Goal: Transaction & Acquisition: Book appointment/travel/reservation

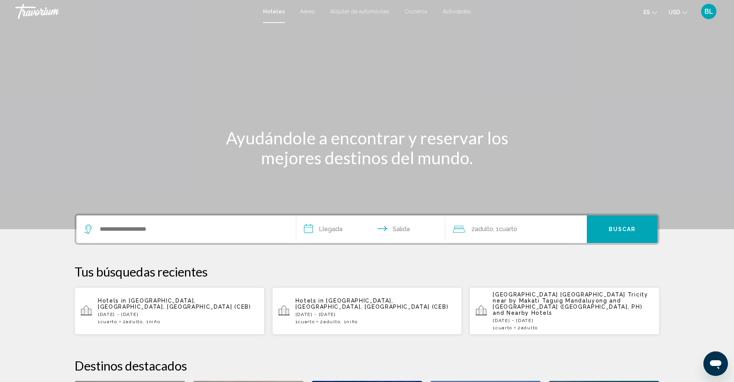
scroll to position [0, 0]
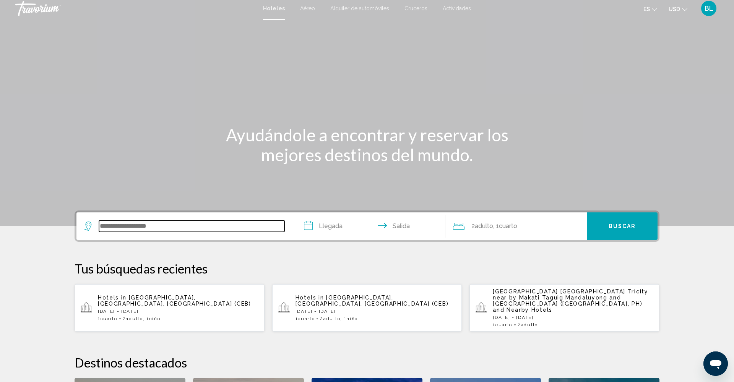
click at [155, 224] on input "Search widget" at bounding box center [191, 226] width 185 height 11
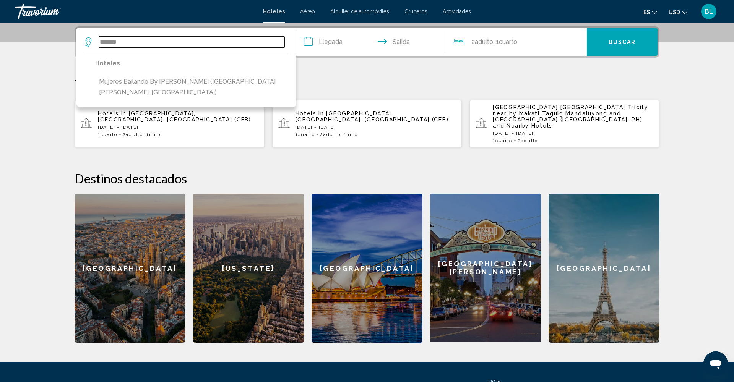
scroll to position [187, 0]
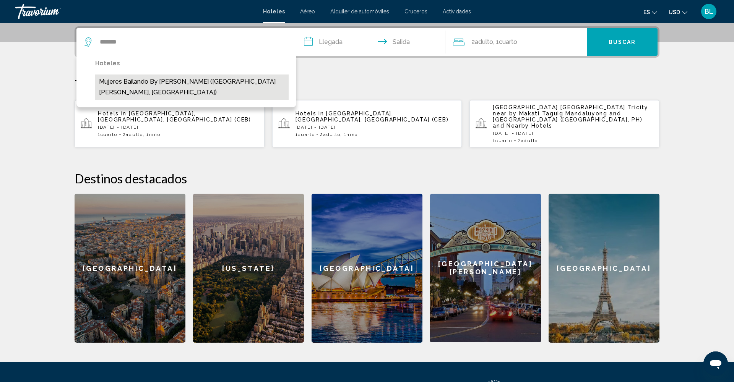
click at [159, 82] on button "Mujeres Bailando by [PERSON_NAME] ([GEOGRAPHIC_DATA][PERSON_NAME], [GEOGRAPHIC_…" at bounding box center [191, 87] width 193 height 25
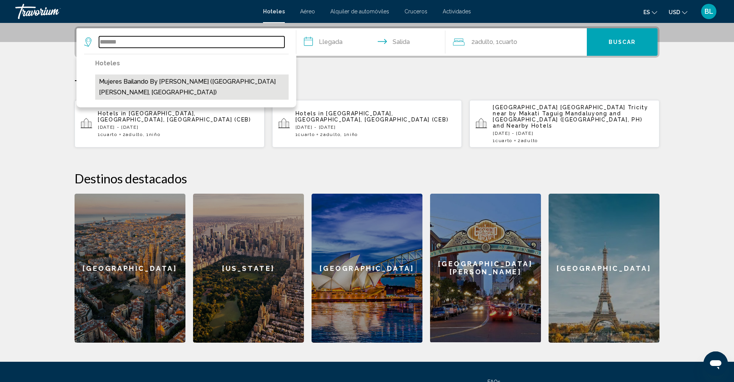
type input "**********"
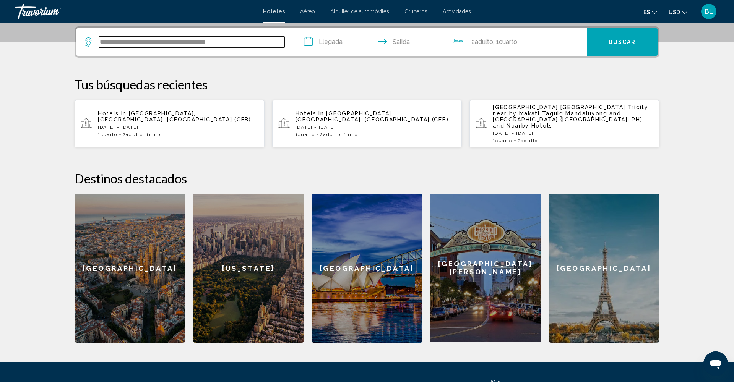
scroll to position [189, 0]
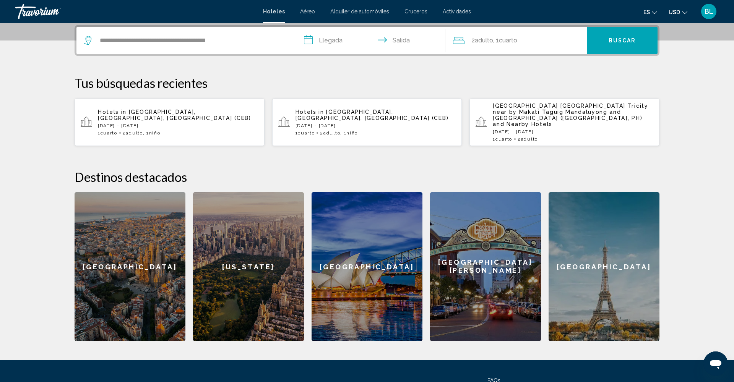
click at [339, 41] on input "**********" at bounding box center [372, 42] width 152 height 30
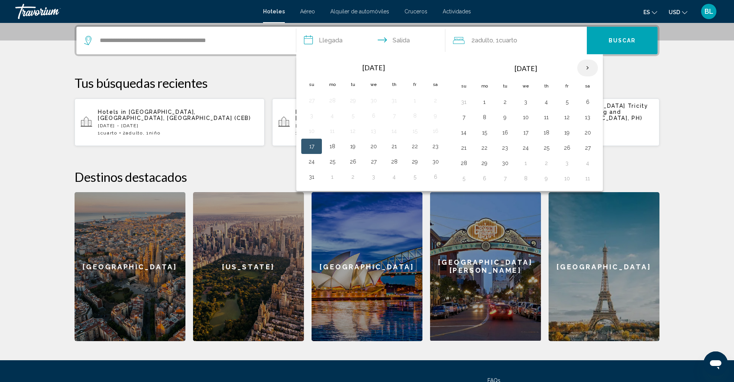
click at [588, 68] on th "Next month" at bounding box center [587, 68] width 21 height 17
click at [547, 119] on button "9" at bounding box center [546, 117] width 12 height 11
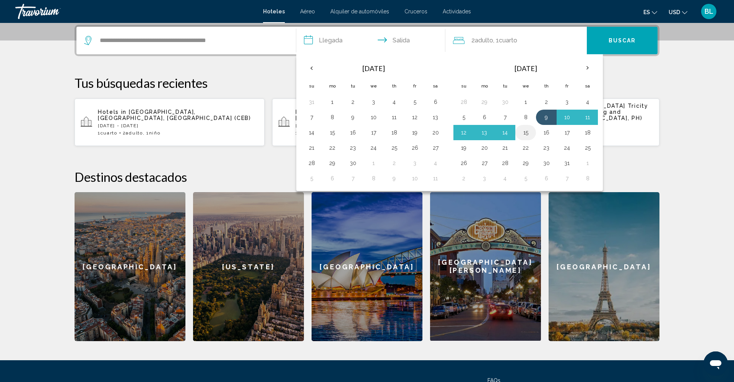
click at [528, 134] on button "15" at bounding box center [525, 132] width 12 height 11
type input "**********"
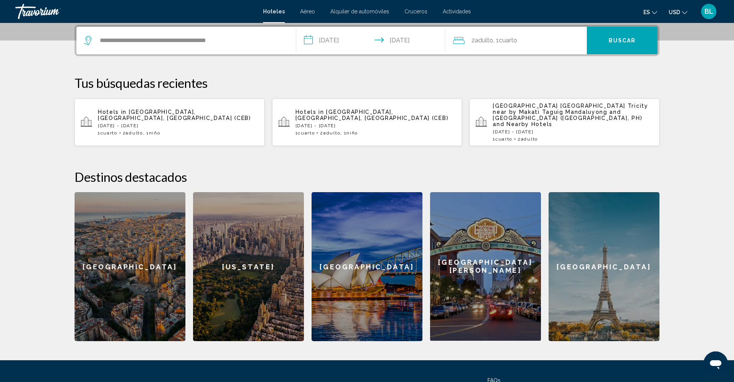
click at [618, 41] on span "Buscar" at bounding box center [623, 41] width 28 height 6
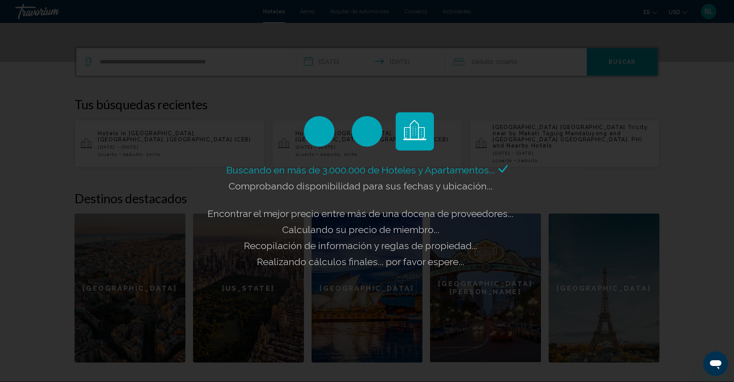
scroll to position [165, 0]
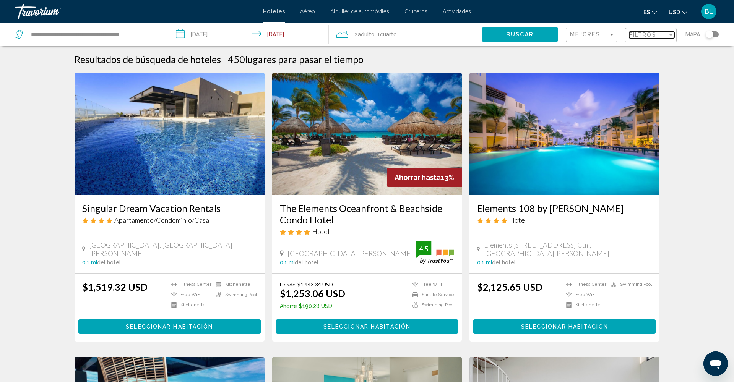
click at [643, 33] on span "Filtros" at bounding box center [642, 35] width 27 height 6
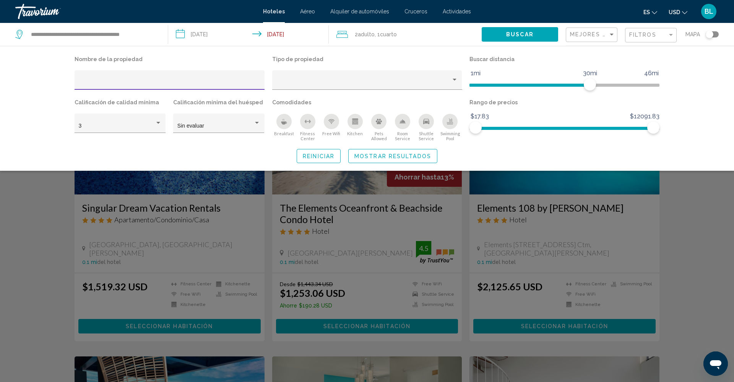
scroll to position [2, 0]
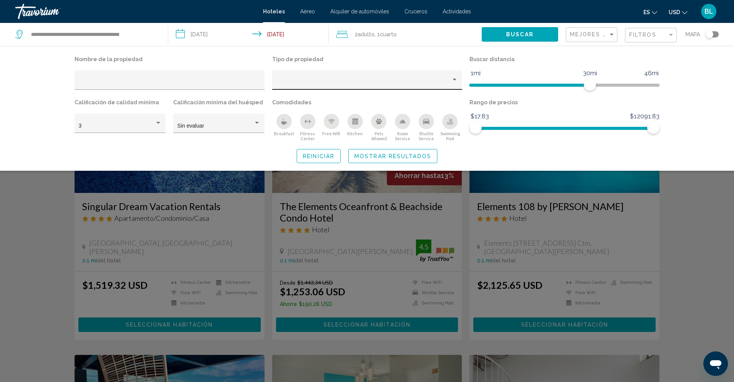
click at [459, 83] on div "Hotel Filters" at bounding box center [367, 79] width 190 height 19
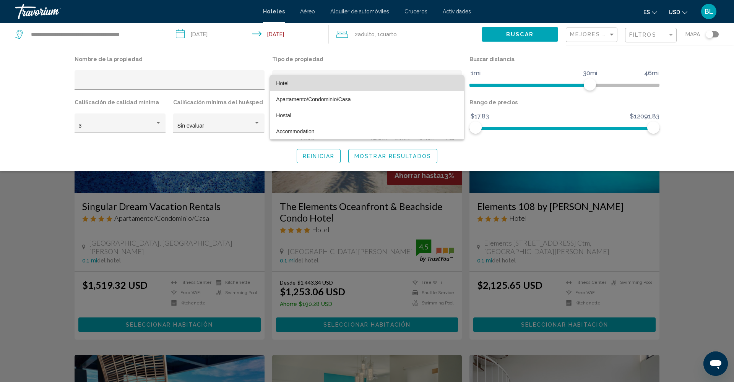
click at [316, 84] on span "Hotel" at bounding box center [367, 83] width 182 height 16
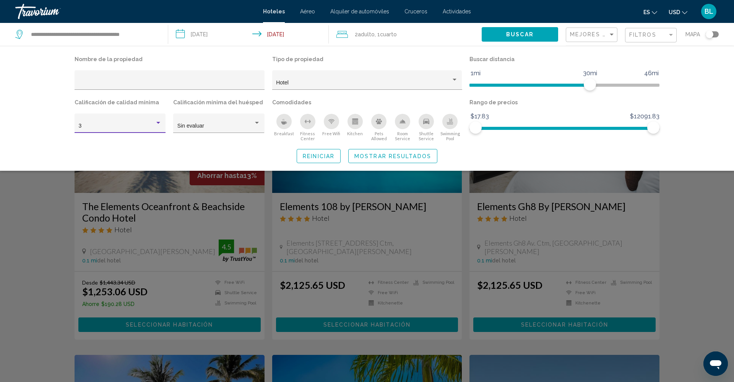
click at [114, 128] on div "3" at bounding box center [117, 126] width 76 height 6
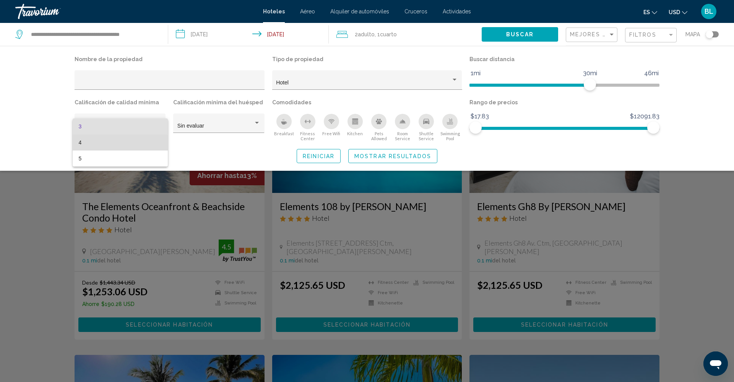
click at [114, 144] on span "4" at bounding box center [120, 143] width 83 height 16
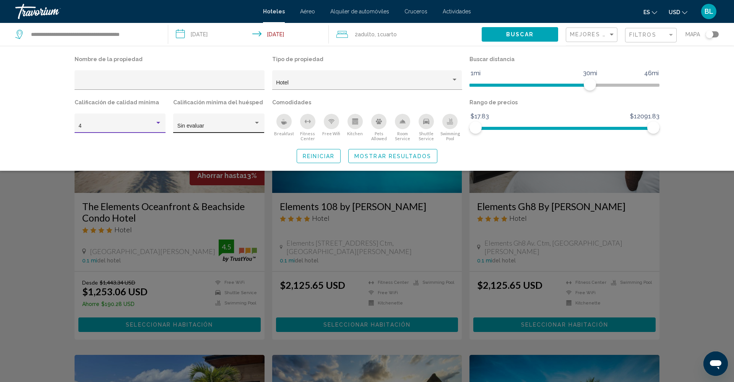
click at [191, 123] on div "Sin evaluar" at bounding box center [218, 126] width 83 height 16
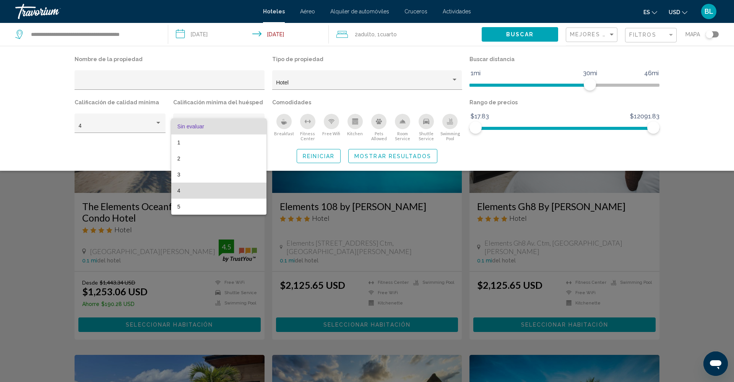
click at [197, 191] on span "4" at bounding box center [218, 191] width 83 height 16
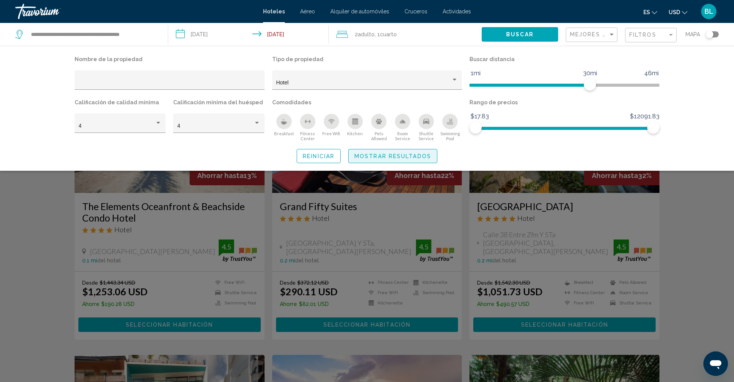
click at [385, 154] on button "Mostrar resultados" at bounding box center [392, 156] width 89 height 14
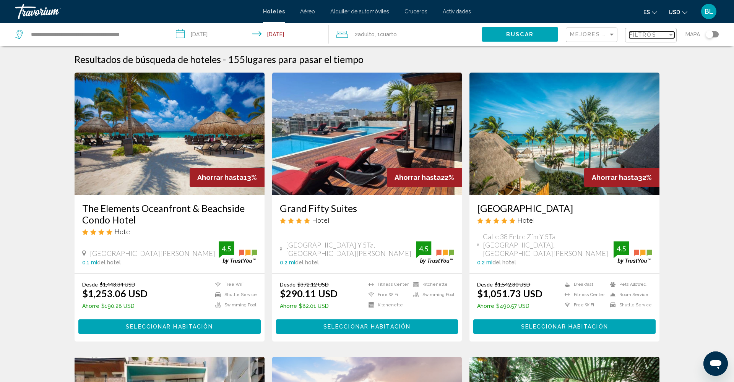
click at [653, 36] on span "Filtros" at bounding box center [642, 35] width 27 height 6
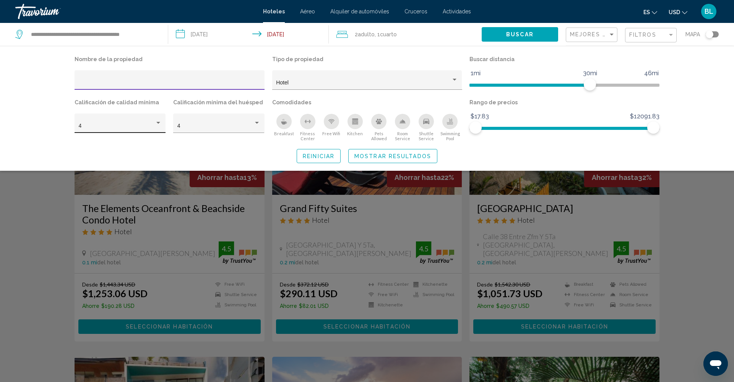
click at [158, 123] on div "Hotel Filters" at bounding box center [158, 123] width 4 height 2
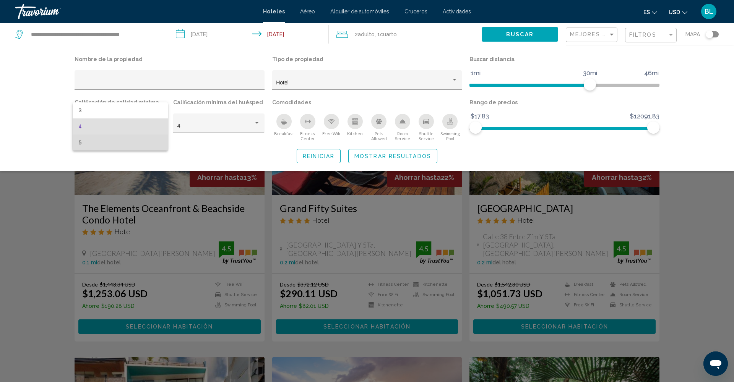
click at [134, 143] on span "5" at bounding box center [120, 143] width 83 height 16
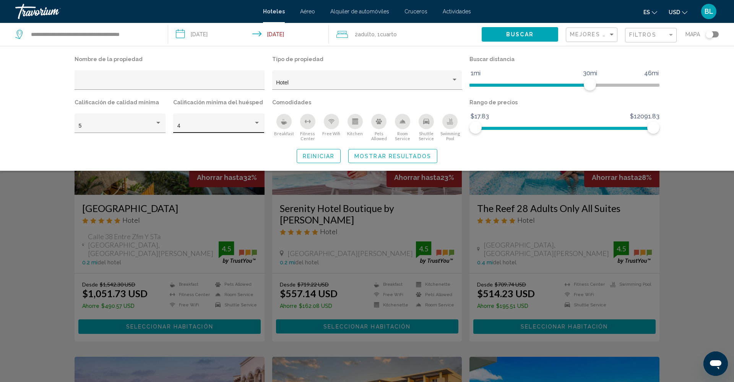
click at [252, 123] on div "4" at bounding box center [218, 126] width 83 height 16
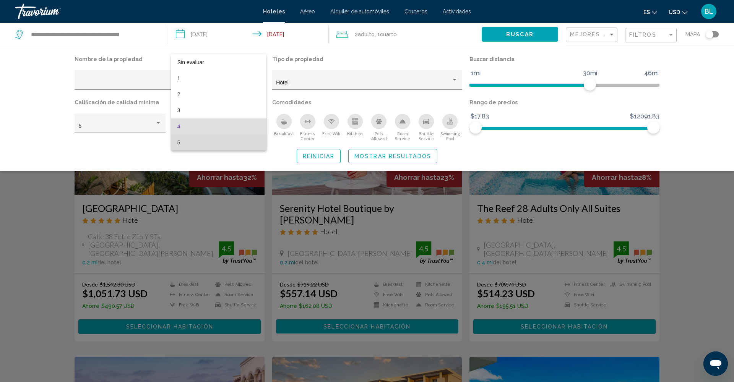
click at [235, 143] on span "5" at bounding box center [218, 143] width 83 height 16
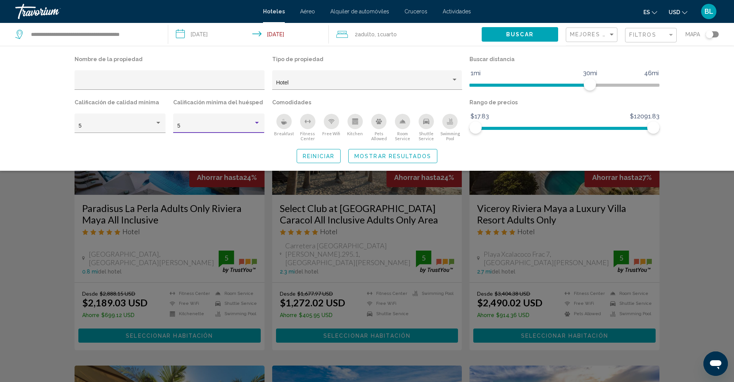
click at [381, 159] on span "Mostrar resultados" at bounding box center [392, 156] width 77 height 6
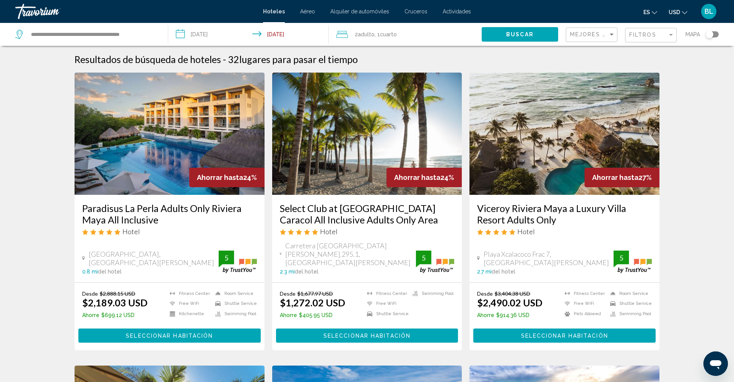
scroll to position [2, 0]
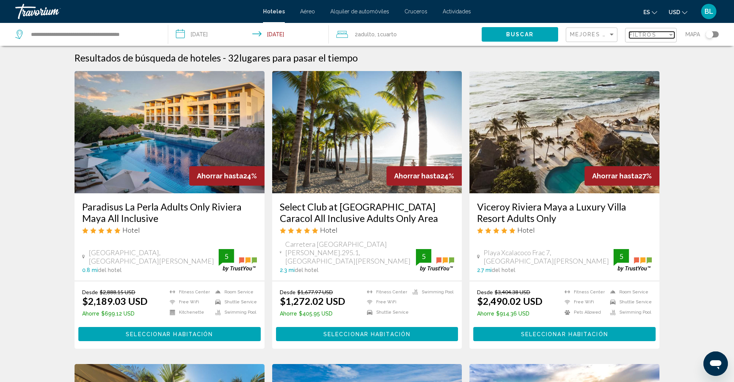
click at [652, 36] on span "Filtros" at bounding box center [642, 35] width 27 height 6
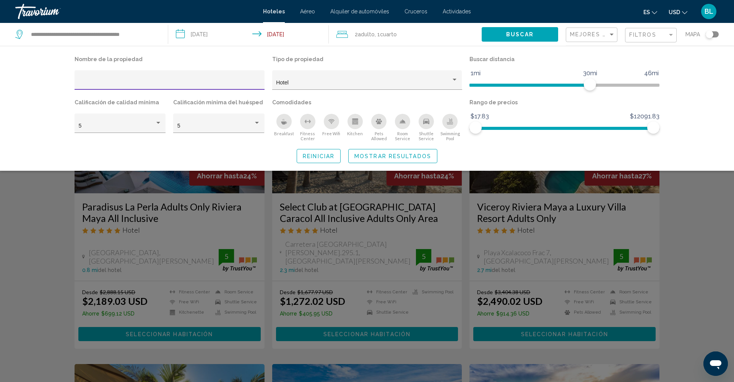
click at [145, 84] on input "Hotel Filters" at bounding box center [170, 83] width 182 height 6
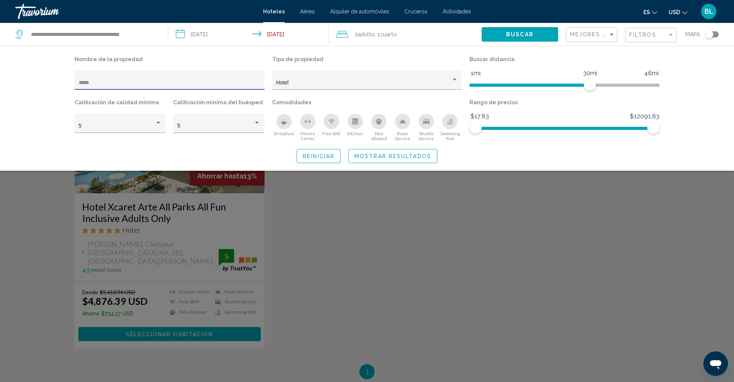
drag, startPoint x: 144, startPoint y: 86, endPoint x: 69, endPoint y: 82, distance: 75.0
click at [69, 82] on div "Nombre de la propiedad ***** Tipo de propiedad Hotel Buscar distancia 1mi 46mi …" at bounding box center [366, 108] width 615 height 109
type input "******"
drag, startPoint x: 69, startPoint y: 82, endPoint x: 511, endPoint y: 28, distance: 445.6
click at [511, 28] on button "Buscar" at bounding box center [520, 34] width 76 height 14
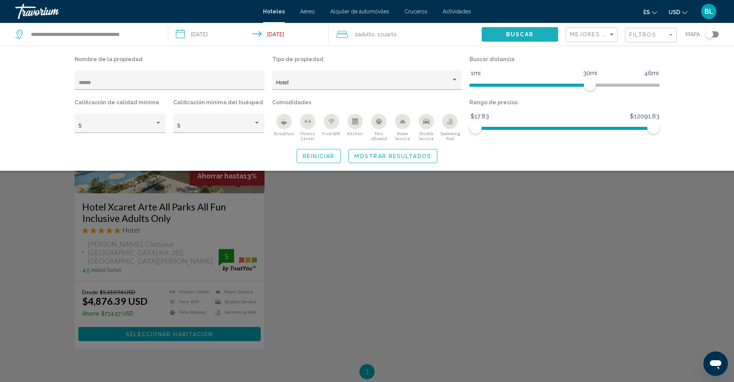
click at [511, 32] on span "Buscar" at bounding box center [520, 35] width 28 height 6
click at [413, 157] on span "Mostrar resultados" at bounding box center [392, 156] width 77 height 6
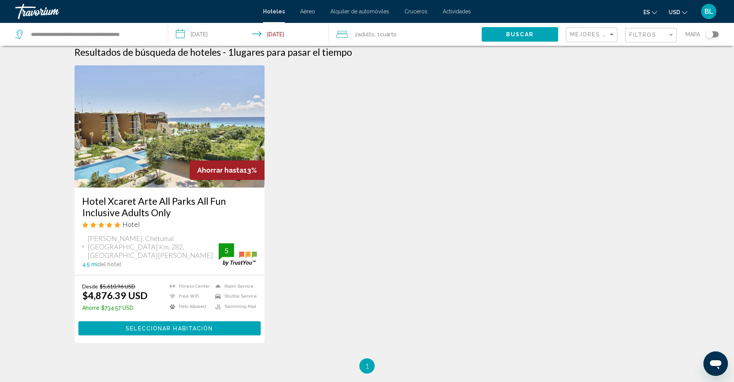
scroll to position [8, 0]
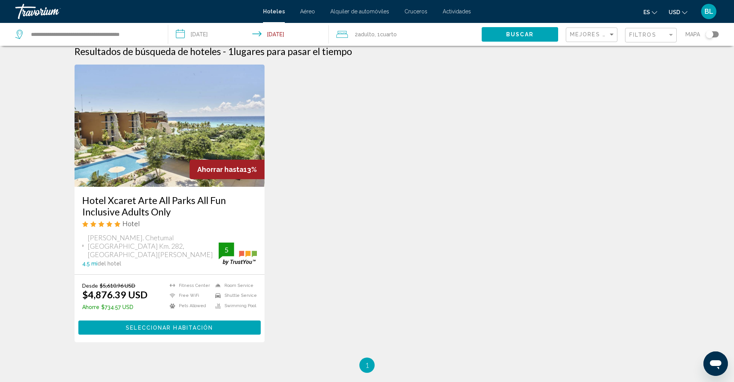
click at [182, 148] on img "Main content" at bounding box center [170, 126] width 190 height 122
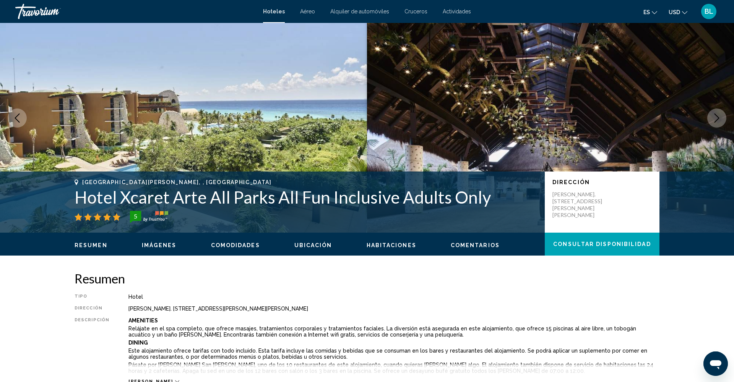
scroll to position [20, 0]
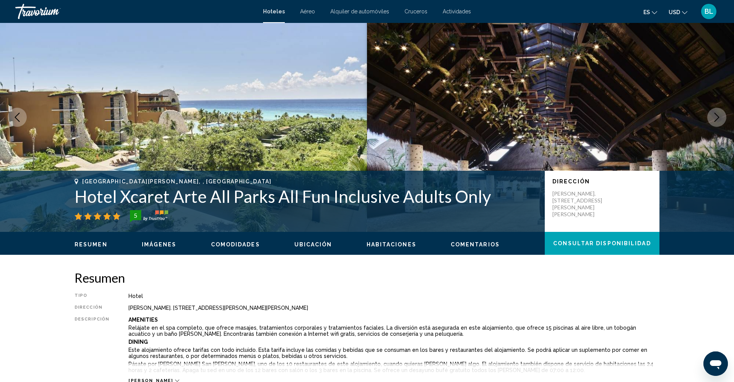
click at [162, 244] on span "Imágenes" at bounding box center [159, 245] width 35 height 6
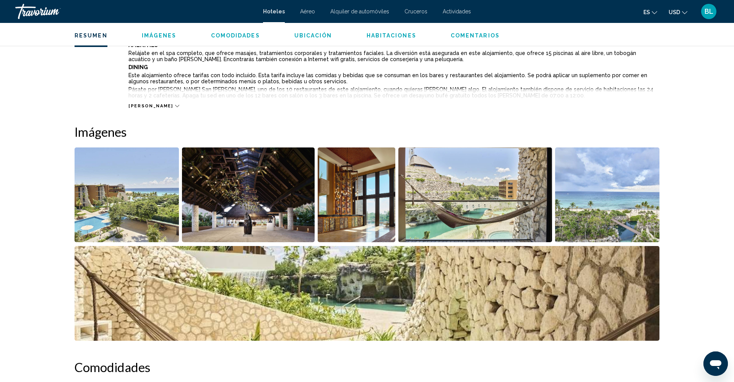
scroll to position [373, 0]
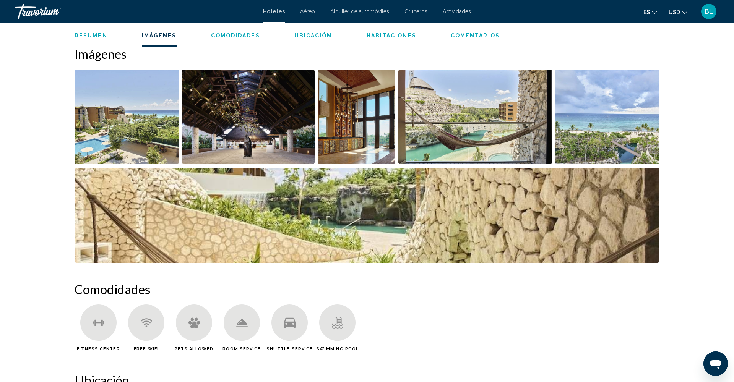
click at [133, 122] on img "Open full-screen image slider" at bounding box center [127, 117] width 104 height 95
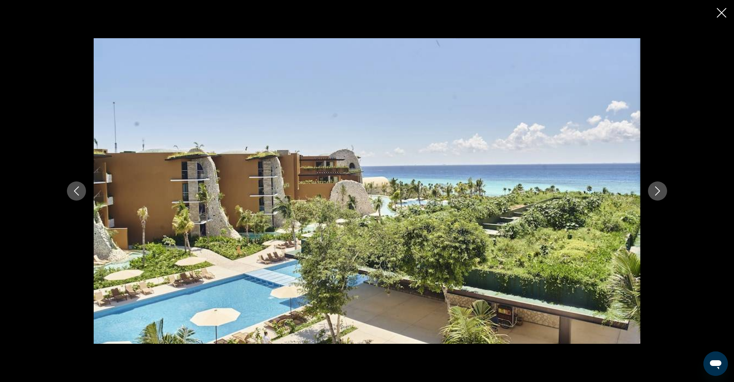
click at [657, 190] on icon "Next image" at bounding box center [657, 191] width 9 height 9
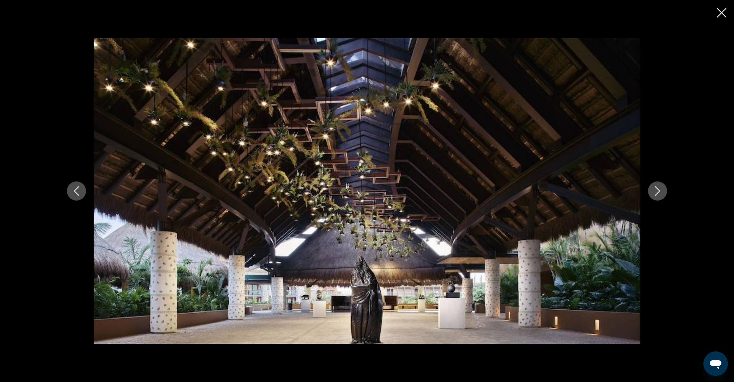
click at [657, 190] on icon "Next image" at bounding box center [657, 191] width 9 height 9
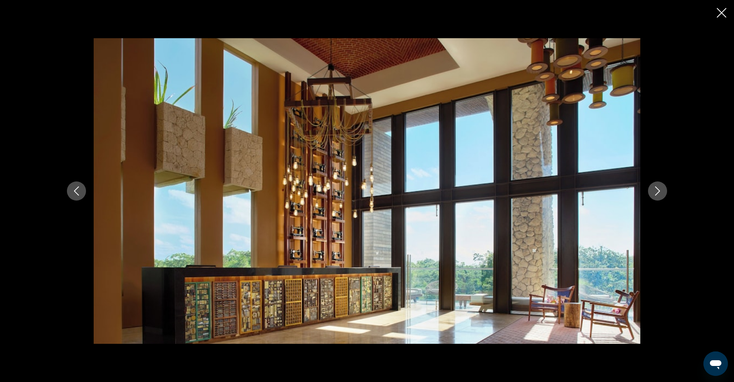
click at [657, 190] on icon "Next image" at bounding box center [657, 191] width 9 height 9
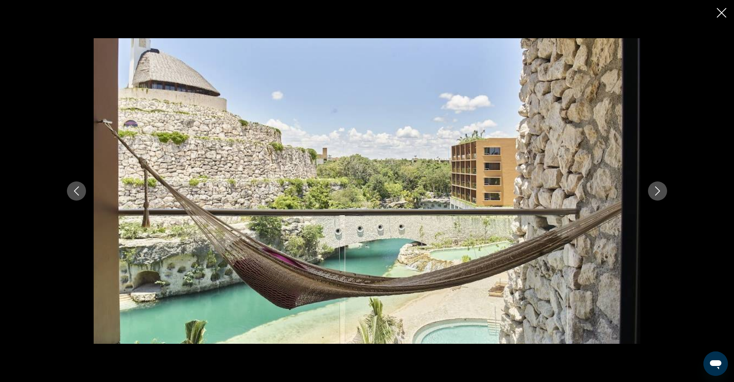
click at [657, 190] on icon "Next image" at bounding box center [657, 191] width 9 height 9
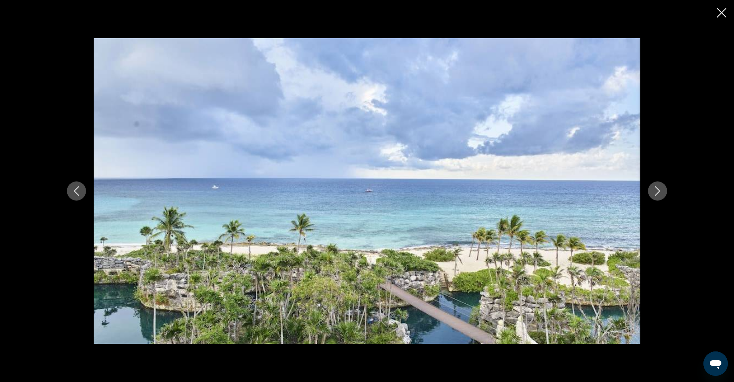
click at [657, 190] on icon "Next image" at bounding box center [657, 191] width 9 height 9
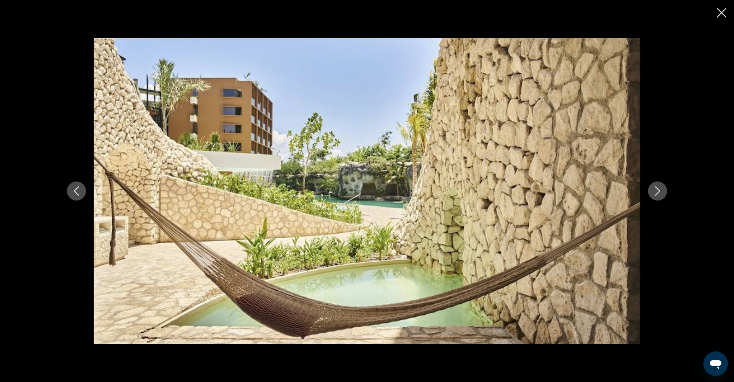
click at [657, 190] on icon "Next image" at bounding box center [657, 191] width 9 height 9
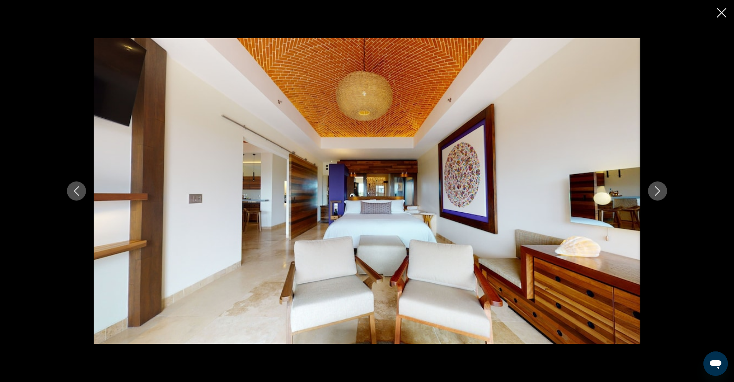
click at [657, 190] on icon "Next image" at bounding box center [657, 191] width 9 height 9
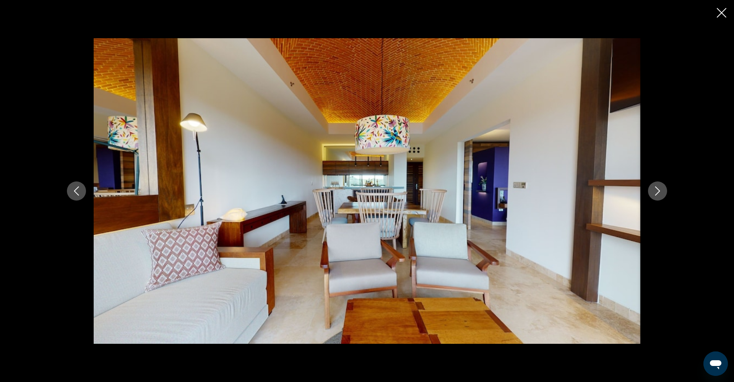
click at [657, 190] on icon "Next image" at bounding box center [657, 191] width 9 height 9
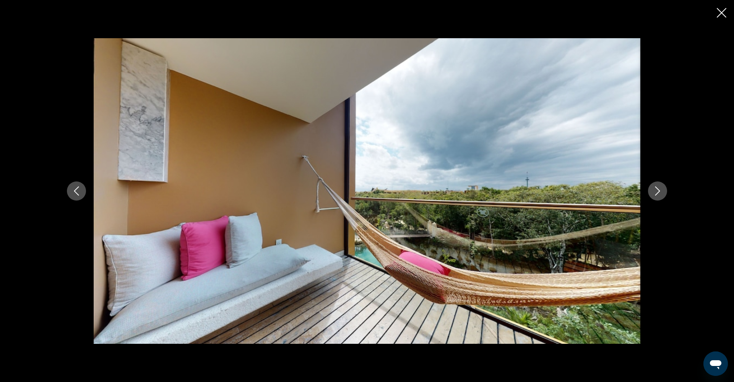
click at [657, 190] on icon "Next image" at bounding box center [657, 191] width 9 height 9
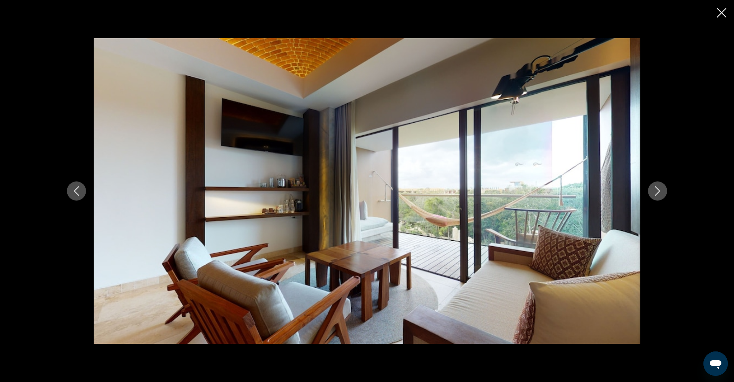
click at [657, 190] on icon "Next image" at bounding box center [657, 191] width 9 height 9
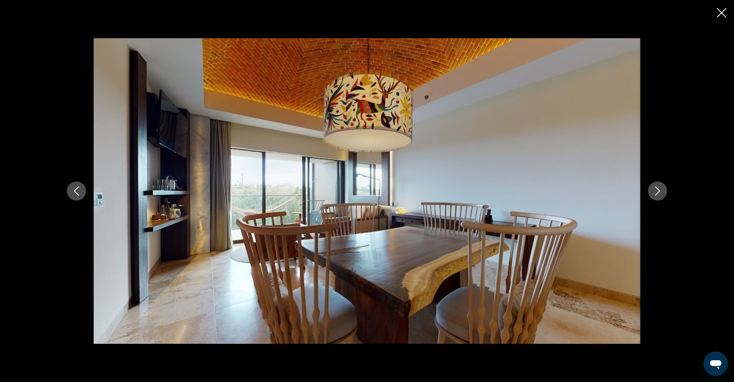
click at [657, 190] on icon "Next image" at bounding box center [657, 191] width 9 height 9
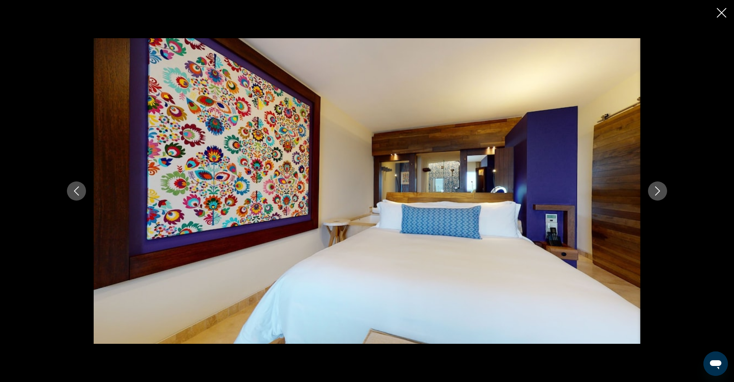
click at [657, 190] on icon "Next image" at bounding box center [657, 191] width 9 height 9
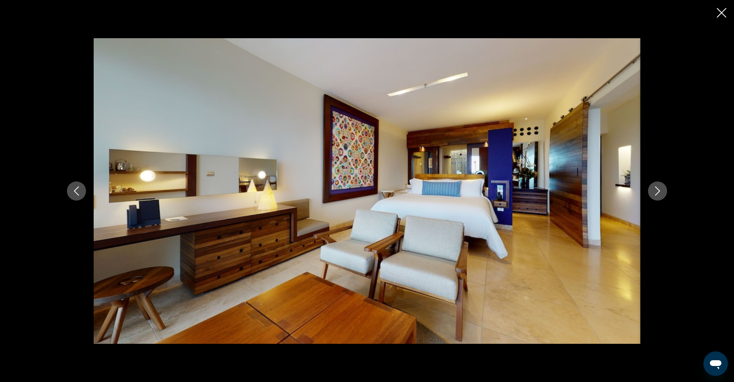
click at [657, 190] on icon "Next image" at bounding box center [657, 191] width 9 height 9
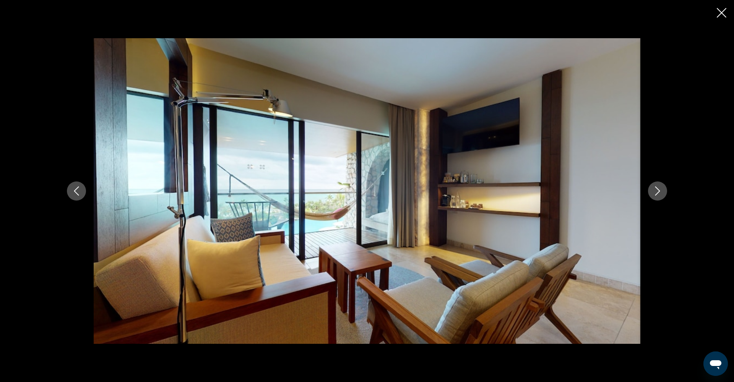
click at [657, 190] on icon "Next image" at bounding box center [657, 191] width 9 height 9
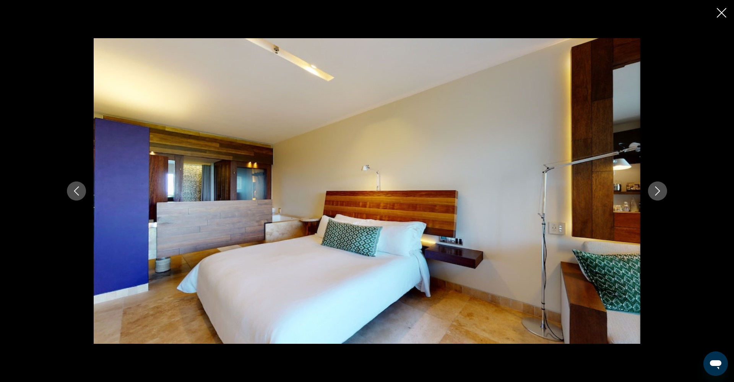
click at [657, 190] on icon "Next image" at bounding box center [657, 191] width 9 height 9
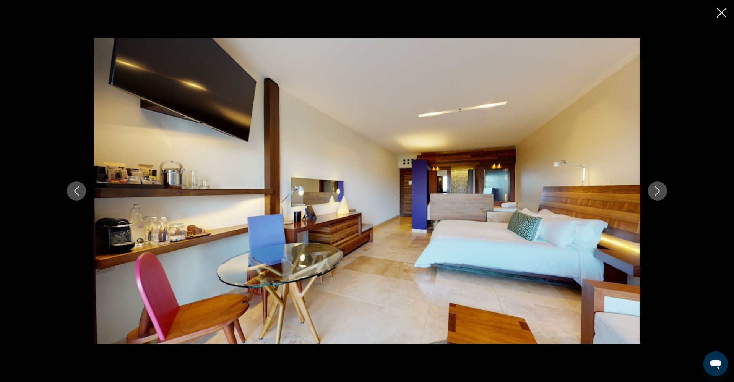
click at [657, 190] on icon "Next image" at bounding box center [657, 191] width 9 height 9
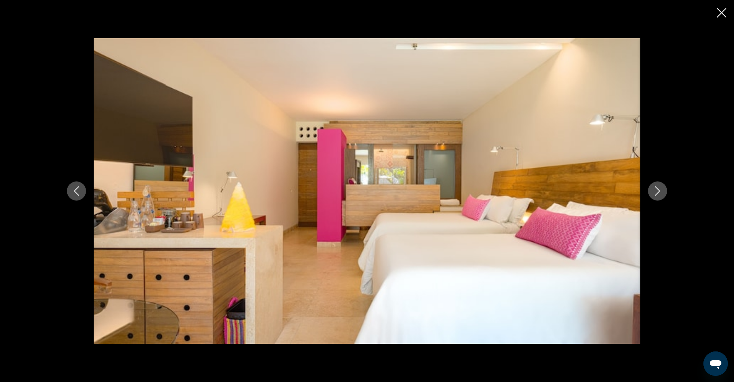
click at [718, 15] on icon "Close slideshow" at bounding box center [722, 13] width 10 height 10
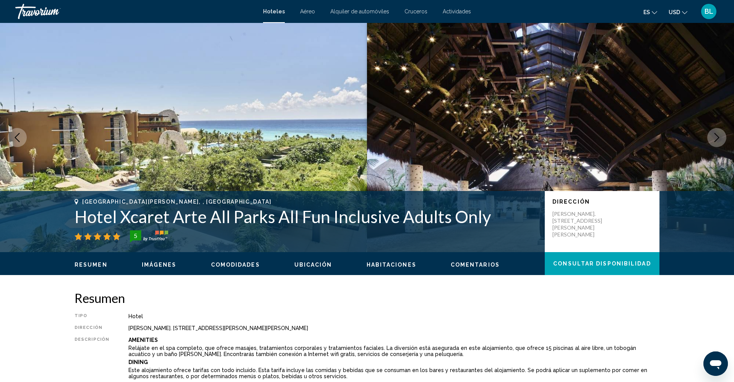
scroll to position [0, 0]
click at [155, 268] on button "Imágenes" at bounding box center [159, 264] width 35 height 7
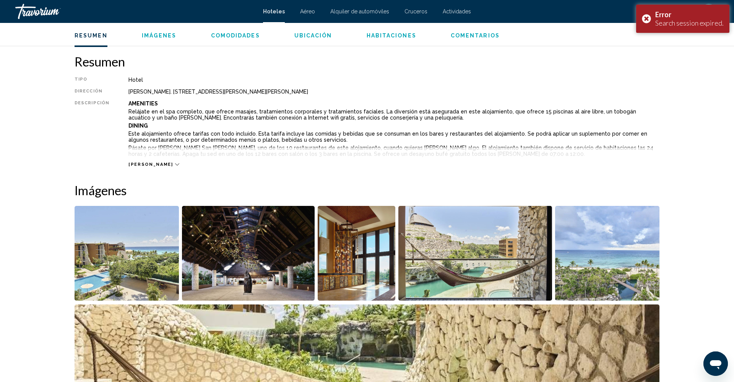
scroll to position [190, 0]
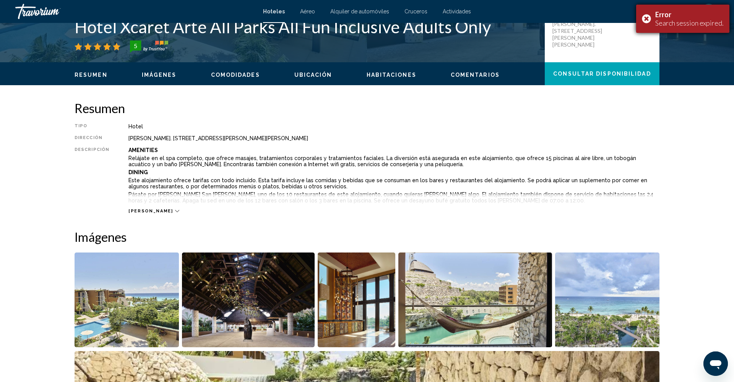
click at [650, 19] on div "Error Search session expired." at bounding box center [682, 19] width 93 height 28
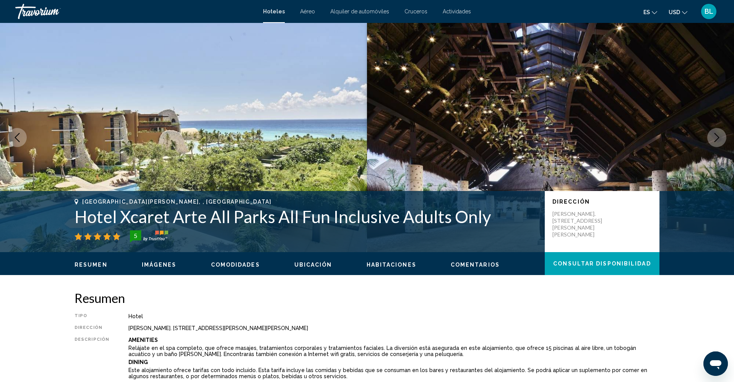
scroll to position [0, 0]
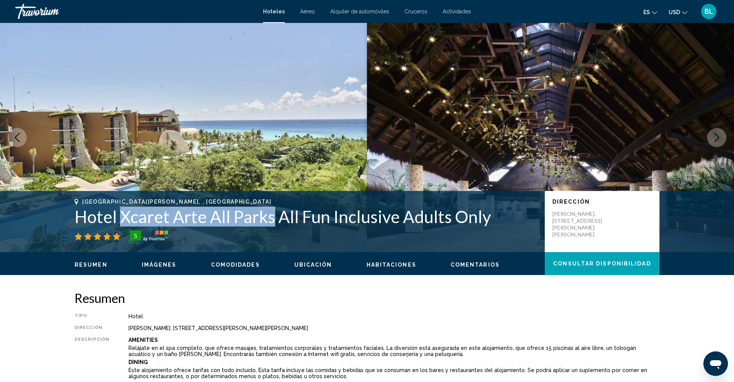
drag, startPoint x: 119, startPoint y: 216, endPoint x: 272, endPoint y: 223, distance: 153.4
click at [272, 223] on h1 "Hotel Xcaret Arte All Parks All Fun Inclusive Adults Only" at bounding box center [306, 217] width 462 height 20
copy h1 "Xcaret Arte All Parks"
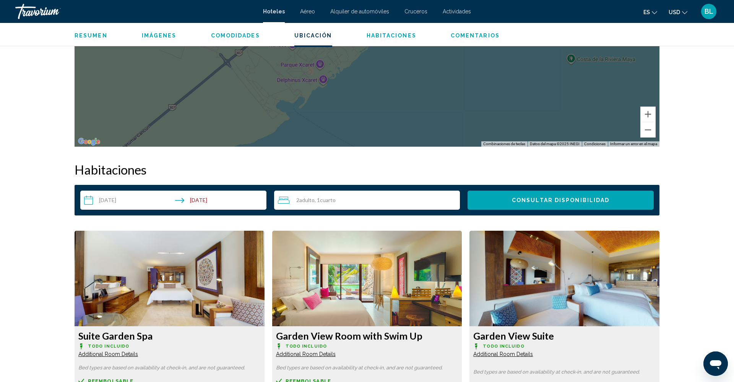
scroll to position [858, 0]
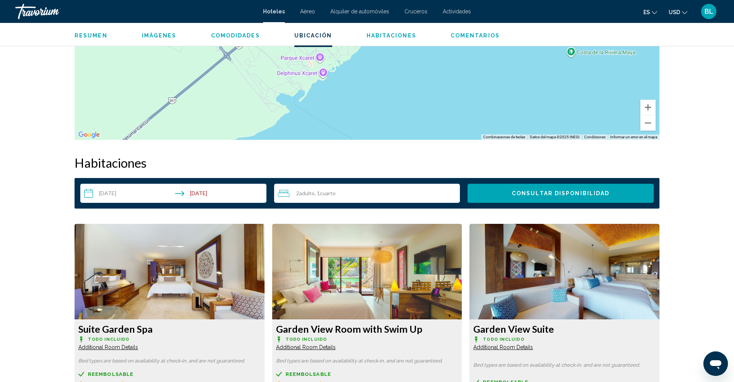
click at [337, 195] on div "2 Adulto Adulto , 1 Cuarto habitaciones" at bounding box center [369, 193] width 182 height 9
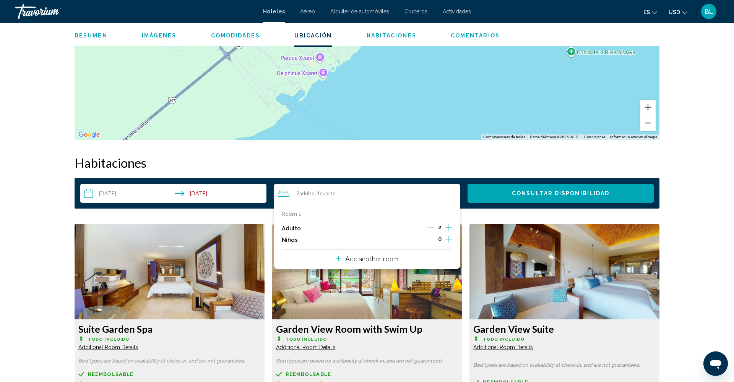
click at [447, 240] on icon "Increment children" at bounding box center [448, 239] width 7 height 9
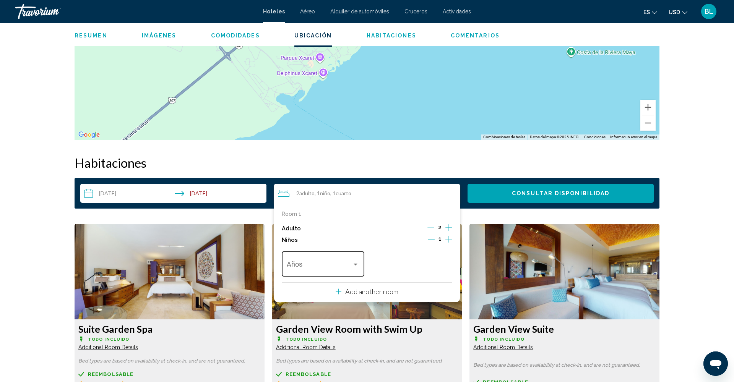
click at [341, 270] on span "Travelers: 2 adults, 1 child" at bounding box center [319, 266] width 65 height 8
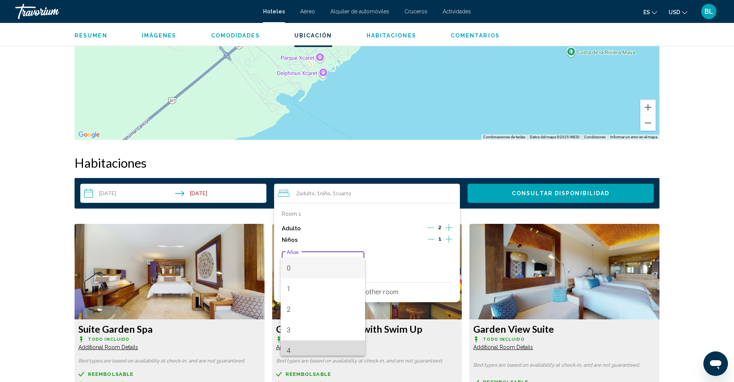
click at [305, 349] on span "4" at bounding box center [323, 351] width 72 height 21
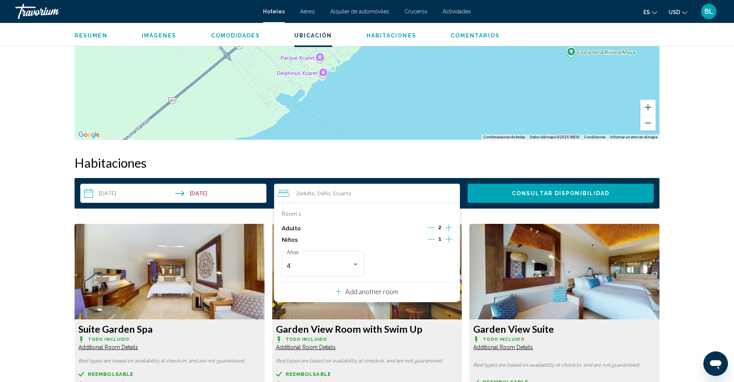
click at [518, 196] on span "Consultar disponibilidad" at bounding box center [560, 194] width 97 height 6
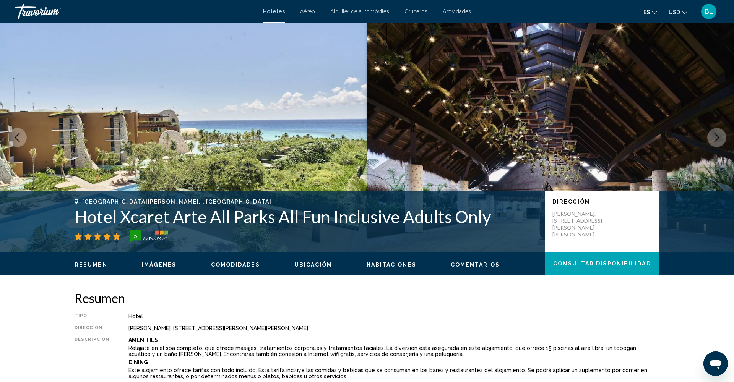
click at [387, 268] on button "Habitaciones" at bounding box center [392, 264] width 50 height 7
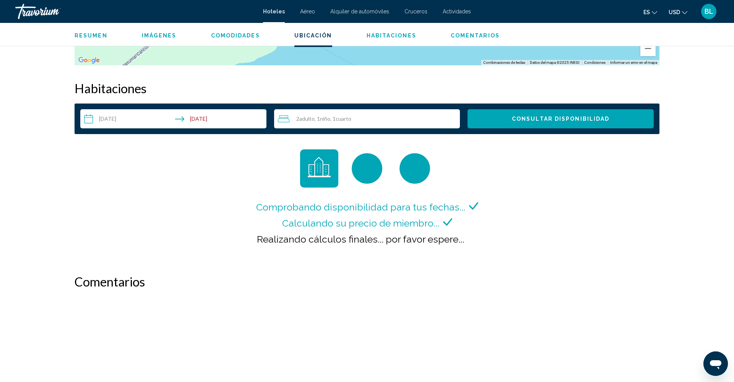
scroll to position [931, 0]
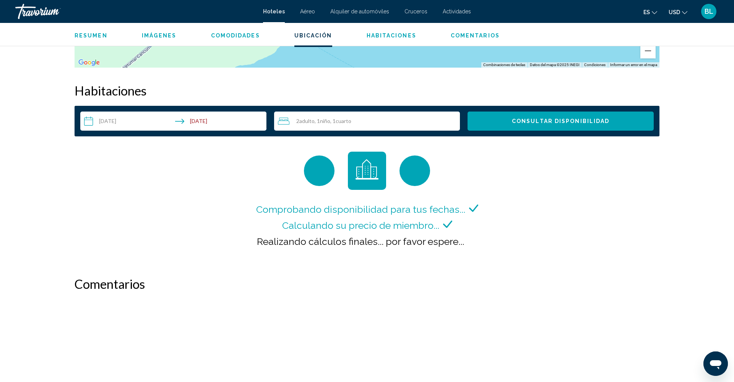
click at [344, 124] on div "2 Adulto Adulto , 1 Niño Niños , 1 Cuarto habitaciones" at bounding box center [369, 121] width 182 height 9
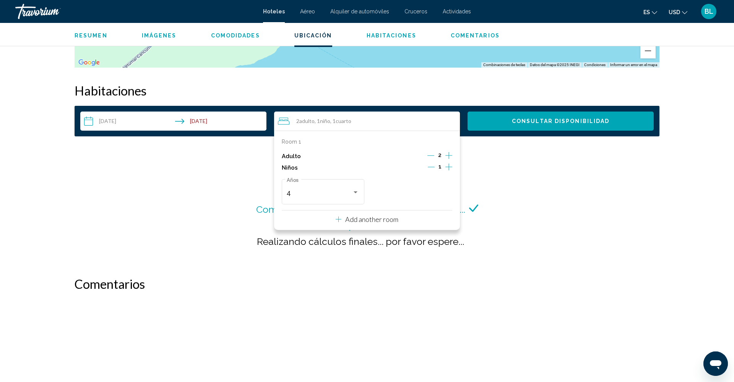
click at [430, 167] on icon "Decrement children" at bounding box center [431, 167] width 7 height 7
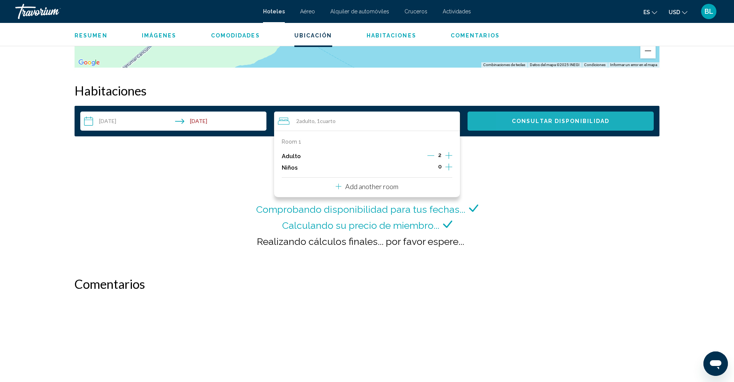
click at [526, 122] on span "Consultar disponibilidad" at bounding box center [560, 121] width 97 height 6
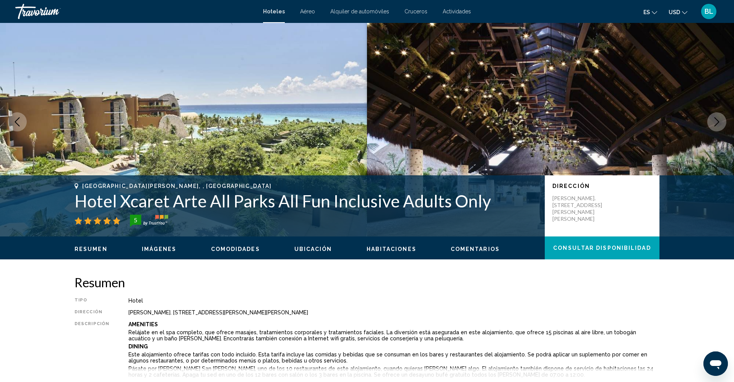
scroll to position [18, 0]
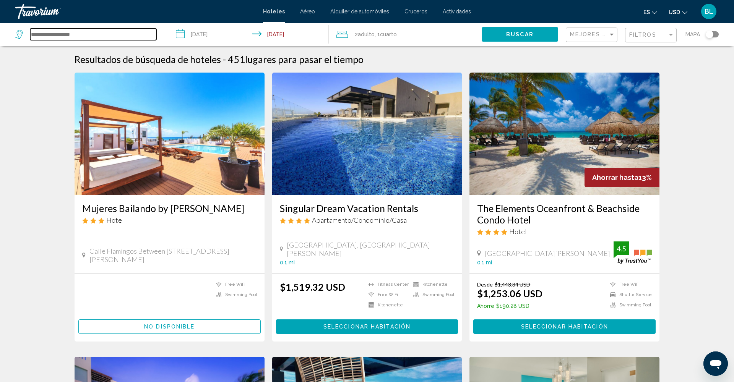
click at [67, 36] on input "Search widget" at bounding box center [93, 34] width 126 height 11
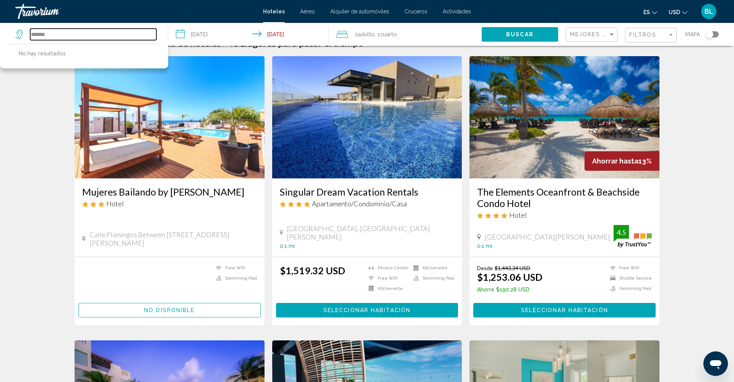
scroll to position [17, 0]
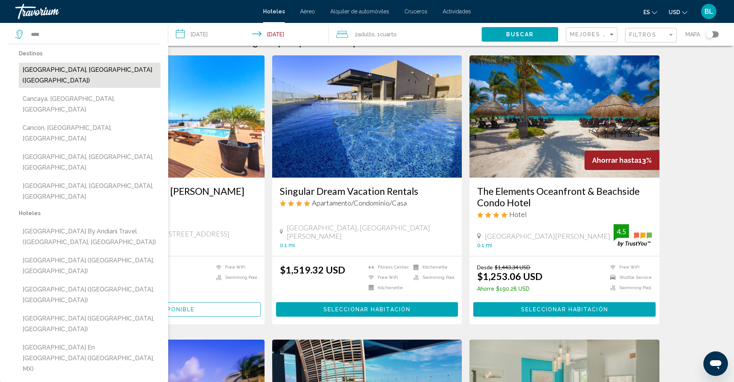
click at [67, 76] on button "Cancun, Mexico (CUN)" at bounding box center [90, 75] width 142 height 25
type input "**********"
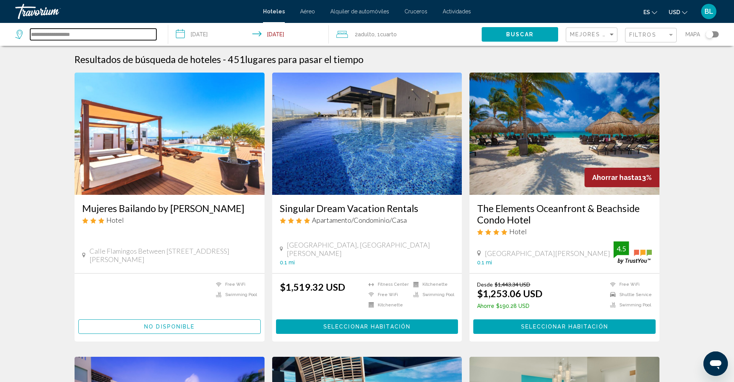
scroll to position [0, 0]
click at [633, 36] on span "Filtros" at bounding box center [642, 35] width 27 height 6
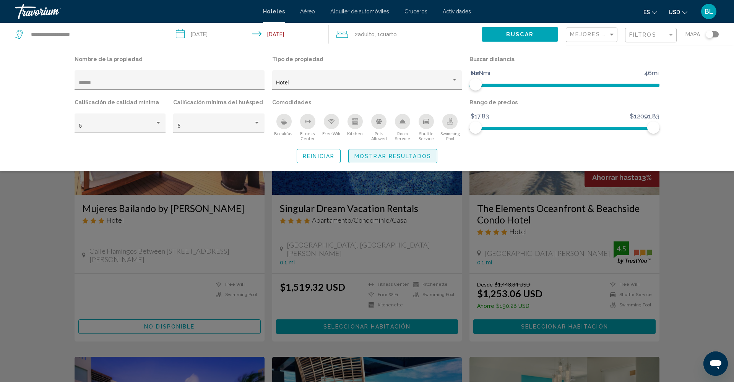
click at [391, 153] on button "Mostrar resultados" at bounding box center [392, 156] width 89 height 14
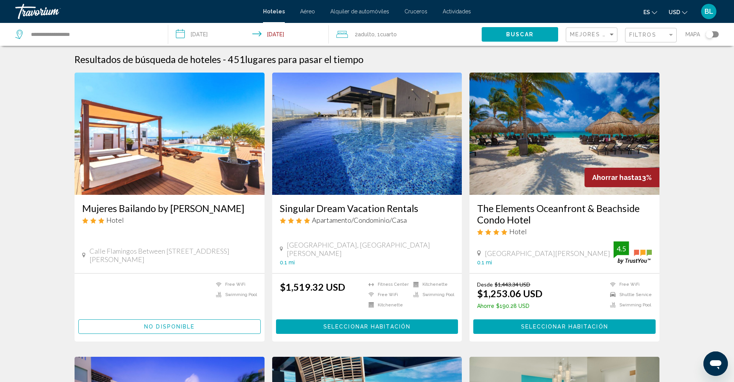
click at [643, 31] on div "Filtros" at bounding box center [651, 35] width 45 height 14
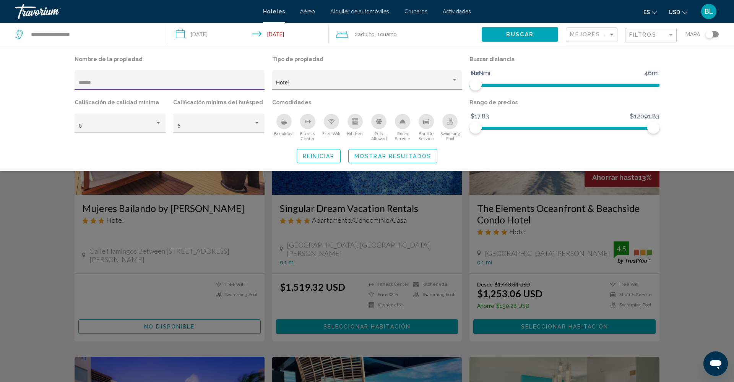
drag, startPoint x: 120, startPoint y: 83, endPoint x: 64, endPoint y: 84, distance: 56.6
click at [64, 84] on div "Nombre de la propiedad ****** Tipo de propiedad Hotel Buscar distancia 1mi 46mi…" at bounding box center [366, 108] width 615 height 109
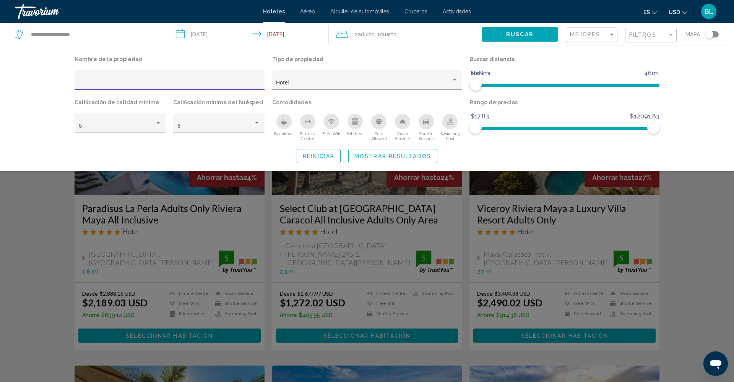
click at [402, 156] on span "Mostrar resultados" at bounding box center [392, 156] width 77 height 6
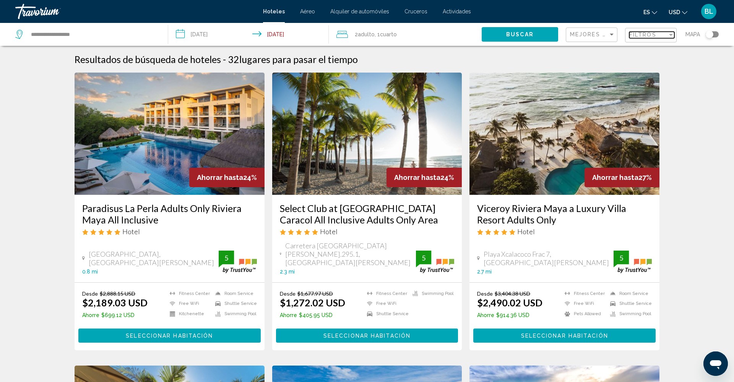
click at [638, 38] on span "Filtros" at bounding box center [642, 35] width 27 height 6
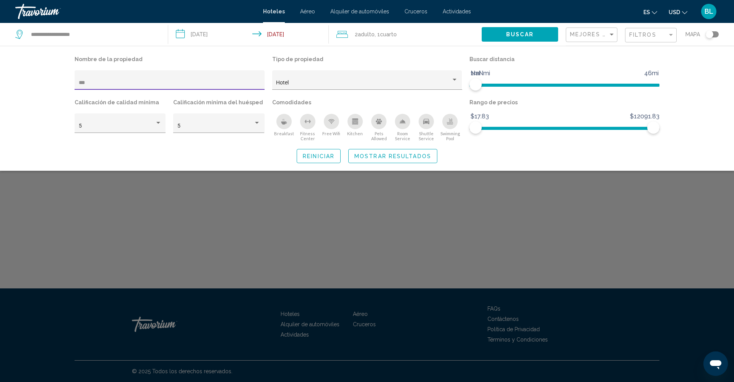
type input "***"
click at [402, 156] on span "Mostrar resultados" at bounding box center [392, 156] width 77 height 6
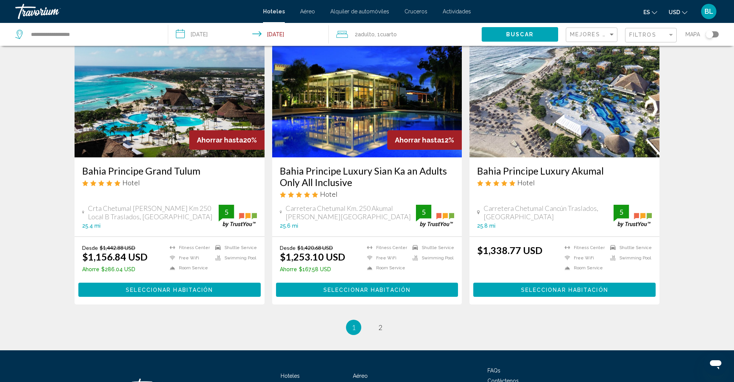
scroll to position [933, 0]
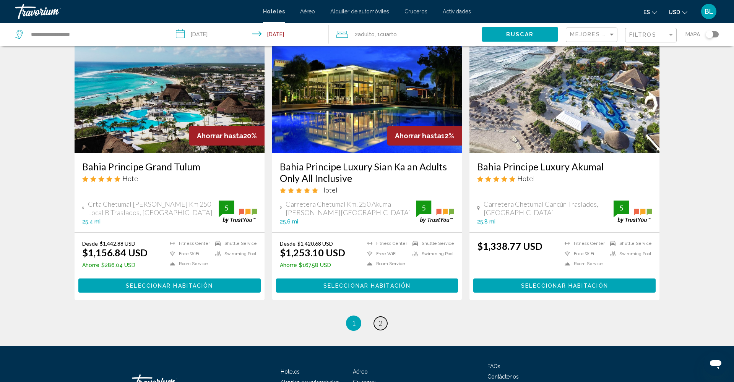
click at [380, 319] on span "2" at bounding box center [380, 323] width 4 height 8
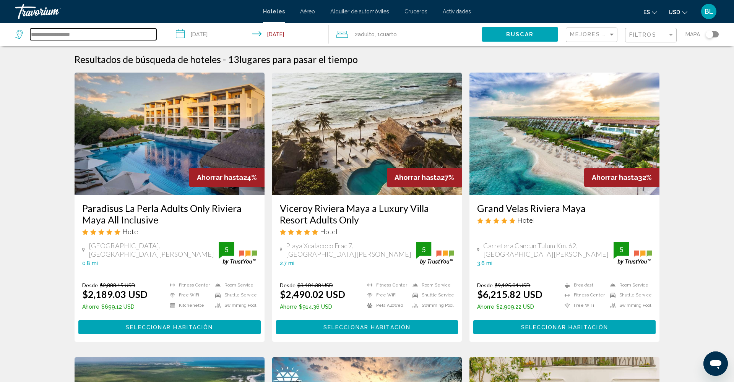
click at [92, 39] on input "**********" at bounding box center [93, 34] width 126 height 11
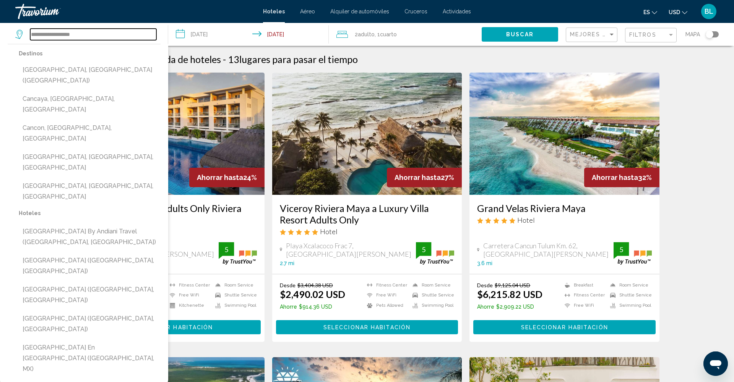
drag, startPoint x: 93, startPoint y: 35, endPoint x: 16, endPoint y: 35, distance: 77.2
click at [16, 35] on div "**********" at bounding box center [85, 34] width 141 height 11
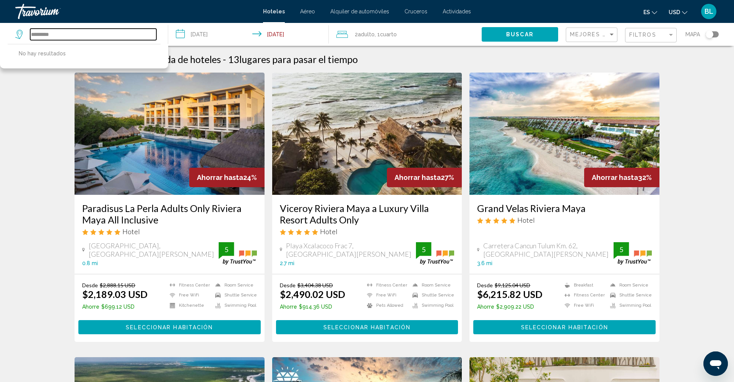
scroll to position [-3, 0]
click at [55, 36] on input "*********" at bounding box center [93, 34] width 126 height 11
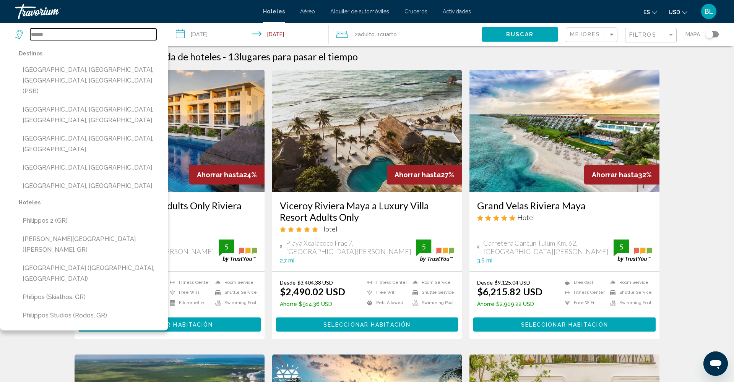
scroll to position [3, 0]
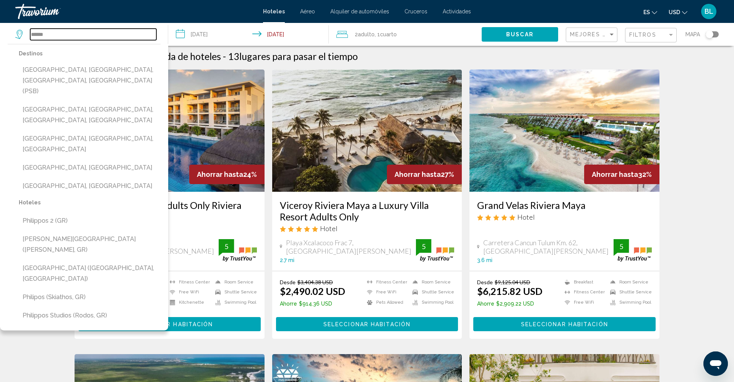
drag, startPoint x: 54, startPoint y: 35, endPoint x: 17, endPoint y: 35, distance: 37.5
click at [17, 35] on div "******" at bounding box center [85, 34] width 141 height 11
click at [44, 38] on input "**" at bounding box center [93, 34] width 126 height 11
drag, startPoint x: 45, startPoint y: 37, endPoint x: 31, endPoint y: 37, distance: 14.1
click at [31, 37] on input "**" at bounding box center [93, 34] width 126 height 11
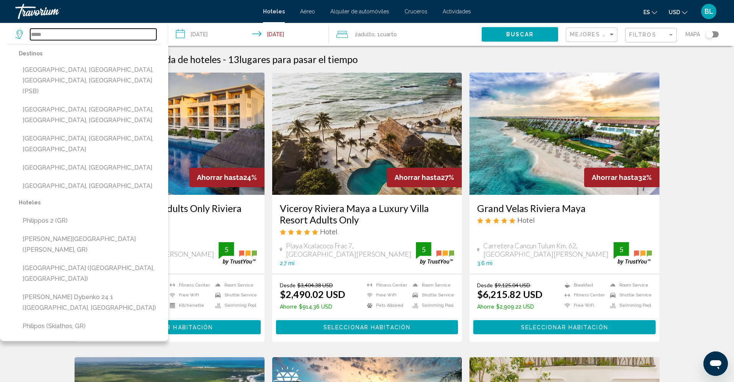
scroll to position [2, 0]
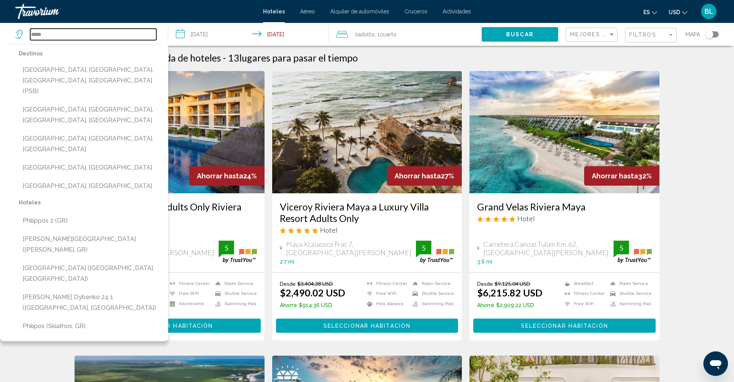
drag, startPoint x: 127, startPoint y: 39, endPoint x: 54, endPoint y: 47, distance: 73.9
click at [54, 46] on div "***** Destinos Philipsburg, State College, PA, United States (PSB) Philipsburg,…" at bounding box center [87, 34] width 145 height 23
drag, startPoint x: 54, startPoint y: 38, endPoint x: 17, endPoint y: 37, distance: 37.1
click at [17, 37] on div "*****" at bounding box center [85, 34] width 141 height 11
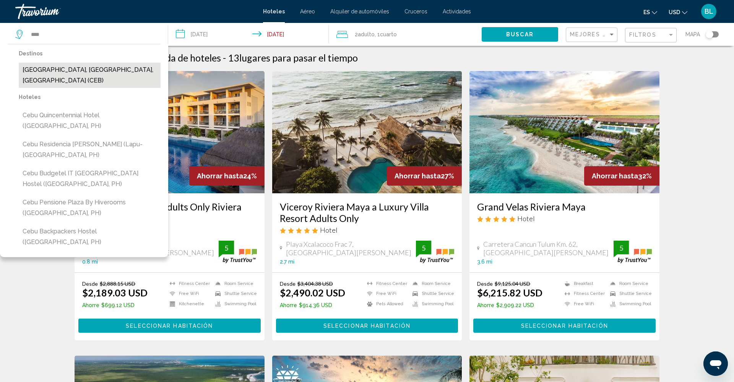
click at [51, 70] on button "Cebu, Cebu Island, Philippines (CEB)" at bounding box center [90, 75] width 142 height 25
type input "**********"
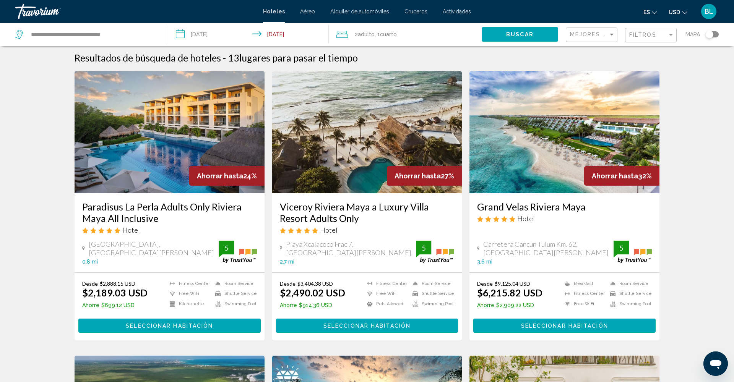
click at [513, 34] on span "Buscar" at bounding box center [520, 35] width 28 height 6
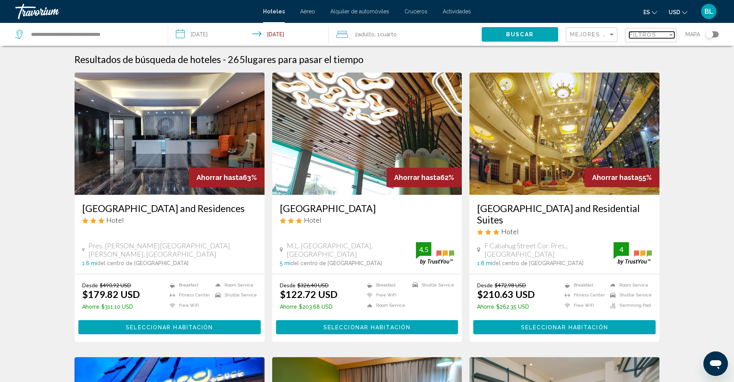
click at [635, 36] on span "Filtros" at bounding box center [642, 35] width 27 height 6
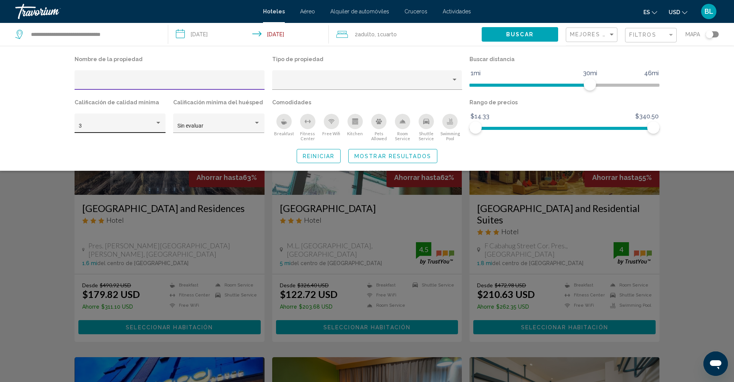
click at [156, 122] on div "Hotel Filters" at bounding box center [158, 123] width 7 height 6
click at [125, 145] on span "4" at bounding box center [120, 143] width 83 height 16
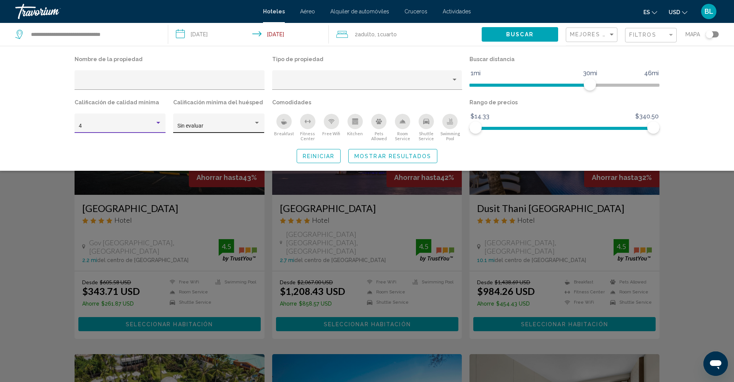
click at [197, 128] on span "Sin evaluar" at bounding box center [190, 126] width 26 height 6
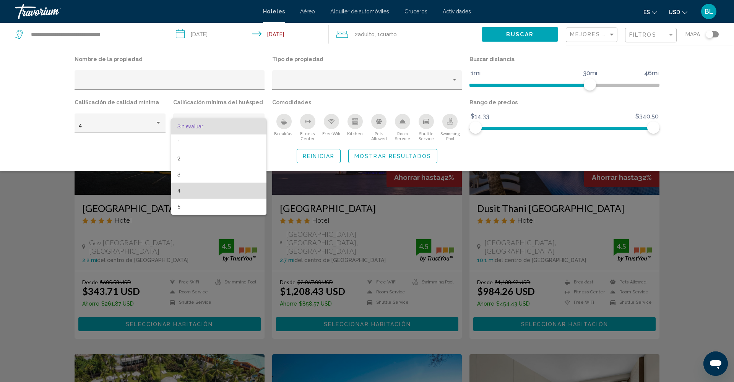
click at [196, 191] on span "4" at bounding box center [218, 191] width 83 height 16
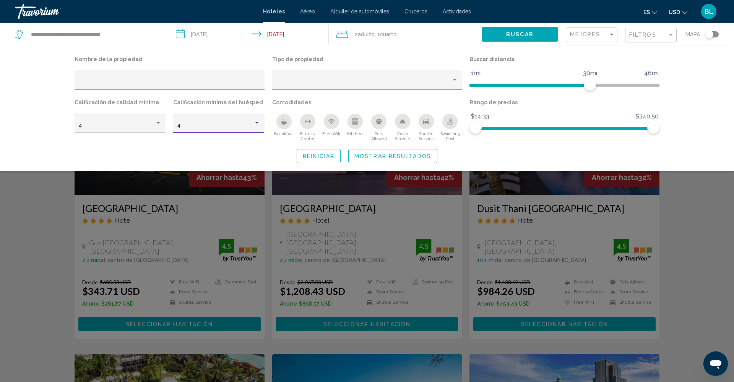
click at [505, 34] on button "Buscar" at bounding box center [520, 34] width 76 height 14
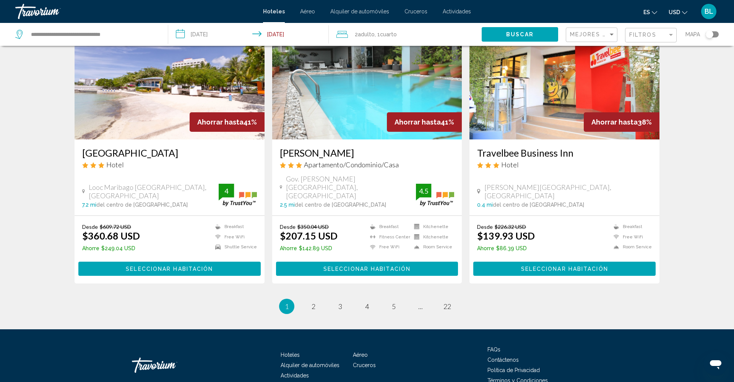
scroll to position [912, 0]
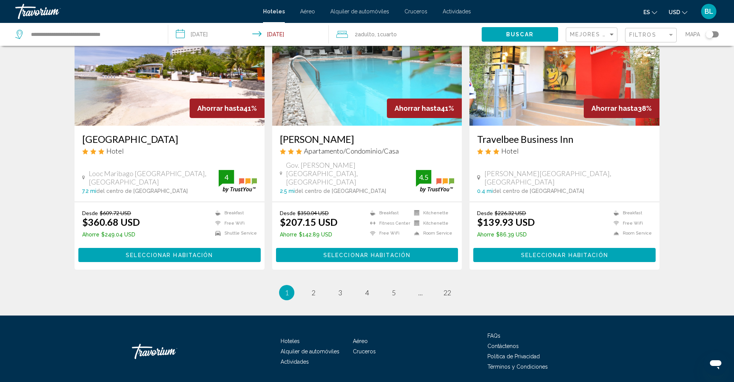
click at [310, 285] on li "page 2" at bounding box center [313, 292] width 15 height 15
click at [312, 289] on span "2" at bounding box center [314, 293] width 4 height 8
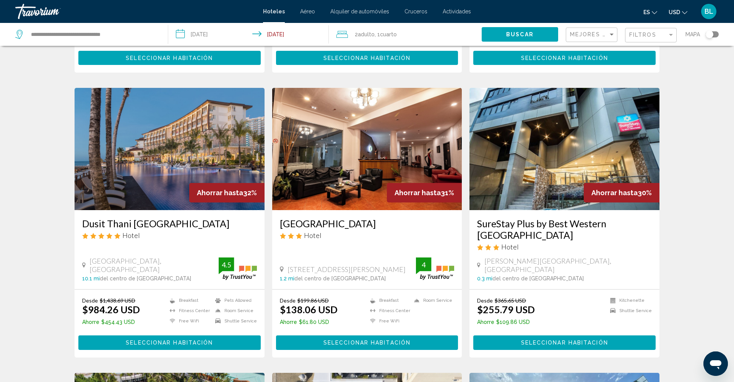
scroll to position [276, 0]
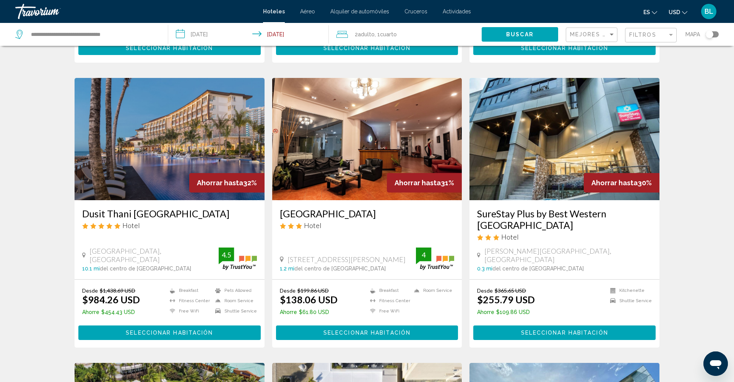
click at [210, 170] on img "Main content" at bounding box center [170, 139] width 190 height 122
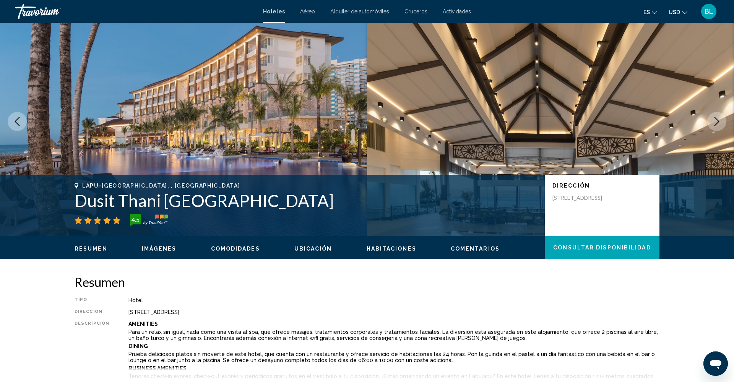
scroll to position [17, 0]
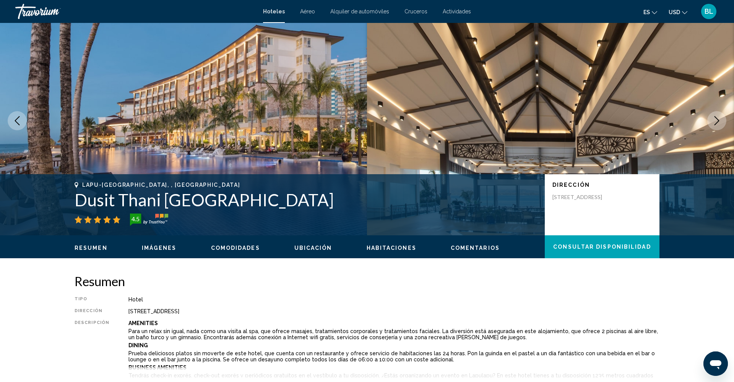
click at [165, 248] on span "Imágenes" at bounding box center [159, 248] width 35 height 6
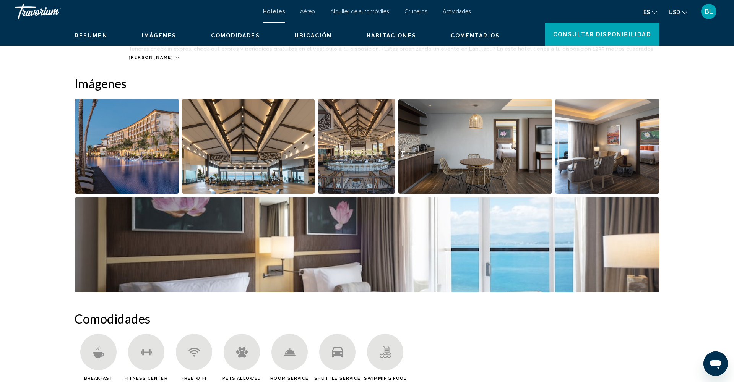
scroll to position [373, 0]
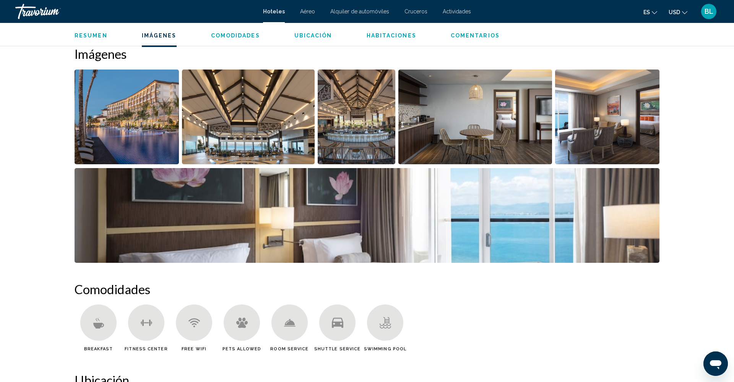
click at [148, 135] on img "Open full-screen image slider" at bounding box center [127, 117] width 104 height 95
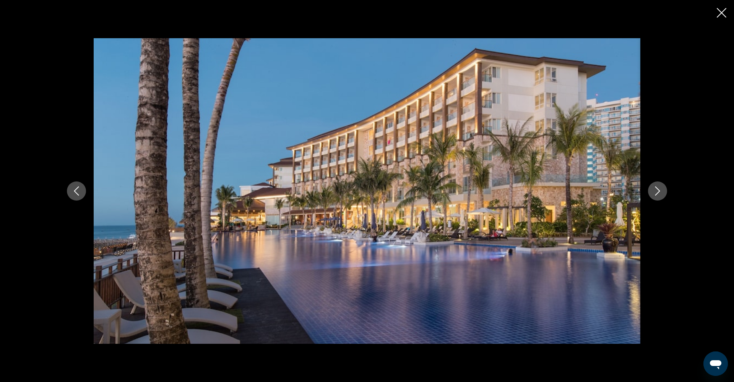
scroll to position [376, 0]
click at [656, 192] on icon "Next image" at bounding box center [657, 191] width 9 height 9
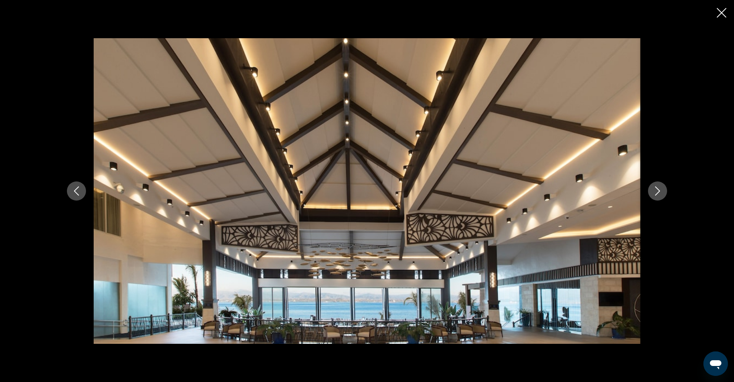
scroll to position [437, 0]
click at [656, 192] on icon "Next image" at bounding box center [657, 191] width 9 height 9
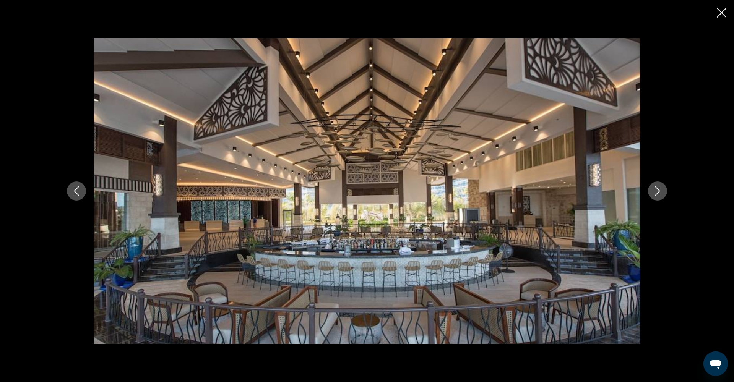
scroll to position [443, 0]
click at [656, 192] on icon "Next image" at bounding box center [657, 191] width 9 height 9
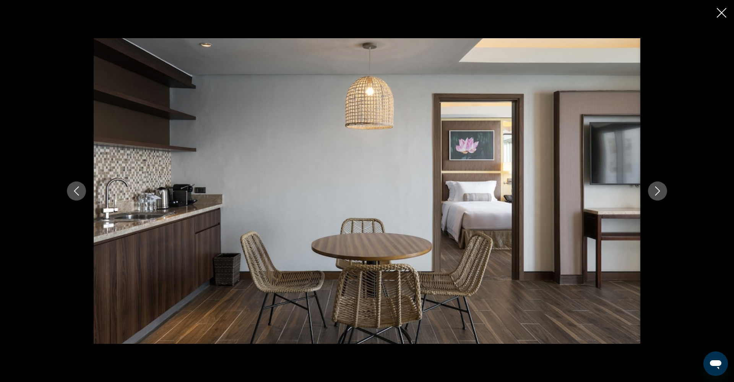
click at [656, 192] on icon "Next image" at bounding box center [657, 191] width 9 height 9
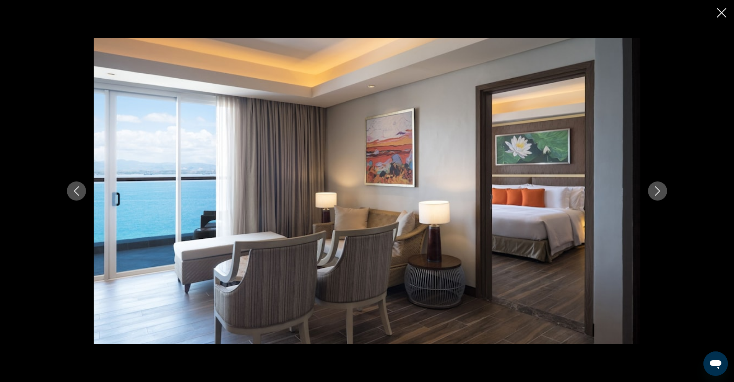
click at [656, 192] on icon "Next image" at bounding box center [657, 191] width 9 height 9
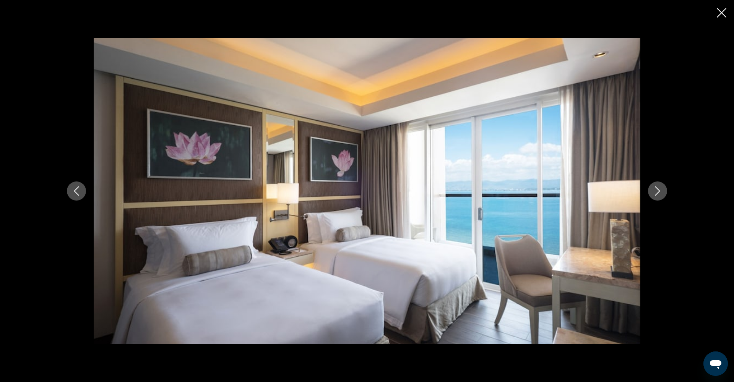
click at [656, 192] on icon "Next image" at bounding box center [657, 191] width 9 height 9
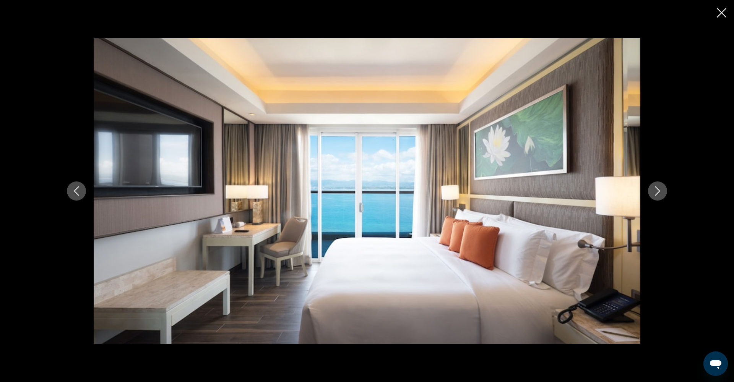
click at [656, 192] on icon "Next image" at bounding box center [657, 191] width 9 height 9
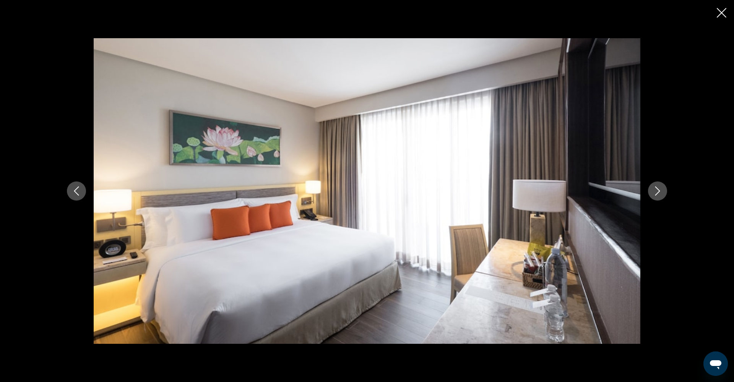
click at [656, 192] on icon "Next image" at bounding box center [657, 191] width 9 height 9
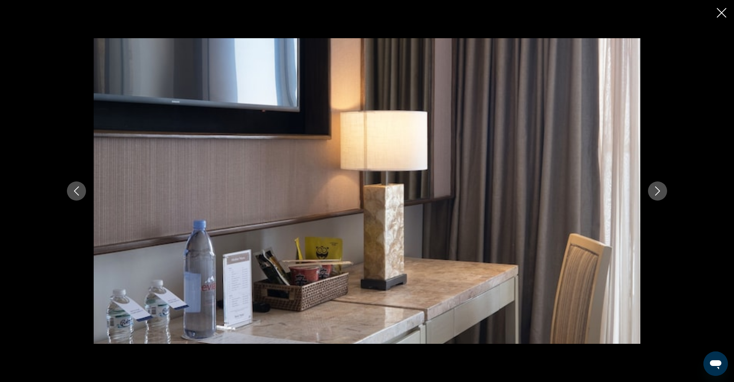
click at [656, 192] on icon "Next image" at bounding box center [657, 191] width 9 height 9
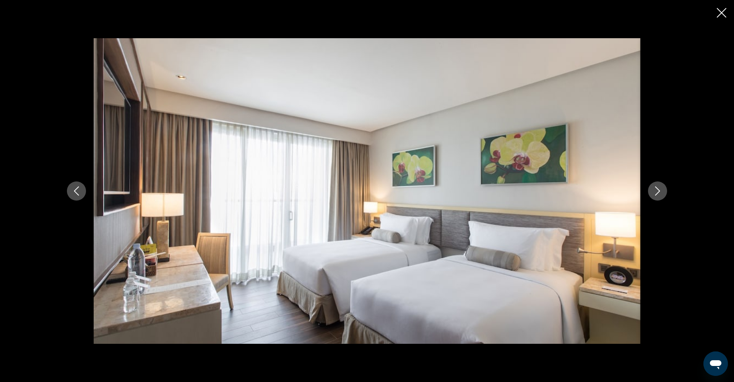
click at [656, 192] on icon "Next image" at bounding box center [657, 191] width 9 height 9
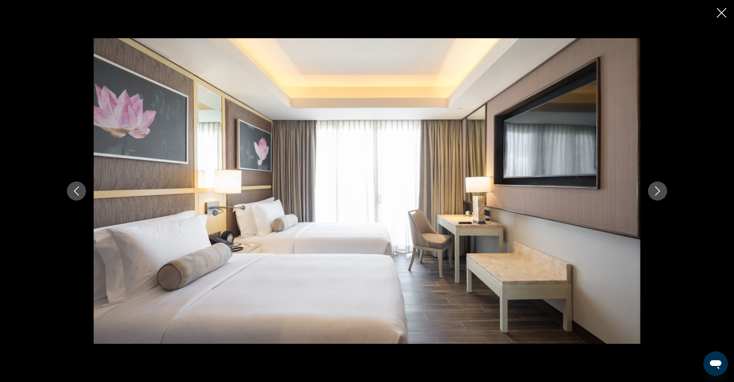
click at [656, 192] on icon "Next image" at bounding box center [657, 191] width 9 height 9
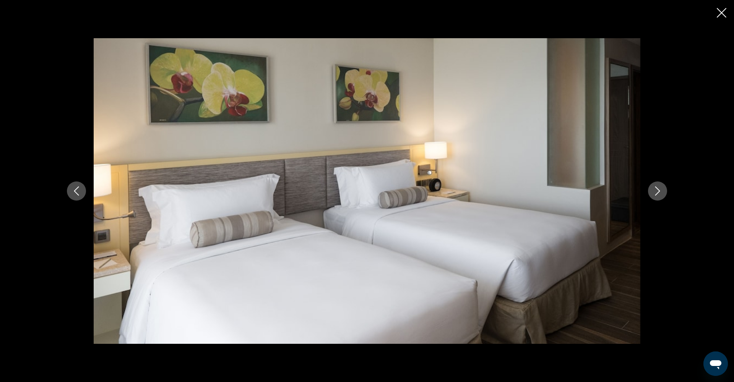
click at [656, 192] on icon "Next image" at bounding box center [657, 191] width 9 height 9
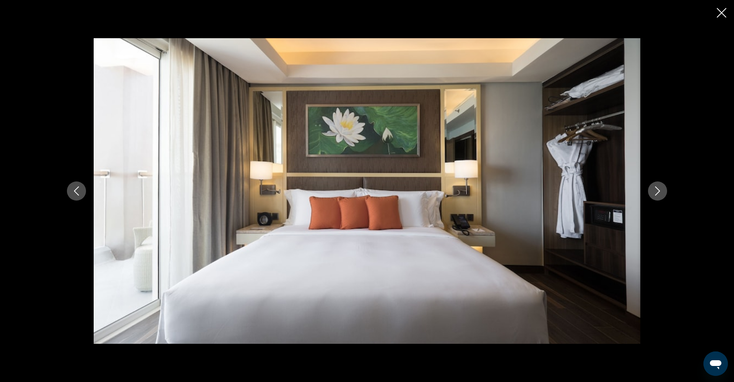
click at [656, 192] on icon "Next image" at bounding box center [657, 191] width 9 height 9
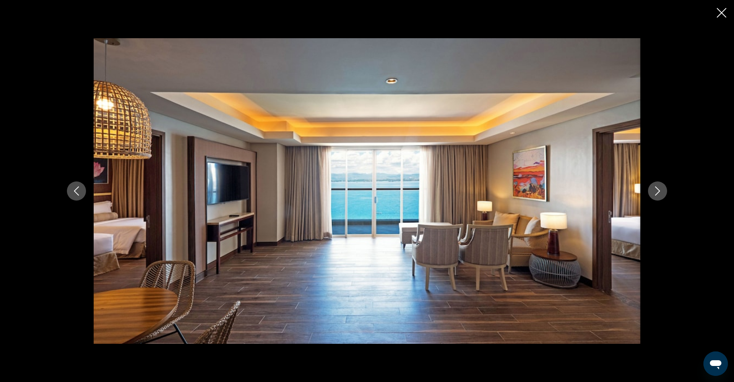
click at [656, 192] on icon "Next image" at bounding box center [657, 191] width 9 height 9
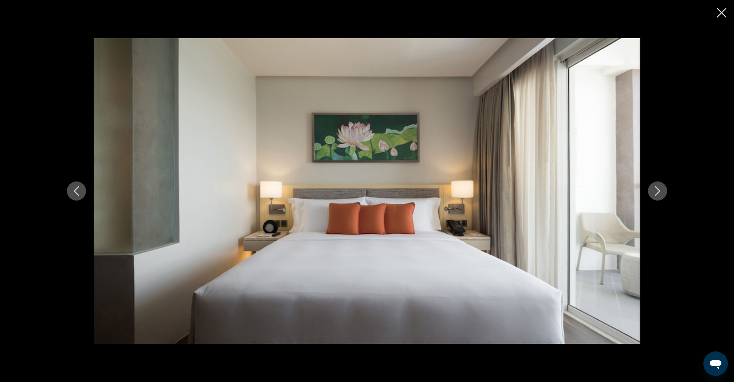
click at [656, 192] on icon "Next image" at bounding box center [657, 191] width 9 height 9
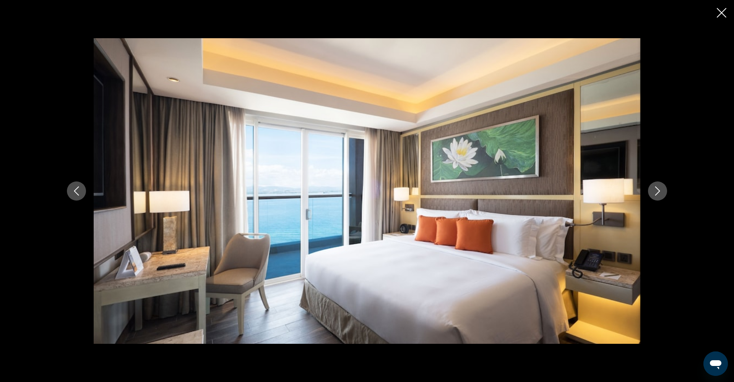
click at [656, 192] on icon "Next image" at bounding box center [657, 191] width 9 height 9
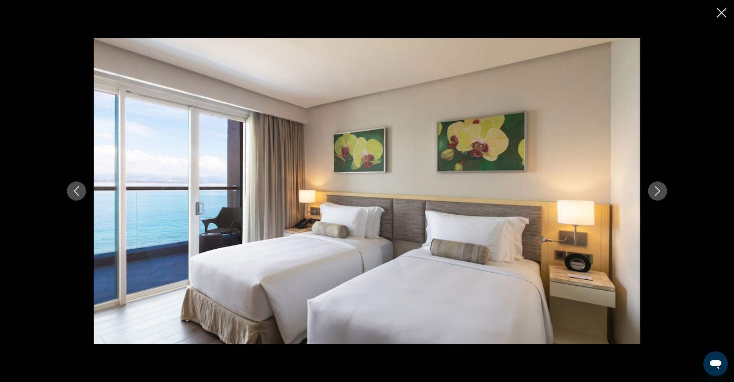
click at [656, 192] on icon "Next image" at bounding box center [657, 191] width 9 height 9
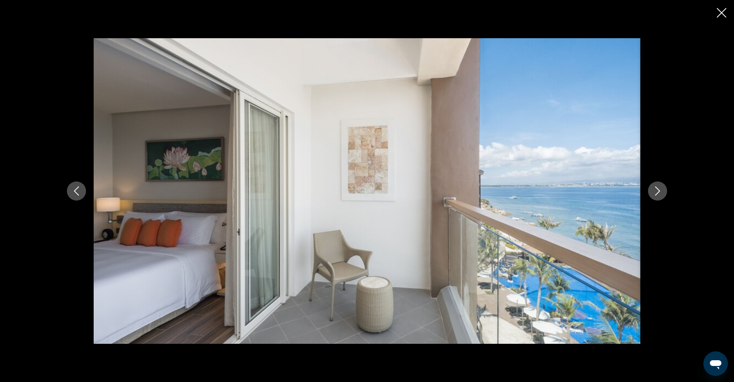
scroll to position [444, 0]
click at [651, 194] on button "Next image" at bounding box center [657, 191] width 19 height 19
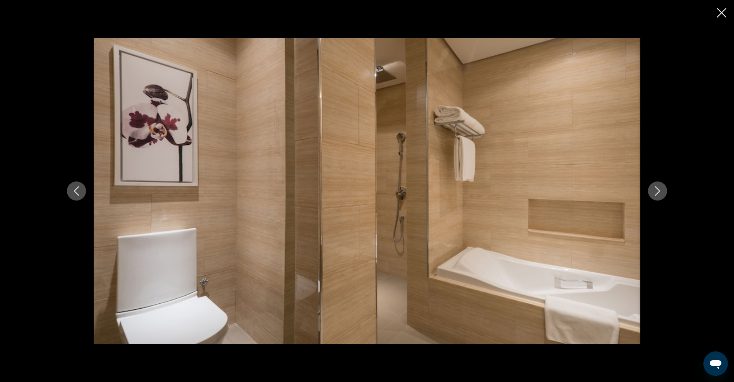
scroll to position [446, 0]
click at [651, 194] on button "Next image" at bounding box center [657, 191] width 19 height 19
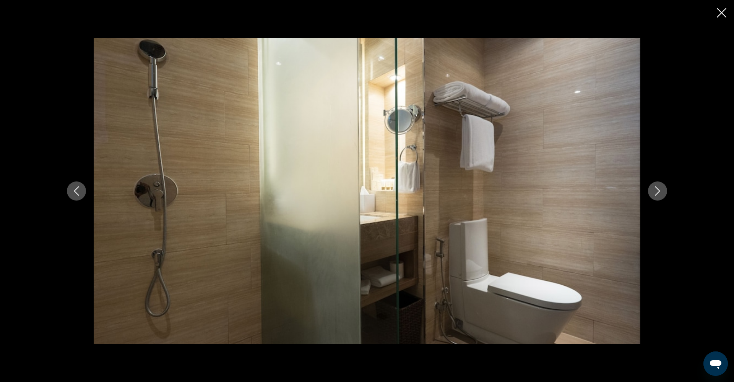
click at [651, 194] on button "Next image" at bounding box center [657, 191] width 19 height 19
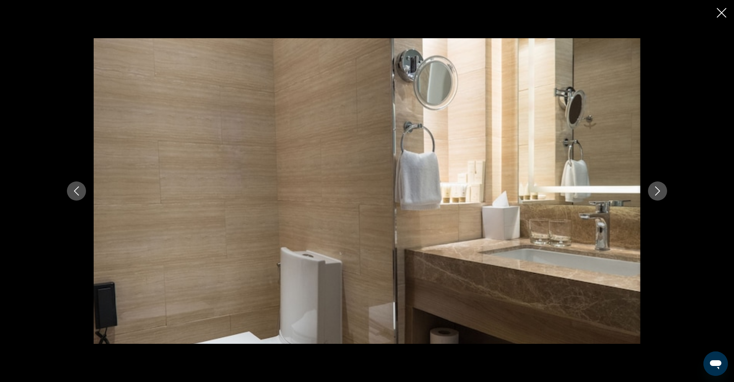
click at [651, 194] on button "Next image" at bounding box center [657, 191] width 19 height 19
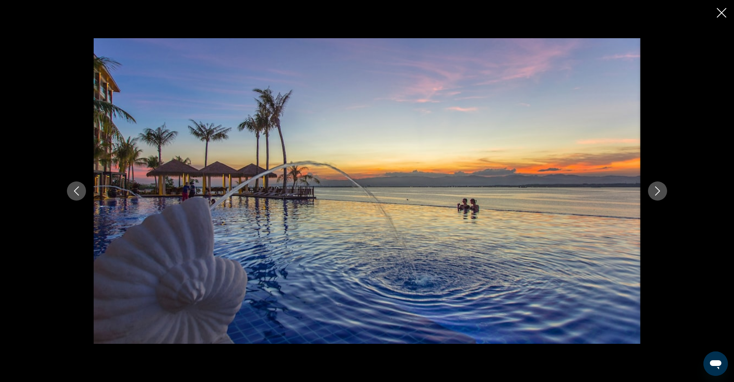
click at [651, 194] on button "Next image" at bounding box center [657, 191] width 19 height 19
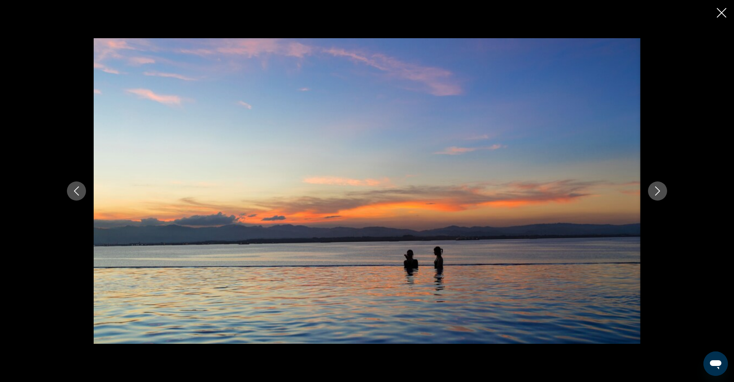
click at [651, 194] on button "Next image" at bounding box center [657, 191] width 19 height 19
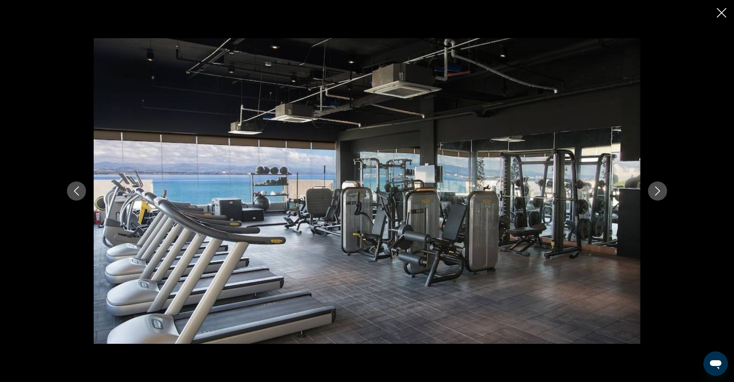
click at [651, 194] on button "Next image" at bounding box center [657, 191] width 19 height 19
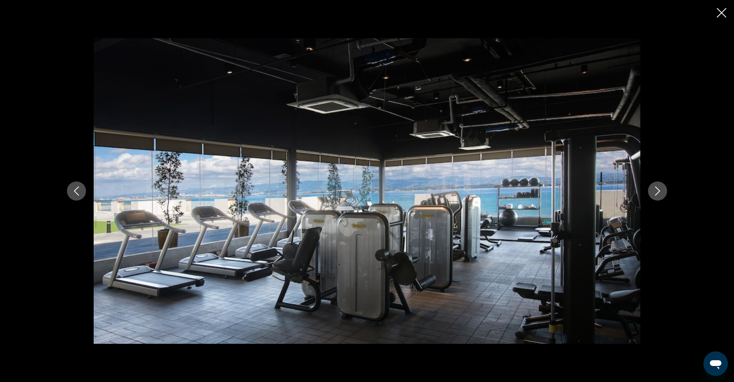
click at [651, 194] on button "Next image" at bounding box center [657, 191] width 19 height 19
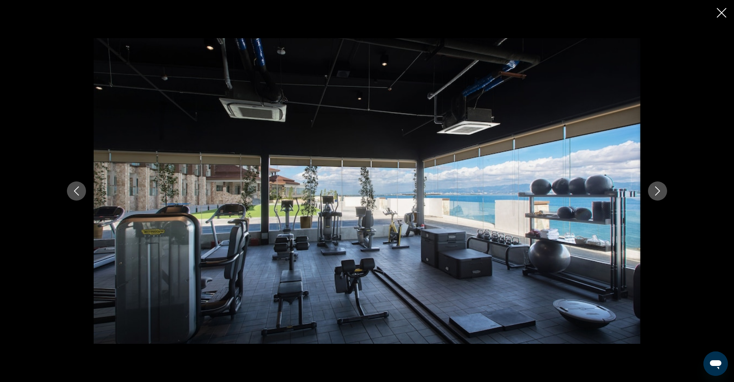
click at [651, 194] on button "Next image" at bounding box center [657, 191] width 19 height 19
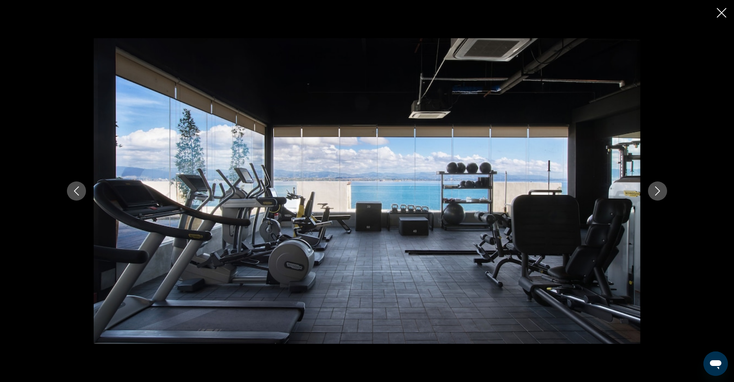
click at [651, 194] on button "Next image" at bounding box center [657, 191] width 19 height 19
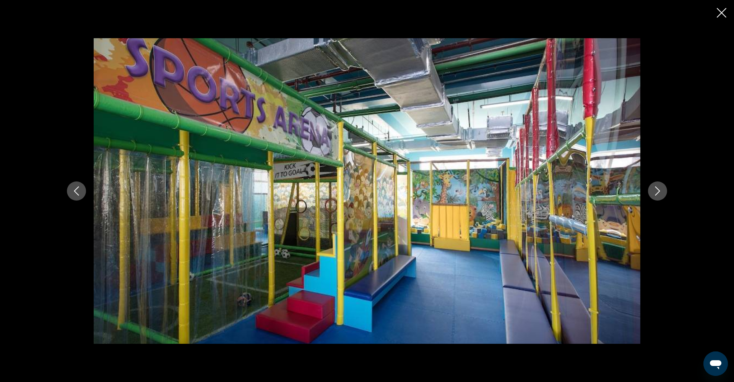
click at [651, 194] on button "Next image" at bounding box center [657, 191] width 19 height 19
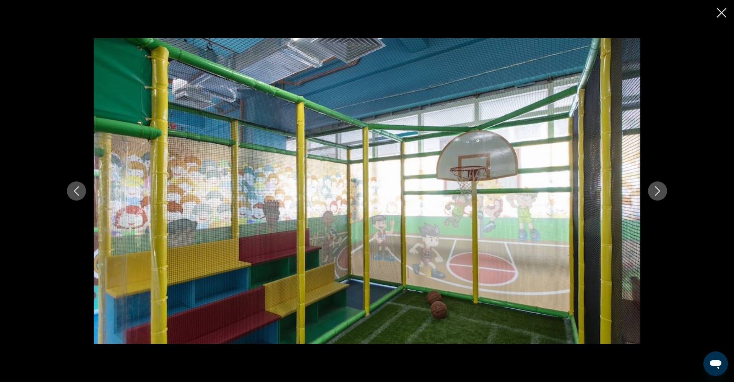
click at [651, 194] on button "Next image" at bounding box center [657, 191] width 19 height 19
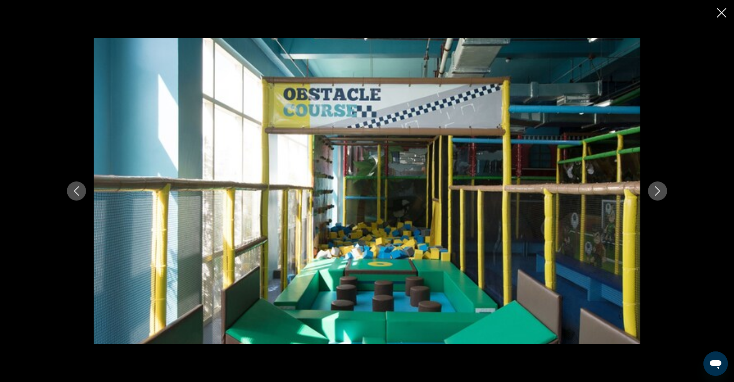
click at [654, 194] on icon "Next image" at bounding box center [657, 191] width 9 height 9
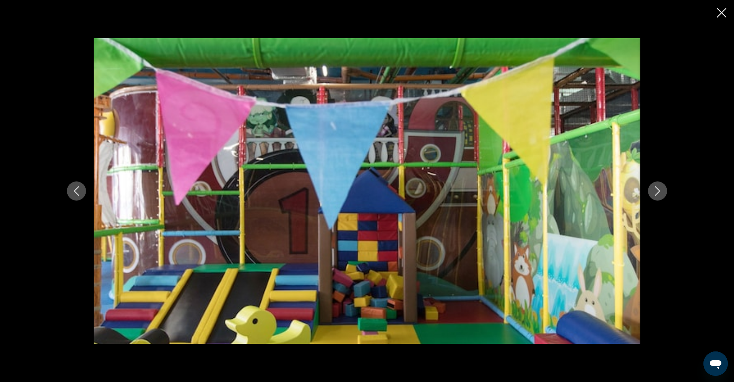
click at [654, 194] on icon "Next image" at bounding box center [657, 191] width 9 height 9
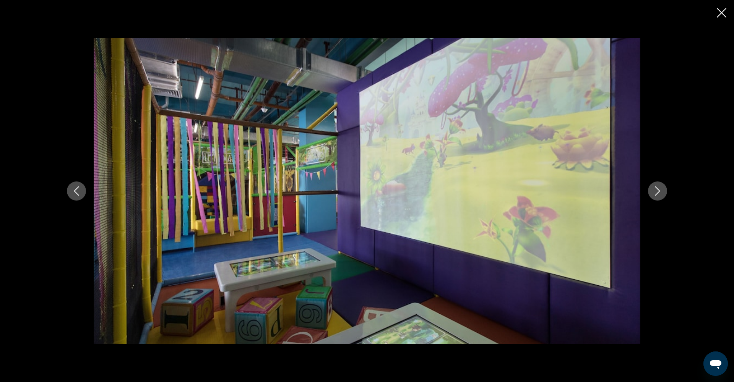
click at [659, 190] on icon "Next image" at bounding box center [657, 191] width 5 height 9
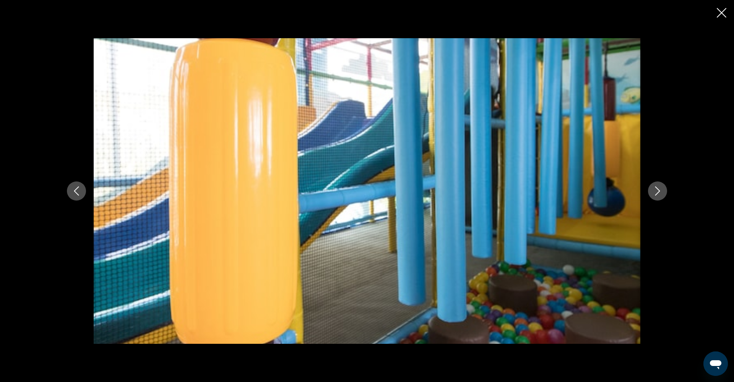
click at [659, 190] on icon "Next image" at bounding box center [657, 191] width 5 height 9
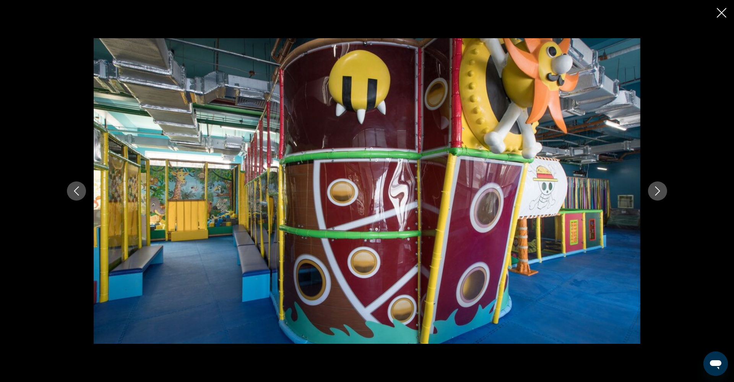
click at [659, 191] on icon "Next image" at bounding box center [657, 191] width 9 height 9
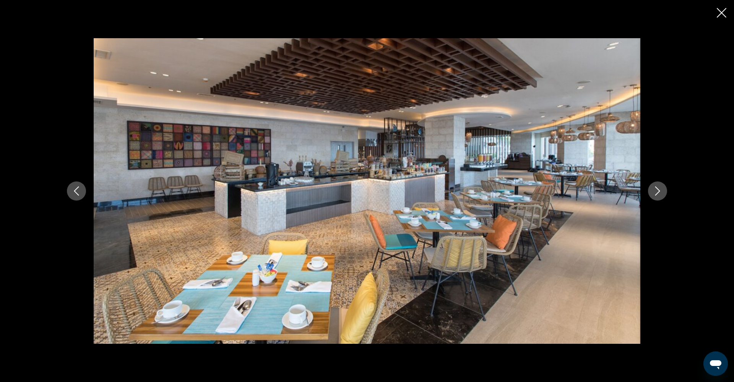
click at [659, 191] on icon "Next image" at bounding box center [657, 191] width 9 height 9
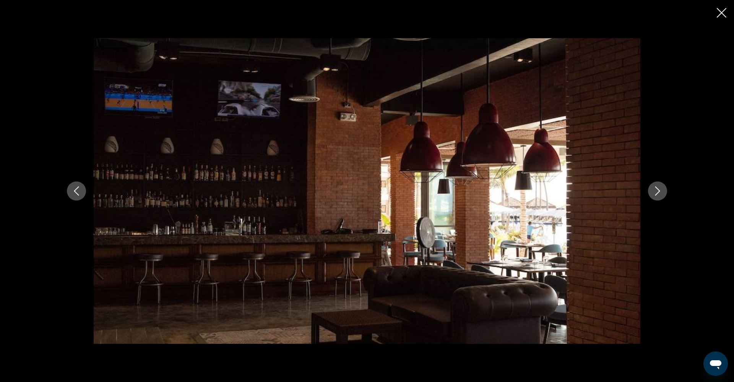
click at [659, 191] on icon "Next image" at bounding box center [657, 191] width 9 height 9
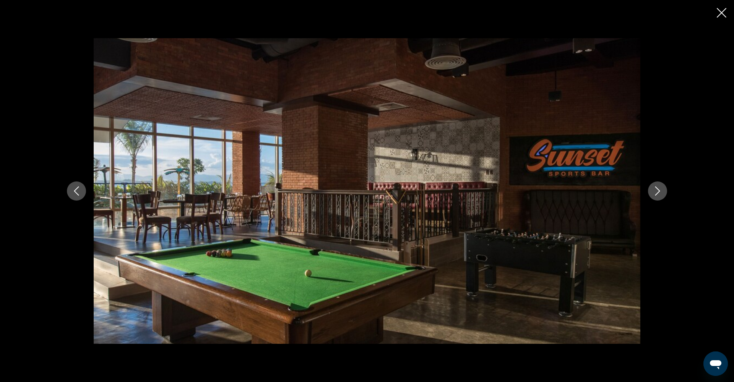
click at [659, 191] on icon "Next image" at bounding box center [657, 191] width 9 height 9
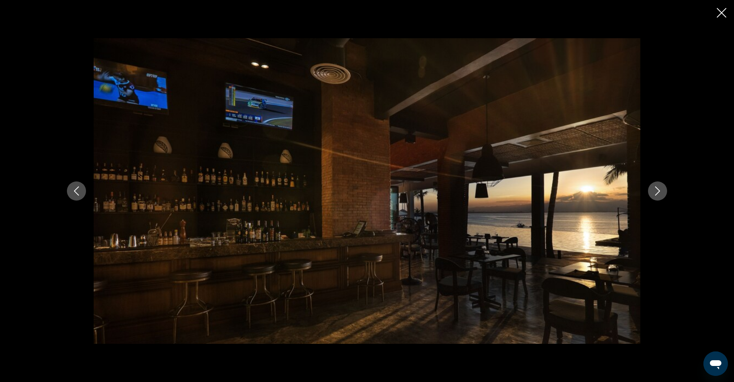
click at [659, 191] on icon "Next image" at bounding box center [657, 191] width 9 height 9
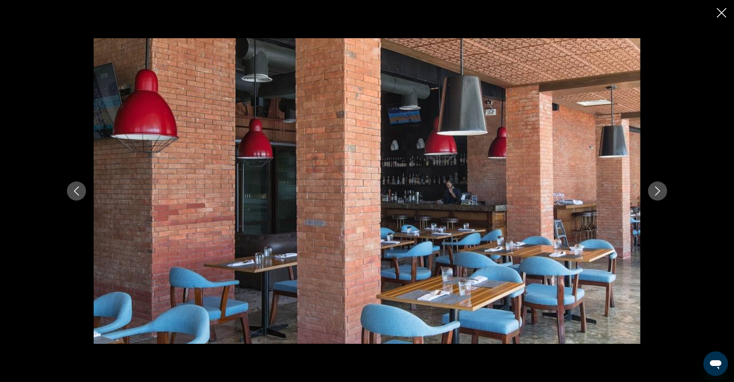
click at [659, 191] on icon "Next image" at bounding box center [657, 191] width 9 height 9
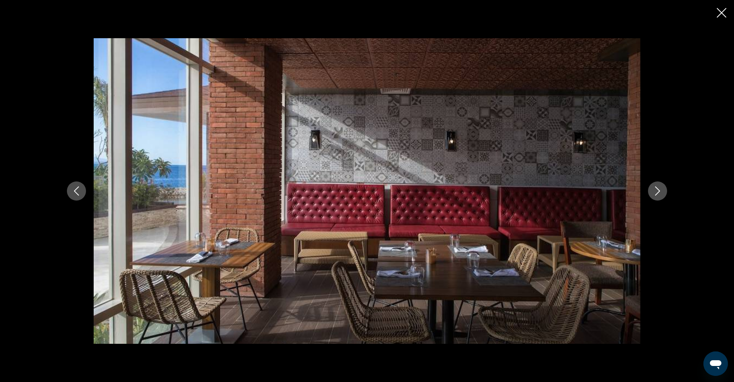
click at [659, 191] on icon "Next image" at bounding box center [657, 191] width 9 height 9
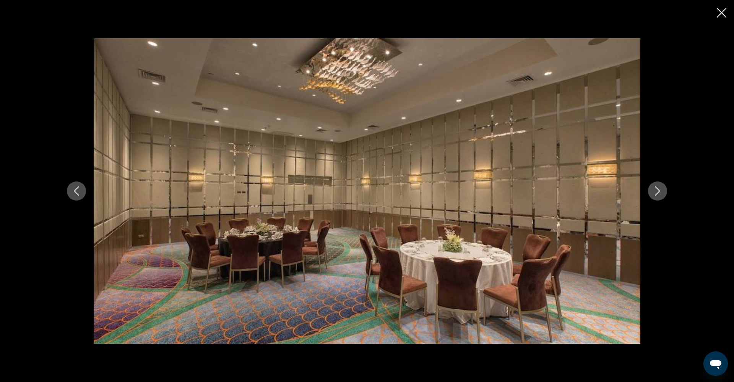
click at [659, 191] on icon "Next image" at bounding box center [657, 191] width 9 height 9
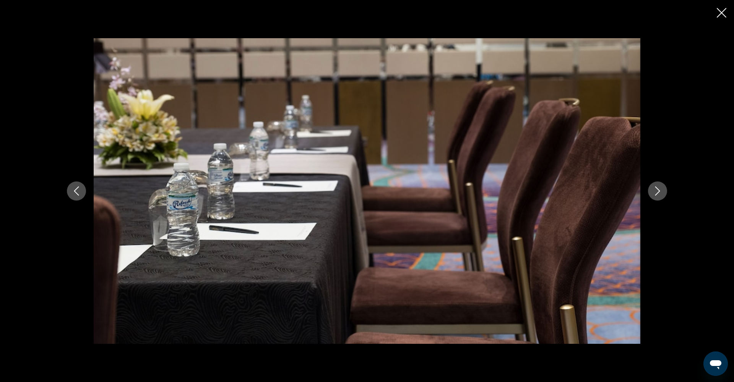
click at [659, 191] on icon "Next image" at bounding box center [657, 191] width 9 height 9
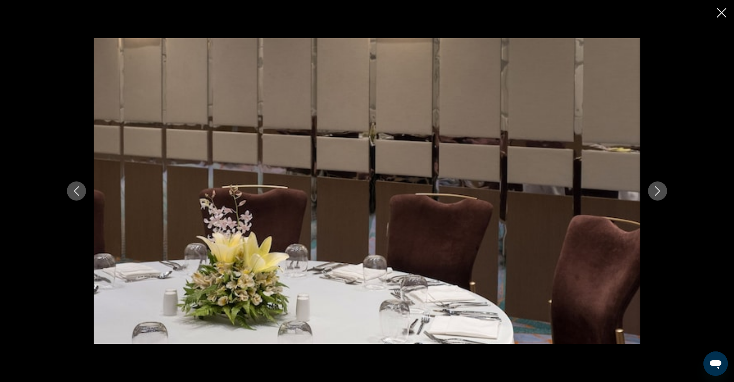
click at [659, 191] on icon "Next image" at bounding box center [657, 191] width 9 height 9
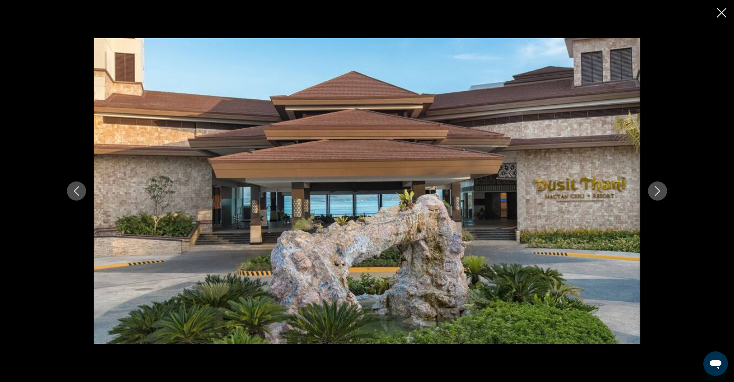
click at [659, 190] on icon "Next image" at bounding box center [657, 191] width 5 height 9
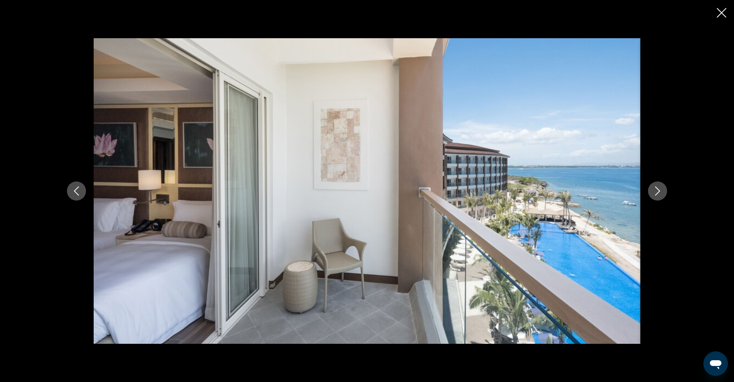
click at [659, 190] on icon "Next image" at bounding box center [657, 191] width 5 height 9
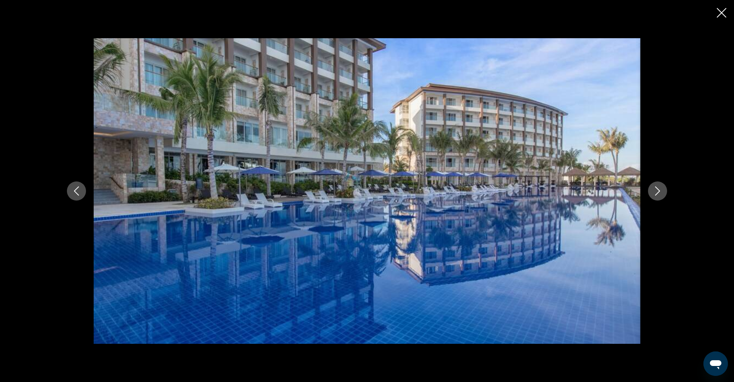
click at [659, 190] on icon "Next image" at bounding box center [657, 191] width 5 height 9
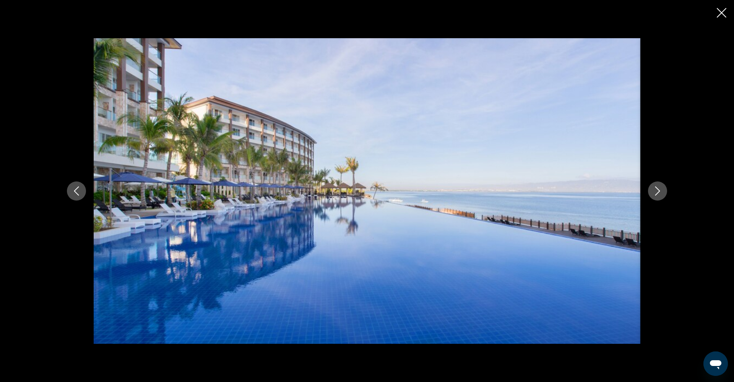
click at [651, 190] on button "Next image" at bounding box center [657, 191] width 19 height 19
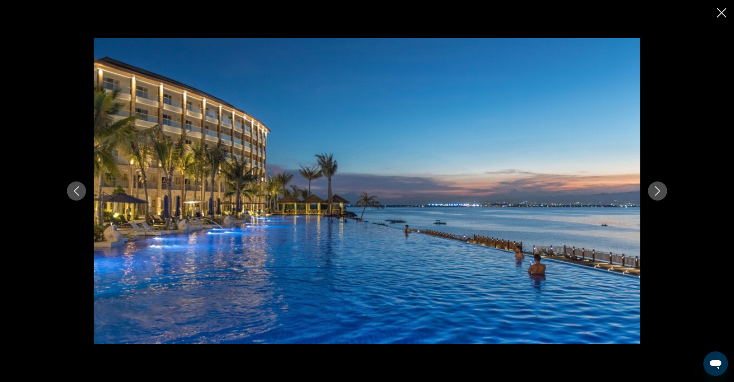
click at [652, 190] on button "Next image" at bounding box center [657, 191] width 19 height 19
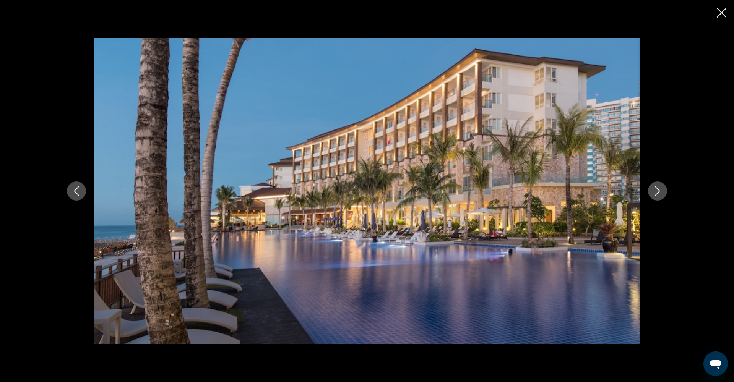
click at [719, 15] on icon "Close slideshow" at bounding box center [722, 13] width 10 height 10
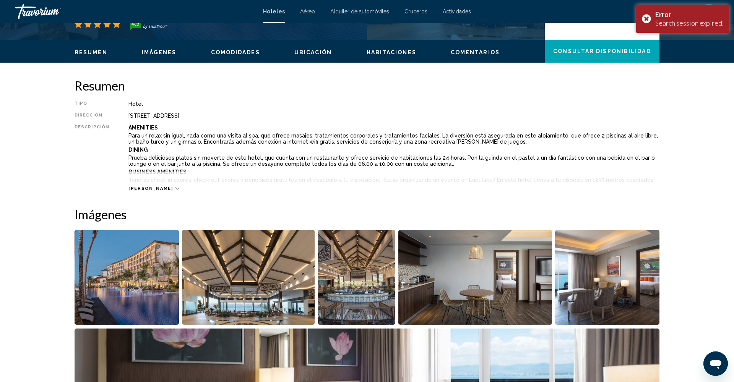
scroll to position [213, 0]
click at [646, 21] on div "Error Search session expired." at bounding box center [682, 19] width 93 height 28
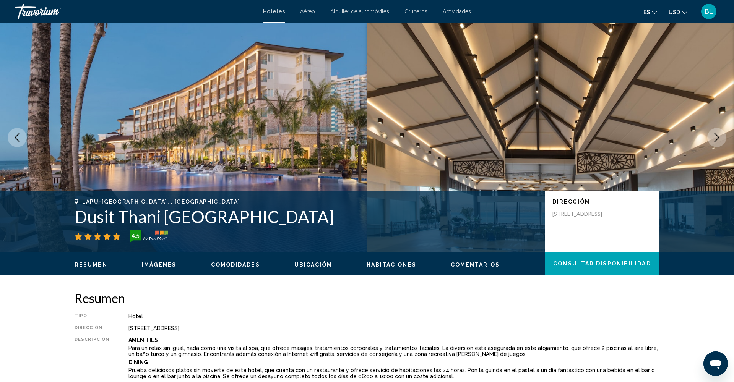
scroll to position [0, 0]
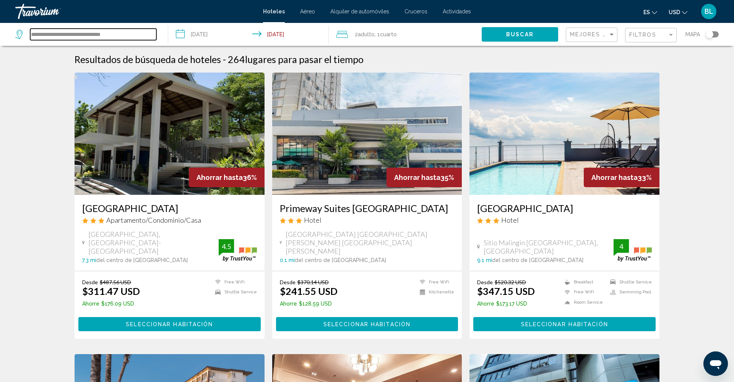
click at [90, 36] on input "**********" at bounding box center [93, 34] width 126 height 11
drag, startPoint x: 141, startPoint y: 36, endPoint x: 18, endPoint y: 34, distance: 122.7
click at [18, 34] on div "**********" at bounding box center [85, 34] width 141 height 11
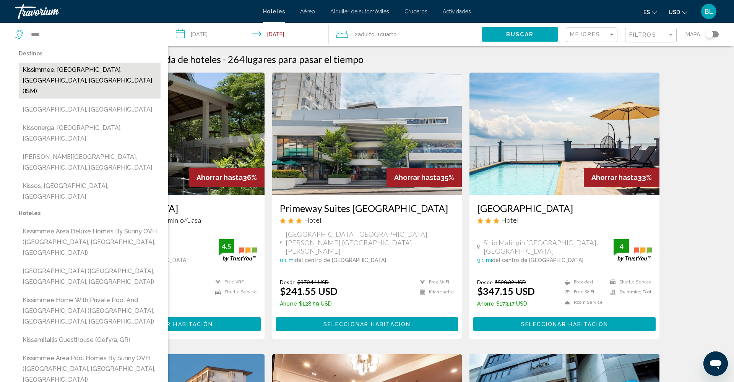
click at [45, 68] on button "Kissimmee, [GEOGRAPHIC_DATA], [GEOGRAPHIC_DATA], [GEOGRAPHIC_DATA] (ISM)" at bounding box center [90, 81] width 142 height 36
type input "**********"
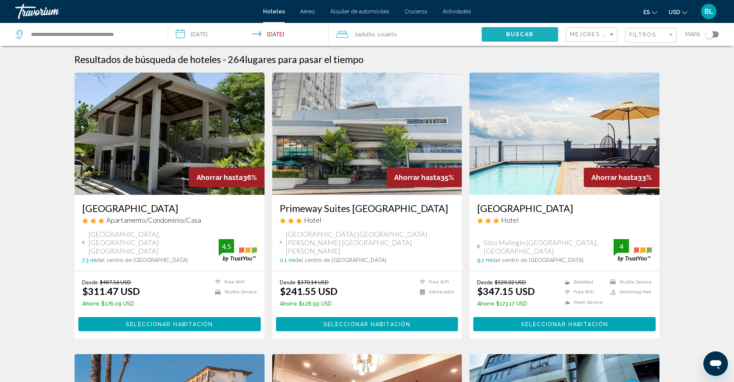
click at [537, 30] on button "Buscar" at bounding box center [520, 34] width 76 height 14
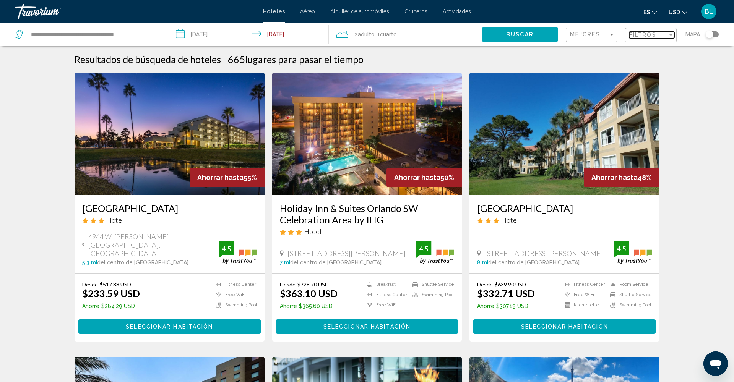
click at [639, 37] on span "Filtros" at bounding box center [642, 35] width 27 height 6
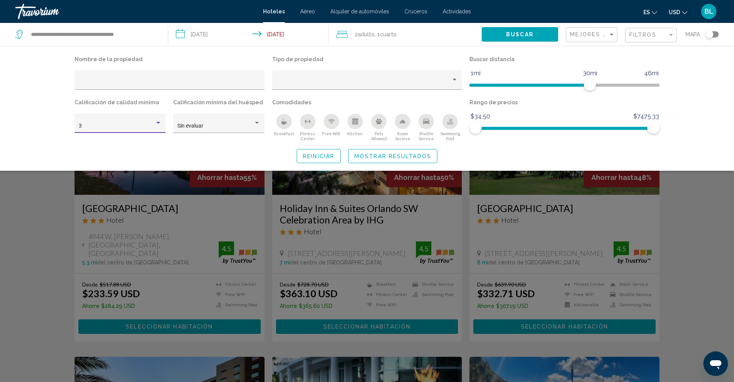
click at [146, 123] on div "3" at bounding box center [117, 126] width 76 height 6
click at [132, 141] on span "4" at bounding box center [120, 143] width 83 height 16
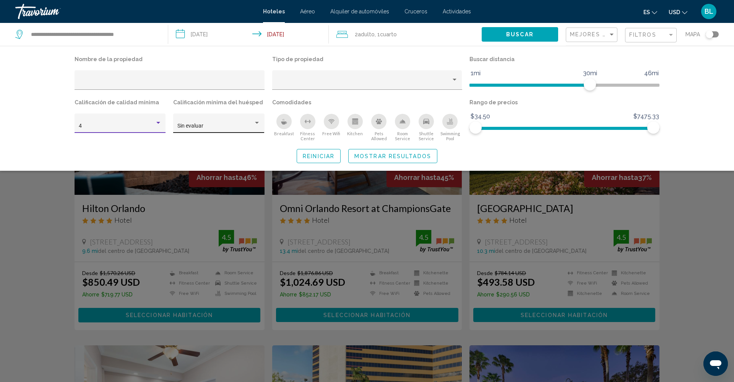
click at [192, 128] on span "Sin evaluar" at bounding box center [190, 126] width 26 height 6
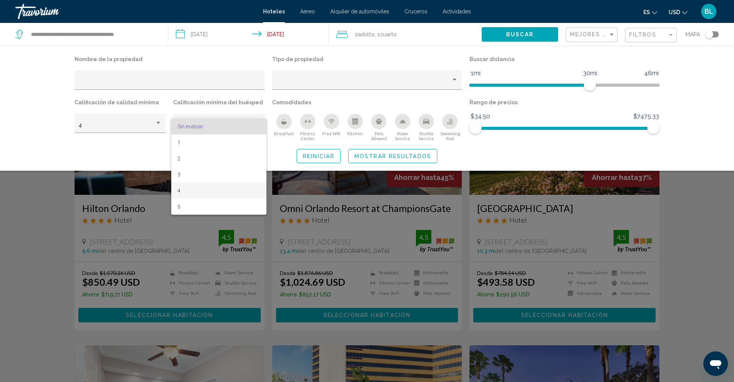
click at [194, 187] on span "4" at bounding box center [218, 191] width 83 height 16
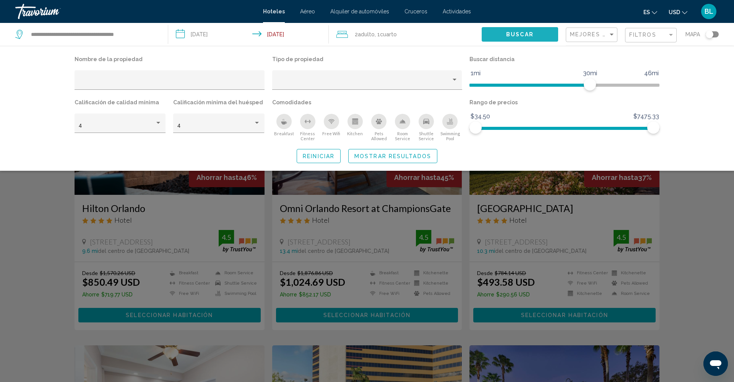
click at [517, 31] on button "Buscar" at bounding box center [520, 34] width 76 height 14
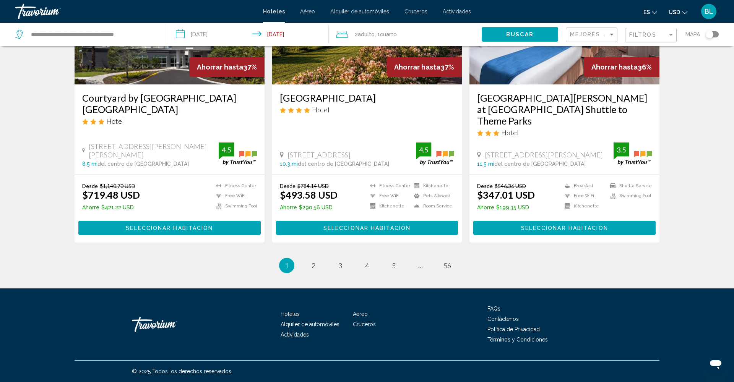
scroll to position [953, 0]
click at [314, 266] on span "2" at bounding box center [314, 265] width 4 height 8
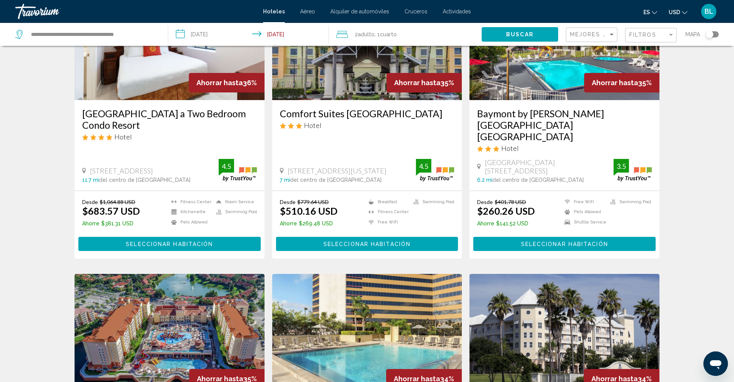
scroll to position [92, 0]
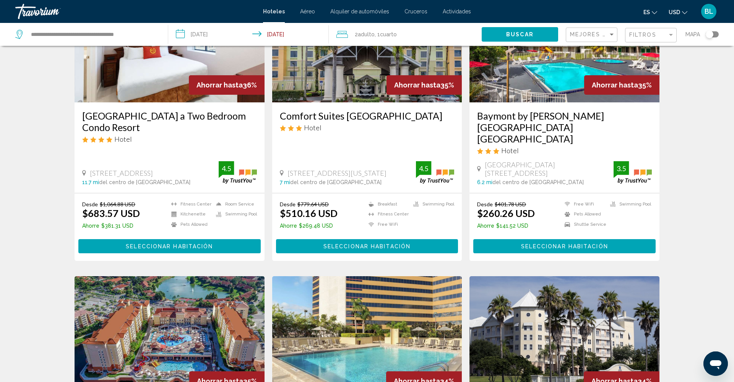
click at [641, 32] on div "Filtros" at bounding box center [651, 35] width 45 height 14
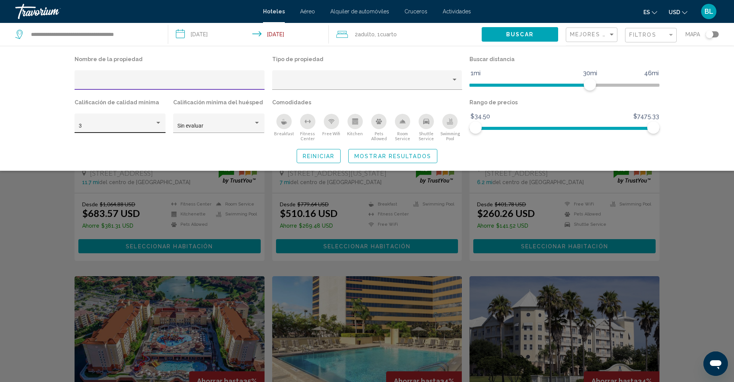
click at [119, 126] on div "3" at bounding box center [117, 126] width 76 height 6
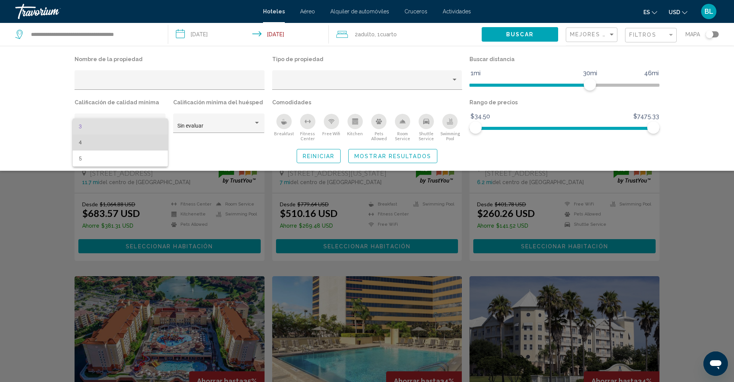
click at [118, 145] on span "4" at bounding box center [120, 143] width 83 height 16
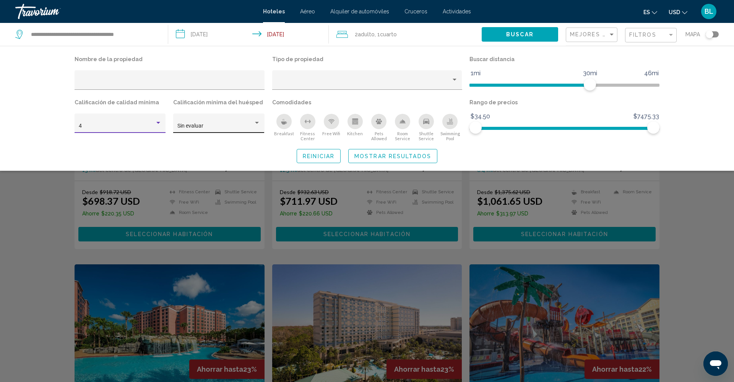
click at [220, 129] on div "Sin evaluar" at bounding box center [215, 126] width 76 height 6
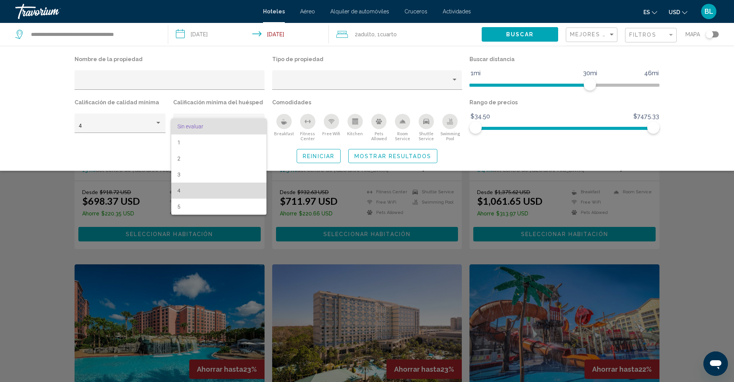
click at [217, 189] on span "4" at bounding box center [218, 191] width 83 height 16
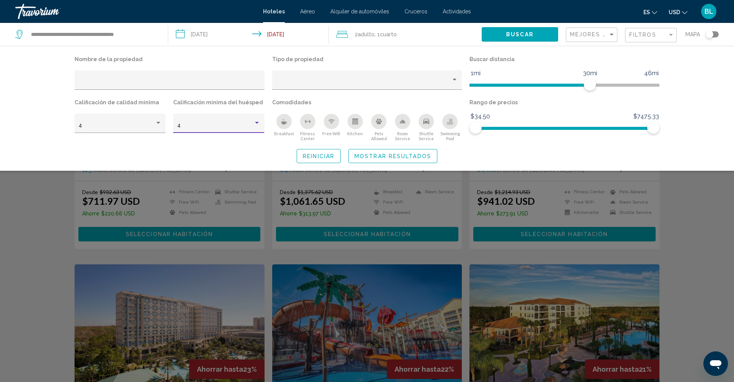
click at [376, 159] on span "Mostrar resultados" at bounding box center [392, 156] width 77 height 6
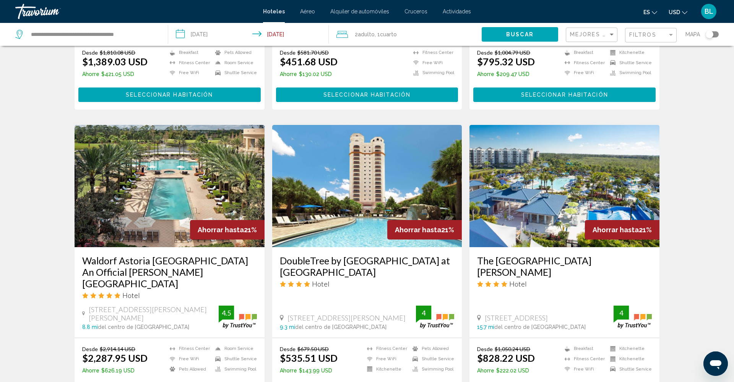
scroll to position [519, 0]
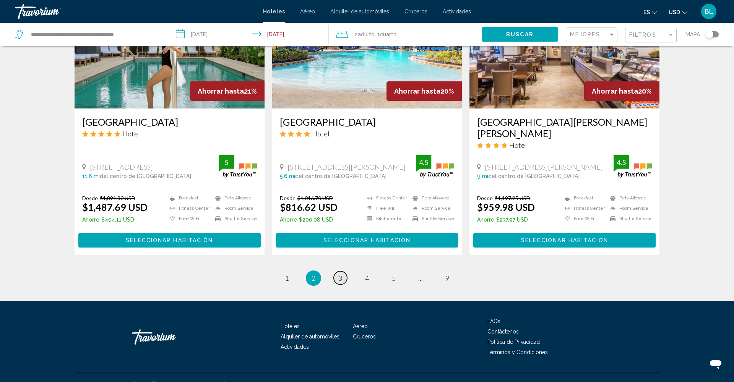
click at [344, 271] on link "page 3" at bounding box center [340, 277] width 13 height 13
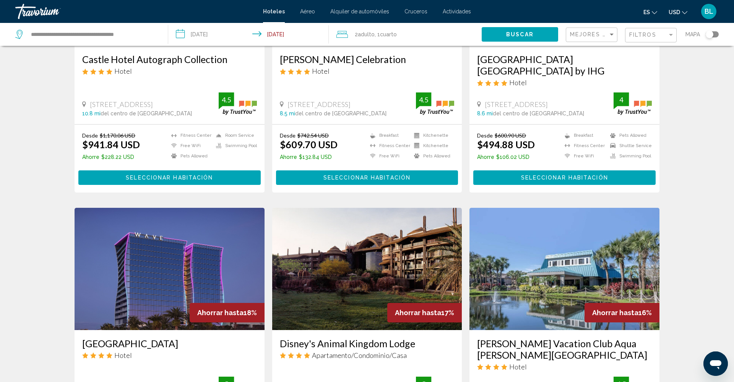
scroll to position [162, 0]
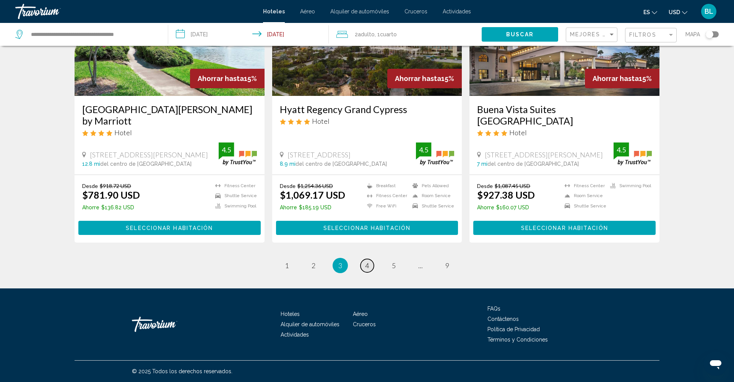
click at [363, 269] on link "page 4" at bounding box center [366, 265] width 13 height 13
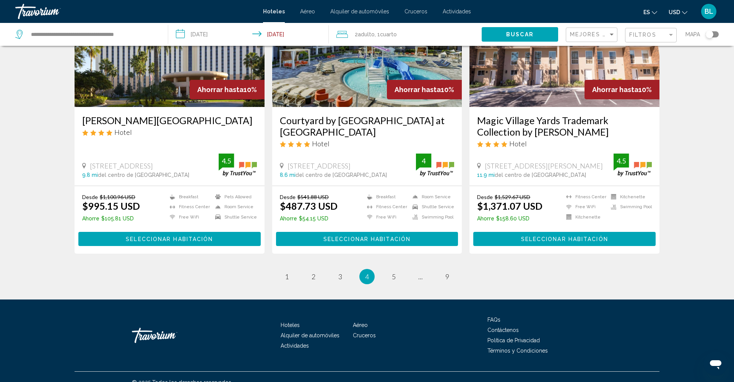
scroll to position [951, 0]
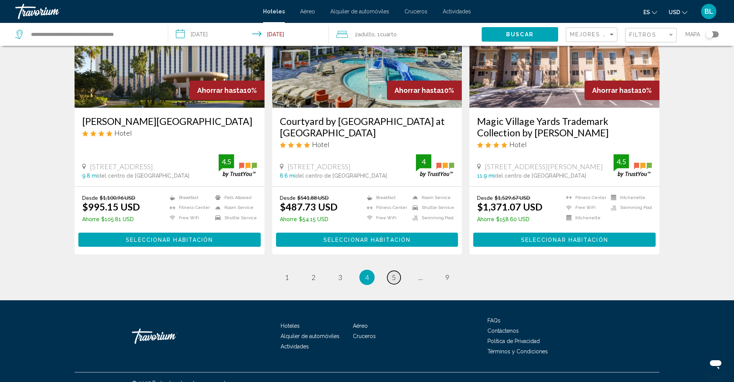
click at [395, 273] on span "5" at bounding box center [394, 277] width 4 height 8
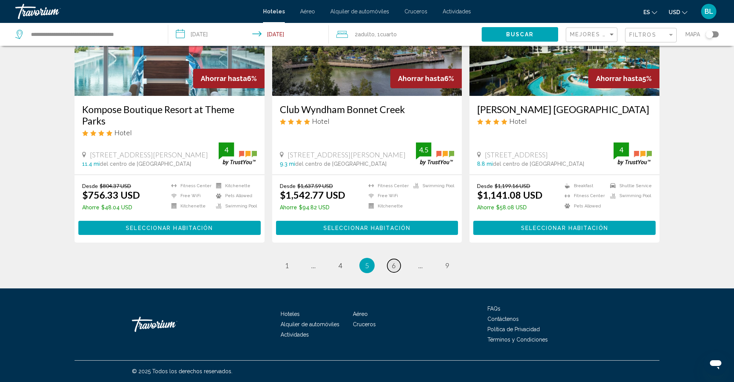
click at [394, 265] on span "6" at bounding box center [394, 265] width 4 height 8
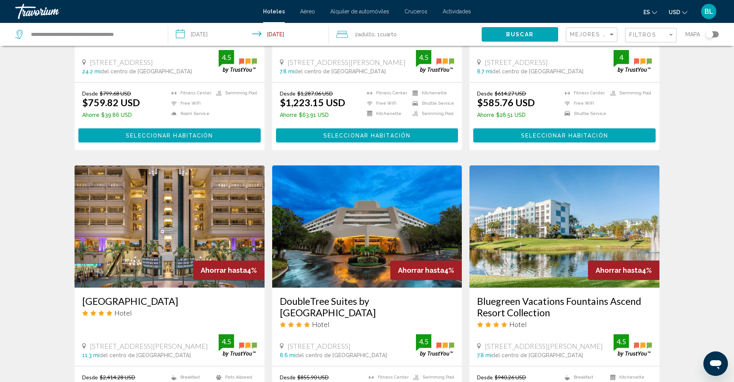
scroll to position [761, 0]
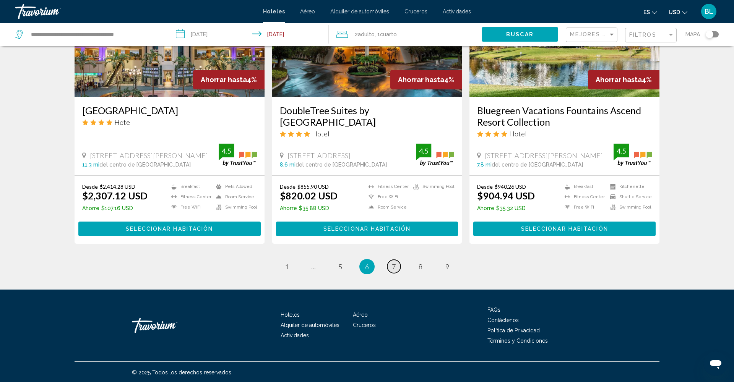
click at [398, 268] on link "page 7" at bounding box center [393, 266] width 13 height 13
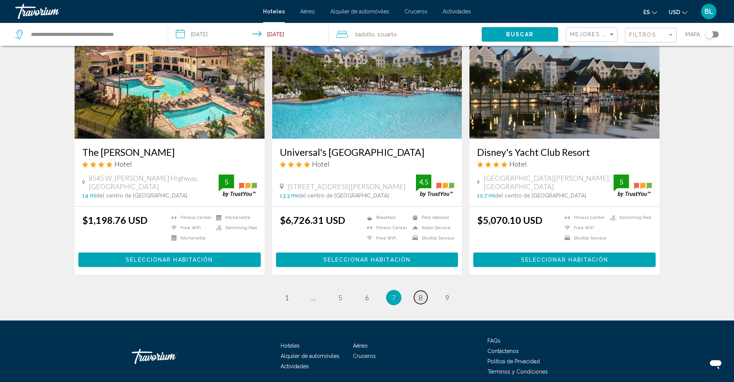
click at [421, 294] on span "8" at bounding box center [421, 298] width 4 height 8
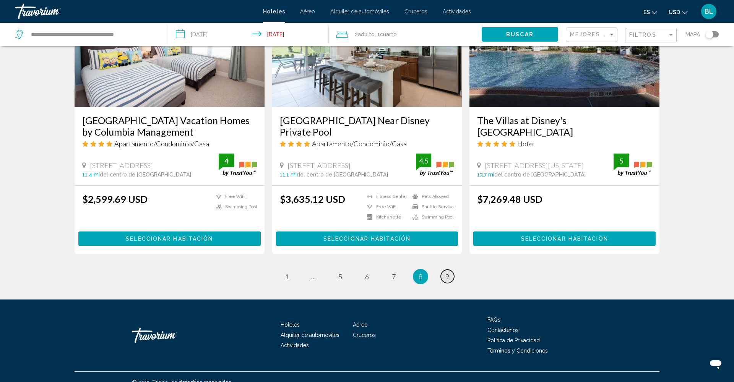
click at [445, 270] on link "page 9" at bounding box center [447, 276] width 13 height 13
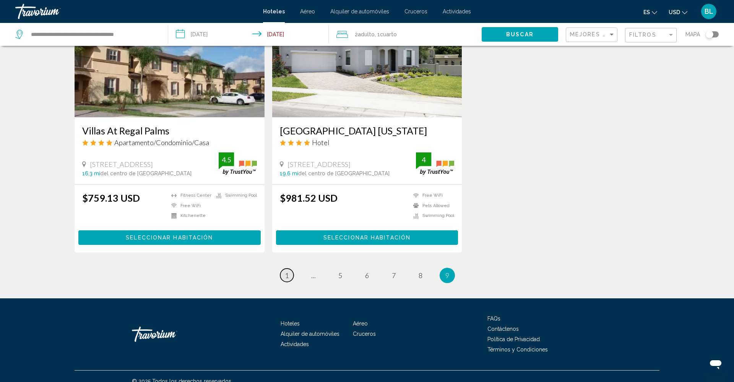
click at [284, 269] on link "page 1" at bounding box center [286, 275] width 13 height 13
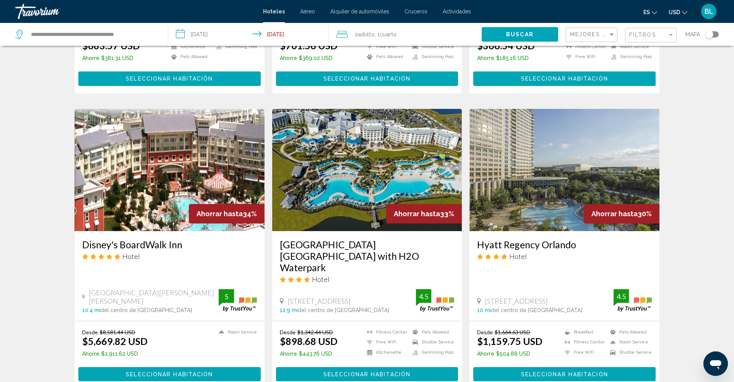
scroll to position [522, 0]
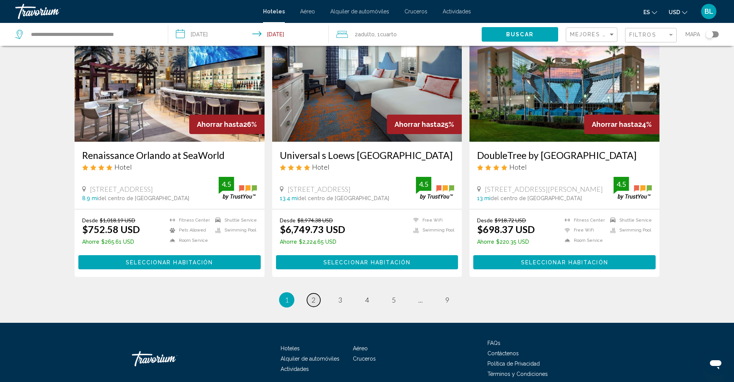
click at [314, 301] on span "2" at bounding box center [314, 300] width 4 height 8
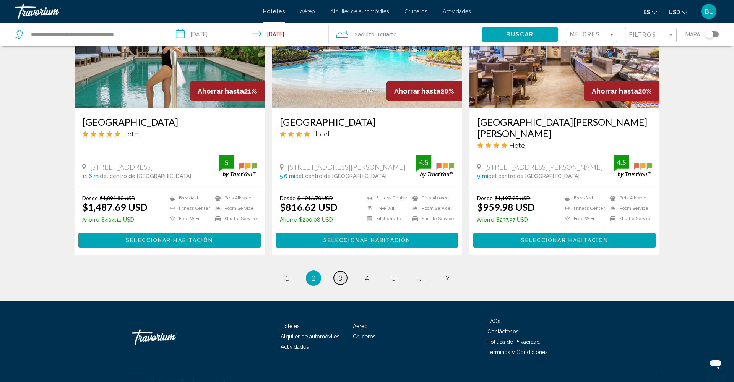
click at [344, 271] on link "page 3" at bounding box center [340, 277] width 13 height 13
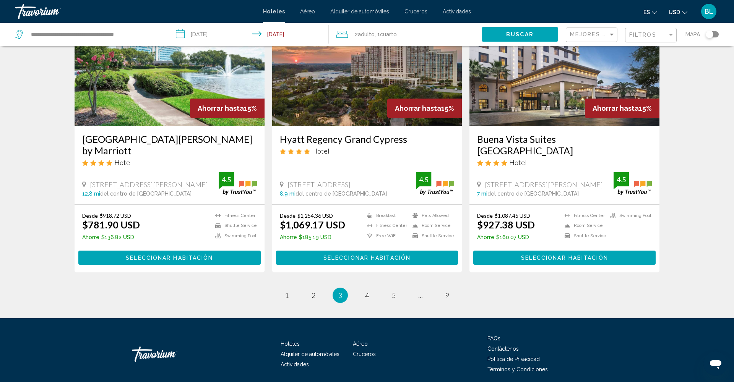
scroll to position [923, 0]
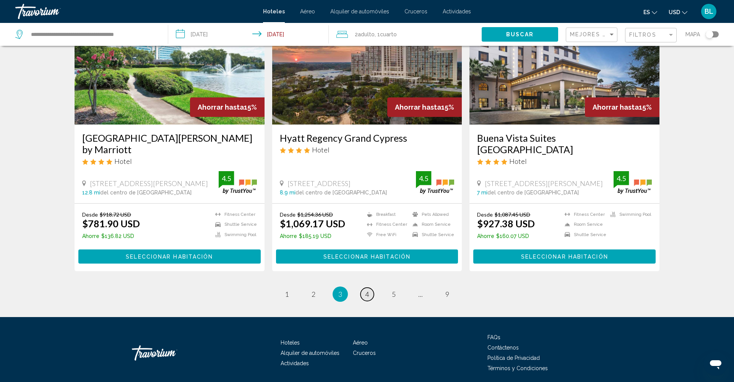
click at [362, 294] on link "page 4" at bounding box center [366, 294] width 13 height 13
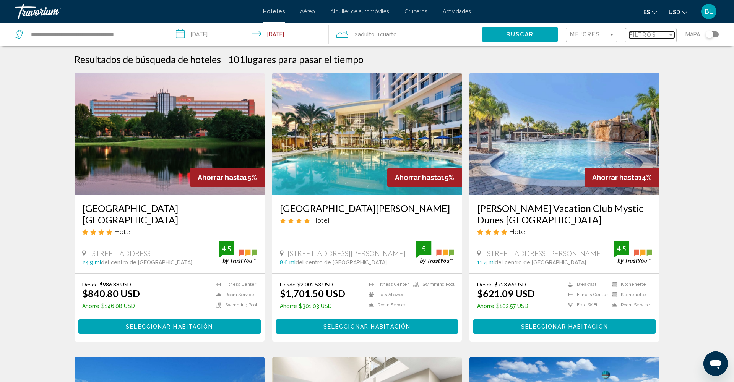
click at [641, 34] on span "Filtros" at bounding box center [642, 35] width 27 height 6
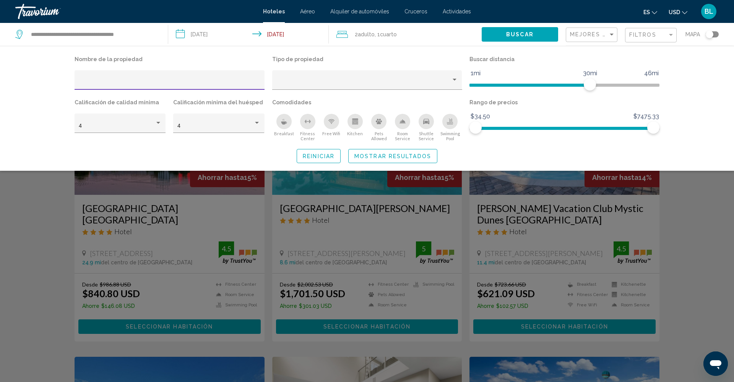
click at [331, 159] on span "Reiniciar" at bounding box center [319, 156] width 32 height 6
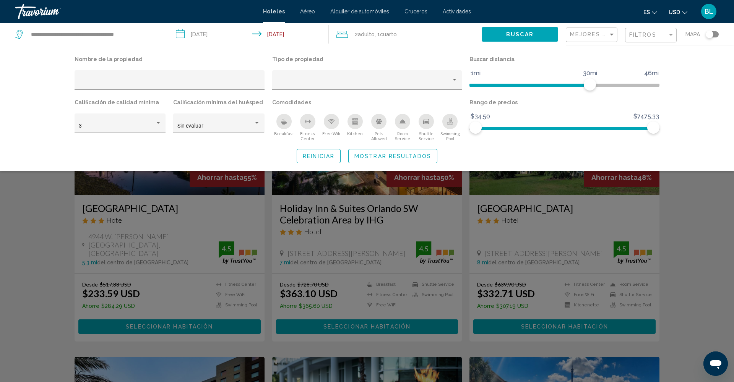
click at [544, 38] on button "Buscar" at bounding box center [520, 34] width 76 height 14
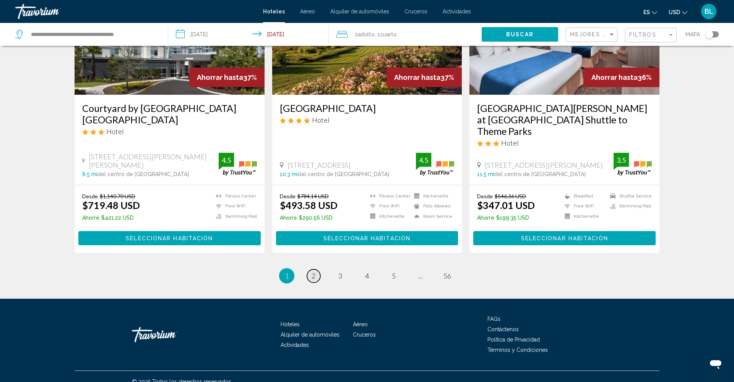
click at [316, 269] on link "page 2" at bounding box center [313, 275] width 13 height 13
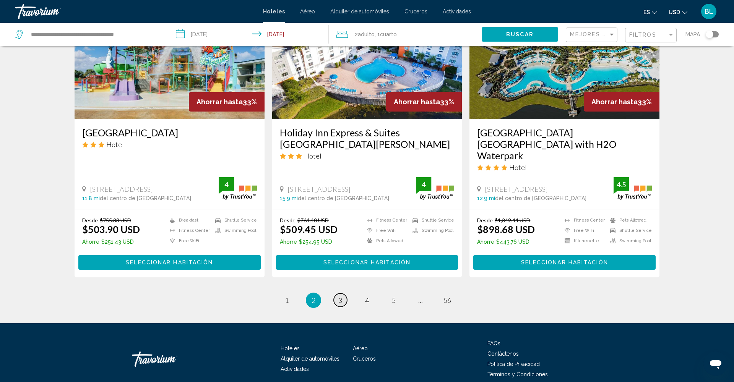
click at [338, 296] on span "3" at bounding box center [340, 300] width 4 height 8
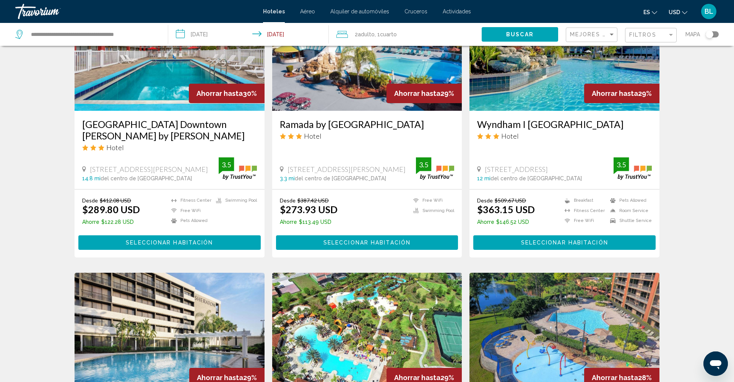
scroll to position [367, 0]
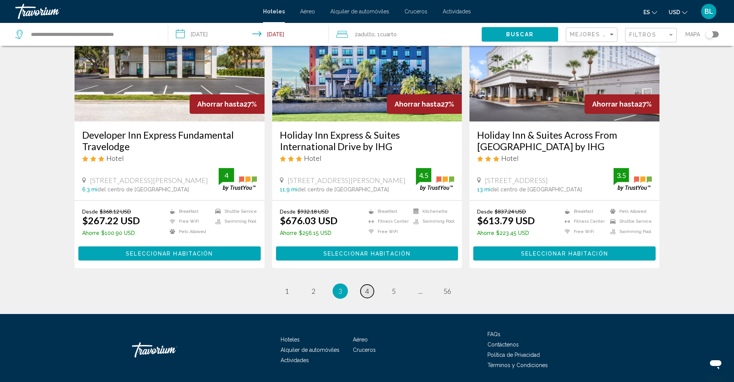
click at [371, 285] on link "page 4" at bounding box center [366, 291] width 13 height 13
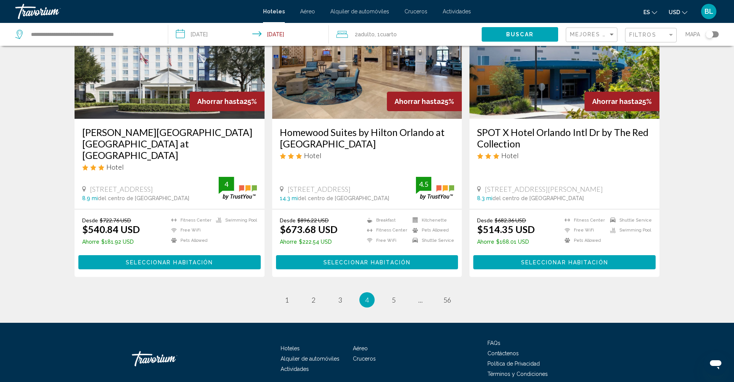
scroll to position [951, 0]
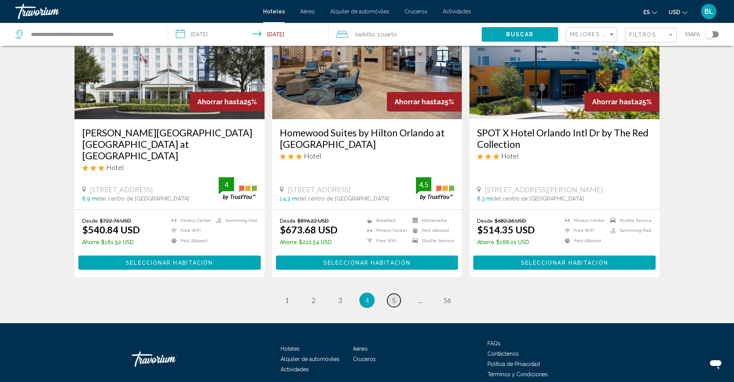
click at [395, 296] on span "5" at bounding box center [394, 300] width 4 height 8
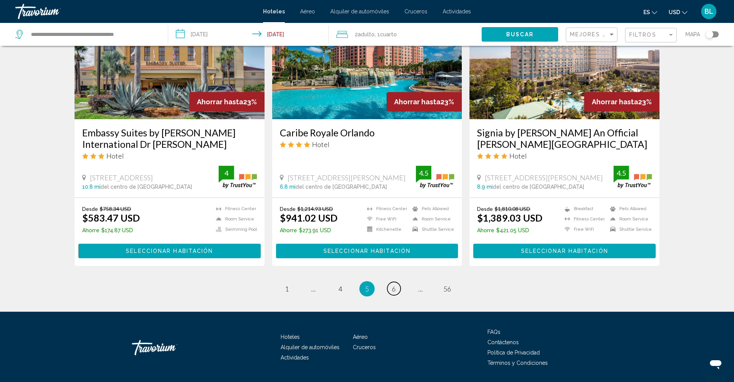
scroll to position [940, 0]
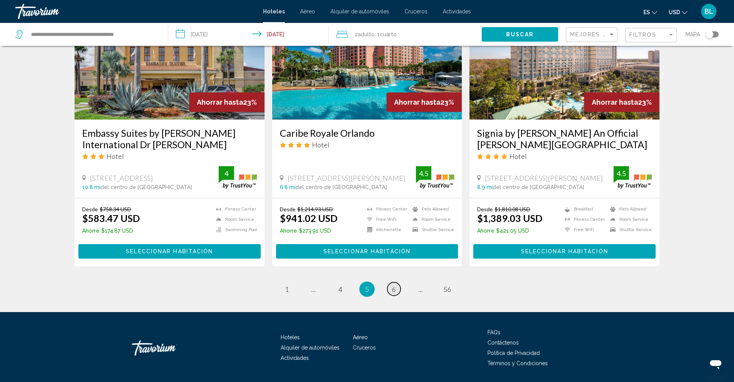
click at [396, 285] on span "6" at bounding box center [394, 289] width 4 height 8
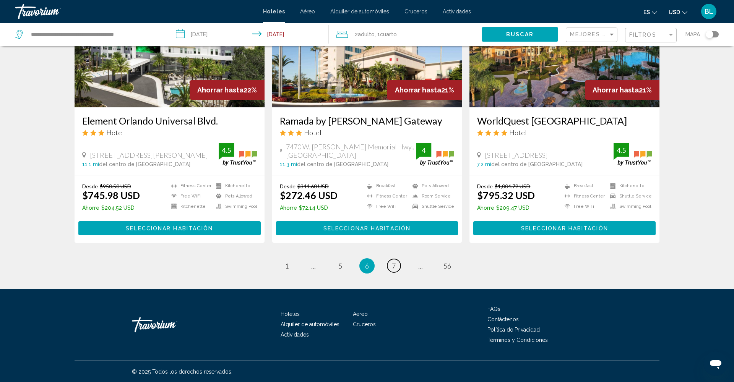
scroll to position [953, 0]
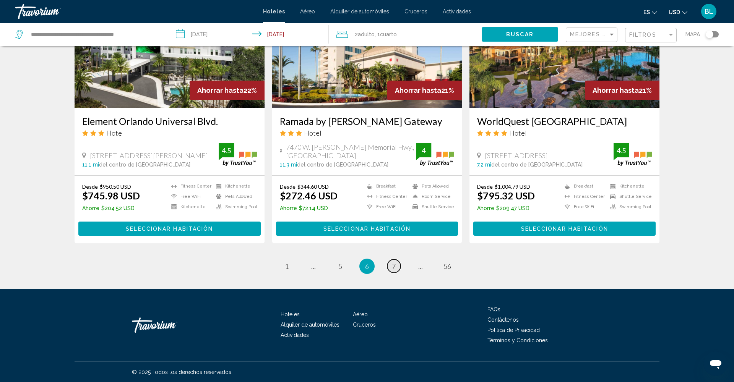
click at [397, 266] on link "page 7" at bounding box center [393, 266] width 13 height 13
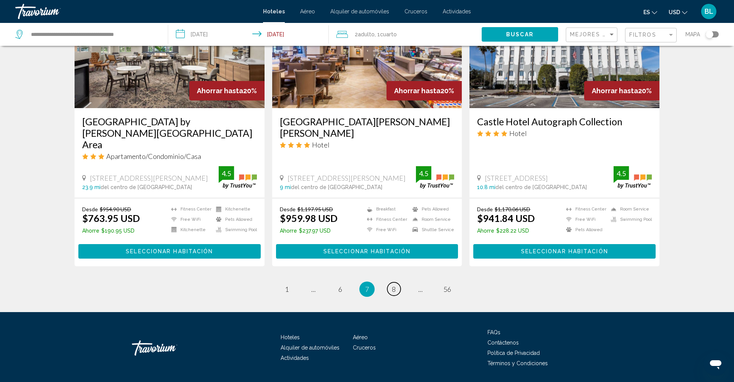
scroll to position [951, 0]
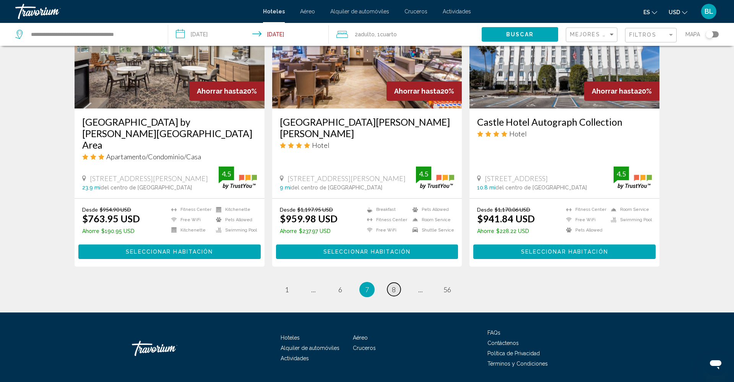
click at [392, 283] on link "page 8" at bounding box center [393, 289] width 13 height 13
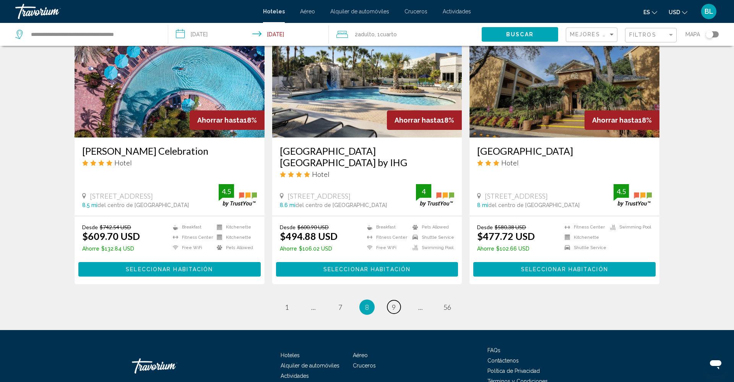
scroll to position [914, 0]
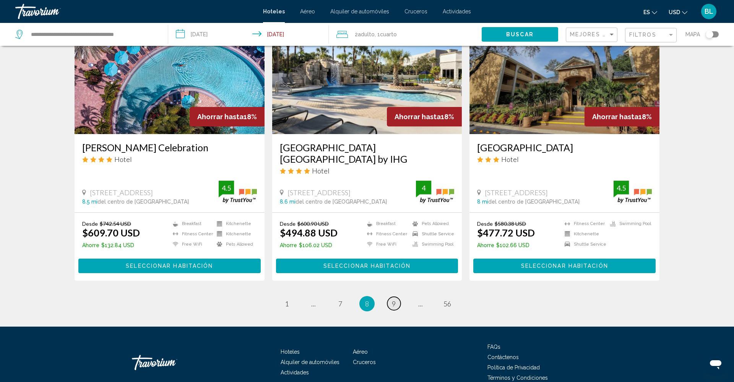
click at [399, 297] on link "page 9" at bounding box center [393, 303] width 13 height 13
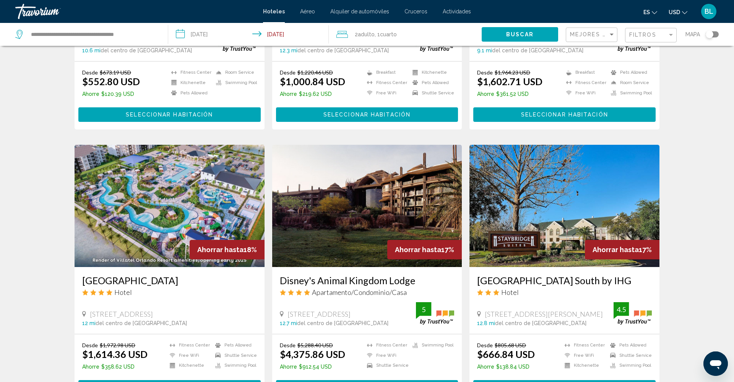
scroll to position [213, 0]
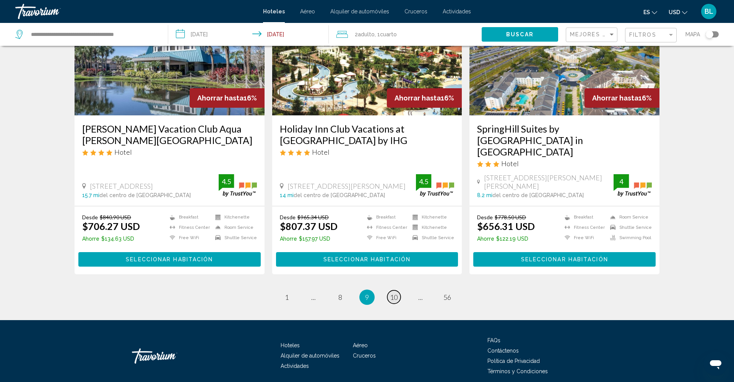
click at [391, 295] on span "10" at bounding box center [394, 297] width 8 height 8
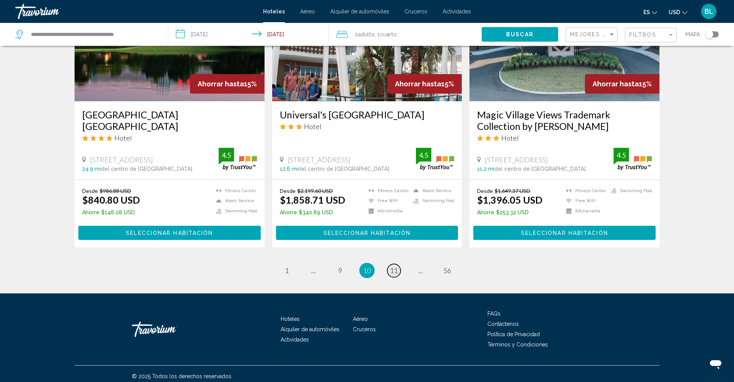
click at [393, 264] on link "page 11" at bounding box center [393, 270] width 13 height 13
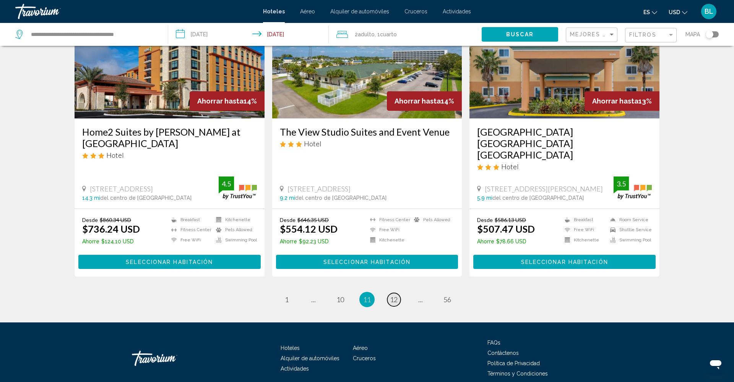
click at [390, 295] on span "12" at bounding box center [394, 299] width 8 height 8
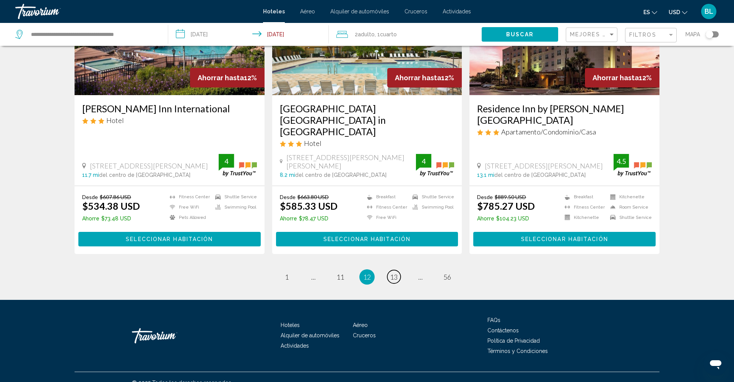
scroll to position [941, 0]
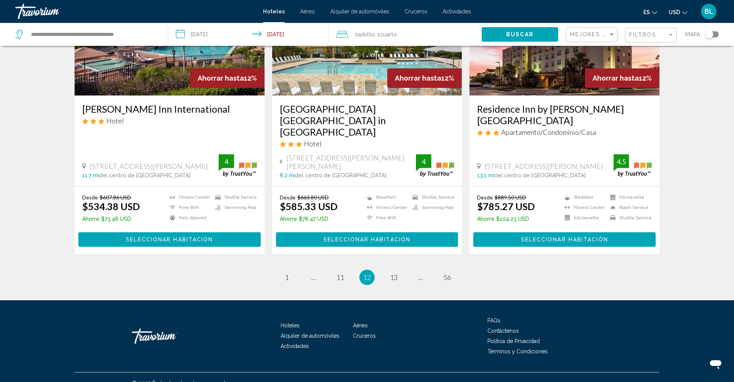
click at [407, 270] on ul "12 / 56 page 1 page ... page 11 You're on page 12 page 13 page ... page 56" at bounding box center [367, 277] width 585 height 15
click at [393, 273] on span "13" at bounding box center [394, 277] width 8 height 8
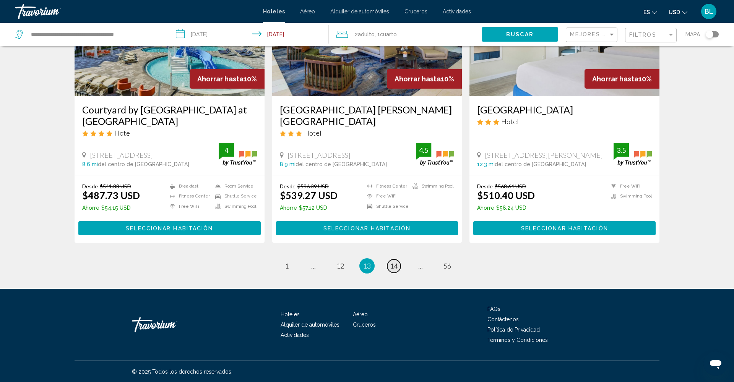
click at [393, 269] on span "14" at bounding box center [394, 266] width 8 height 8
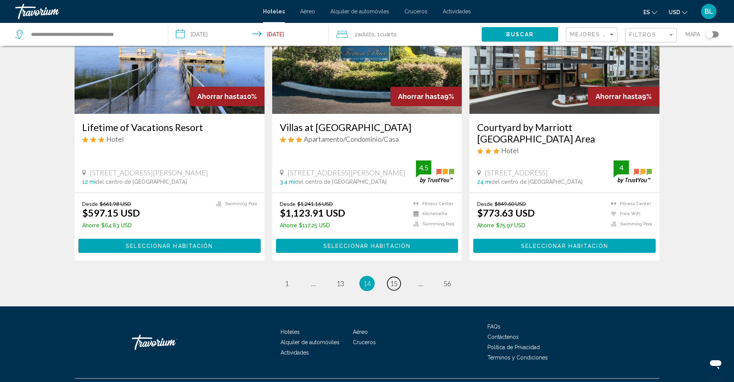
click at [393, 279] on span "15" at bounding box center [394, 283] width 8 height 8
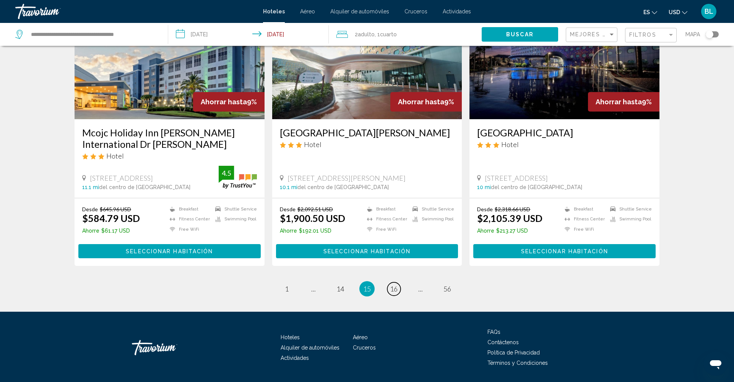
click at [393, 285] on span "16" at bounding box center [394, 289] width 8 height 8
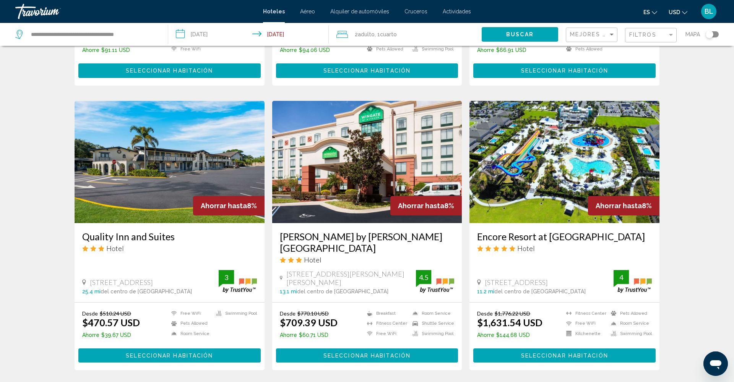
scroll to position [252, 0]
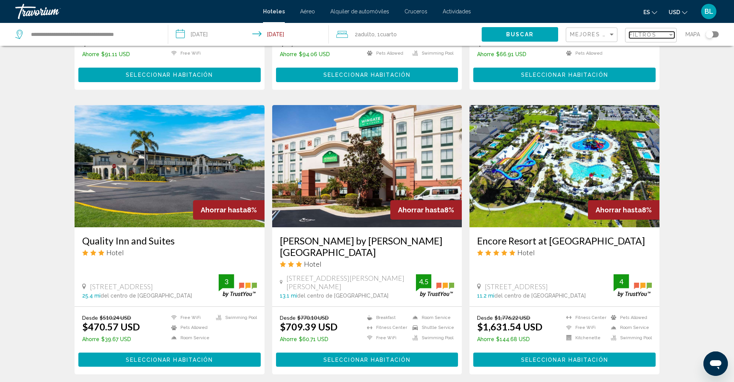
click at [639, 36] on span "Filtros" at bounding box center [642, 35] width 27 height 6
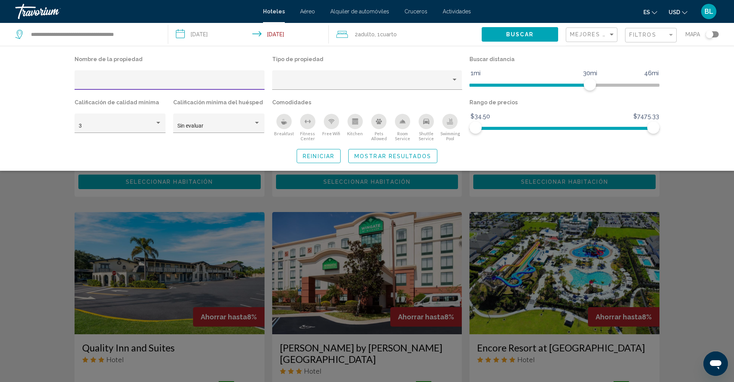
scroll to position [143, 0]
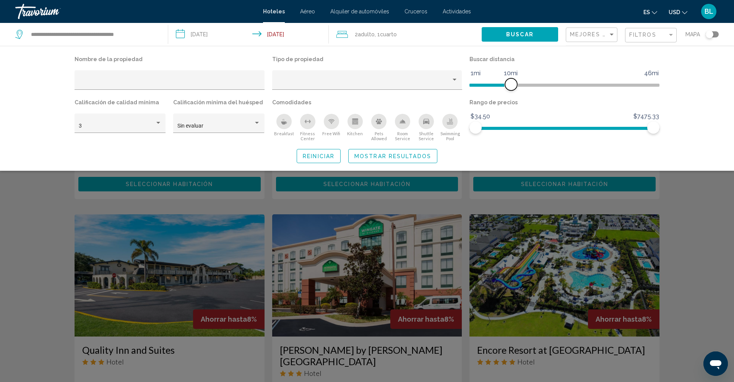
drag, startPoint x: 593, startPoint y: 84, endPoint x: 512, endPoint y: 88, distance: 81.1
click at [512, 88] on span "Hotel Filters" at bounding box center [511, 84] width 12 height 12
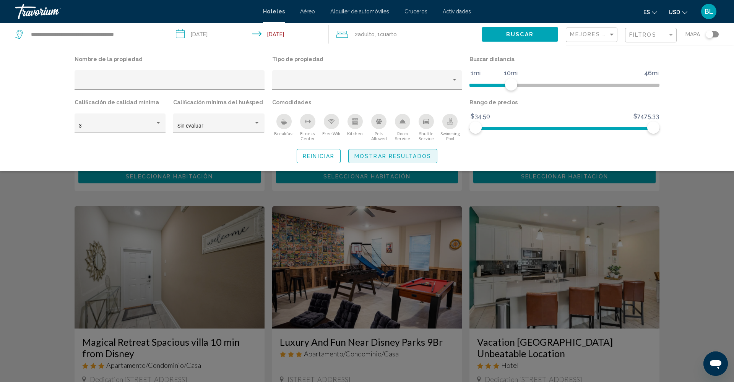
click at [428, 157] on span "Mostrar resultados" at bounding box center [392, 156] width 77 height 6
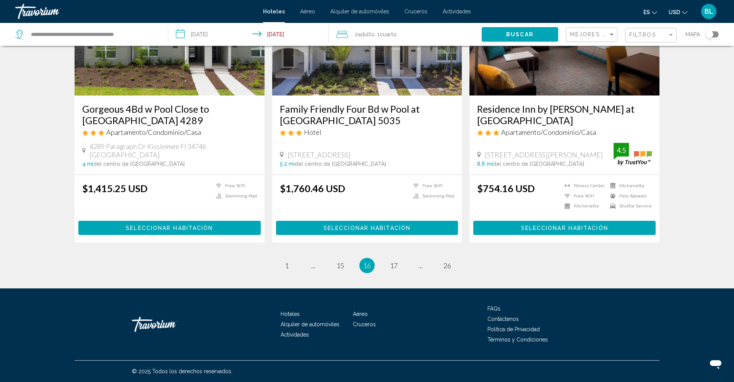
scroll to position [928, 0]
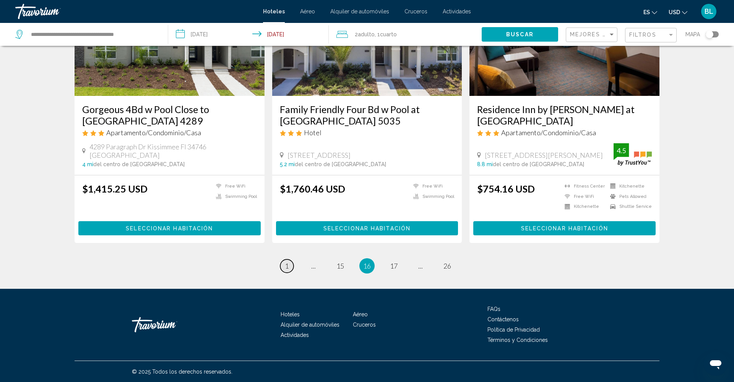
click at [282, 266] on link "page 1" at bounding box center [286, 266] width 13 height 13
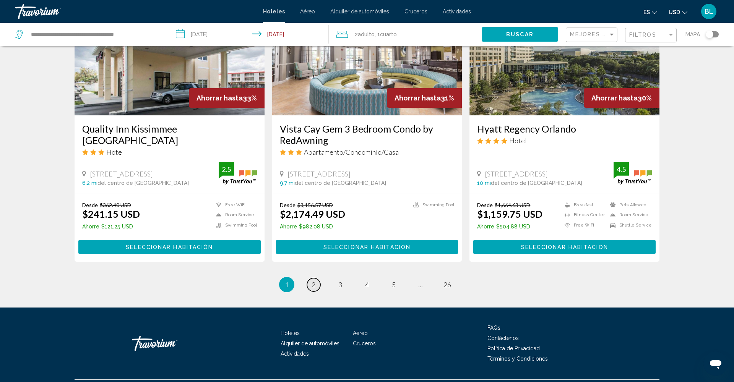
click at [312, 281] on span "2" at bounding box center [314, 285] width 4 height 8
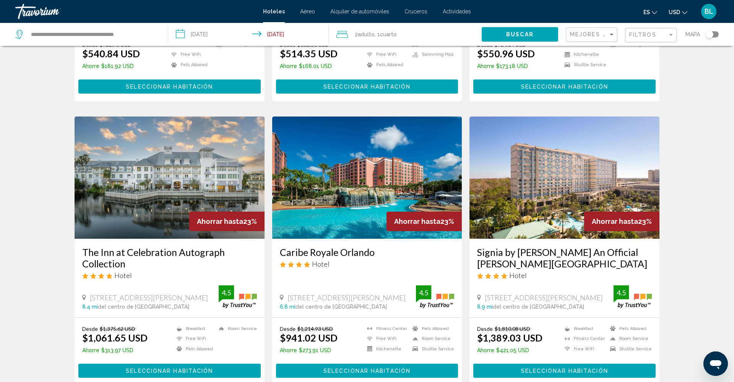
scroll to position [829, 0]
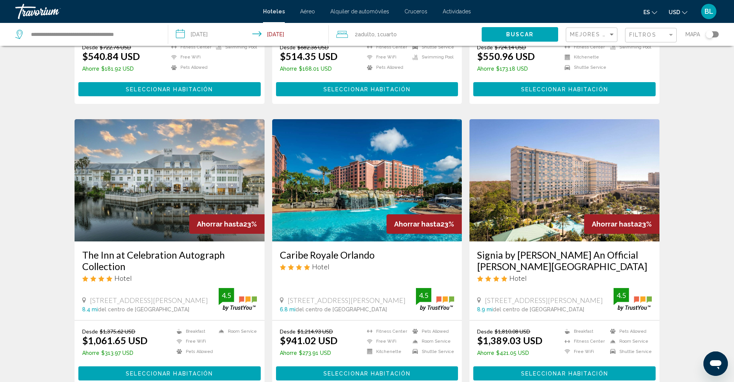
click at [178, 151] on img "Main content" at bounding box center [170, 180] width 190 height 122
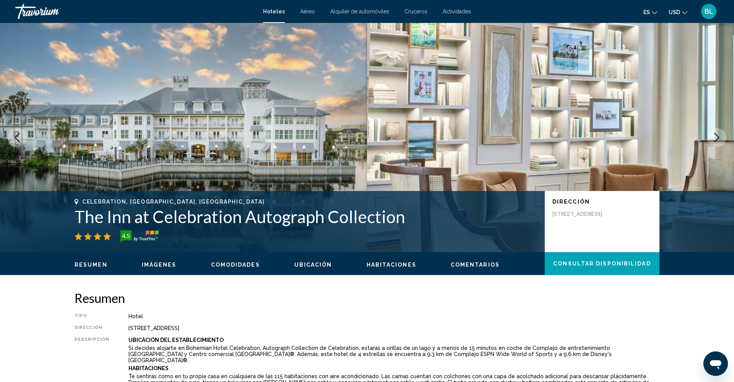
click at [159, 266] on span "Imágenes" at bounding box center [159, 265] width 35 height 6
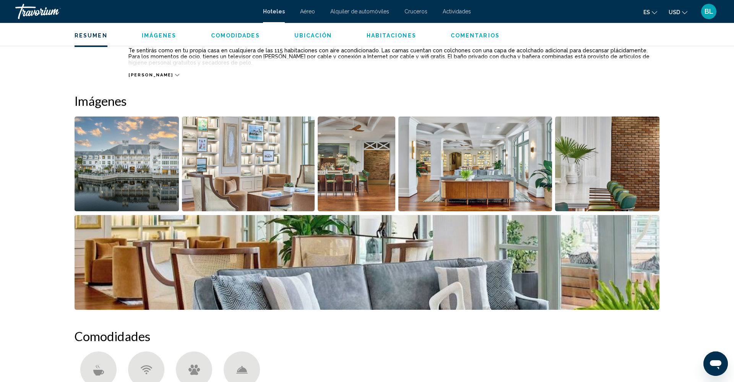
scroll to position [324, 0]
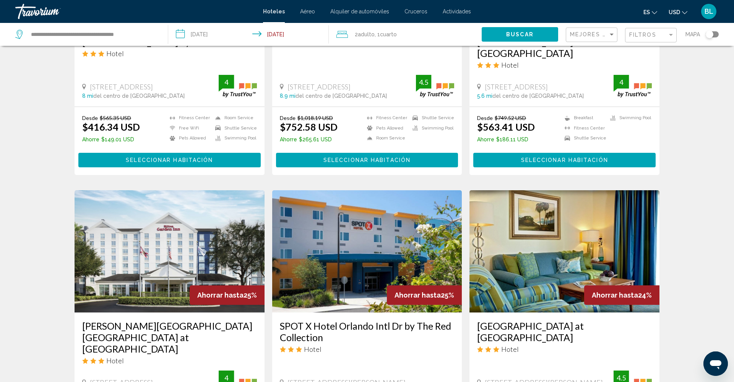
scroll to position [491, 0]
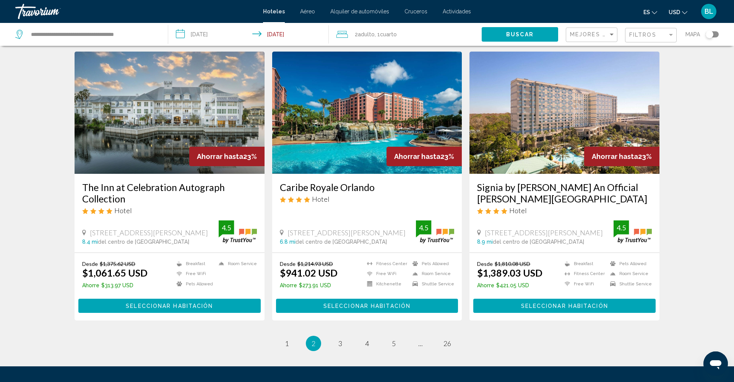
click at [346, 336] on li "page 3" at bounding box center [340, 343] width 15 height 15
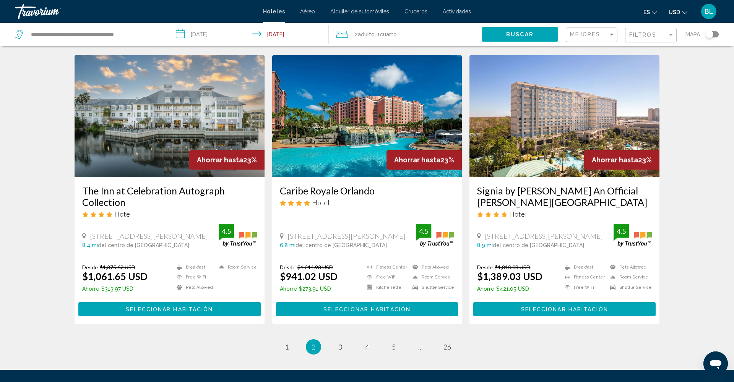
click at [333, 339] on ul "2 / 26 page 1 You're on page 2 page 3 page 4 page 5 page ... page 26" at bounding box center [367, 346] width 585 height 15
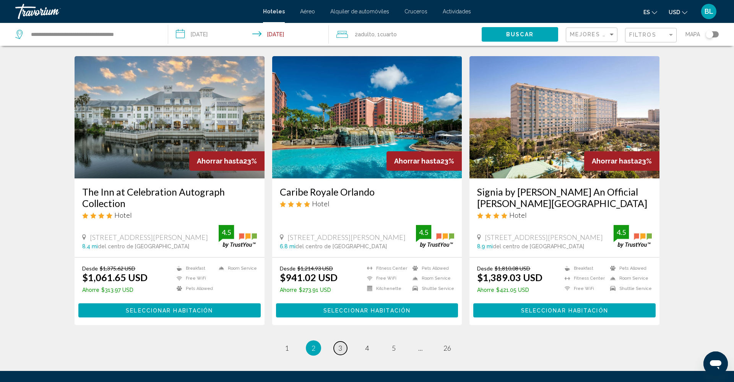
click at [340, 344] on span "3" at bounding box center [340, 348] width 4 height 8
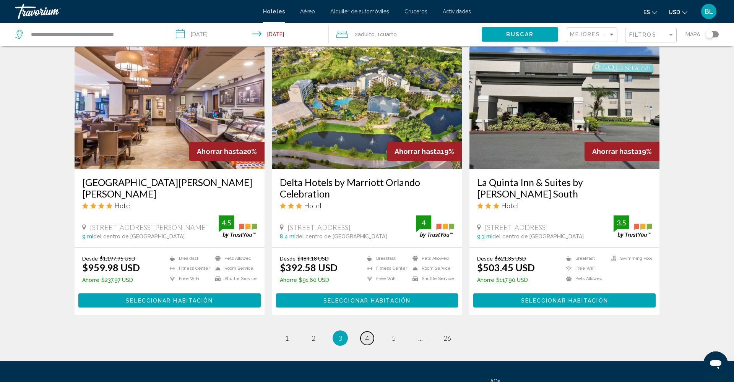
click at [366, 334] on span "4" at bounding box center [367, 338] width 4 height 8
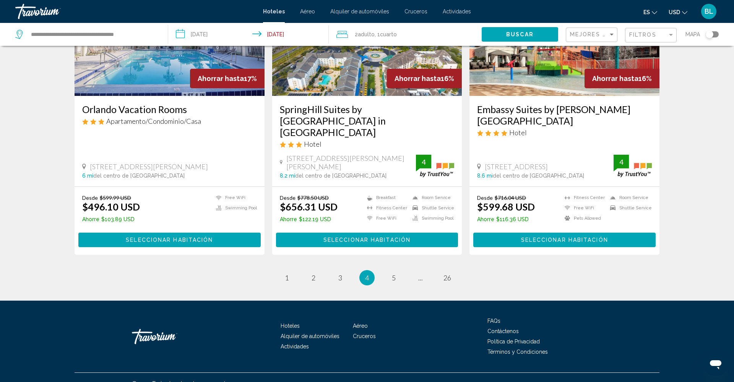
scroll to position [951, 0]
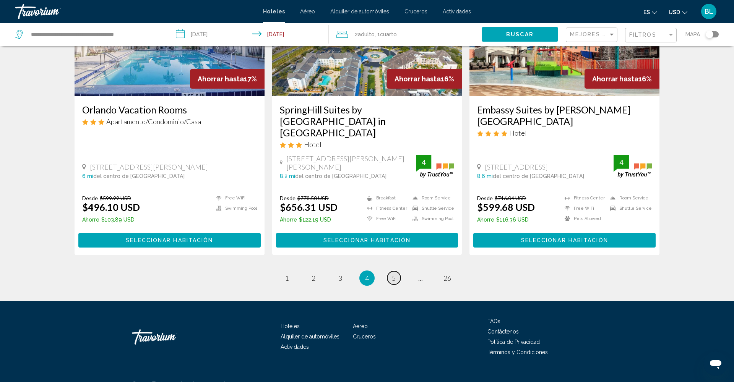
click at [392, 274] on span "5" at bounding box center [394, 278] width 4 height 8
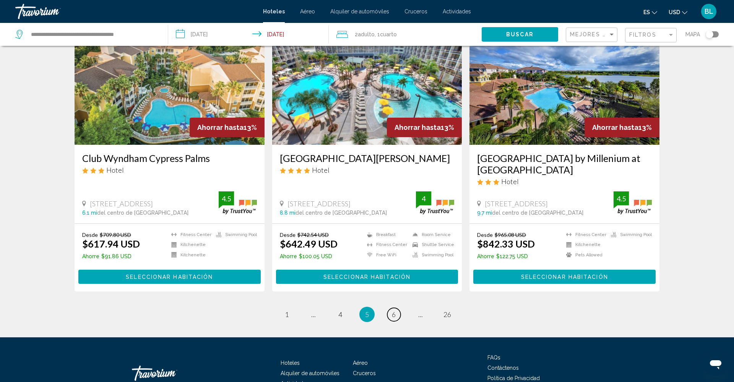
scroll to position [917, 0]
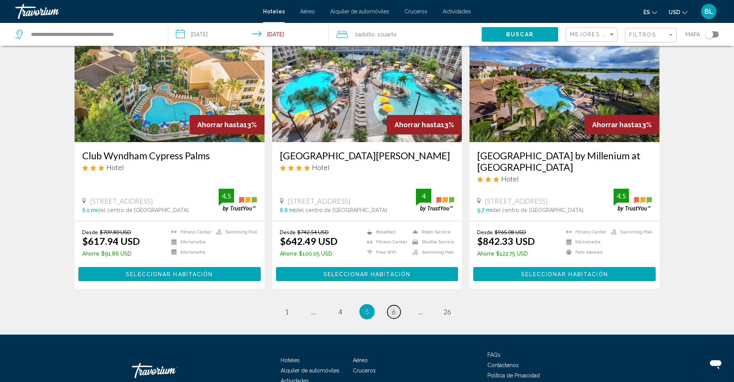
click at [392, 308] on span "6" at bounding box center [394, 312] width 4 height 8
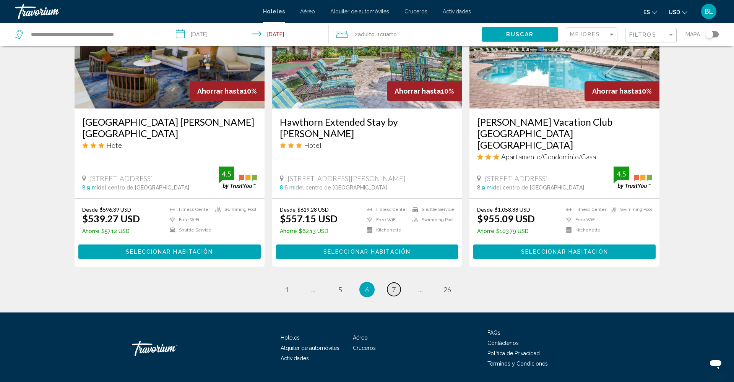
click at [395, 286] on span "7" at bounding box center [394, 290] width 4 height 8
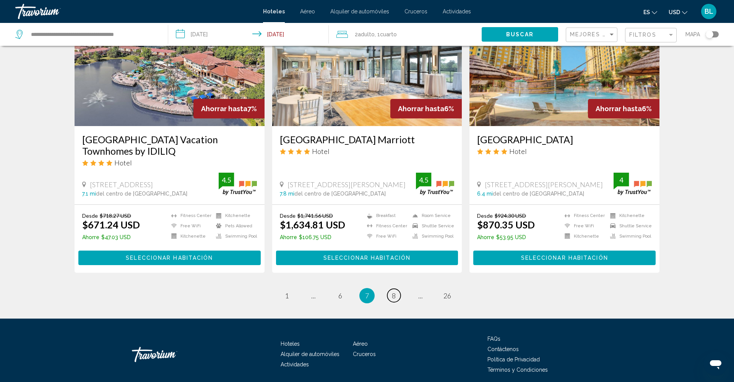
scroll to position [923, 0]
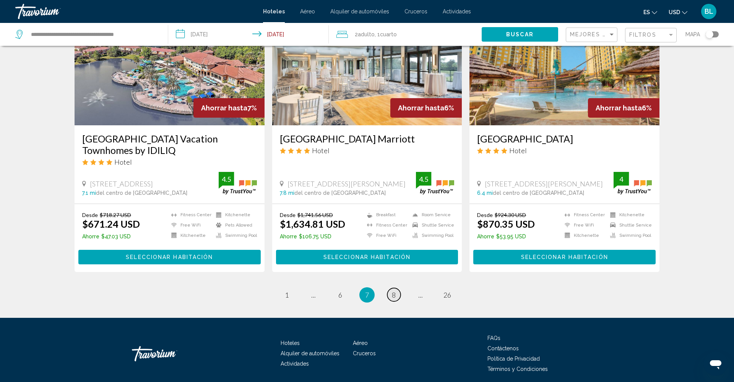
click at [396, 294] on link "page 8" at bounding box center [393, 294] width 13 height 13
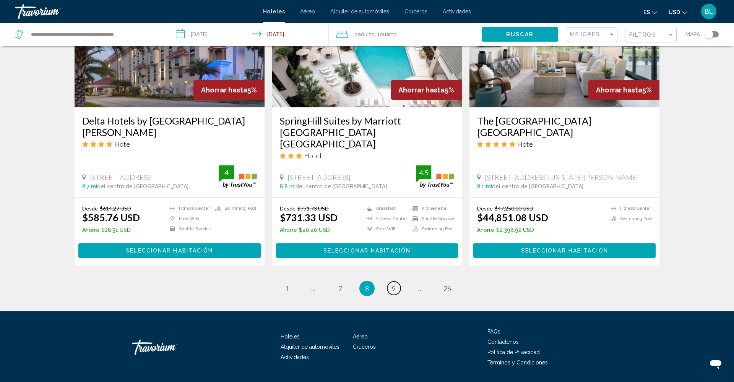
scroll to position [952, 0]
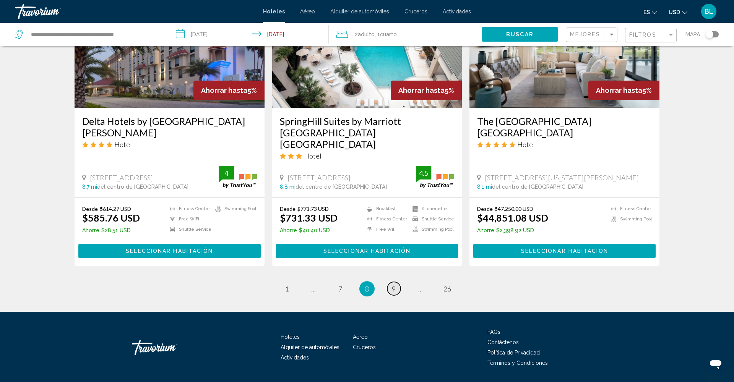
click at [392, 285] on span "9" at bounding box center [394, 289] width 4 height 8
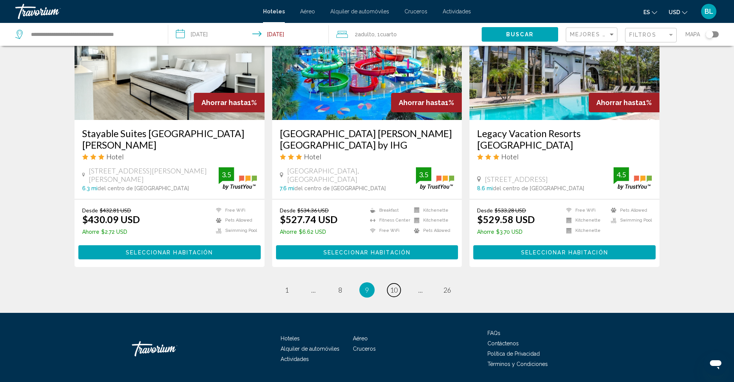
click at [391, 286] on span "10" at bounding box center [394, 290] width 8 height 8
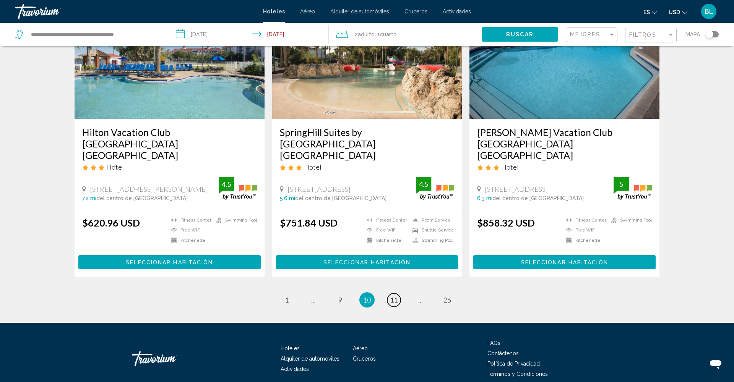
scroll to position [936, 0]
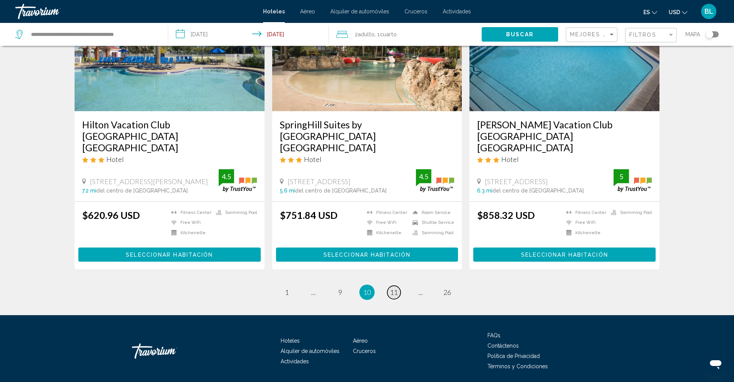
click at [393, 288] on span "11" at bounding box center [394, 292] width 8 height 8
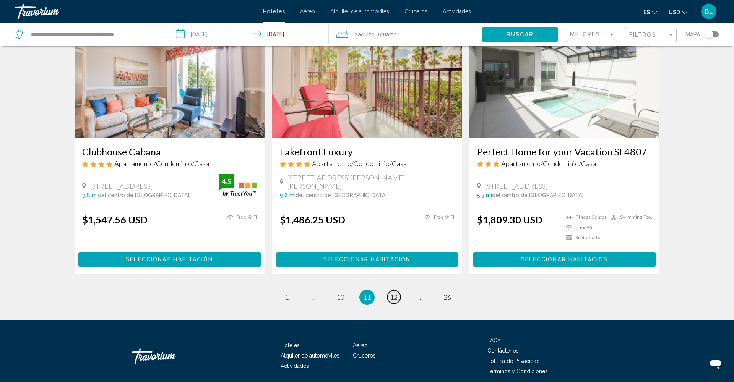
click at [394, 293] on span "12" at bounding box center [394, 297] width 8 height 8
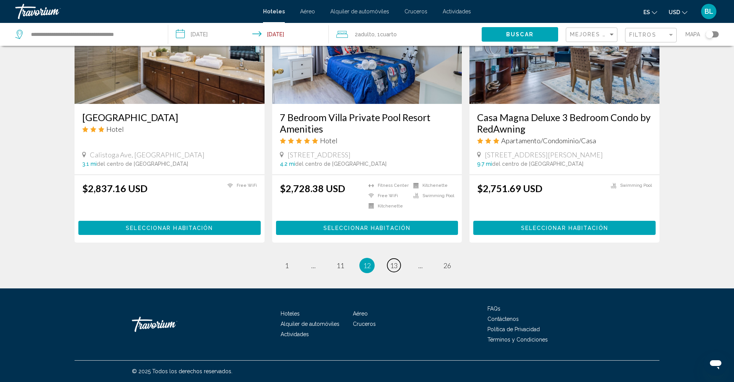
click at [394, 268] on span "13" at bounding box center [394, 265] width 8 height 8
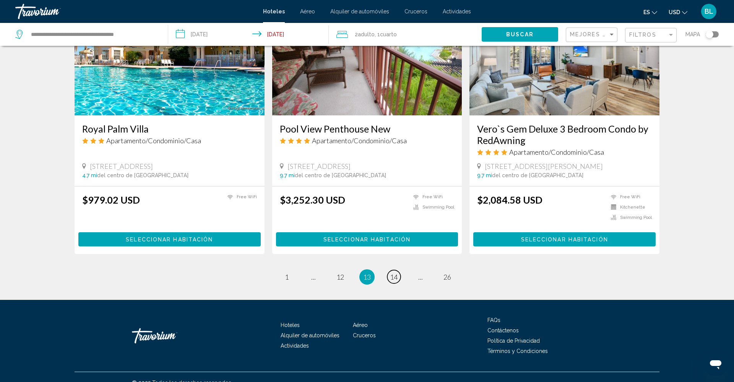
click at [394, 273] on span "14" at bounding box center [394, 277] width 8 height 8
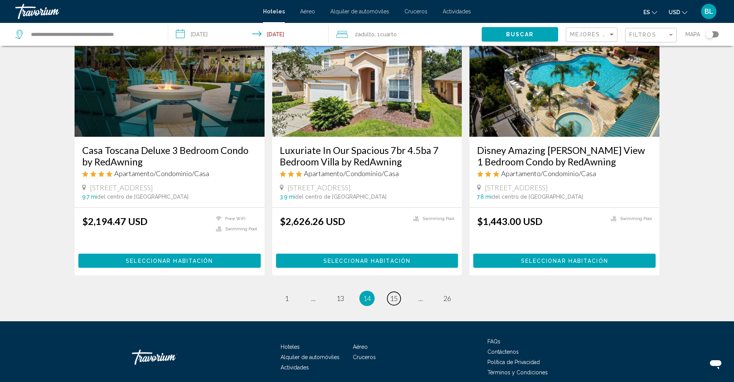
scroll to position [920, 0]
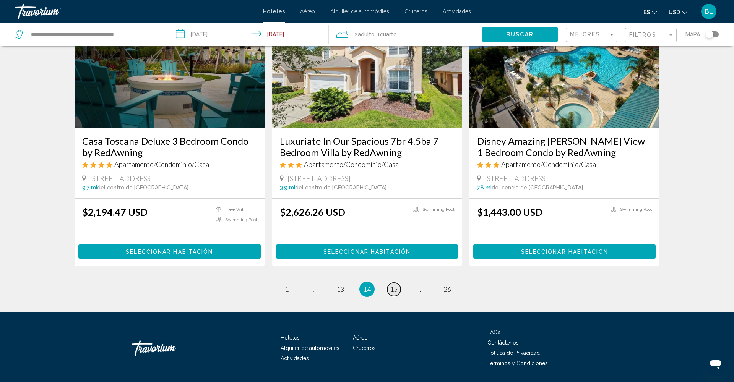
click at [398, 292] on link "page 15" at bounding box center [393, 289] width 13 height 13
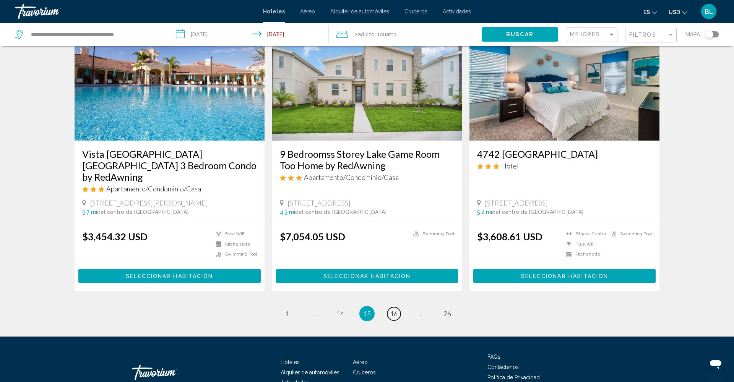
scroll to position [905, 0]
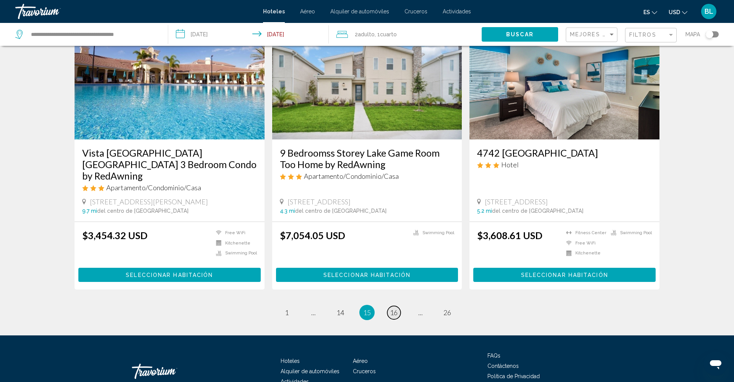
click at [394, 308] on span "16" at bounding box center [394, 312] width 8 height 8
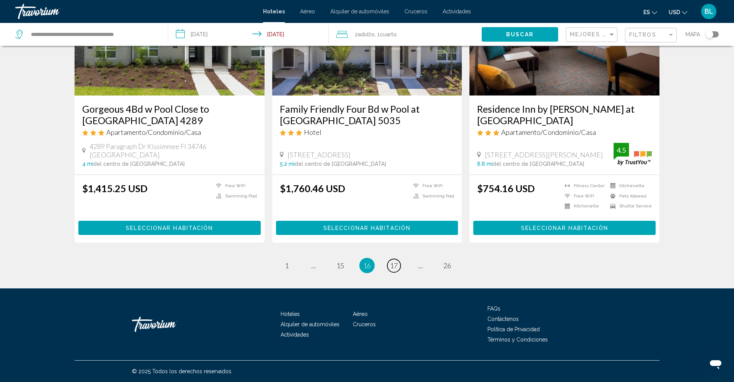
scroll to position [928, 0]
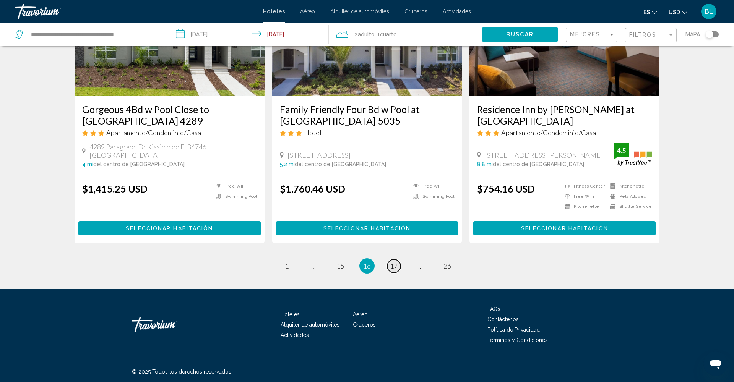
click at [392, 268] on span "17" at bounding box center [394, 266] width 8 height 8
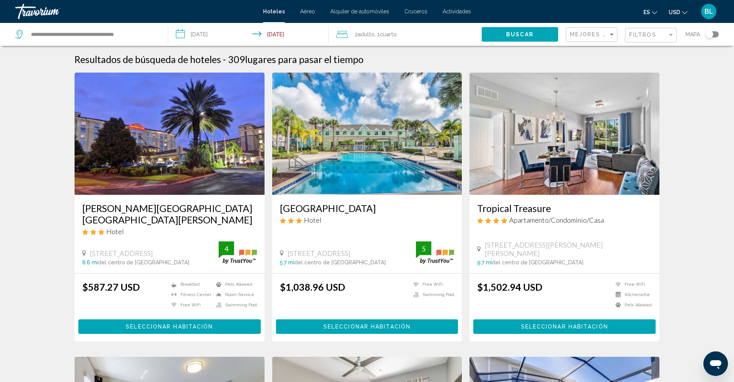
click at [652, 39] on div "Filtros" at bounding box center [651, 35] width 45 height 14
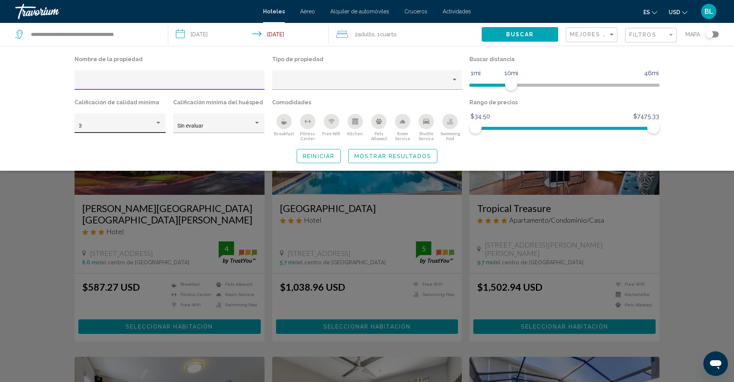
click at [132, 127] on div "3" at bounding box center [117, 126] width 76 height 6
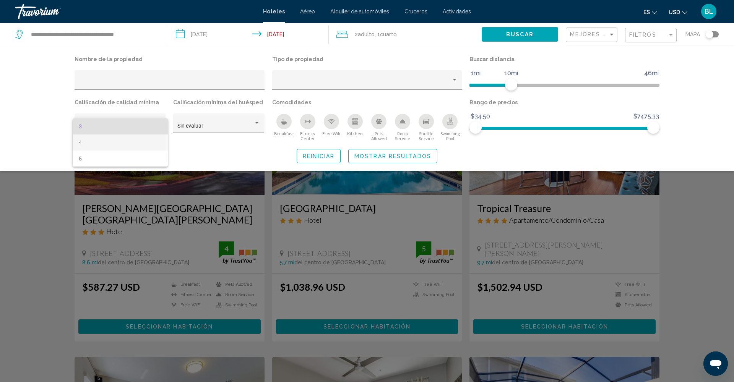
click at [117, 142] on span "4" at bounding box center [120, 143] width 83 height 16
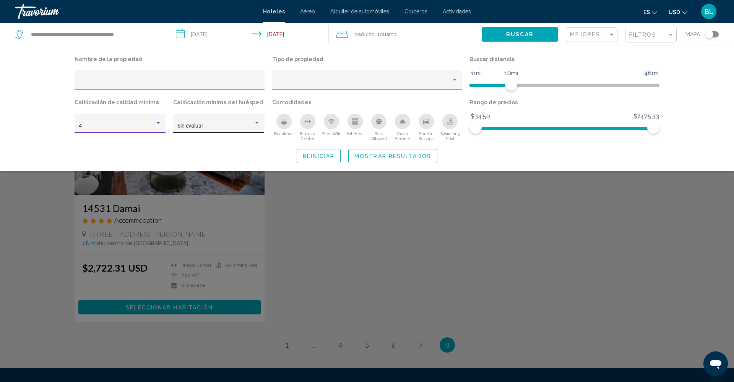
click at [193, 125] on span "Sin evaluar" at bounding box center [190, 126] width 26 height 6
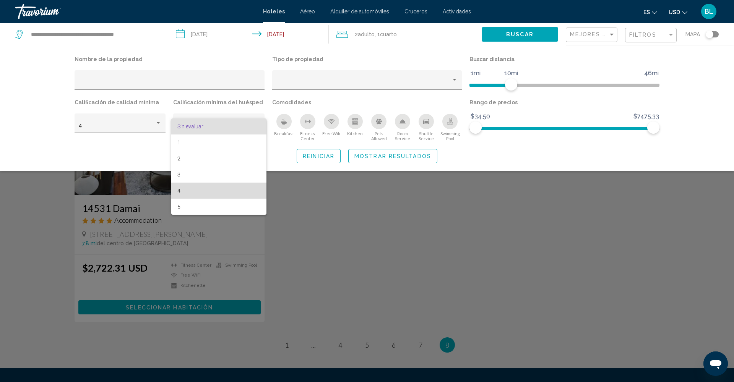
click at [196, 188] on span "4" at bounding box center [218, 191] width 83 height 16
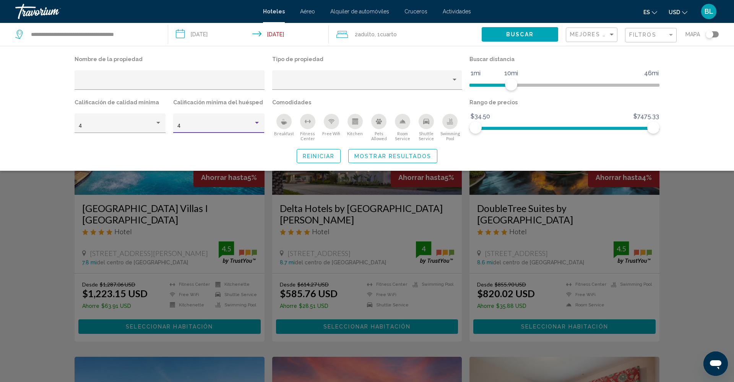
click at [413, 157] on span "Mostrar resultados" at bounding box center [392, 156] width 77 height 6
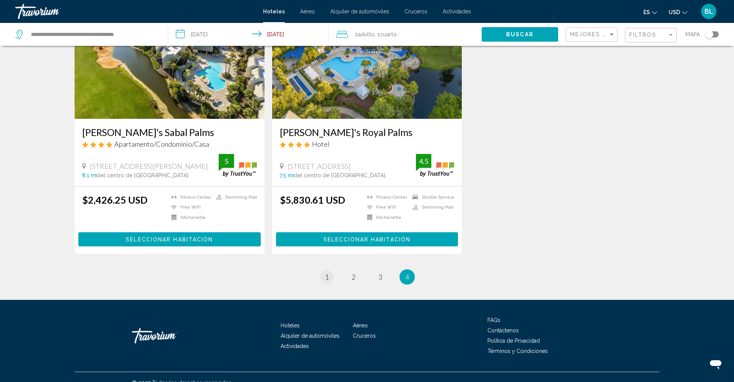
scroll to position [940, 0]
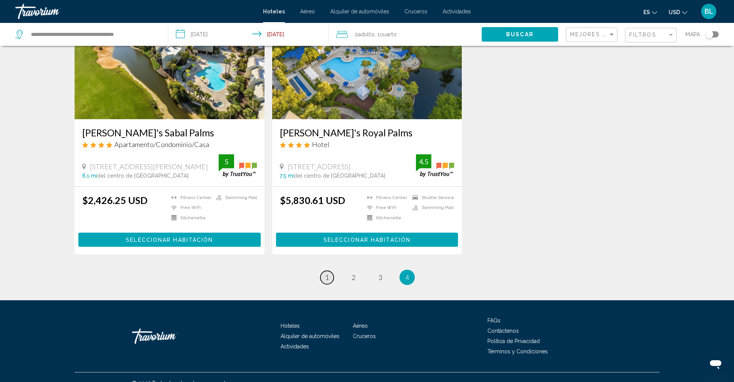
click at [328, 273] on span "1" at bounding box center [327, 277] width 4 height 8
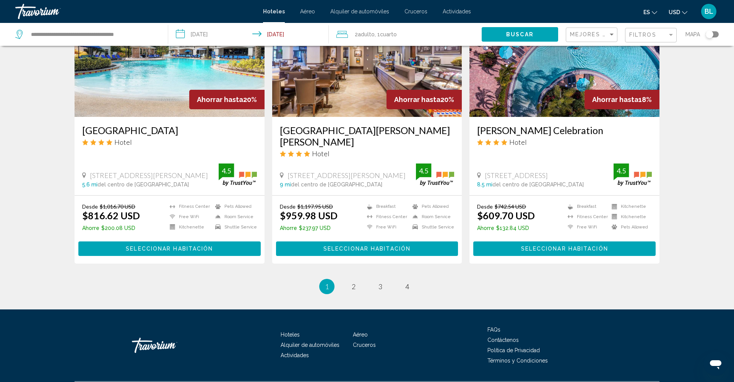
scroll to position [934, 0]
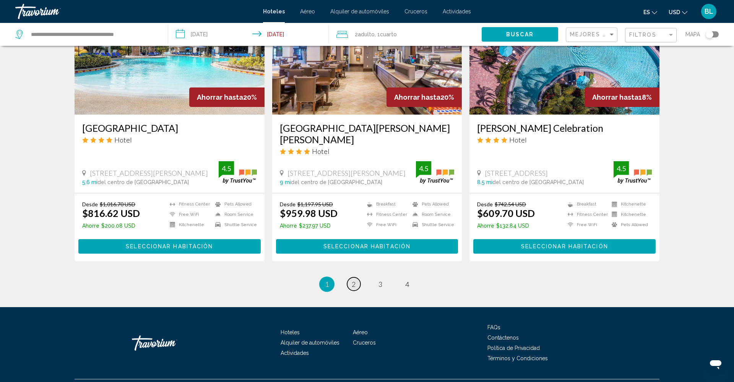
click at [349, 277] on link "page 2" at bounding box center [353, 283] width 13 height 13
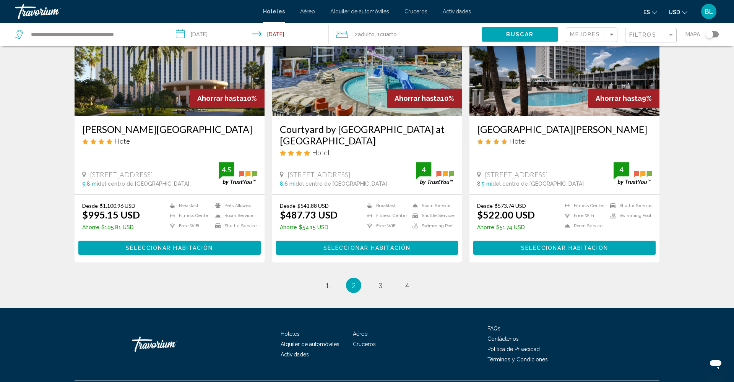
scroll to position [936, 0]
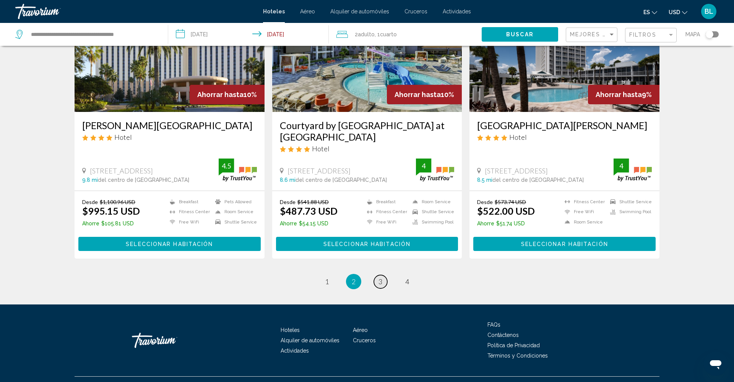
click at [381, 277] on span "3" at bounding box center [380, 281] width 4 height 8
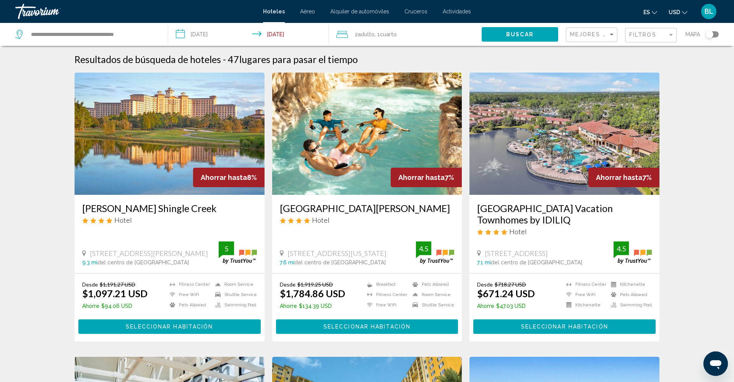
click at [646, 39] on div "Filtros" at bounding box center [651, 35] width 45 height 14
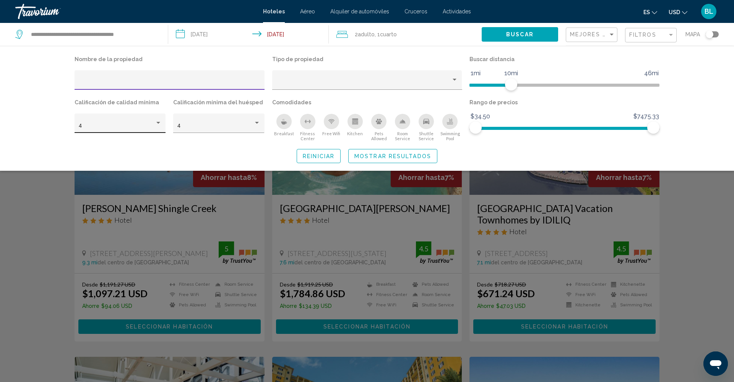
click at [130, 125] on div "4" at bounding box center [117, 126] width 76 height 6
click at [118, 116] on span "3" at bounding box center [120, 110] width 83 height 16
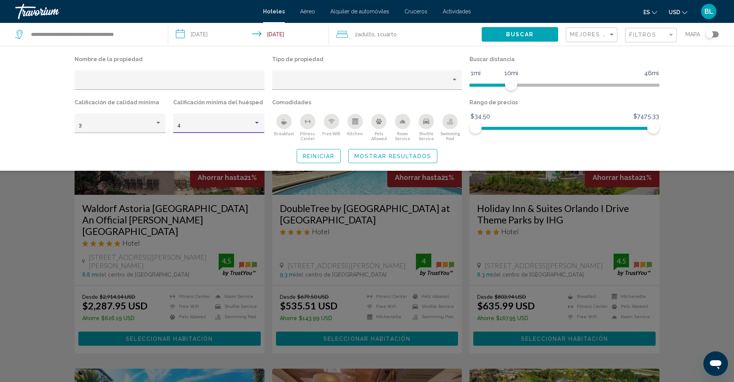
click at [198, 125] on div "4" at bounding box center [215, 126] width 76 height 6
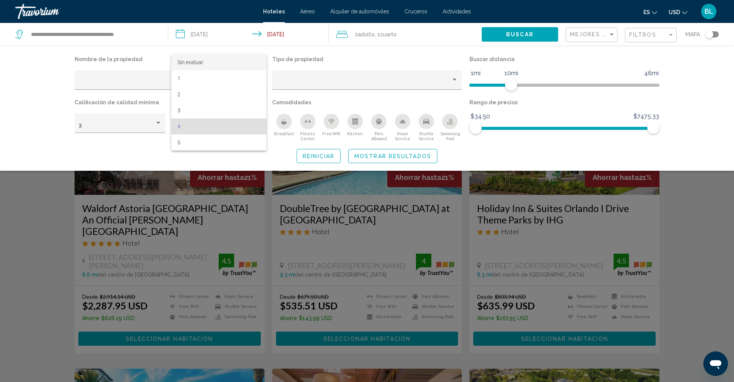
click at [188, 65] on span "Sin evaluar" at bounding box center [190, 62] width 26 height 6
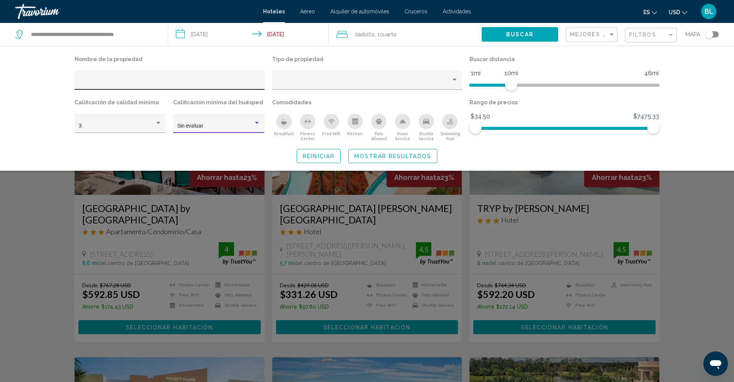
scroll to position [0, 0]
drag, startPoint x: 510, startPoint y: 82, endPoint x: 529, endPoint y: 82, distance: 19.1
click at [529, 82] on span "Hotel Filters" at bounding box center [531, 84] width 12 height 12
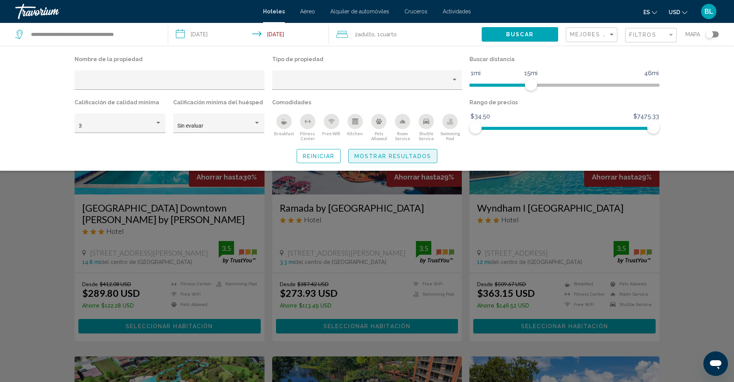
click at [419, 159] on span "Mostrar resultados" at bounding box center [392, 156] width 77 height 6
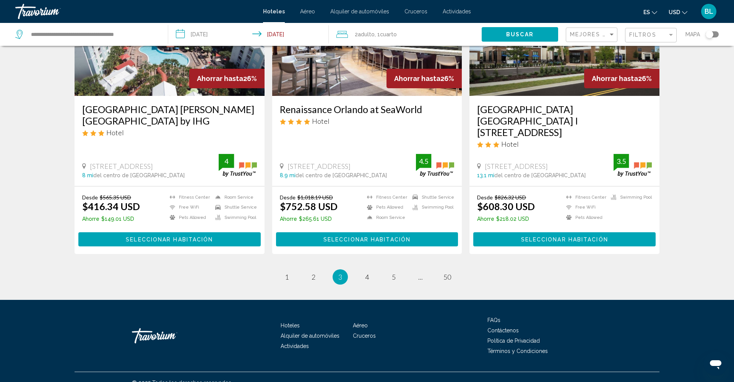
scroll to position [951, 0]
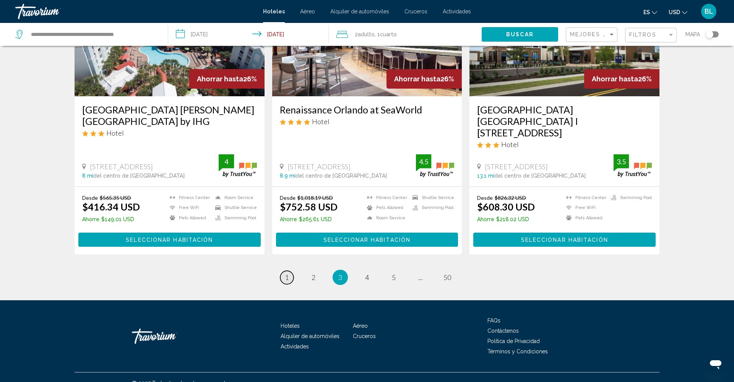
click at [287, 273] on span "1" at bounding box center [287, 277] width 4 height 8
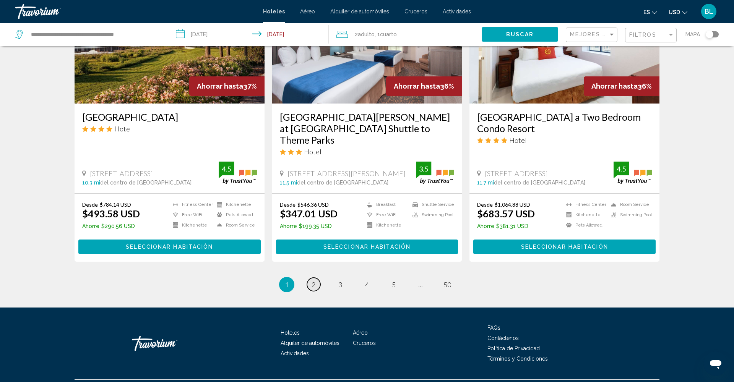
click at [318, 278] on link "page 2" at bounding box center [313, 284] width 13 height 13
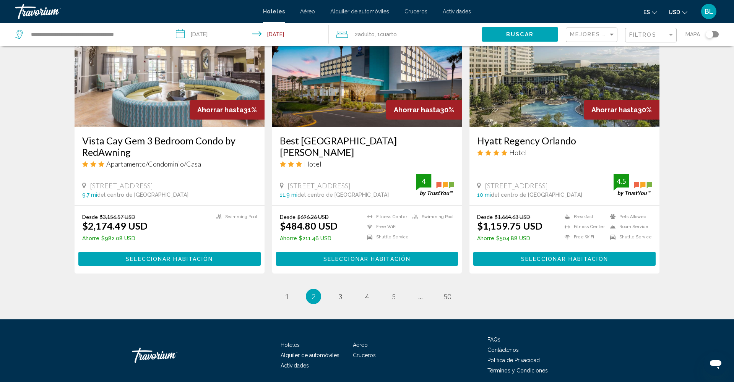
scroll to position [933, 0]
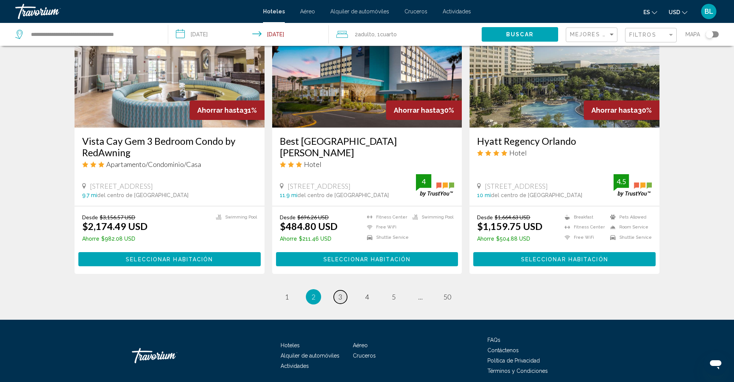
click at [337, 290] on link "page 3" at bounding box center [340, 296] width 13 height 13
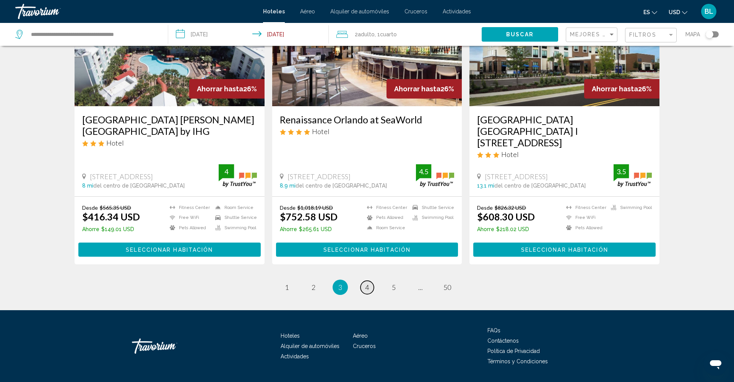
click at [370, 281] on link "page 4" at bounding box center [366, 287] width 13 height 13
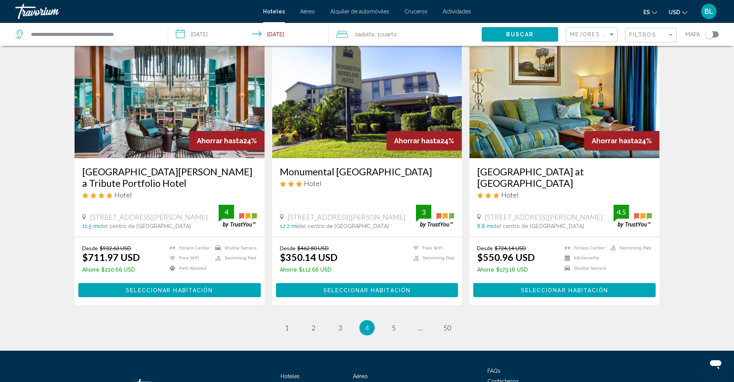
scroll to position [930, 0]
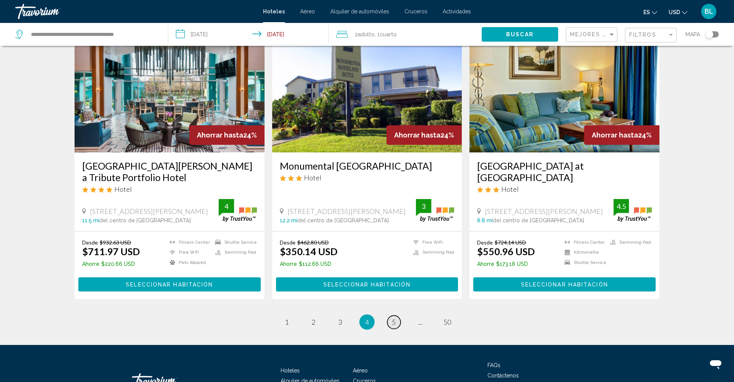
click at [394, 318] on span "5" at bounding box center [394, 322] width 4 height 8
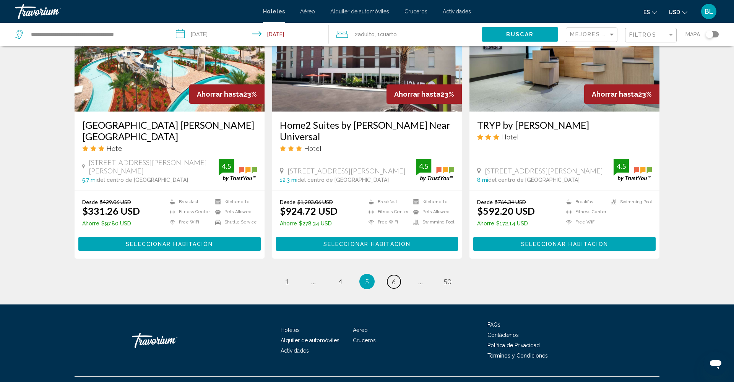
scroll to position [949, 0]
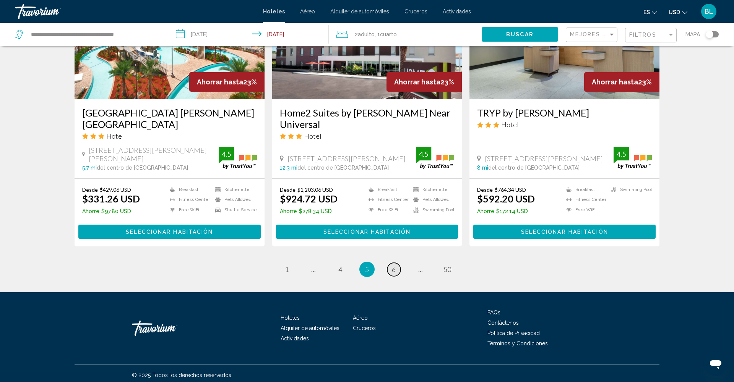
click at [393, 265] on span "6" at bounding box center [394, 269] width 4 height 8
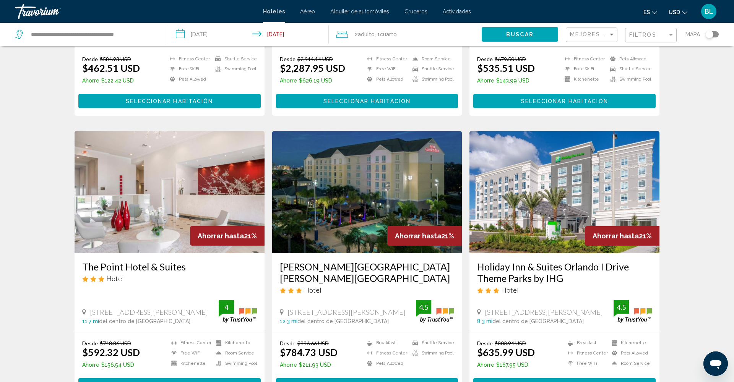
scroll to position [793, 0]
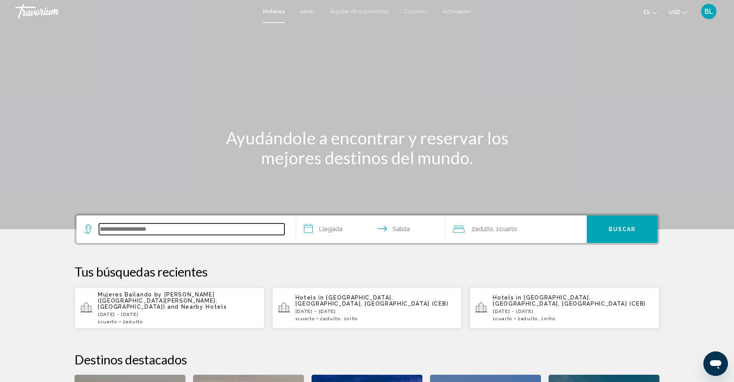
click at [125, 228] on input "Search widget" at bounding box center [191, 229] width 185 height 11
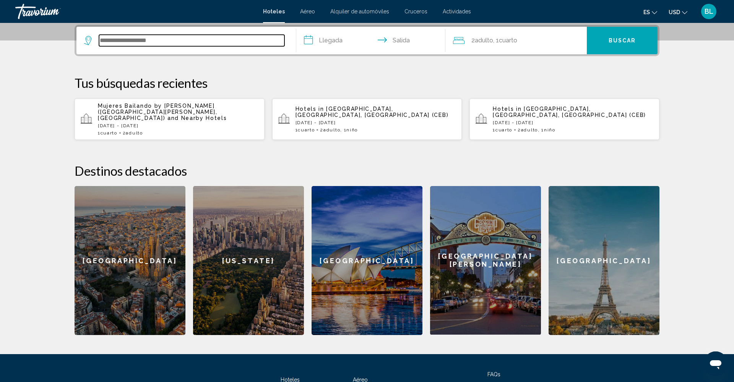
paste input "**********"
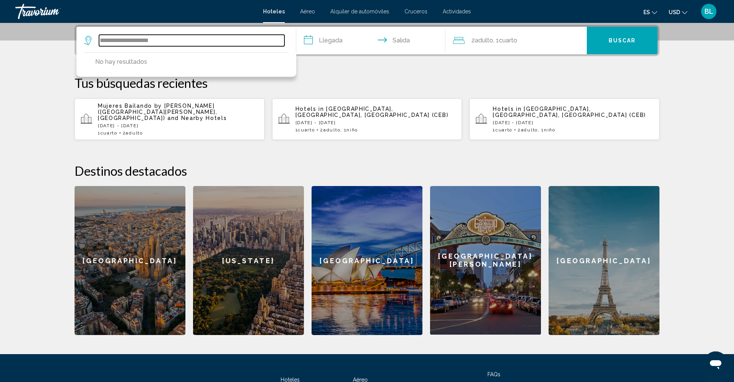
drag, startPoint x: 164, startPoint y: 42, endPoint x: 99, endPoint y: 43, distance: 65.0
click at [99, 43] on div "**********" at bounding box center [184, 40] width 200 height 11
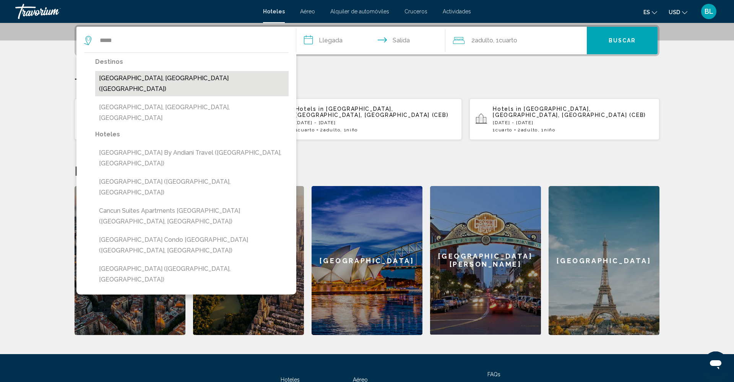
click at [120, 77] on button "[GEOGRAPHIC_DATA], [GEOGRAPHIC_DATA] ([GEOGRAPHIC_DATA])" at bounding box center [191, 83] width 193 height 25
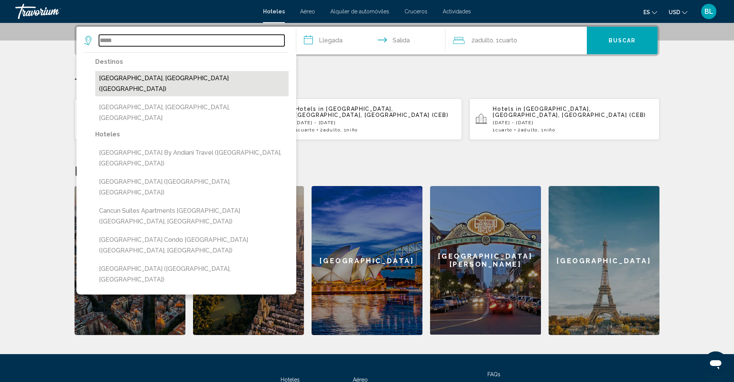
type input "**********"
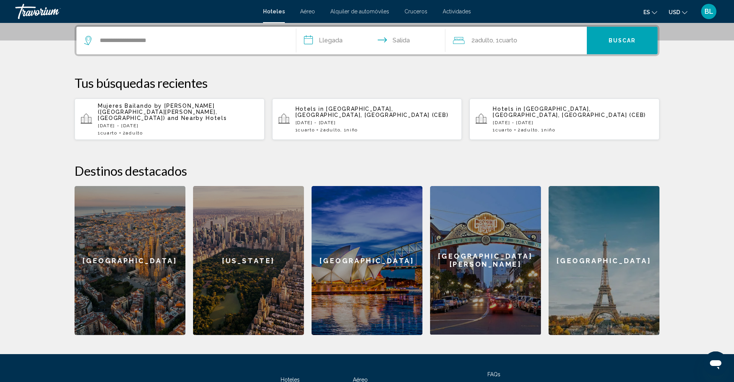
click at [332, 41] on input "**********" at bounding box center [372, 42] width 152 height 30
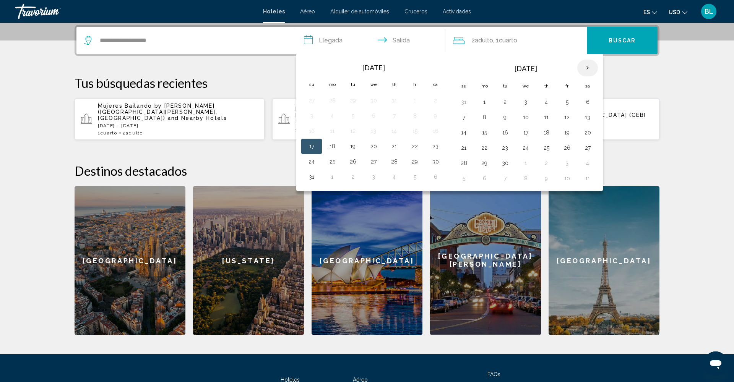
click at [589, 69] on th "Next month" at bounding box center [587, 68] width 21 height 17
click at [546, 120] on button "9" at bounding box center [546, 117] width 12 height 11
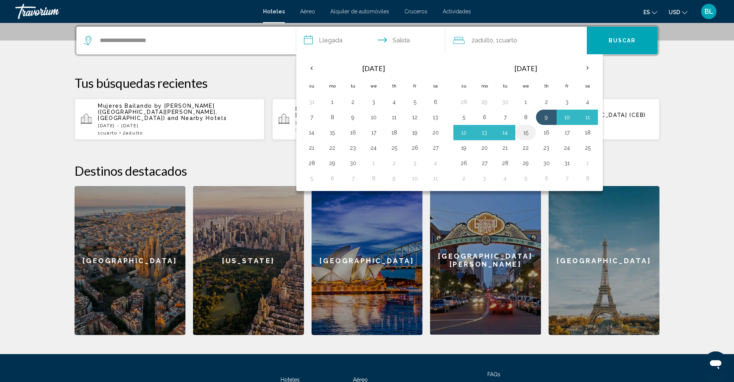
click at [529, 136] on button "15" at bounding box center [525, 132] width 12 height 11
type input "**********"
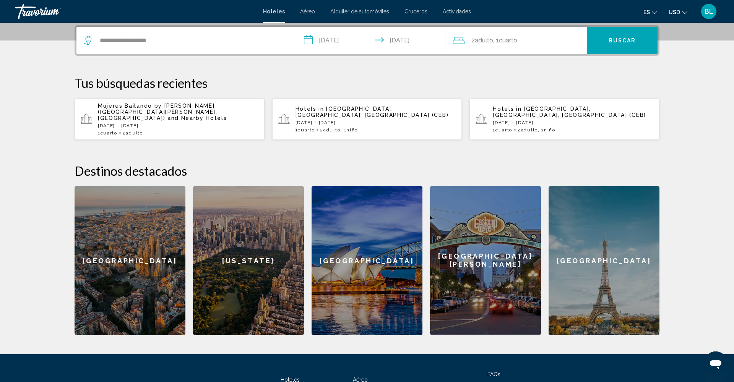
click at [506, 37] on span "Cuarto" at bounding box center [508, 40] width 18 height 7
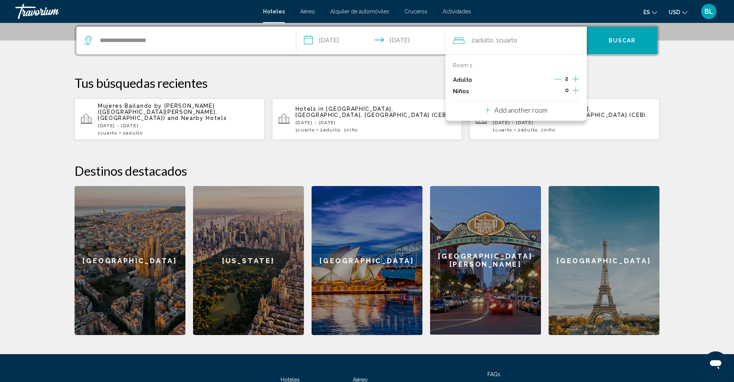
click at [575, 79] on icon "Increment adults" at bounding box center [575, 79] width 7 height 9
click at [594, 65] on div "**********" at bounding box center [366, 180] width 615 height 310
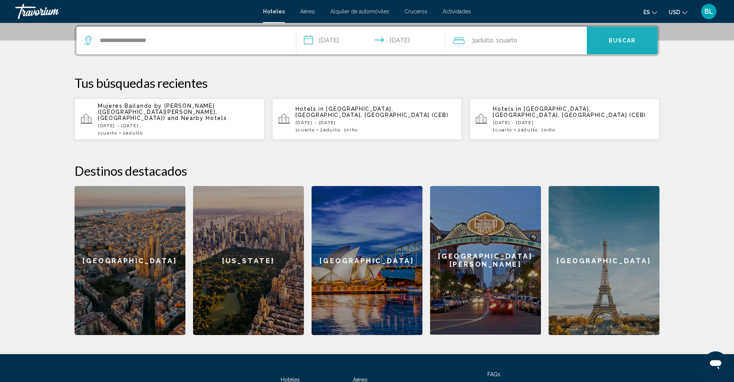
click at [611, 36] on button "Buscar" at bounding box center [622, 41] width 71 height 28
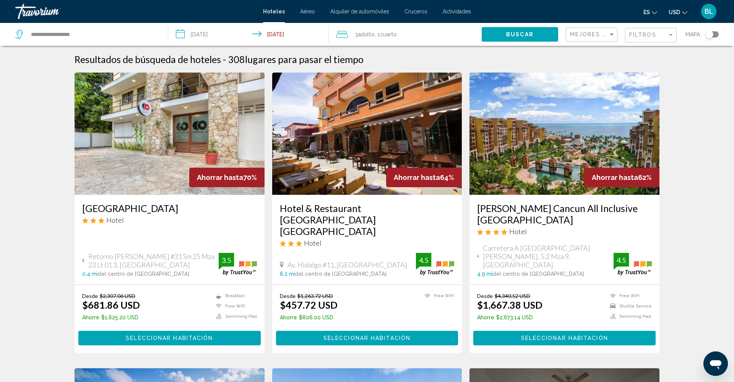
click at [633, 42] on mat-form-field "Filtros" at bounding box center [651, 35] width 52 height 15
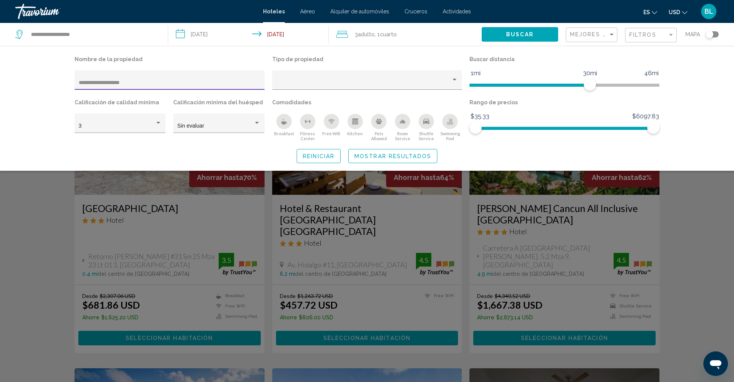
type input "**********"
click at [398, 157] on span "Mostrar resultados" at bounding box center [392, 156] width 77 height 6
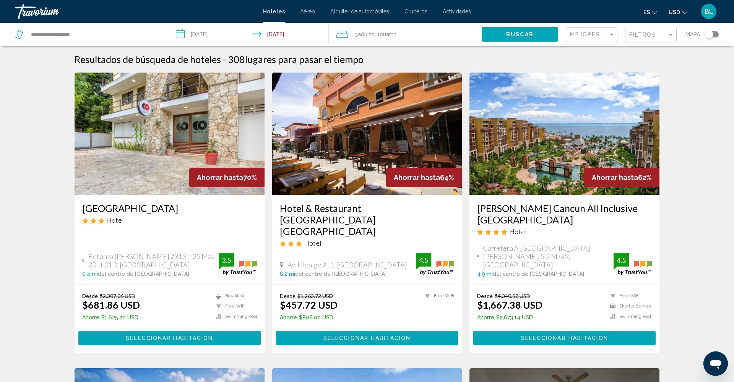
click at [389, 36] on span "Cuarto" at bounding box center [388, 34] width 17 height 6
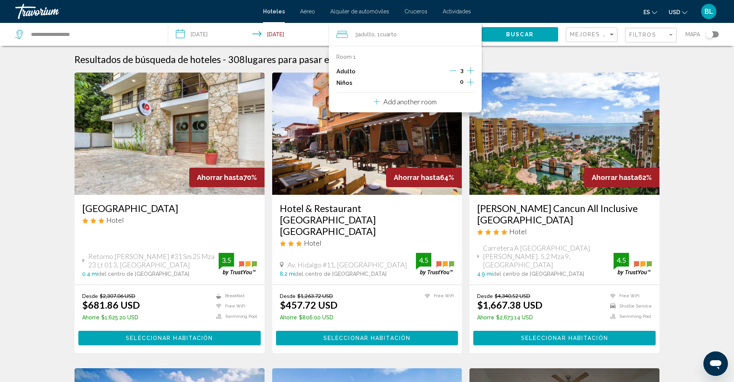
click at [454, 70] on icon "Decrement adults" at bounding box center [453, 70] width 7 height 7
click at [498, 89] on img "Main content" at bounding box center [564, 134] width 190 height 122
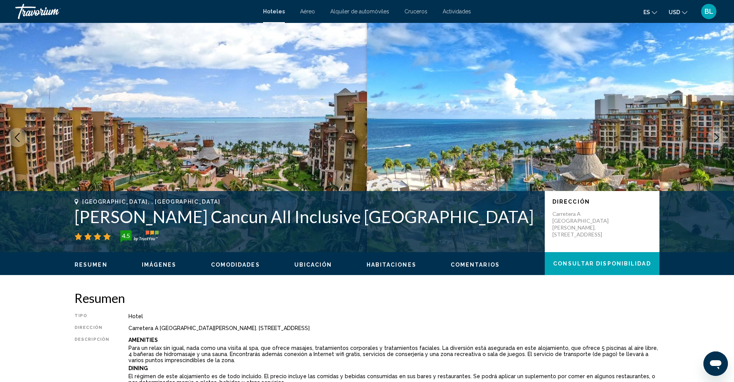
scroll to position [0, 0]
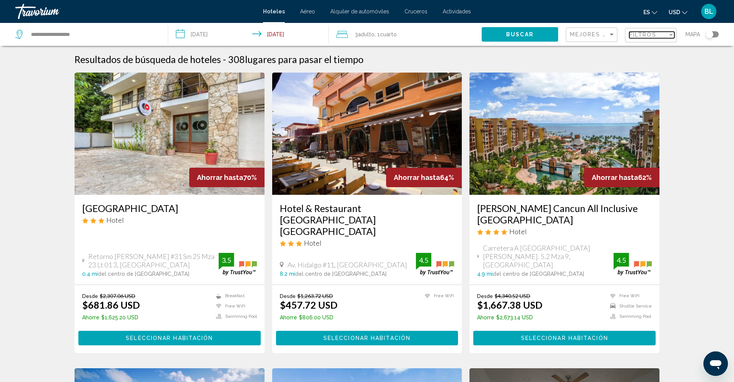
click at [649, 36] on span "Filtros" at bounding box center [642, 35] width 27 height 6
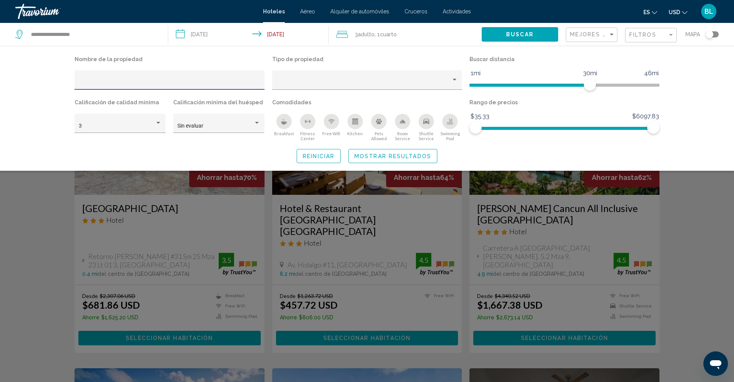
click at [154, 84] on input "Hotel Filters" at bounding box center [170, 83] width 182 height 6
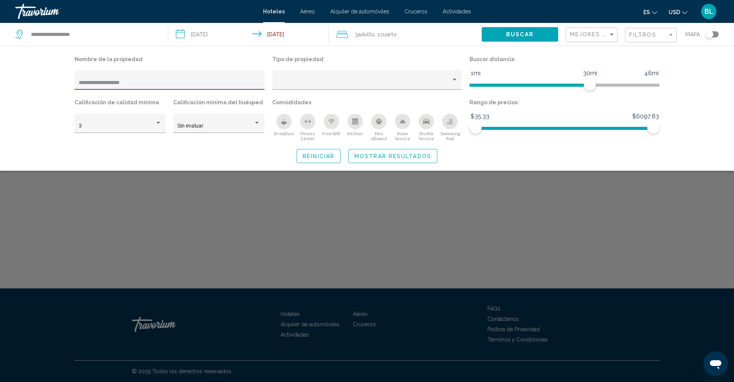
drag, startPoint x: 96, startPoint y: 81, endPoint x: 132, endPoint y: 84, distance: 36.0
click at [132, 84] on input "**********" at bounding box center [170, 83] width 182 height 6
type input "******"
click at [357, 155] on span "Mostrar resultados" at bounding box center [392, 156] width 77 height 6
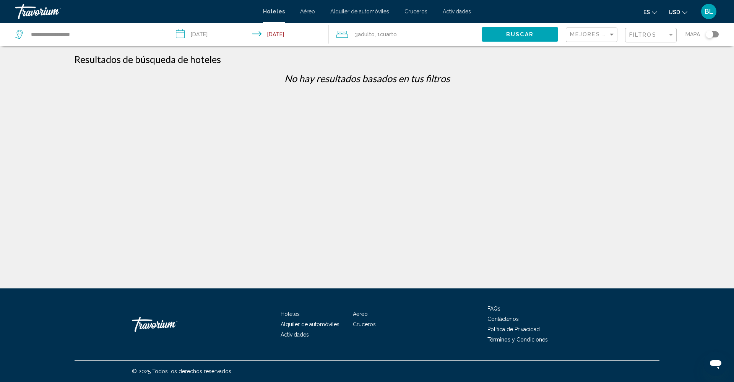
click at [364, 37] on span "Adulto" at bounding box center [366, 34] width 17 height 6
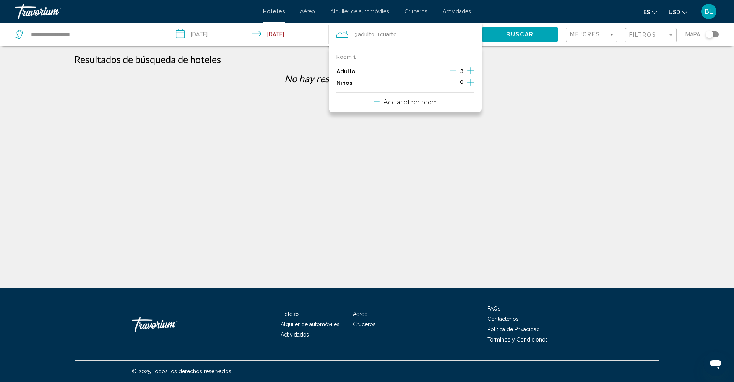
click at [454, 70] on icon "Decrement adults" at bounding box center [453, 70] width 7 height 7
click at [510, 36] on span "Buscar" at bounding box center [520, 35] width 28 height 6
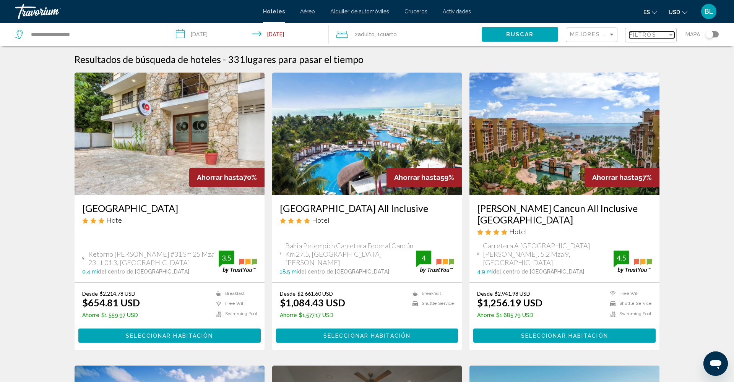
click at [635, 36] on span "Filtros" at bounding box center [642, 35] width 27 height 6
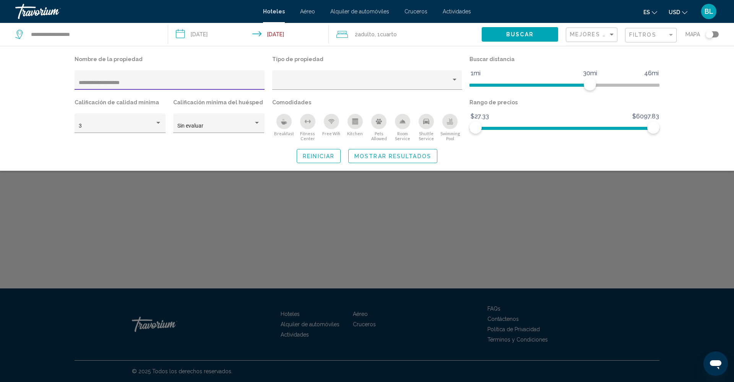
drag, startPoint x: 96, startPoint y: 83, endPoint x: 145, endPoint y: 83, distance: 48.9
click at [145, 83] on input "**********" at bounding box center [170, 83] width 182 height 6
type input "******"
click at [424, 153] on button "Mostrar resultados" at bounding box center [392, 156] width 89 height 14
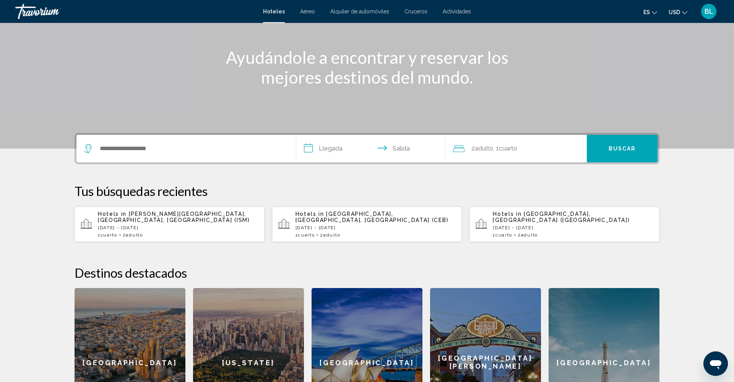
scroll to position [80, 0]
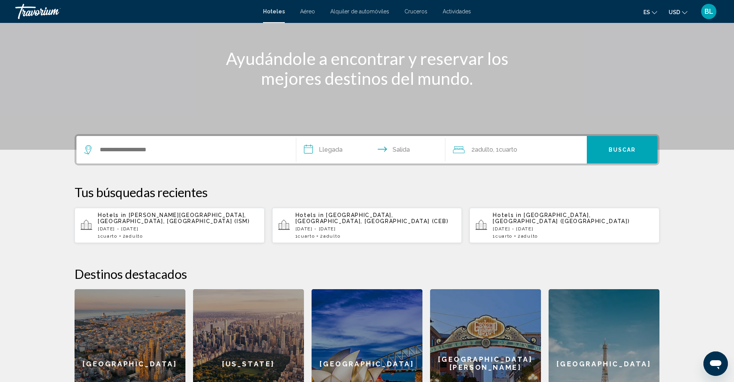
drag, startPoint x: 162, startPoint y: 230, endPoint x: 162, endPoint y: 241, distance: 10.7
click at [163, 253] on div "**********" at bounding box center [366, 286] width 615 height 304
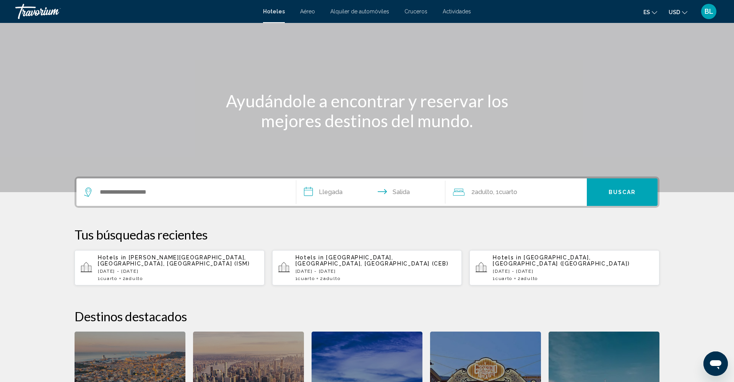
scroll to position [35, 0]
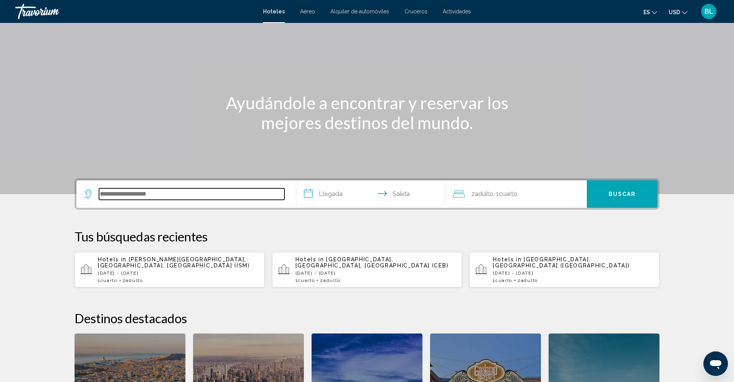
click at [151, 196] on input "Search widget" at bounding box center [191, 193] width 185 height 11
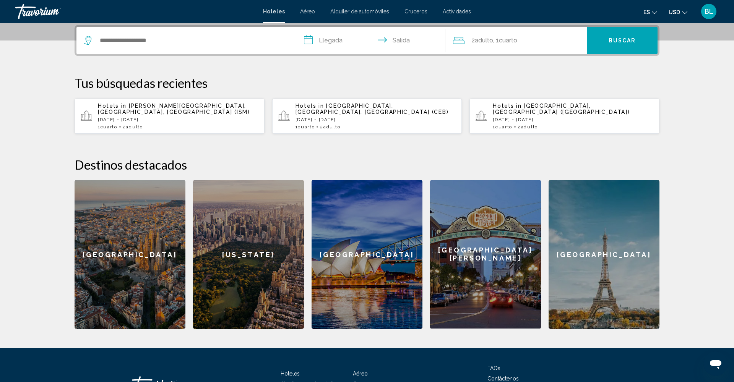
click at [149, 120] on p "Thu, 09 Oct - Wed, 15 Oct" at bounding box center [178, 119] width 161 height 5
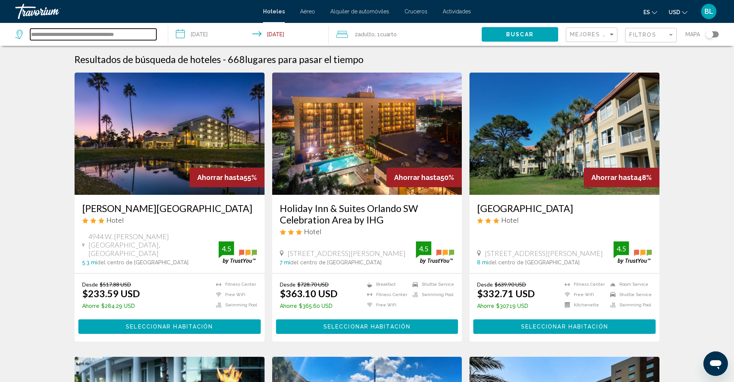
click at [78, 37] on input "**********" at bounding box center [93, 34] width 126 height 11
click at [655, 38] on span "Filtros" at bounding box center [642, 35] width 27 height 6
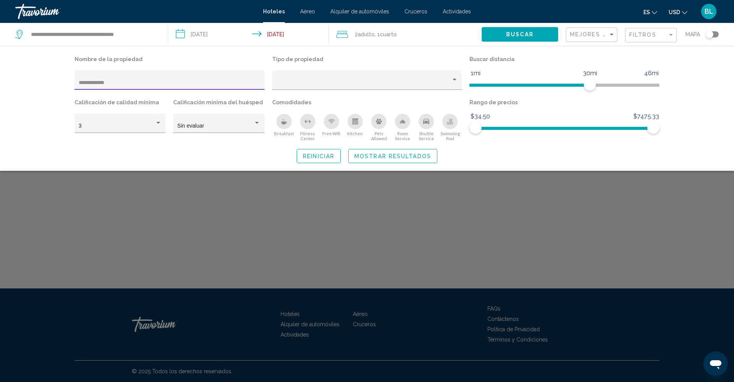
type input "**********"
click at [403, 156] on span "Mostrar resultados" at bounding box center [392, 156] width 77 height 6
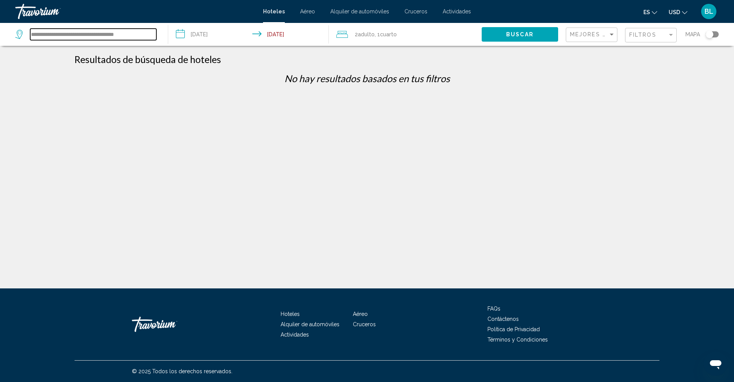
click at [135, 33] on input "**********" at bounding box center [93, 34] width 126 height 11
drag, startPoint x: 141, startPoint y: 34, endPoint x: 20, endPoint y: 38, distance: 120.8
click at [21, 37] on div "**********" at bounding box center [85, 34] width 141 height 11
drag, startPoint x: 148, startPoint y: 36, endPoint x: 26, endPoint y: 34, distance: 121.9
click at [26, 34] on div "**********" at bounding box center [85, 34] width 141 height 11
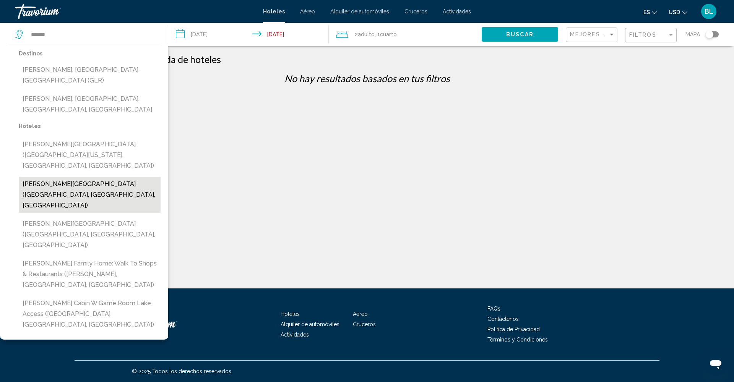
click at [90, 177] on button "[PERSON_NAME][GEOGRAPHIC_DATA] ([GEOGRAPHIC_DATA], [GEOGRAPHIC_DATA], [GEOGRAPH…" at bounding box center [90, 195] width 142 height 36
type input "**********"
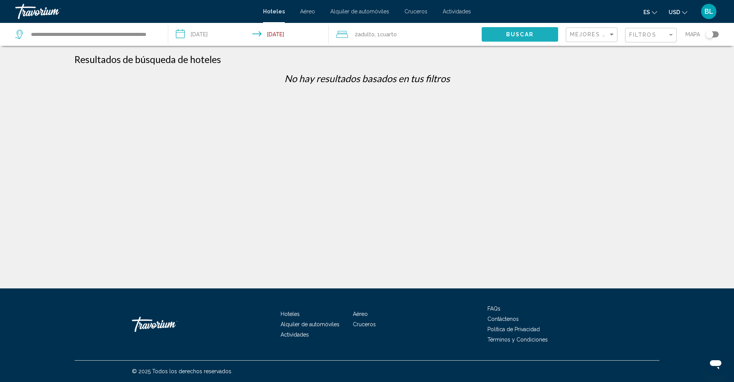
click at [520, 37] on span "Buscar" at bounding box center [520, 35] width 28 height 6
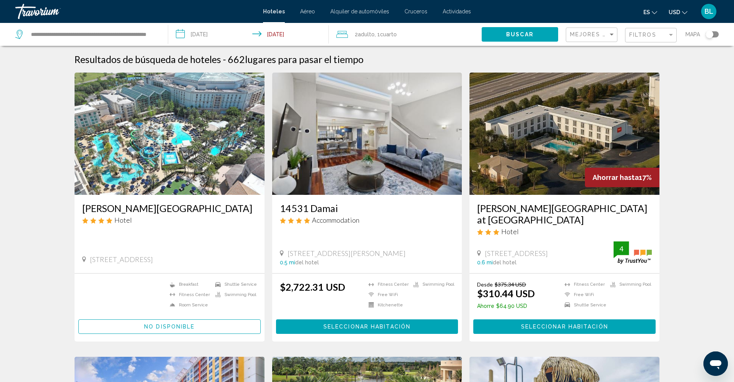
click at [282, 34] on input "**********" at bounding box center [250, 35] width 164 height 25
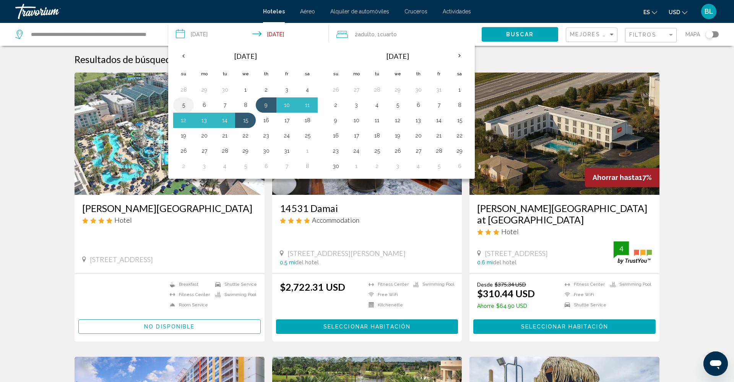
click at [184, 104] on button "5" at bounding box center [183, 105] width 12 height 11
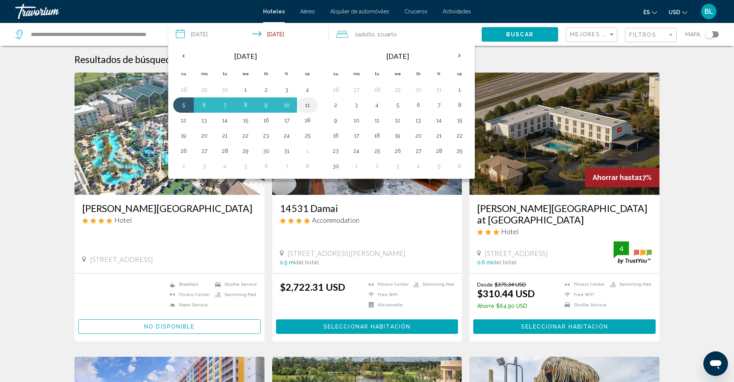
click at [305, 105] on button "11" at bounding box center [307, 105] width 12 height 11
type input "**********"
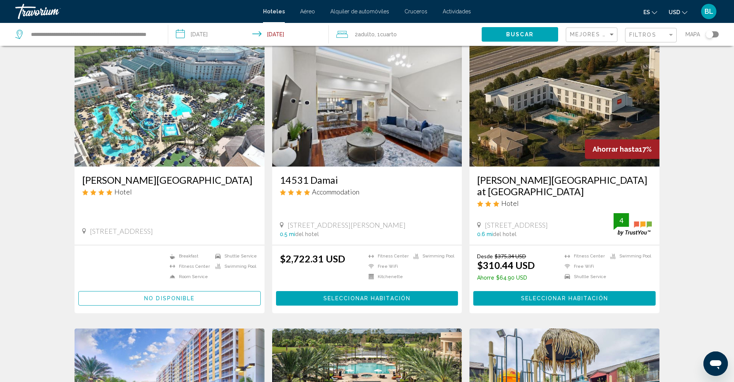
scroll to position [30, 0]
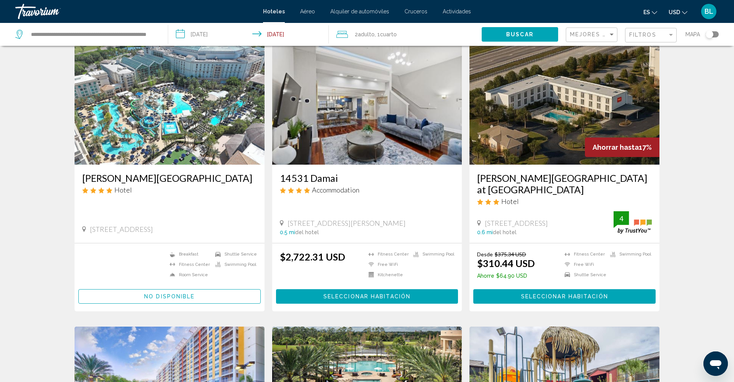
click at [196, 142] on img "Main content" at bounding box center [170, 103] width 190 height 122
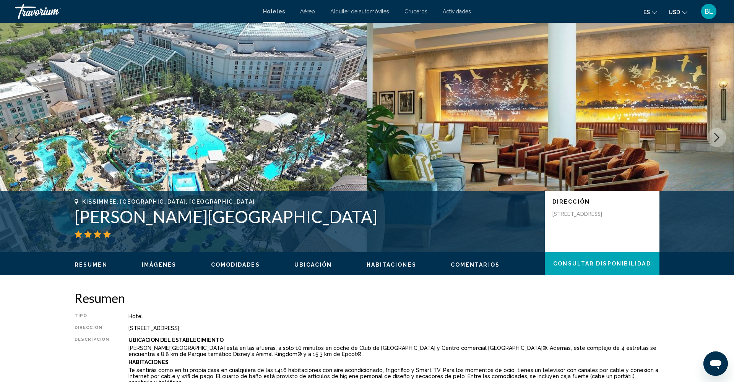
scroll to position [3, 0]
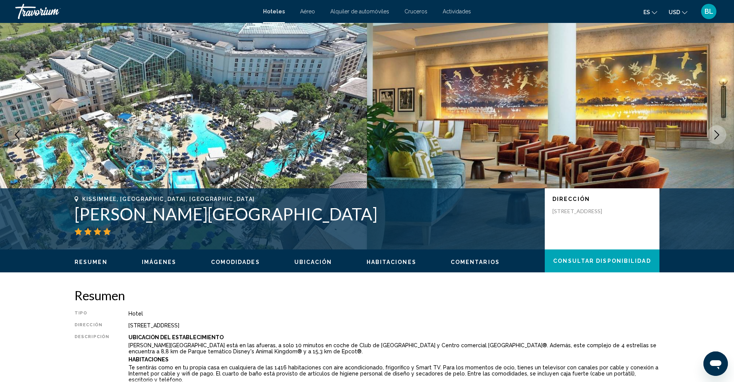
click at [161, 262] on span "Imágenes" at bounding box center [159, 262] width 35 height 6
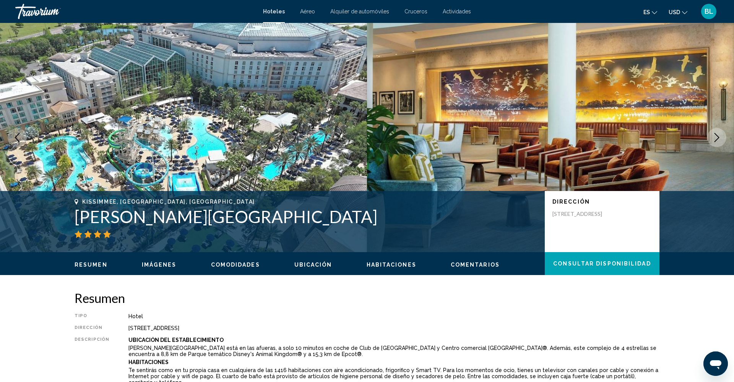
scroll to position [0, 0]
drag, startPoint x: 76, startPoint y: 220, endPoint x: 391, endPoint y: 222, distance: 315.7
click at [391, 222] on h1 "Gaylord Palms Resort & Convention Center" at bounding box center [306, 217] width 462 height 20
copy h1 "Gaylord Palms Resort & Convention Center"
click at [228, 265] on span "Comodidades" at bounding box center [235, 265] width 49 height 6
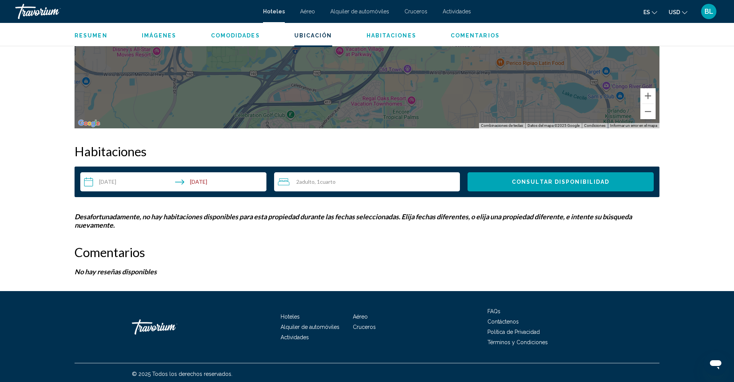
scroll to position [873, 0]
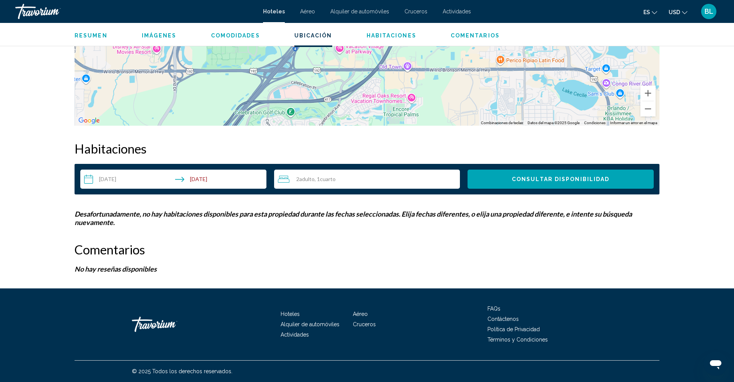
click at [128, 180] on input "**********" at bounding box center [174, 180] width 189 height 21
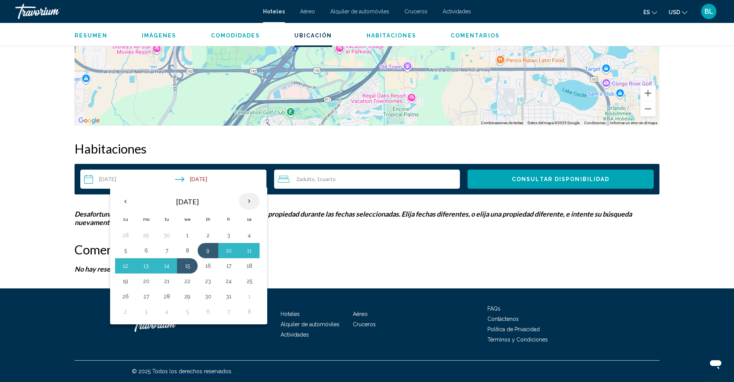
click at [247, 200] on th "Next month" at bounding box center [249, 201] width 21 height 17
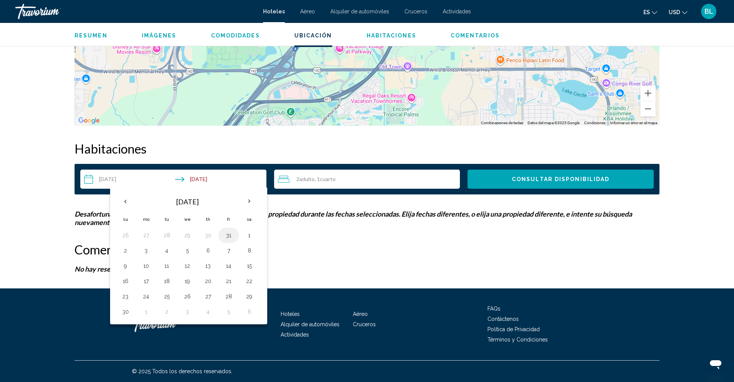
click at [226, 236] on button "31" at bounding box center [228, 235] width 12 height 11
click at [206, 312] on button "6" at bounding box center [208, 312] width 12 height 11
type input "**********"
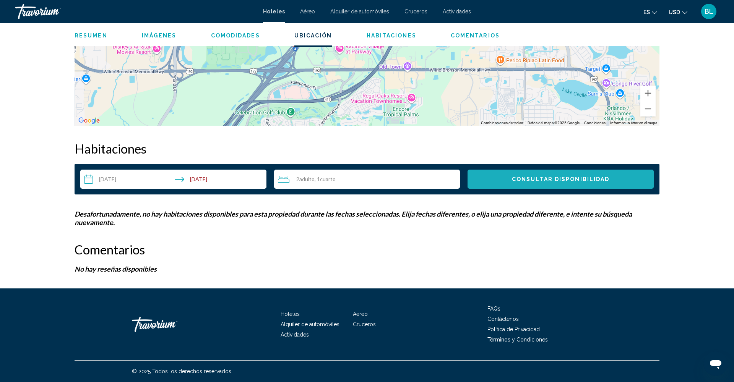
click at [565, 177] on span "Consultar disponibilidad" at bounding box center [560, 180] width 97 height 6
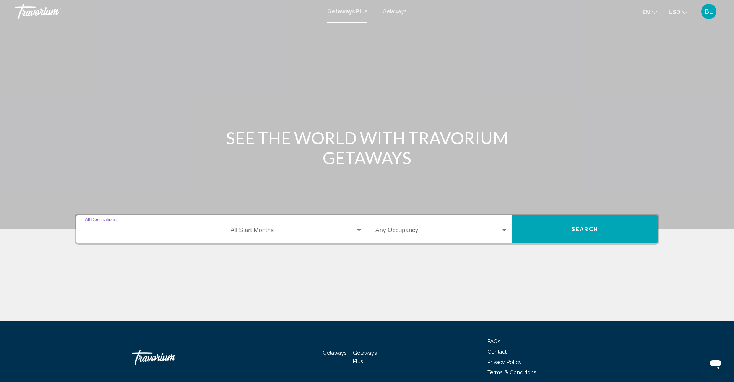
click at [132, 232] on input "Destination All Destinations" at bounding box center [151, 232] width 132 height 7
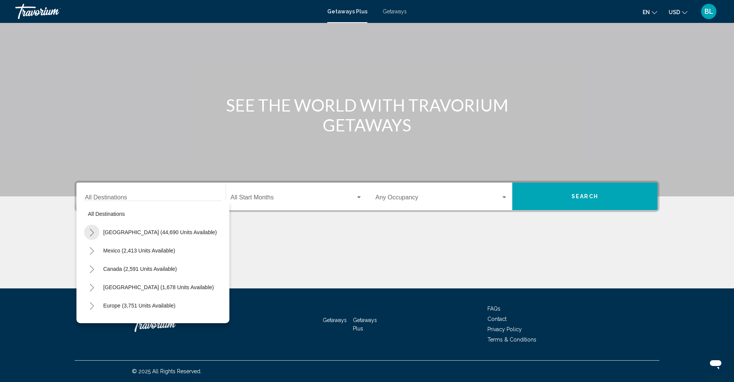
click at [95, 234] on button "Toggle United States (44,690 units available)" at bounding box center [91, 232] width 15 height 15
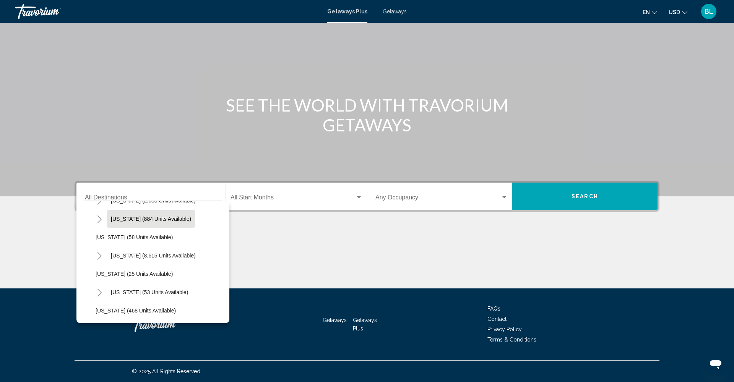
scroll to position [88, 0]
click at [99, 257] on icon "Toggle Florida (8,615 units available)" at bounding box center [100, 255] width 6 height 8
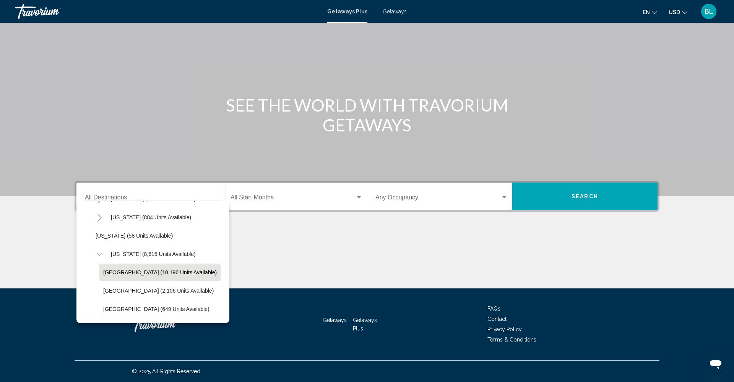
click at [176, 274] on span "Orlando & Disney Area (10,196 units available)" at bounding box center [160, 272] width 114 height 6
type input "**********"
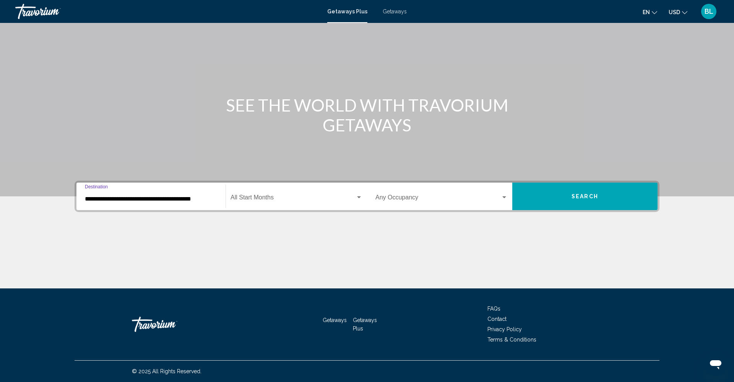
click at [280, 188] on div "Start Month All Start Months" at bounding box center [296, 197] width 132 height 24
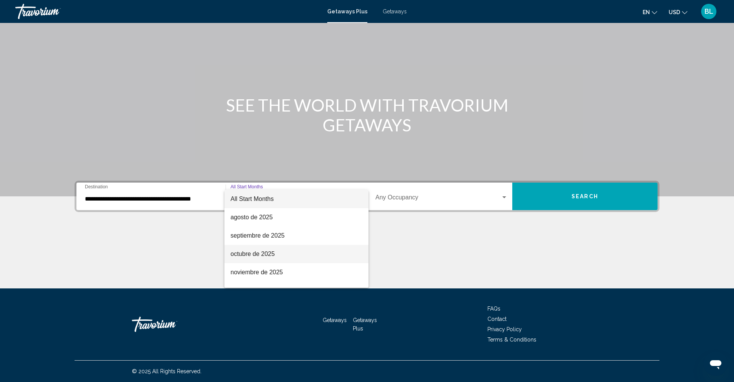
click at [258, 258] on span "octubre de 2025" at bounding box center [296, 254] width 132 height 18
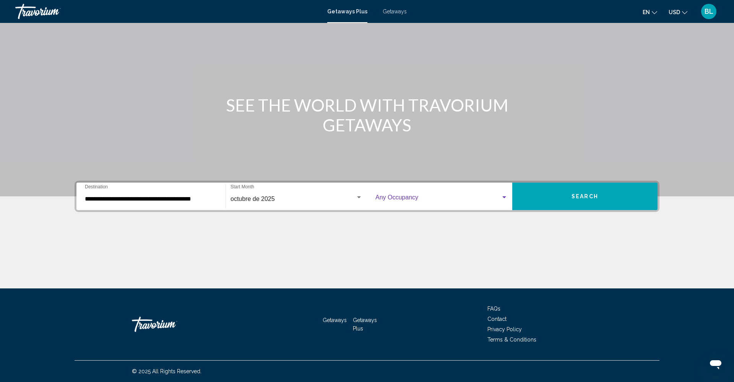
click at [410, 199] on span "Search widget" at bounding box center [437, 199] width 125 height 7
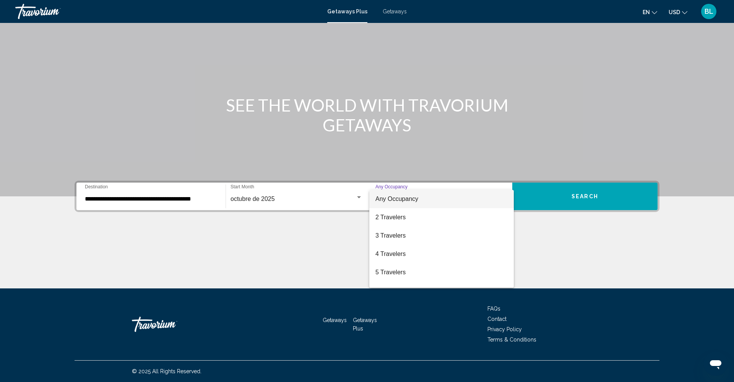
click at [601, 200] on div at bounding box center [367, 191] width 734 height 382
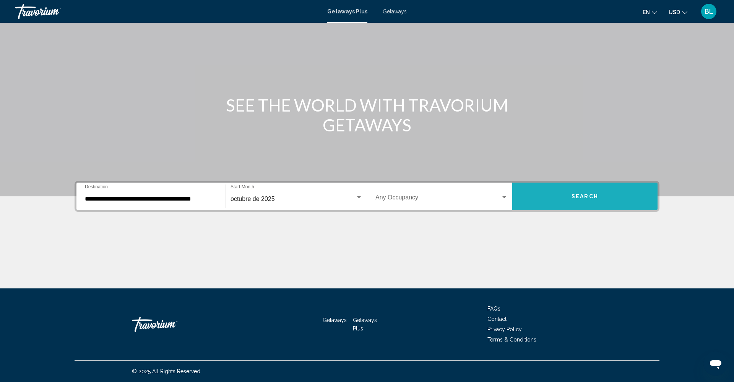
click at [590, 195] on span "Search" at bounding box center [584, 197] width 27 height 6
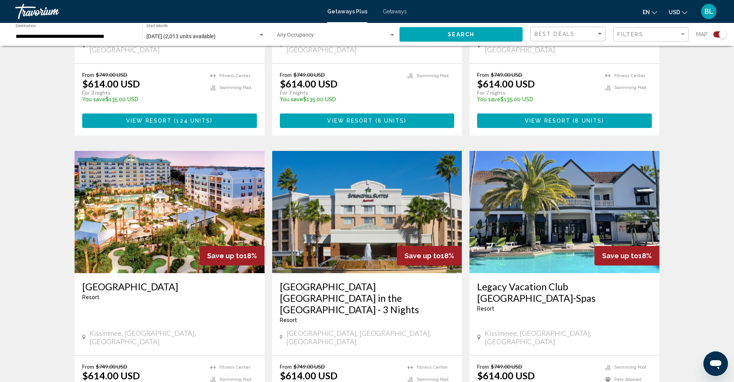
scroll to position [751, 0]
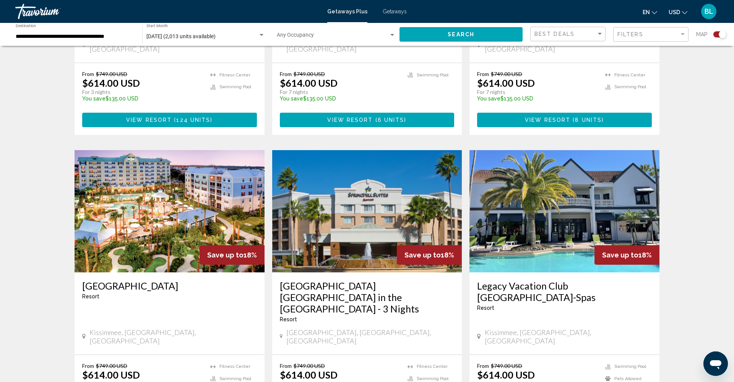
click at [552, 205] on img "Main content" at bounding box center [564, 211] width 190 height 122
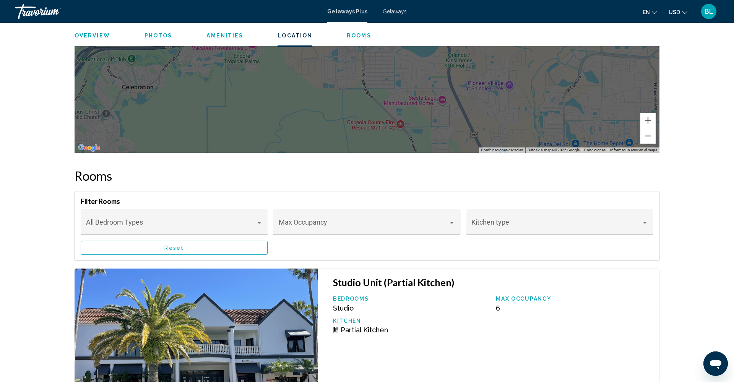
scroll to position [1341, 0]
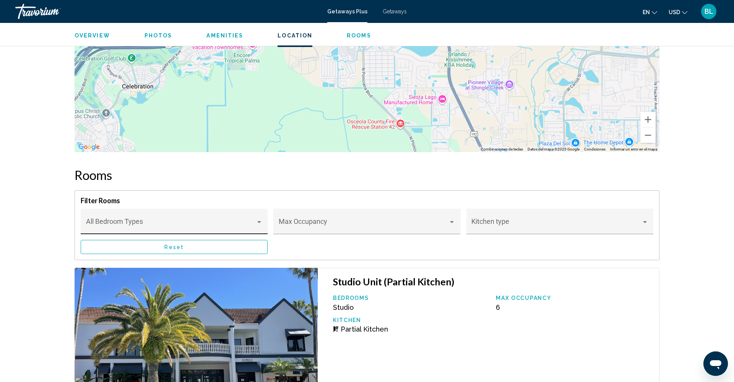
click at [250, 214] on div "Bedroom Types All Bedroom Types" at bounding box center [174, 224] width 177 height 20
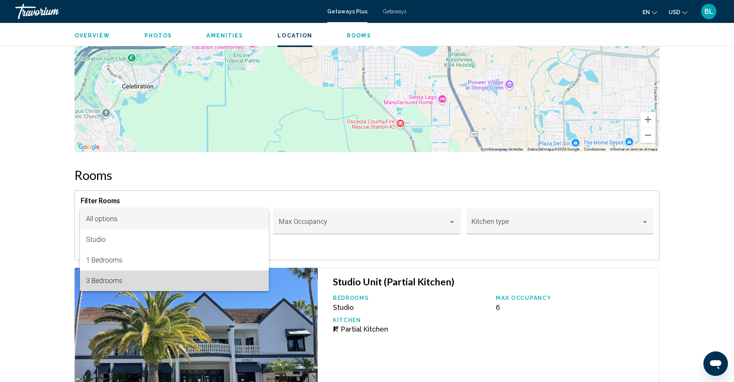
click at [170, 280] on span "3 Bedrooms" at bounding box center [174, 281] width 177 height 21
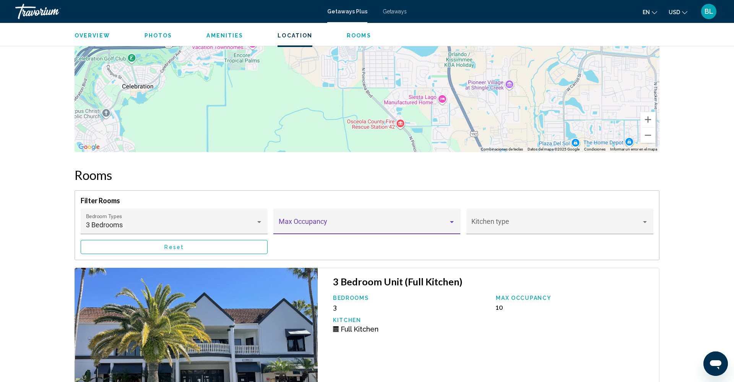
click at [318, 221] on span "Main content" at bounding box center [364, 225] width 170 height 8
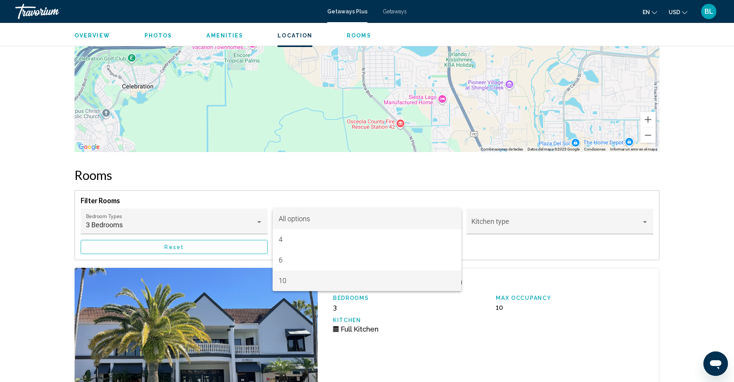
click at [313, 281] on span "10" at bounding box center [367, 281] width 177 height 21
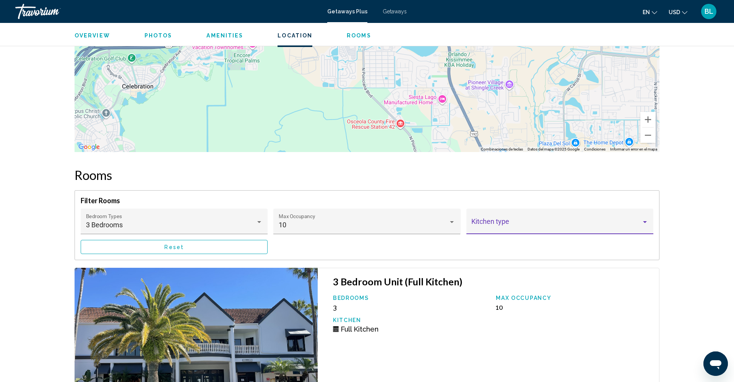
click at [522, 221] on span "Main content" at bounding box center [556, 225] width 170 height 8
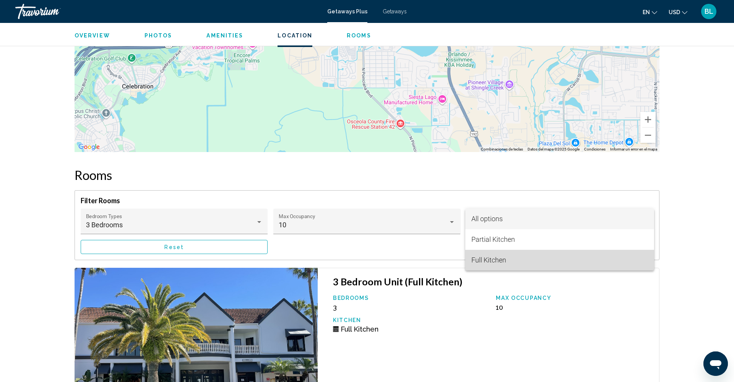
click at [503, 262] on span "Full Kitchen" at bounding box center [488, 260] width 35 height 8
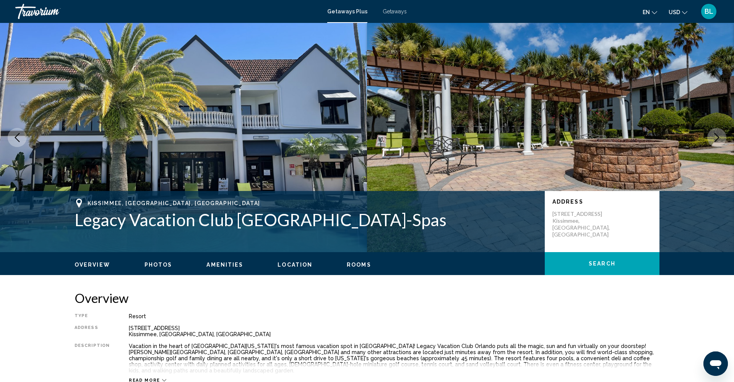
scroll to position [0, 0]
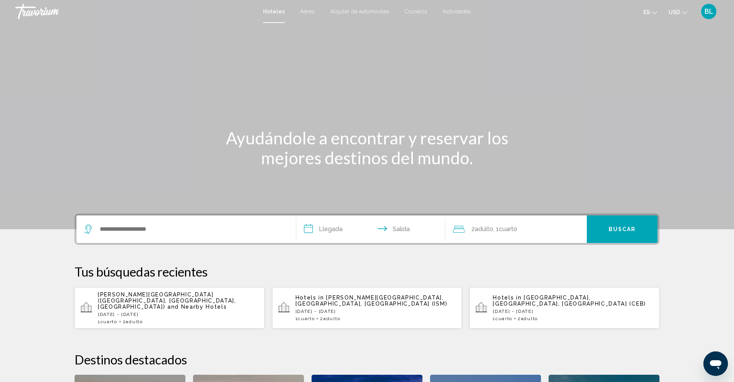
click at [127, 235] on div "Search widget" at bounding box center [186, 230] width 204 height 28
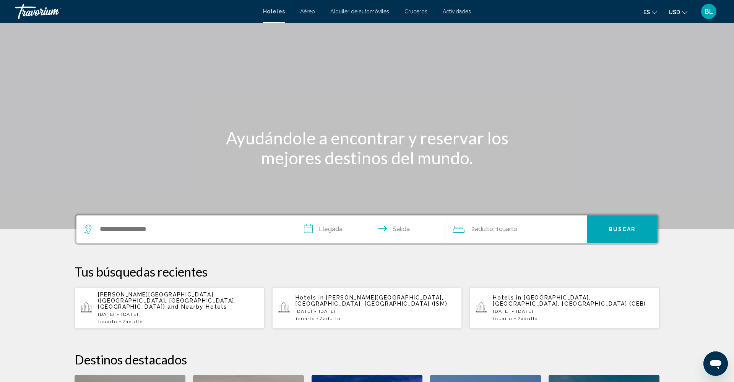
scroll to position [189, 0]
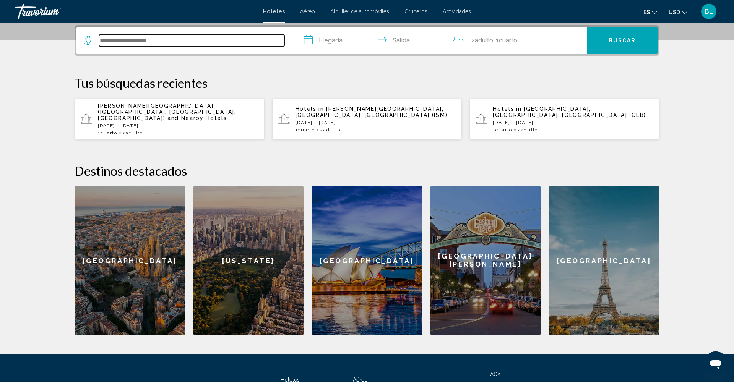
click at [106, 41] on input "Search widget" at bounding box center [191, 40] width 185 height 11
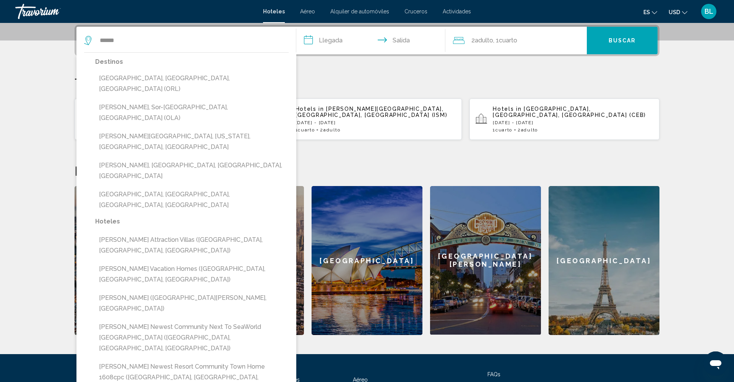
drag, startPoint x: 96, startPoint y: 55, endPoint x: 119, endPoint y: 78, distance: 33.0
click at [119, 78] on button "[GEOGRAPHIC_DATA], [GEOGRAPHIC_DATA], [GEOGRAPHIC_DATA] (ORL)" at bounding box center [191, 83] width 193 height 25
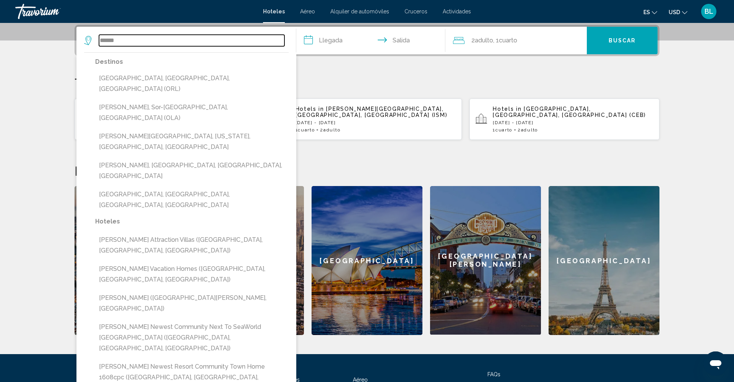
type input "**********"
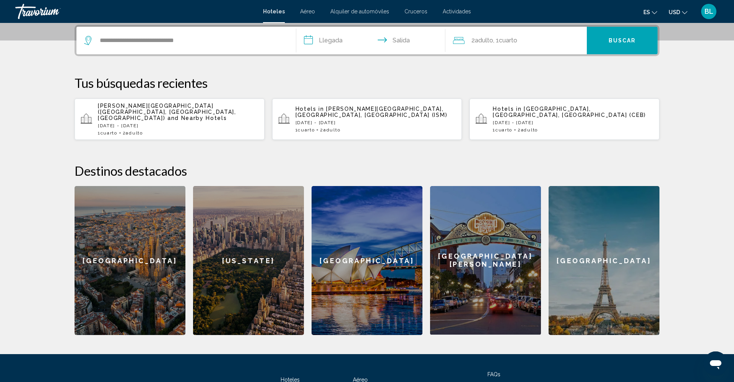
click at [347, 42] on input "**********" at bounding box center [372, 42] width 152 height 30
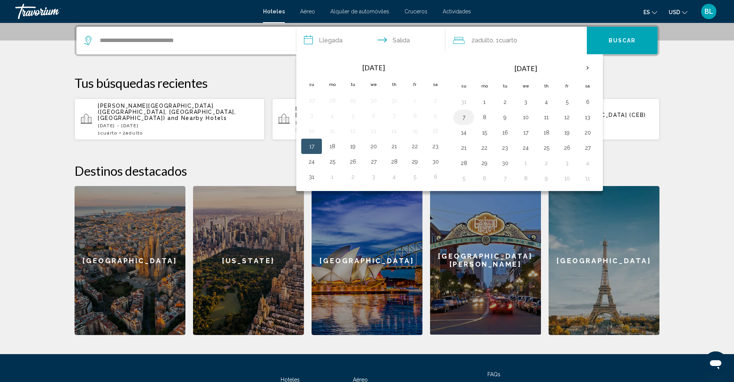
click at [464, 118] on button "7" at bounding box center [464, 117] width 12 height 11
click at [589, 117] on button "13" at bounding box center [587, 117] width 12 height 11
type input "**********"
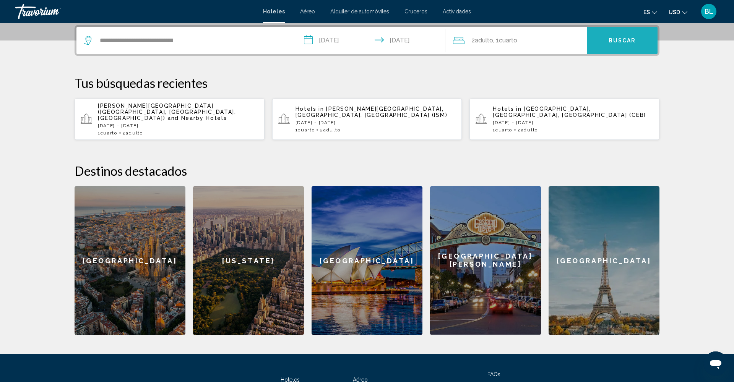
click at [622, 44] on button "Buscar" at bounding box center [622, 41] width 71 height 28
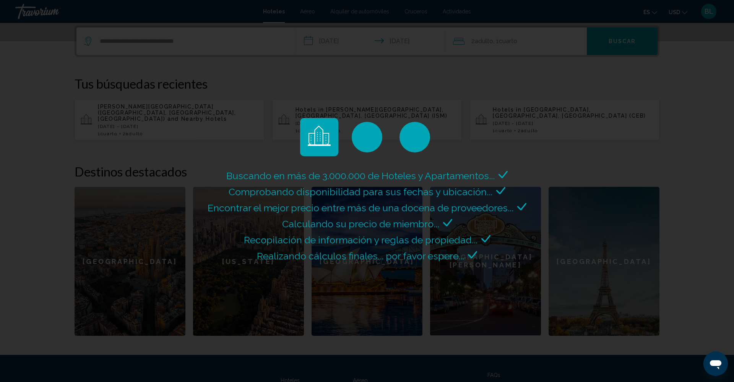
scroll to position [187, 0]
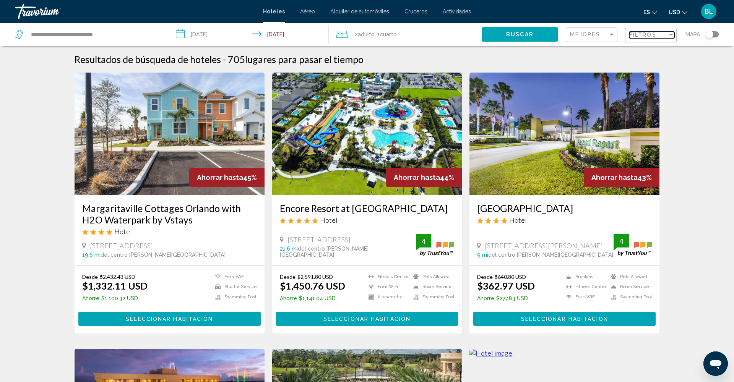
click at [648, 37] on span "Filtros" at bounding box center [642, 35] width 27 height 6
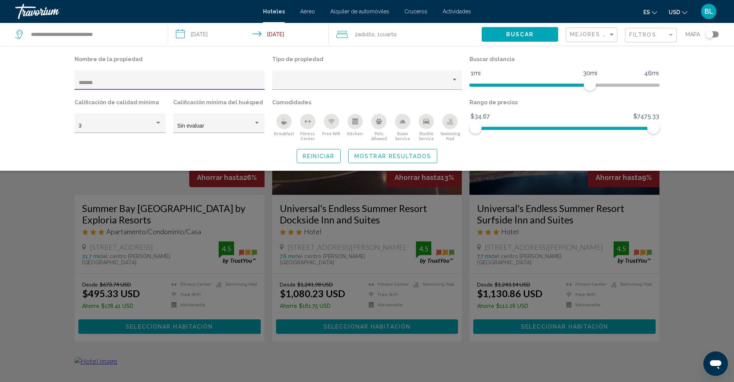
type input "******"
click at [367, 153] on button "Mostrar resultados" at bounding box center [392, 156] width 89 height 14
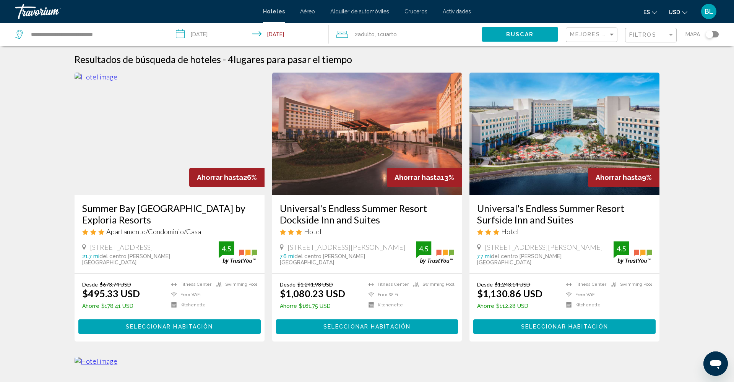
click at [181, 159] on img "Main content" at bounding box center [170, 134] width 190 height 122
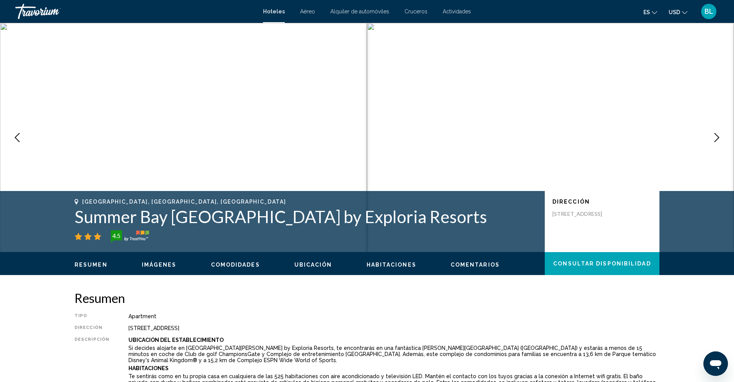
click at [168, 265] on span "Imágenes" at bounding box center [159, 265] width 35 height 6
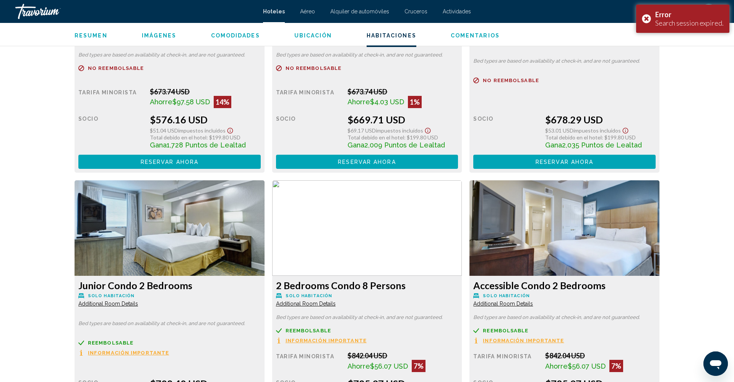
scroll to position [1472, 0]
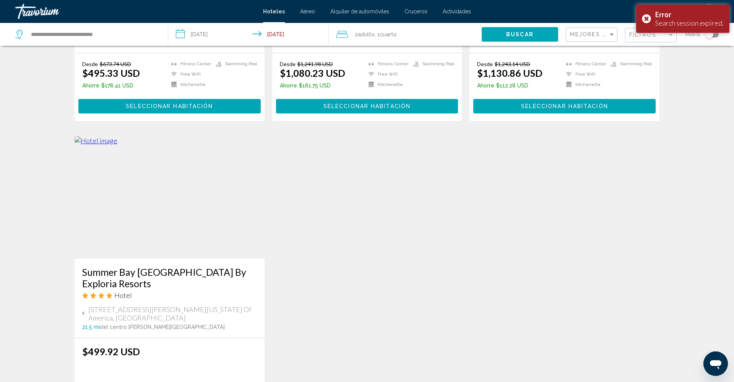
scroll to position [227, 0]
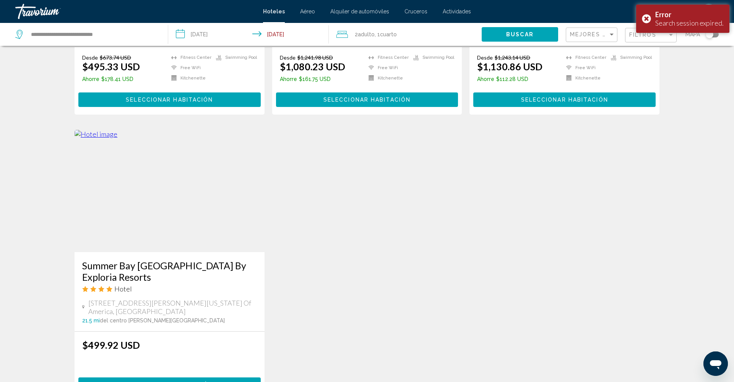
click at [164, 208] on img "Main content" at bounding box center [170, 191] width 190 height 122
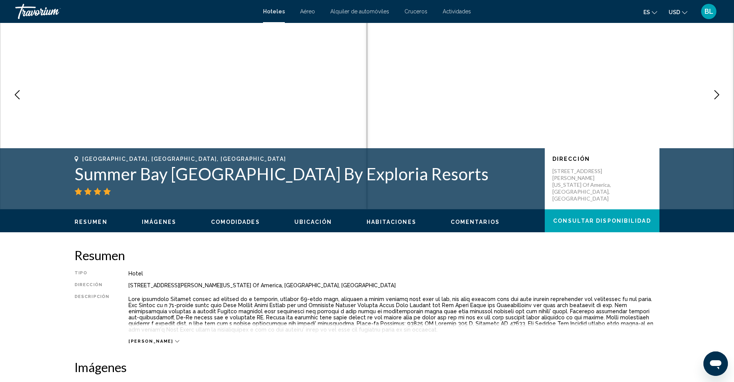
click at [162, 222] on span "Imágenes" at bounding box center [159, 222] width 35 height 6
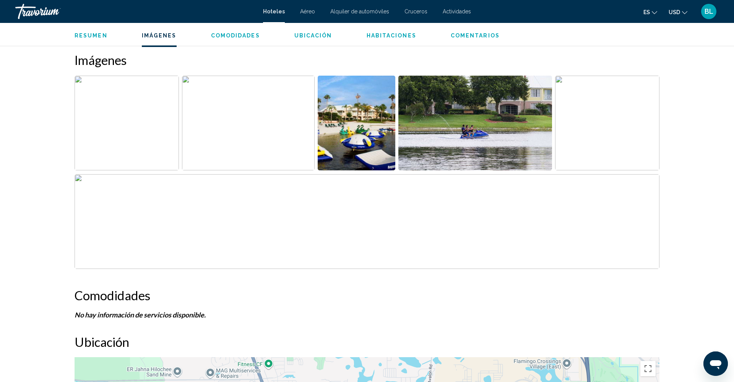
scroll to position [350, 0]
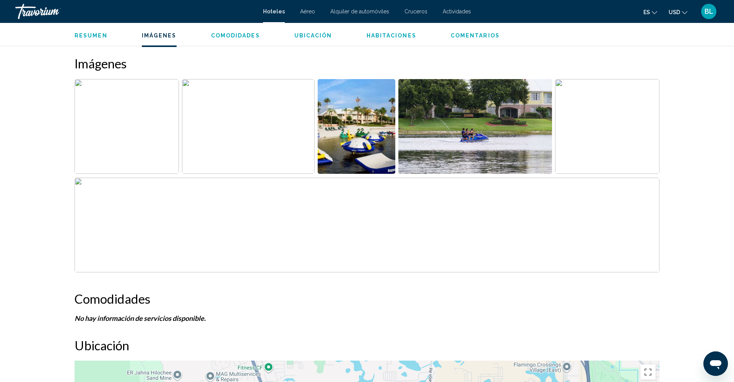
click at [589, 136] on img "Open full-screen image slider" at bounding box center [607, 126] width 104 height 95
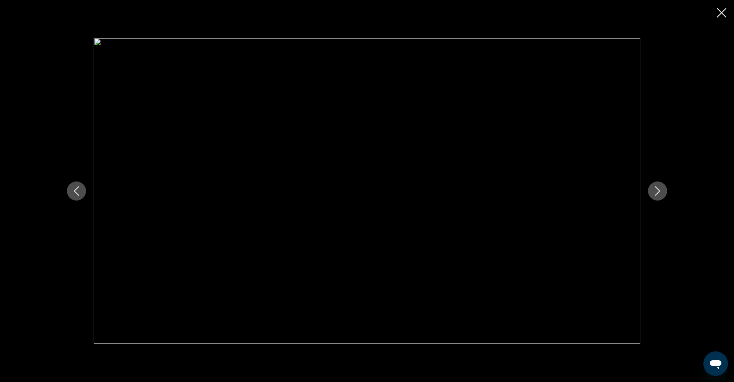
scroll to position [356, 0]
click at [722, 13] on icon "Close slideshow" at bounding box center [722, 13] width 10 height 10
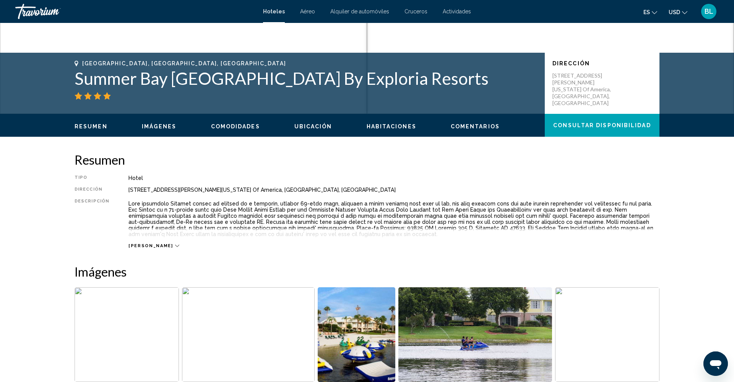
scroll to position [134, 0]
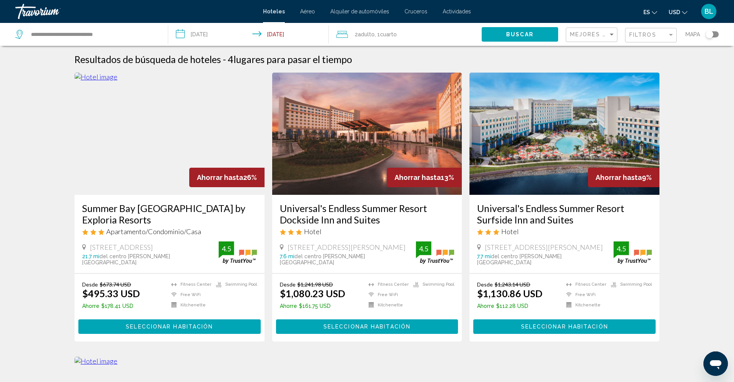
click at [212, 152] on img "Main content" at bounding box center [170, 134] width 190 height 122
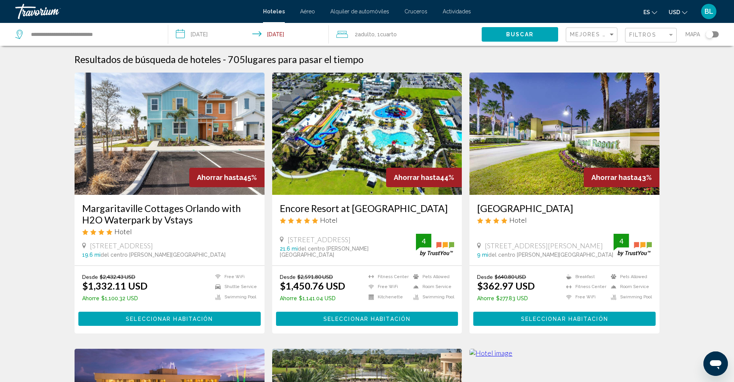
scroll to position [2, 0]
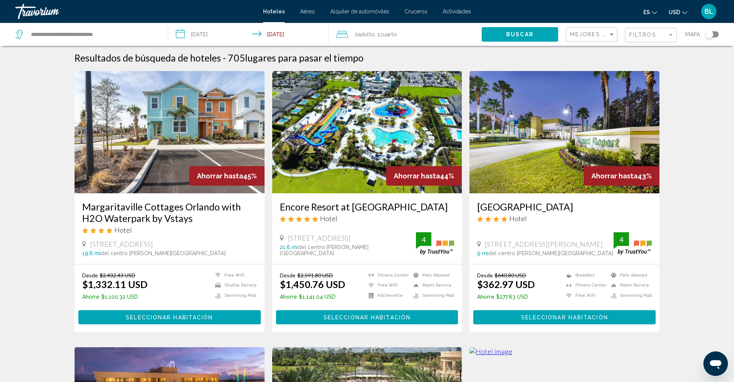
click at [405, 143] on img "Main content" at bounding box center [367, 132] width 190 height 122
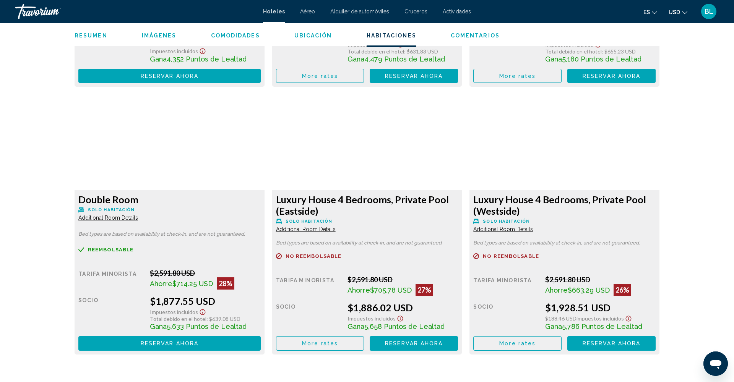
scroll to position [1253, 0]
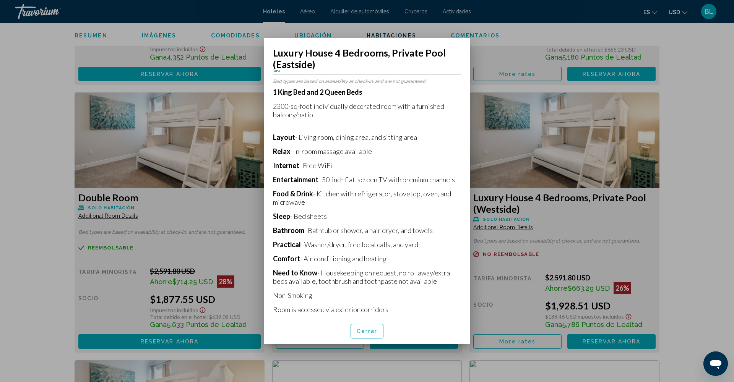
scroll to position [8, 0]
click at [380, 329] on button "Cerrar" at bounding box center [367, 331] width 33 height 14
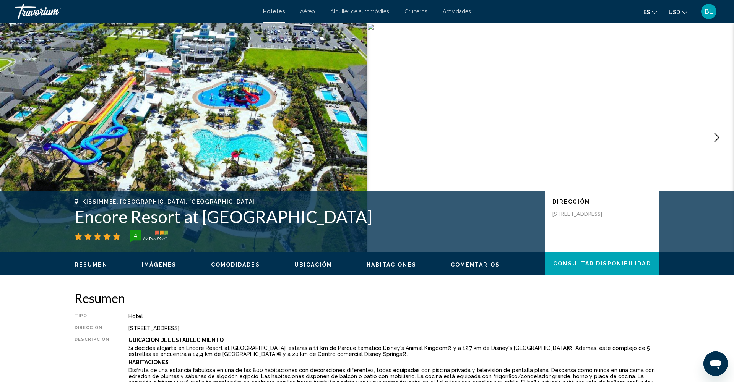
scroll to position [0, 0]
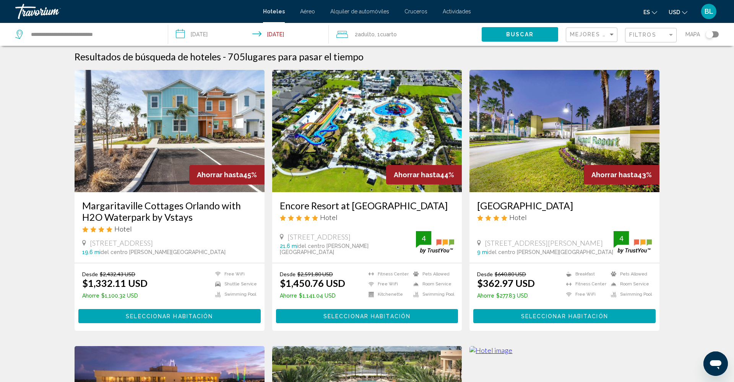
scroll to position [3, 0]
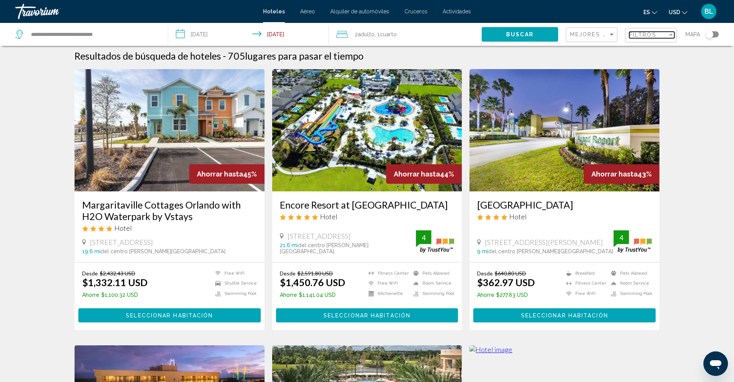
click at [633, 36] on span "Filtros" at bounding box center [642, 35] width 27 height 6
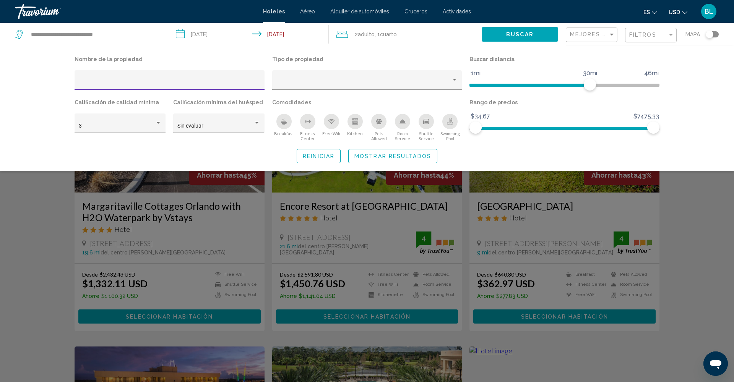
scroll to position [3, 0]
click at [84, 82] on input "Hotel Filters" at bounding box center [170, 83] width 182 height 6
click at [62, 33] on input "**********" at bounding box center [93, 34] width 126 height 11
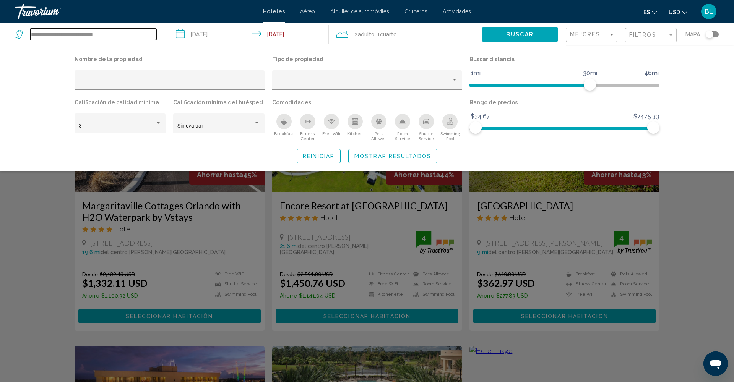
drag, startPoint x: 123, startPoint y: 33, endPoint x: 26, endPoint y: 26, distance: 97.3
click at [26, 26] on div "**********" at bounding box center [87, 34] width 145 height 23
click at [34, 32] on input "Search widget" at bounding box center [93, 34] width 126 height 11
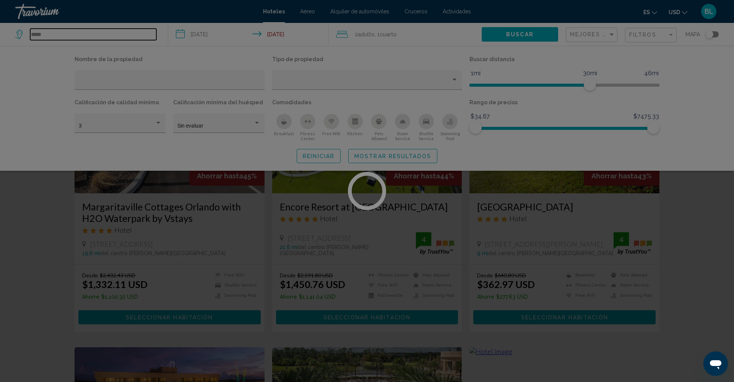
scroll to position [4, 0]
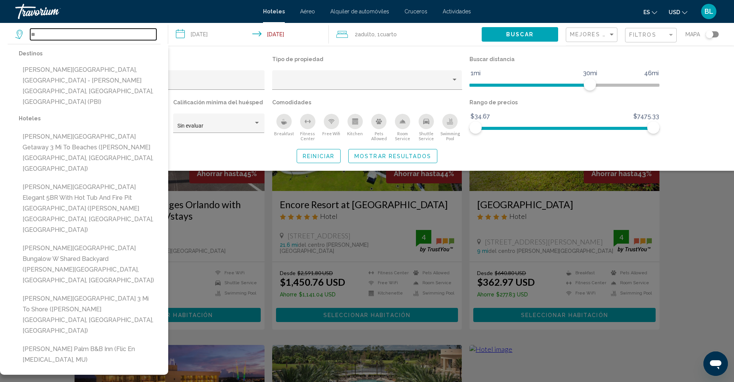
type input "*"
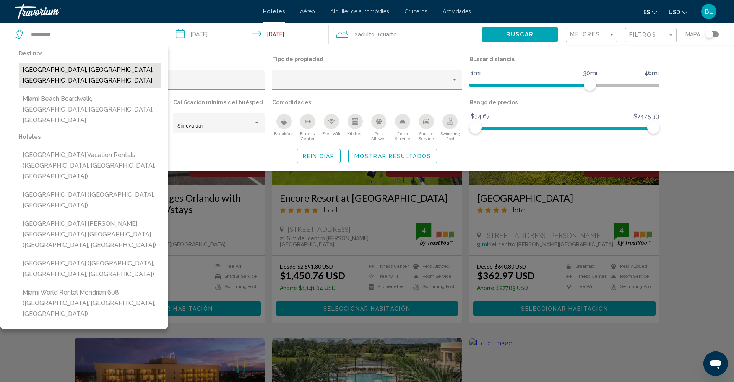
scroll to position [11, 0]
click at [53, 70] on button "Miami Beach, Miami, FL, United States" at bounding box center [90, 75] width 142 height 25
type input "**********"
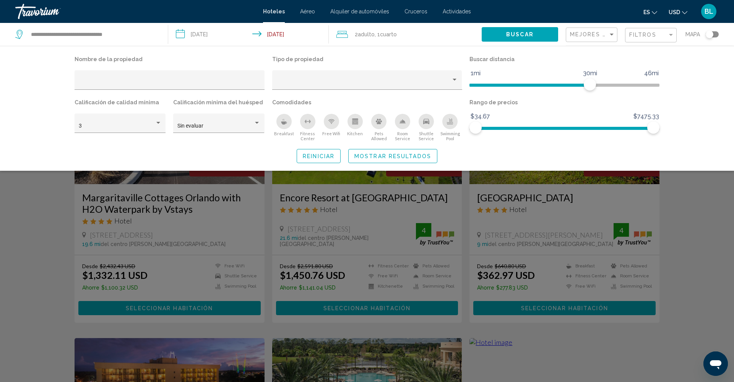
click at [388, 37] on span ", 1 Cuarto habitaciones" at bounding box center [386, 34] width 22 height 11
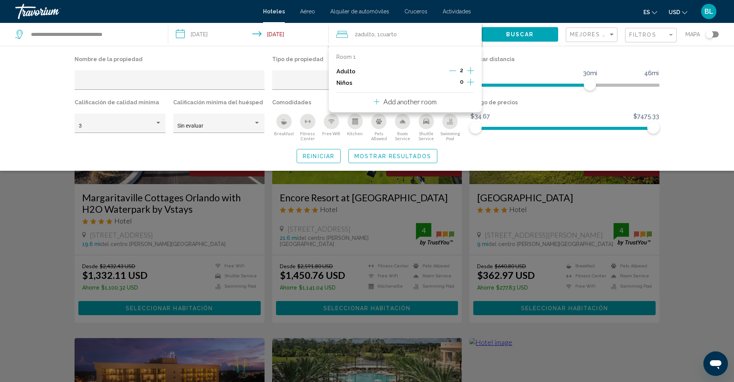
click at [471, 83] on icon "Increment children" at bounding box center [470, 82] width 7 height 9
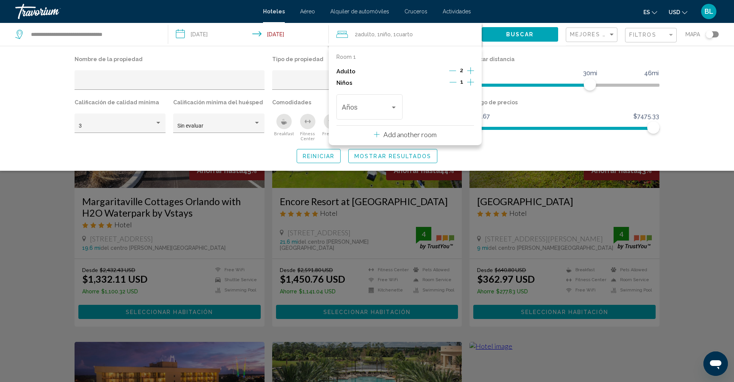
scroll to position [0, 0]
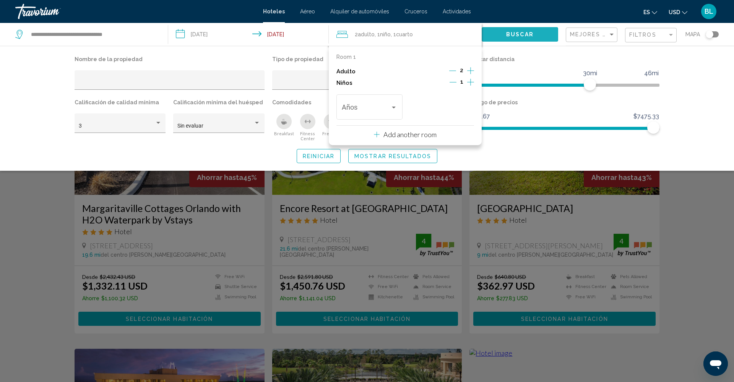
click at [507, 37] on span "Buscar" at bounding box center [520, 35] width 28 height 6
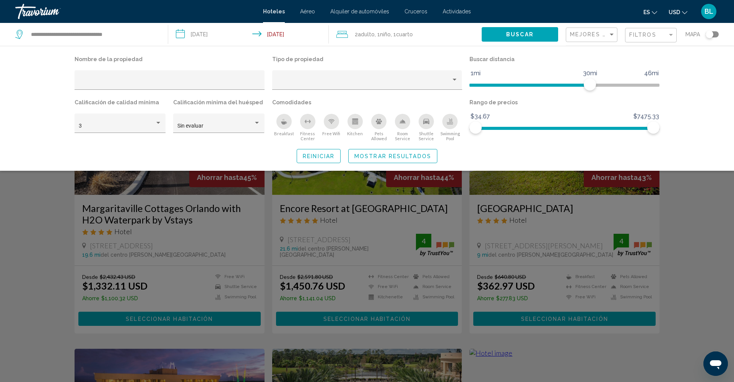
scroll to position [1, 0]
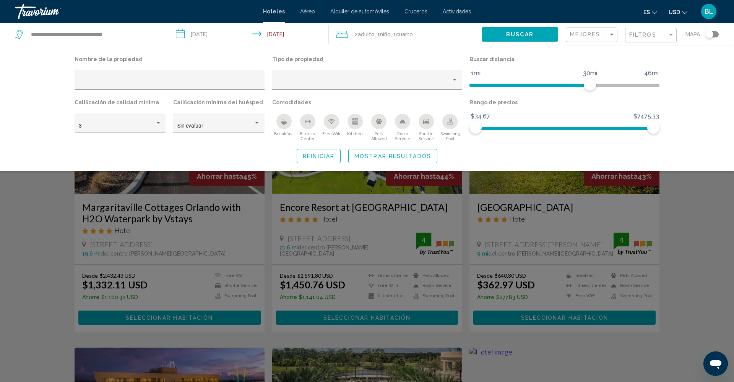
click at [506, 36] on button "Buscar" at bounding box center [520, 34] width 76 height 14
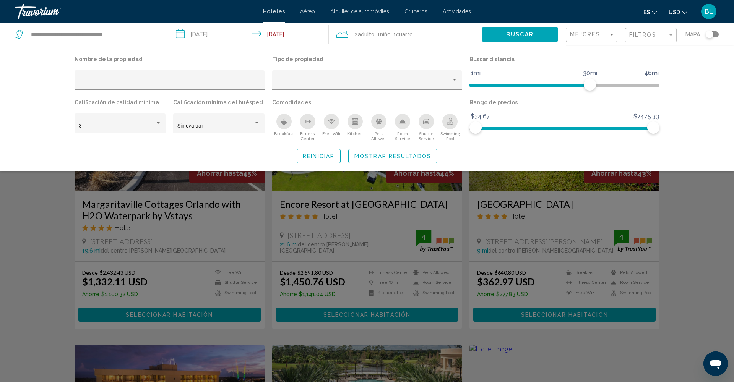
scroll to position [5, 0]
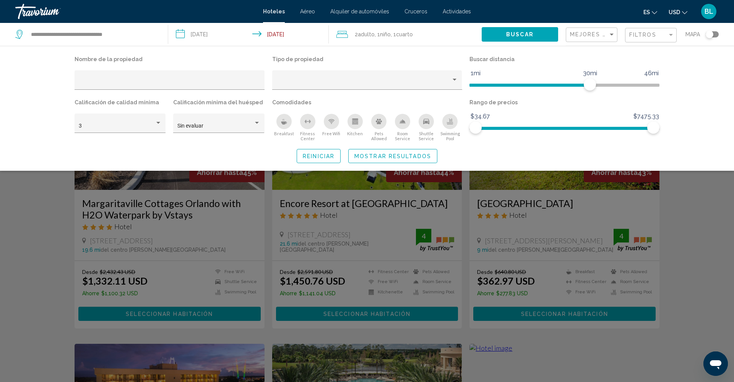
click at [506, 35] on span "Buscar" at bounding box center [520, 35] width 28 height 6
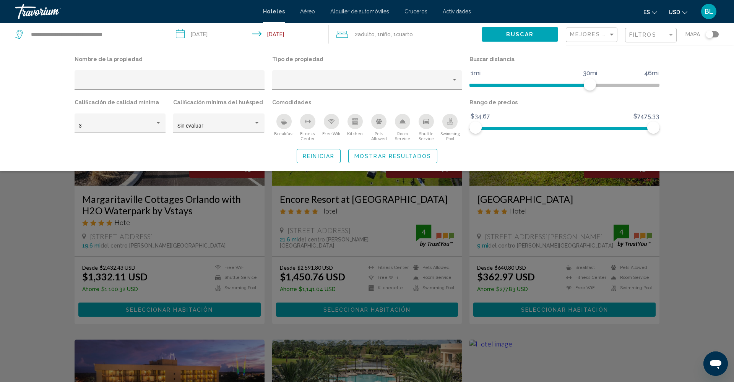
click at [54, 203] on div "Search widget" at bounding box center [367, 249] width 734 height 268
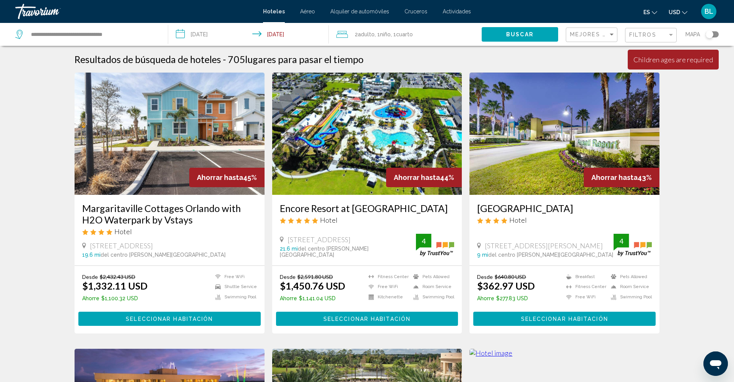
scroll to position [-8, 0]
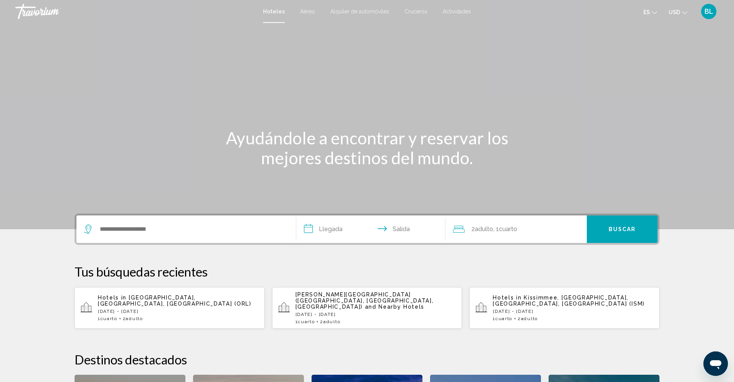
click at [161, 223] on div "Search widget" at bounding box center [186, 230] width 204 height 28
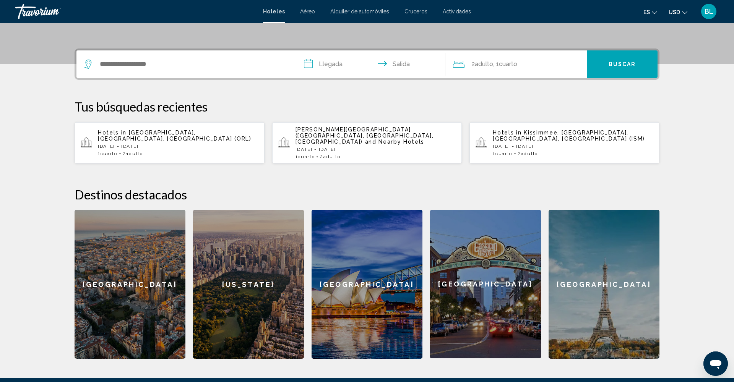
scroll to position [189, 0]
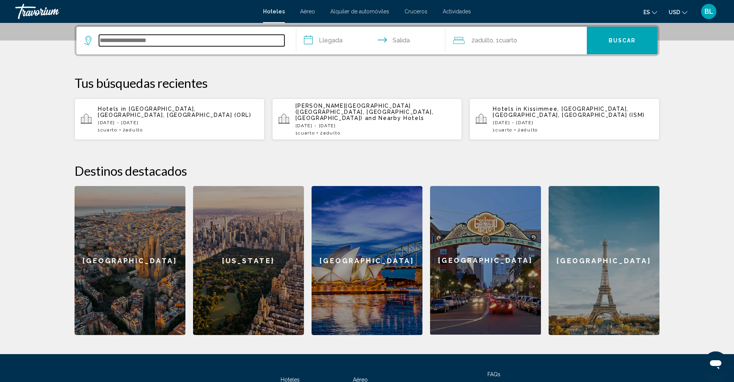
click at [133, 43] on input "Search widget" at bounding box center [191, 40] width 185 height 11
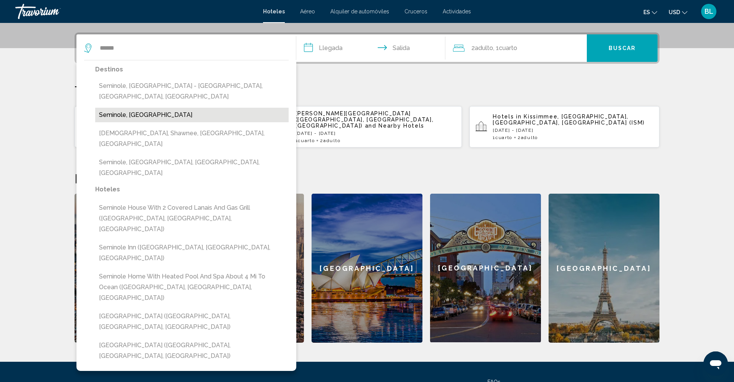
click at [152, 108] on button "Seminole, [GEOGRAPHIC_DATA]" at bounding box center [191, 115] width 193 height 15
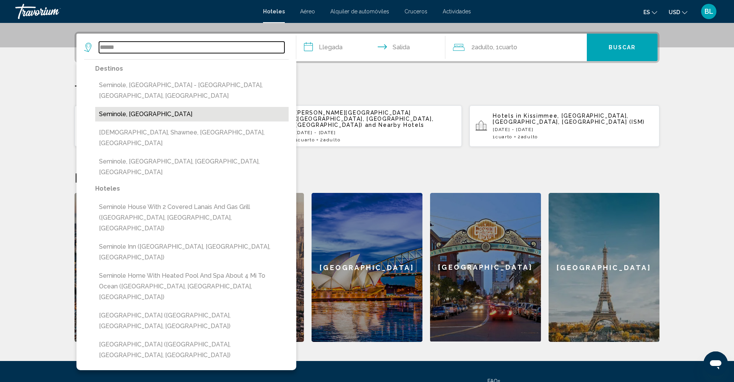
type input "**********"
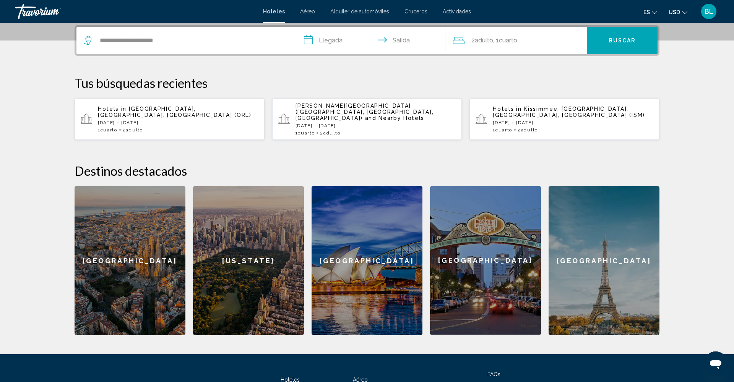
click at [333, 41] on input "**********" at bounding box center [372, 42] width 152 height 30
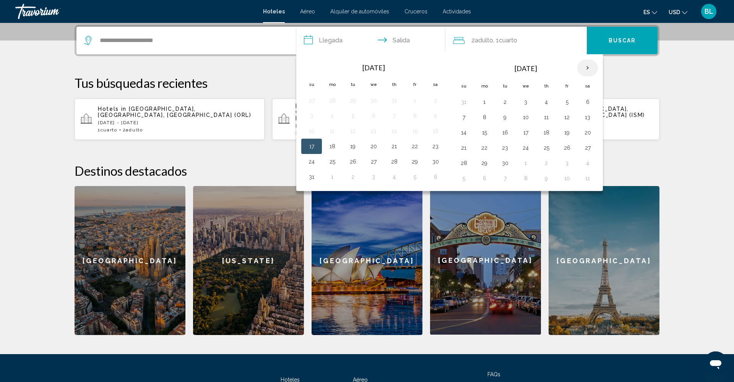
click at [587, 69] on th "Next month" at bounding box center [587, 68] width 21 height 17
click at [568, 149] on button "24" at bounding box center [567, 148] width 12 height 11
click at [483, 165] on button "27" at bounding box center [484, 163] width 12 height 11
type input "**********"
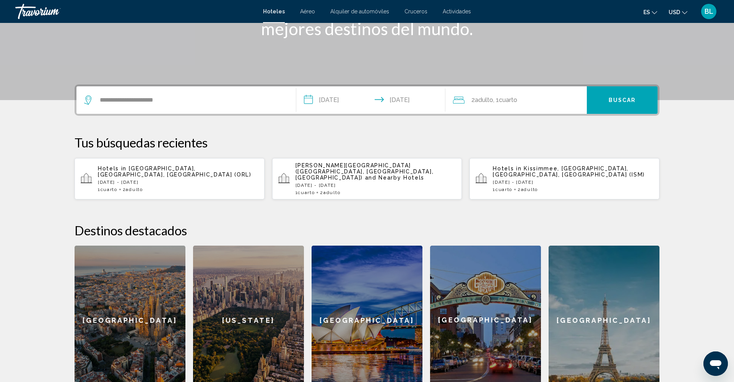
scroll to position [130, 0]
click at [503, 103] on span "Cuarto" at bounding box center [508, 99] width 18 height 7
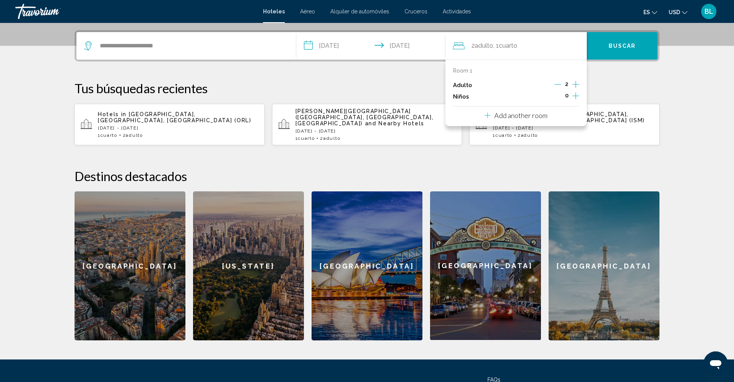
scroll to position [189, 0]
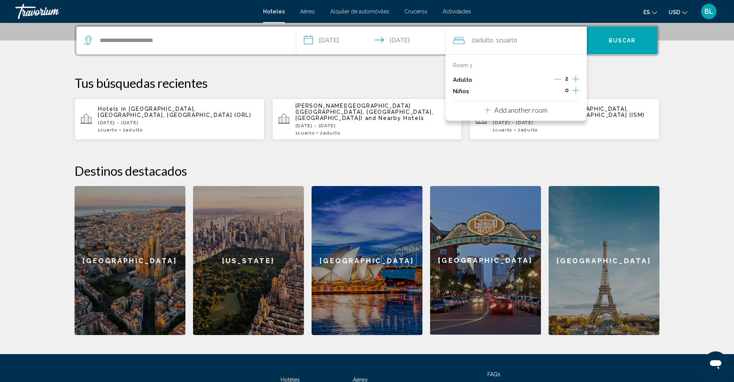
click at [574, 92] on icon "Increment children" at bounding box center [575, 90] width 7 height 9
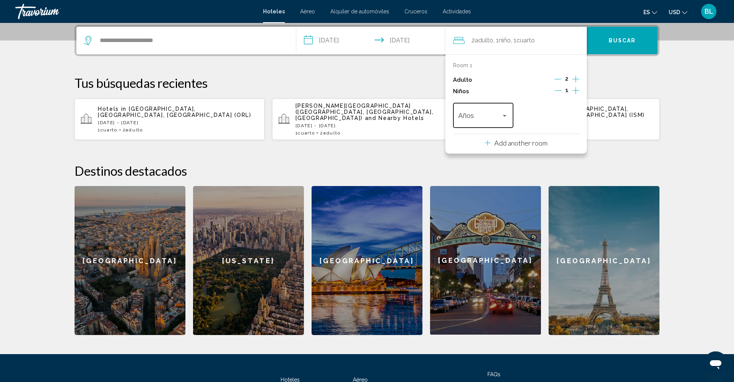
click at [481, 117] on span "Travelers: 2 adults, 1 child" at bounding box center [479, 118] width 43 height 8
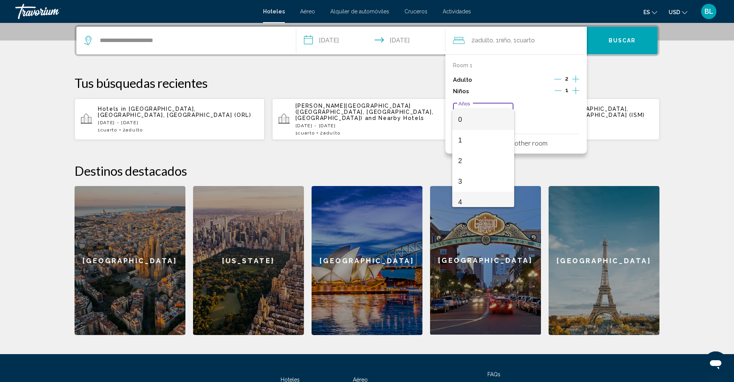
click at [473, 197] on span "4" at bounding box center [483, 202] width 50 height 21
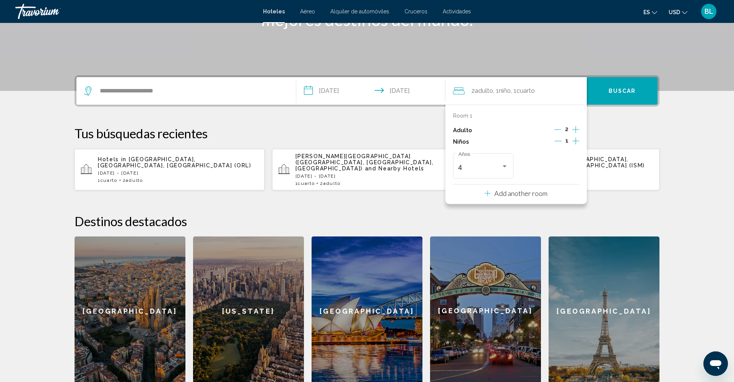
scroll to position [133, 0]
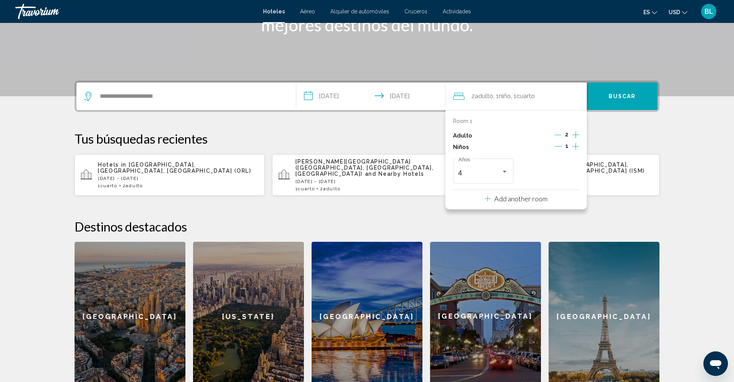
click at [608, 99] on button "Buscar" at bounding box center [622, 97] width 71 height 28
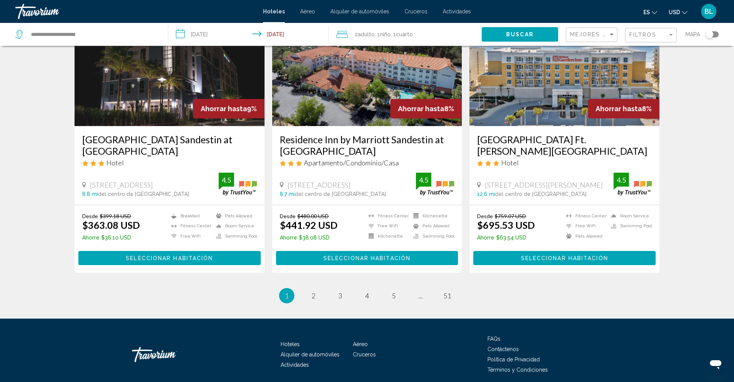
scroll to position [936, 0]
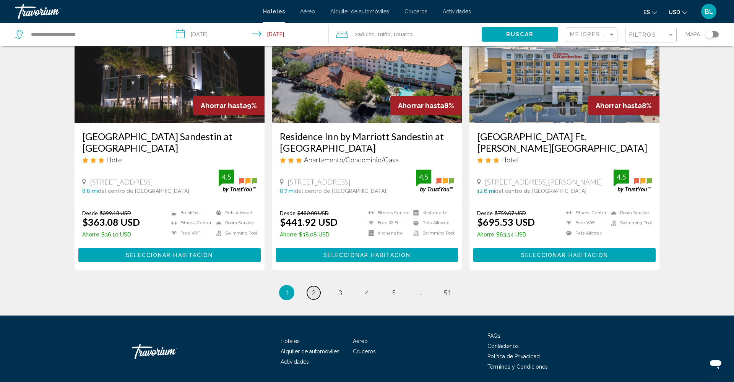
click at [312, 289] on span "2" at bounding box center [314, 293] width 4 height 8
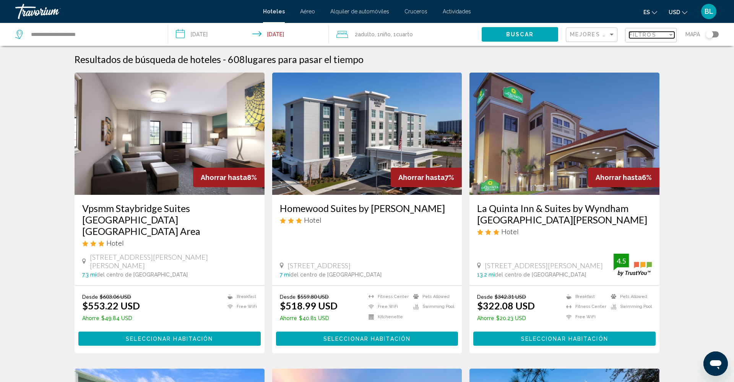
click at [656, 32] on span "Filtros" at bounding box center [642, 35] width 27 height 6
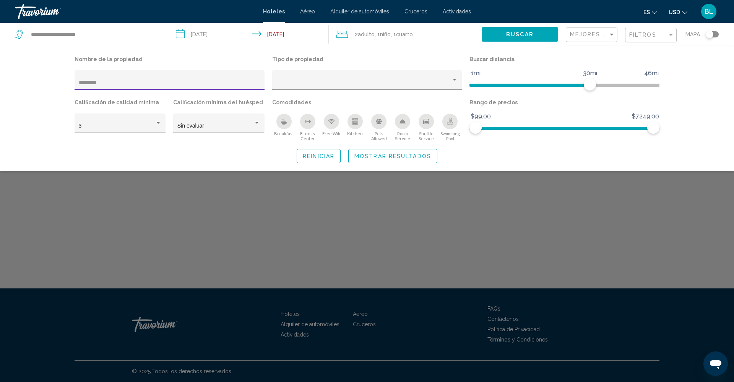
type input "*********"
click at [387, 154] on span "Mostrar resultados" at bounding box center [392, 156] width 77 height 6
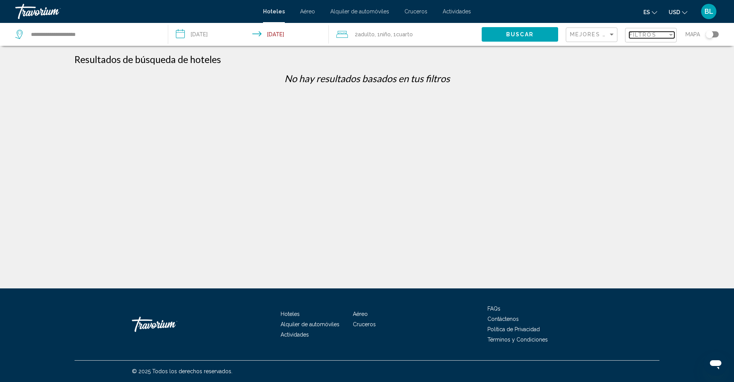
click at [644, 34] on span "Filtros" at bounding box center [642, 35] width 27 height 6
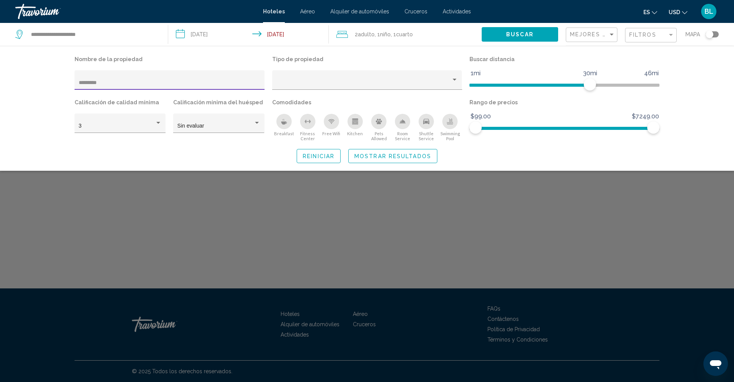
drag, startPoint x: 128, startPoint y: 83, endPoint x: 63, endPoint y: 82, distance: 65.0
click at [63, 82] on div "Nombre de la propiedad ********* Tipo de propiedad Buscar distancia 1mi 46mi 30…" at bounding box center [366, 108] width 615 height 109
type input "******"
click at [407, 154] on span "Mostrar resultados" at bounding box center [392, 156] width 77 height 6
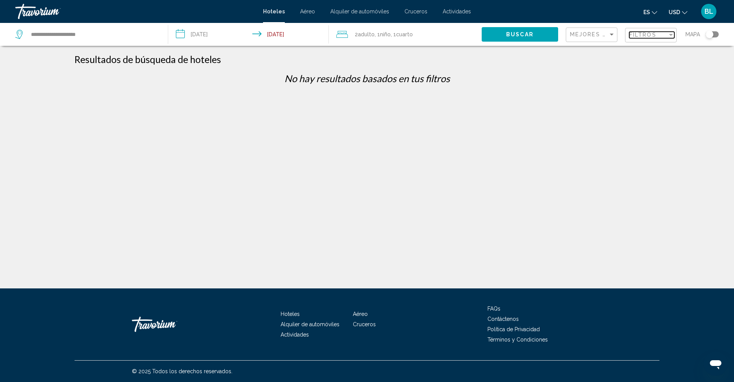
click at [643, 35] on span "Filtros" at bounding box center [642, 35] width 27 height 6
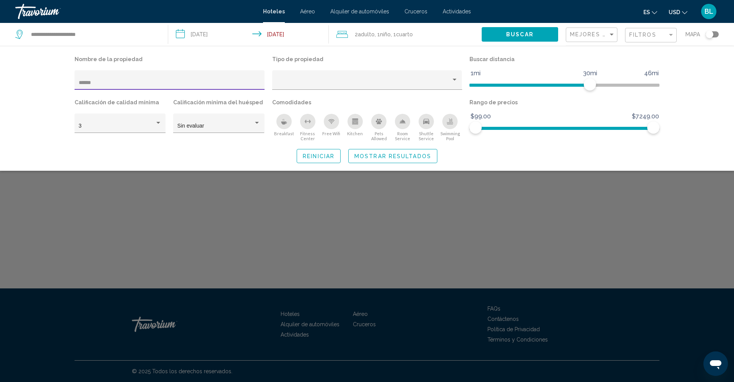
drag, startPoint x: 104, startPoint y: 82, endPoint x: 70, endPoint y: 81, distance: 33.7
click at [71, 81] on div "Nombre de la propiedad ******" at bounding box center [170, 75] width 198 height 43
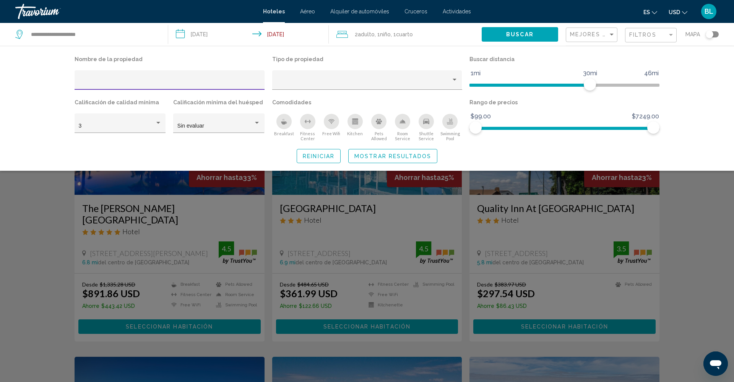
click at [535, 38] on button "Buscar" at bounding box center [520, 34] width 76 height 14
click at [688, 63] on div "Nombre de la propiedad Tipo de propiedad Buscar distancia 1mi 46mi 30mi Calific…" at bounding box center [367, 108] width 734 height 125
click at [505, 248] on div "Search widget" at bounding box center [367, 249] width 734 height 268
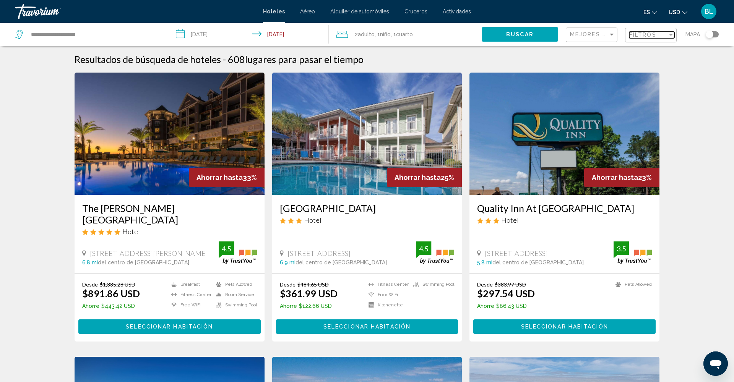
click at [634, 34] on span "Filtros" at bounding box center [642, 35] width 27 height 6
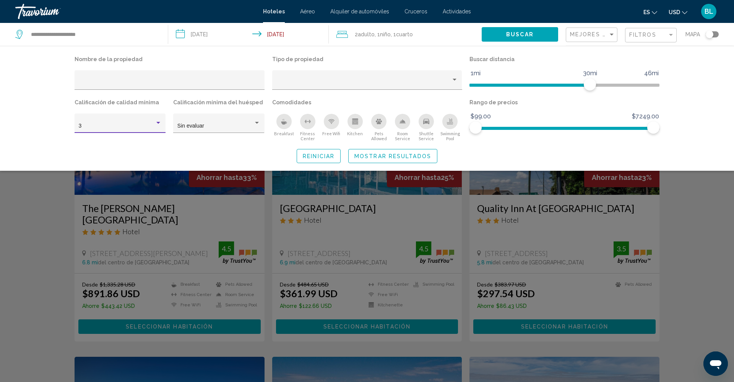
click at [161, 123] on div "Hotel Filters" at bounding box center [158, 123] width 7 height 6
click at [115, 146] on span "4" at bounding box center [120, 143] width 83 height 16
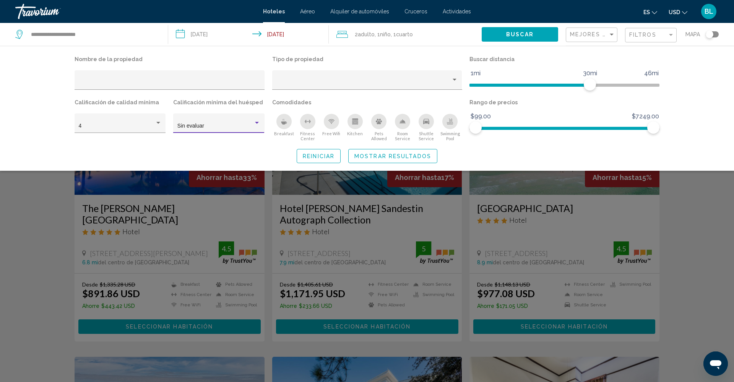
click at [229, 128] on div "Sin evaluar" at bounding box center [215, 126] width 76 height 6
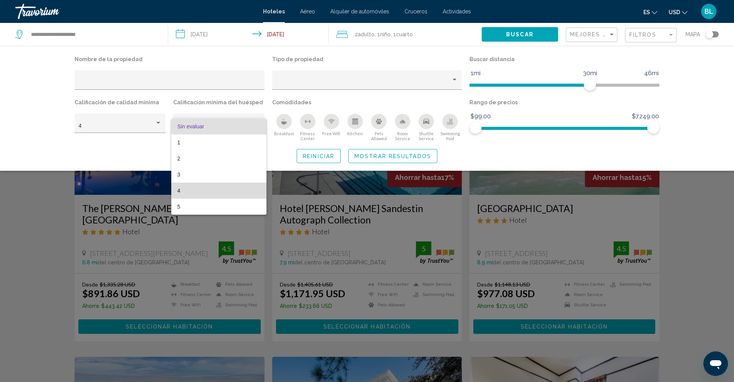
drag, startPoint x: 211, startPoint y: 188, endPoint x: 217, endPoint y: 185, distance: 6.6
click at [211, 188] on span "4" at bounding box center [218, 191] width 83 height 16
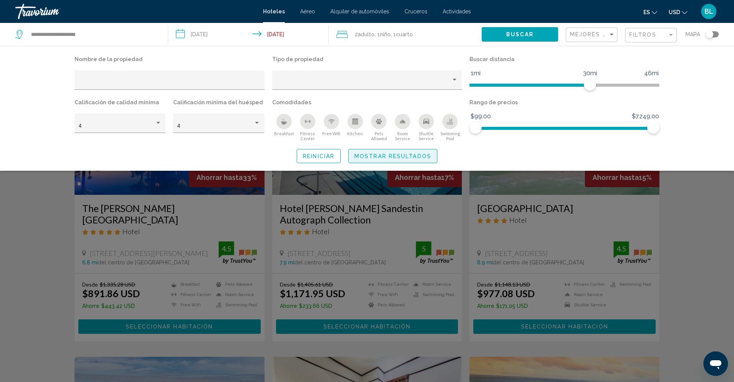
click at [414, 155] on span "Mostrar resultados" at bounding box center [392, 156] width 77 height 6
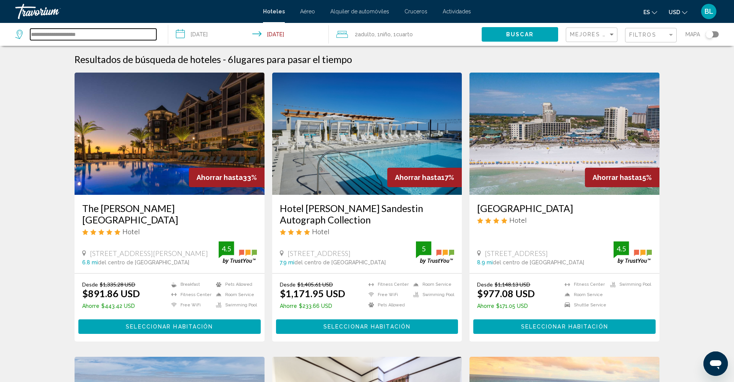
click at [59, 32] on input "**********" at bounding box center [93, 34] width 126 height 11
drag, startPoint x: 101, startPoint y: 36, endPoint x: 21, endPoint y: 34, distance: 80.3
click at [21, 34] on div "**********" at bounding box center [85, 34] width 141 height 11
click at [98, 34] on input "**********" at bounding box center [93, 34] width 126 height 11
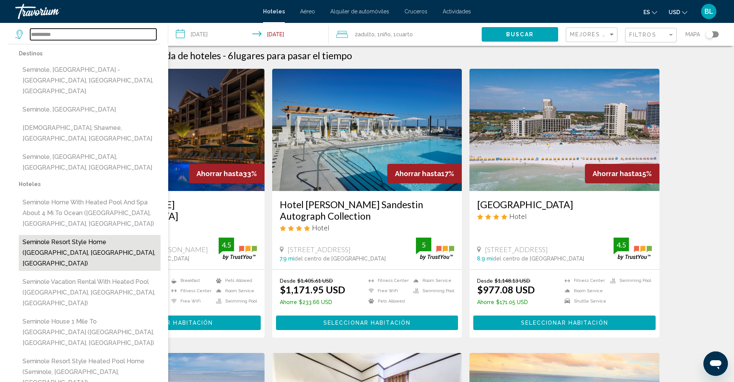
scroll to position [6, 0]
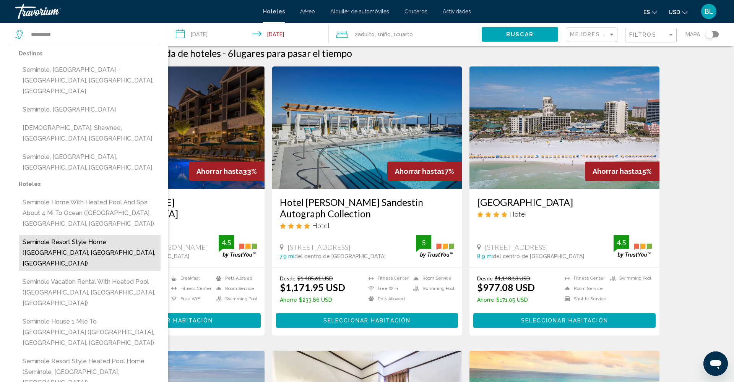
click at [60, 235] on button "Seminole Resort Style Home ([GEOGRAPHIC_DATA], [GEOGRAPHIC_DATA], [GEOGRAPHIC_D…" at bounding box center [90, 253] width 142 height 36
type input "**********"
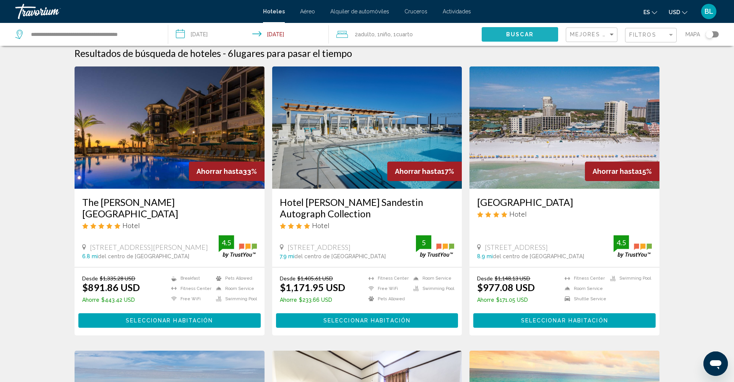
click at [534, 32] on button "Buscar" at bounding box center [520, 34] width 76 height 14
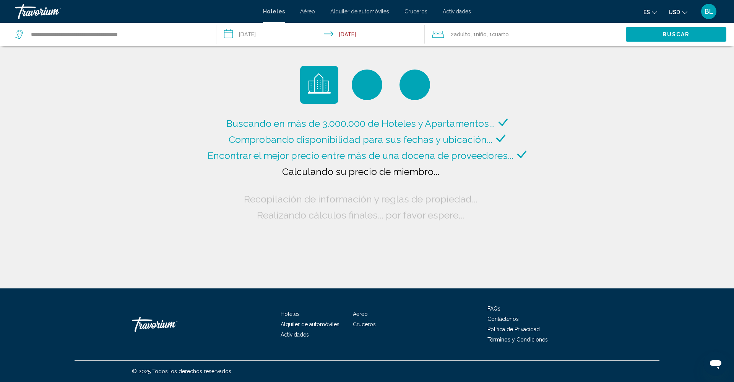
scroll to position [0, 0]
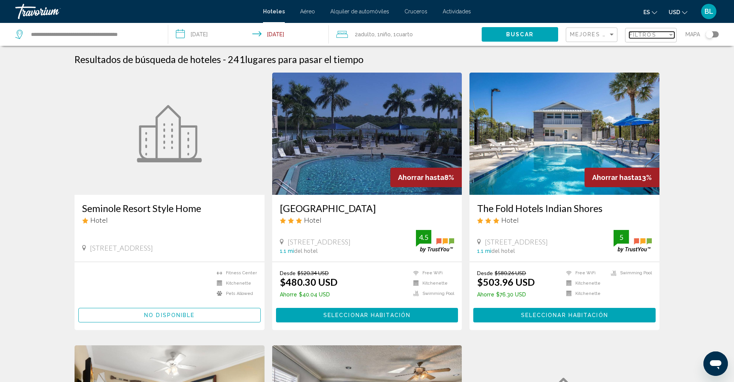
click at [644, 36] on span "Filtros" at bounding box center [642, 35] width 27 height 6
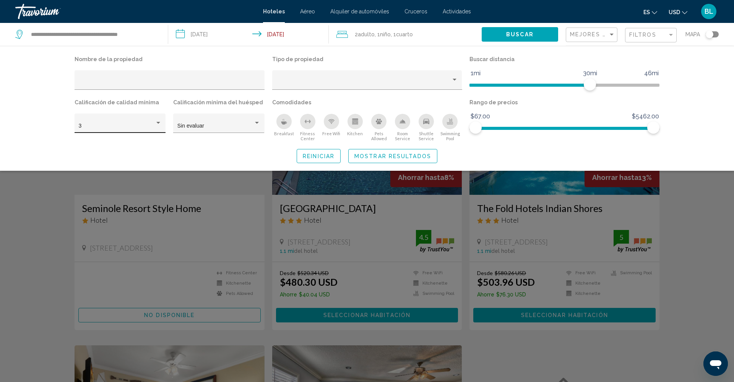
click at [136, 122] on div "3" at bounding box center [120, 126] width 83 height 16
drag, startPoint x: 122, startPoint y: 141, endPoint x: 138, endPoint y: 136, distance: 16.3
click at [122, 141] on span "4" at bounding box center [120, 143] width 83 height 16
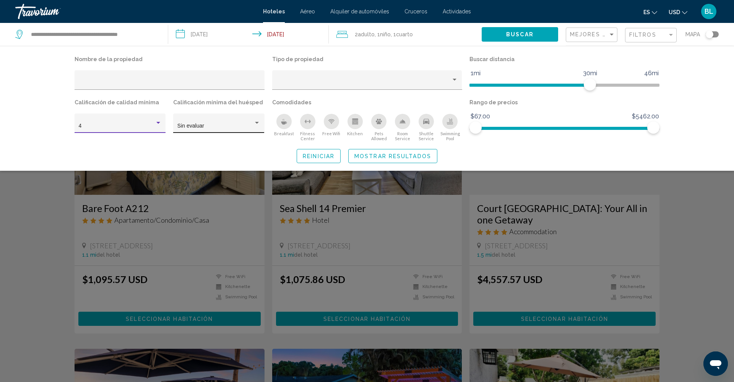
click at [180, 123] on span "Sin evaluar" at bounding box center [190, 126] width 27 height 6
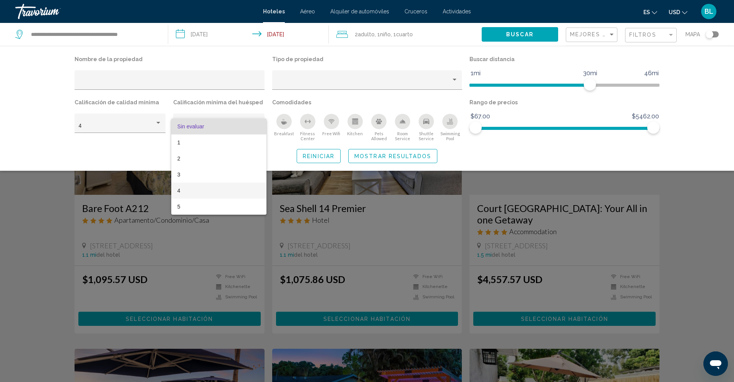
click at [200, 193] on span "4" at bounding box center [218, 191] width 83 height 16
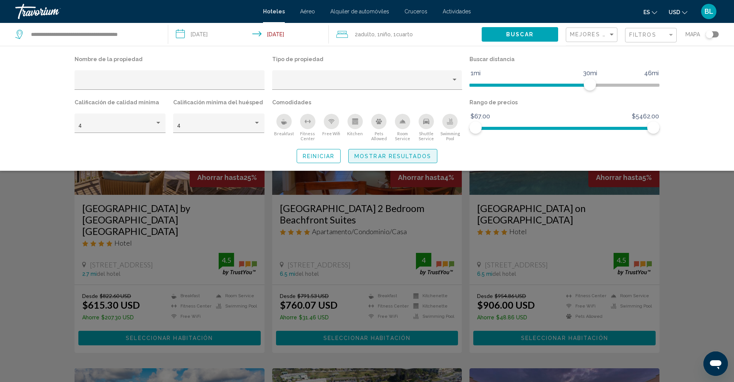
click at [403, 157] on span "Mostrar resultados" at bounding box center [392, 156] width 77 height 6
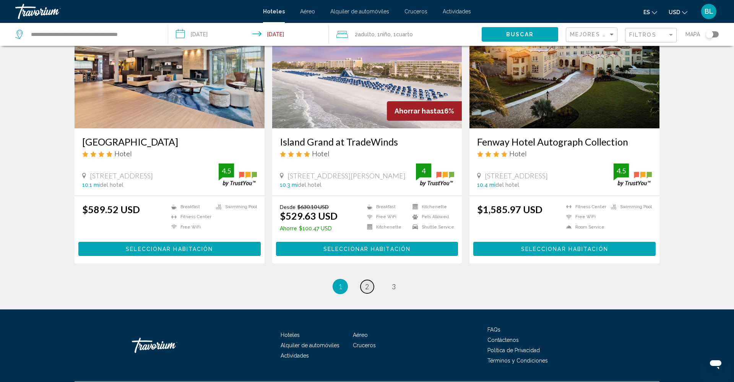
click at [365, 282] on span "2" at bounding box center [367, 286] width 4 height 8
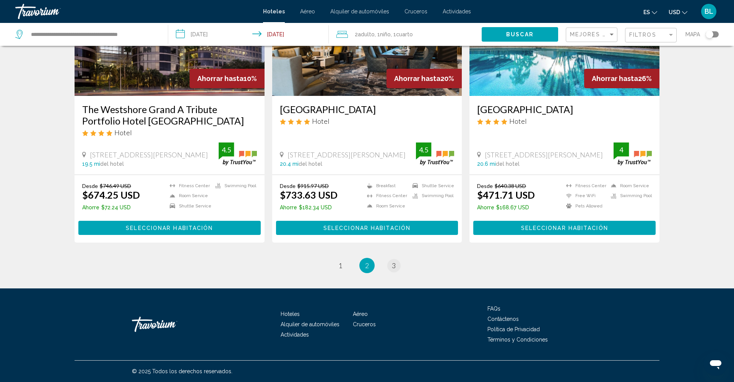
scroll to position [951, 0]
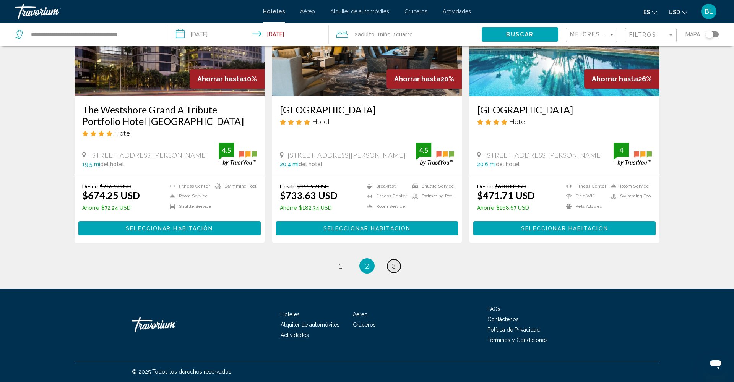
click at [390, 265] on link "page 3" at bounding box center [393, 266] width 13 height 13
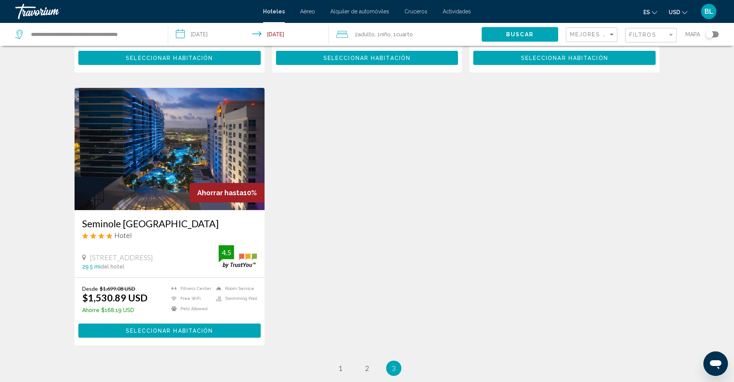
scroll to position [850, 0]
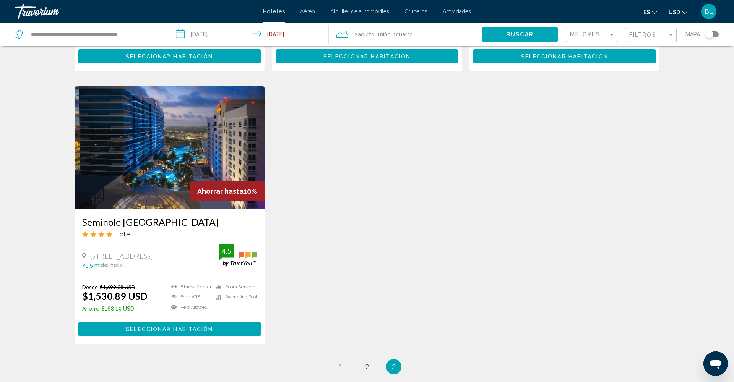
click at [170, 216] on h3 "Seminole [GEOGRAPHIC_DATA]" at bounding box center [169, 221] width 175 height 11
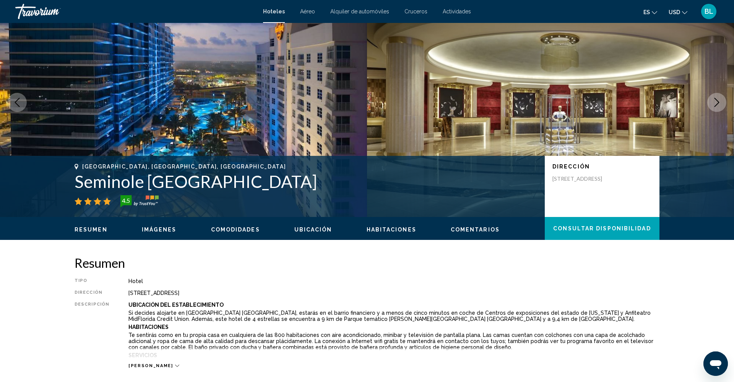
click at [157, 230] on span "Imágenes" at bounding box center [159, 230] width 35 height 6
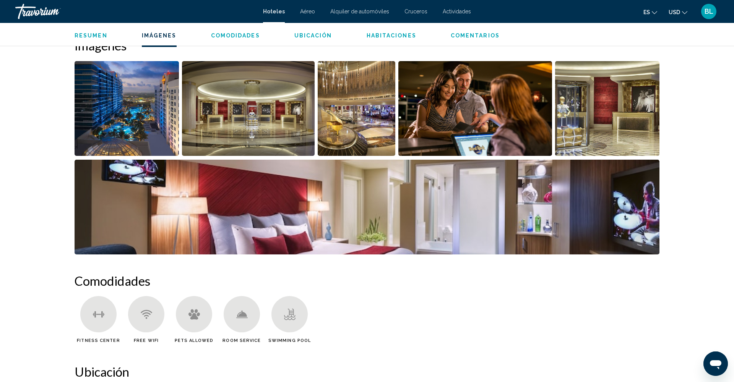
scroll to position [380, 0]
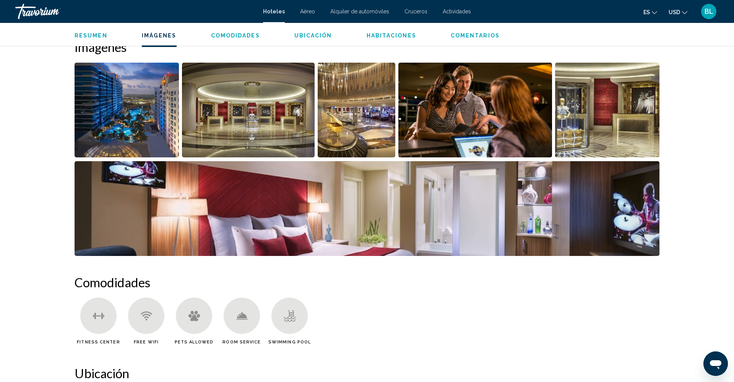
click at [275, 126] on img "Open full-screen image slider" at bounding box center [248, 110] width 133 height 95
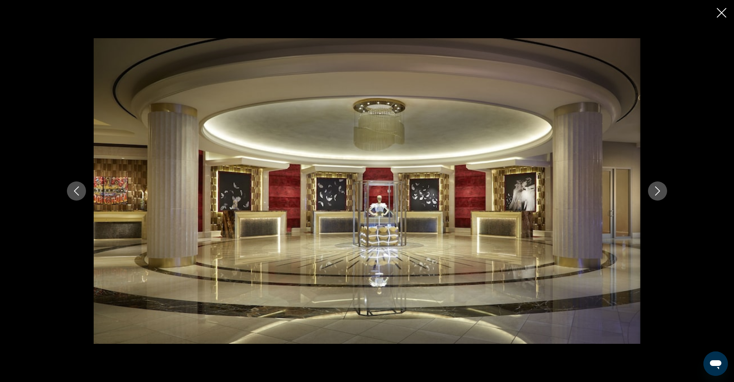
scroll to position [381, 0]
click at [657, 188] on icon "Next image" at bounding box center [657, 191] width 5 height 9
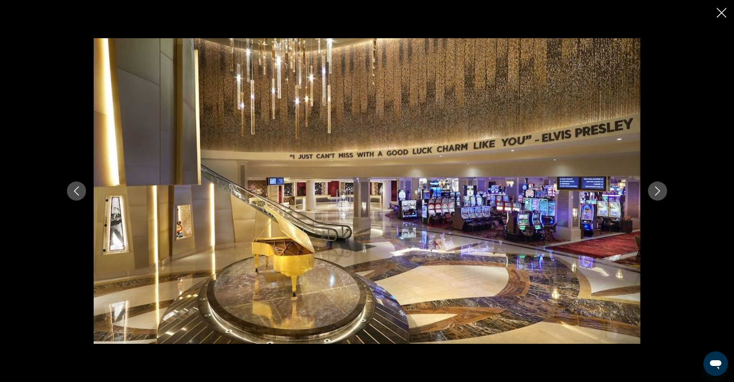
scroll to position [388, 0]
click at [657, 190] on icon "Next image" at bounding box center [657, 191] width 9 height 9
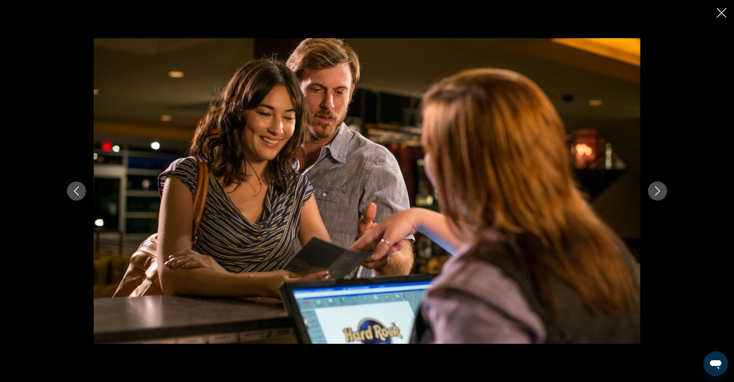
click at [657, 190] on icon "Next image" at bounding box center [657, 191] width 9 height 9
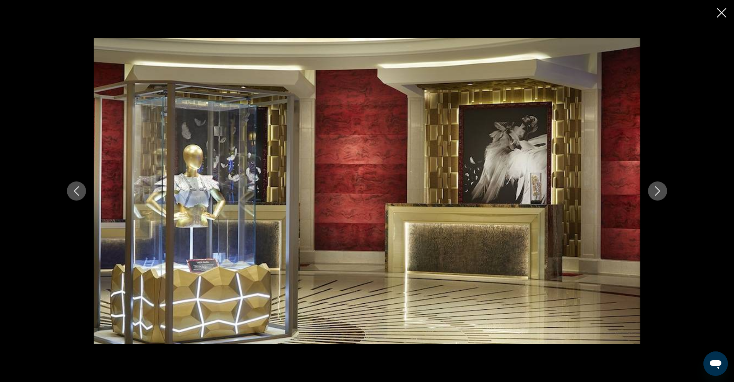
click at [657, 190] on icon "Next image" at bounding box center [657, 191] width 9 height 9
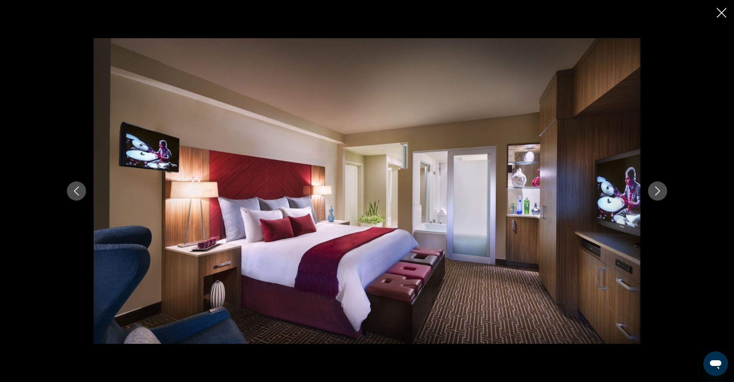
click at [657, 190] on icon "Next image" at bounding box center [657, 191] width 9 height 9
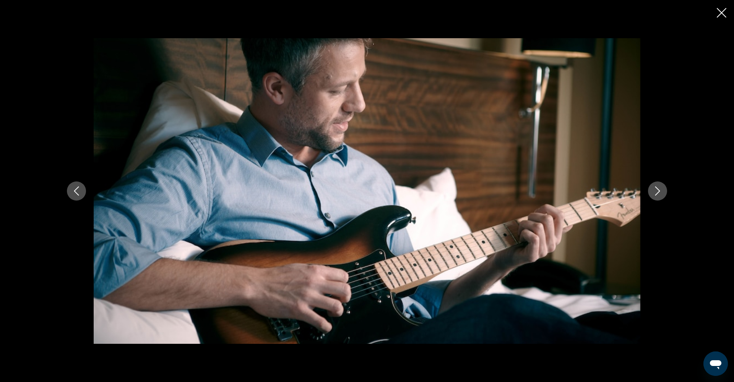
click at [657, 190] on icon "Next image" at bounding box center [657, 191] width 9 height 9
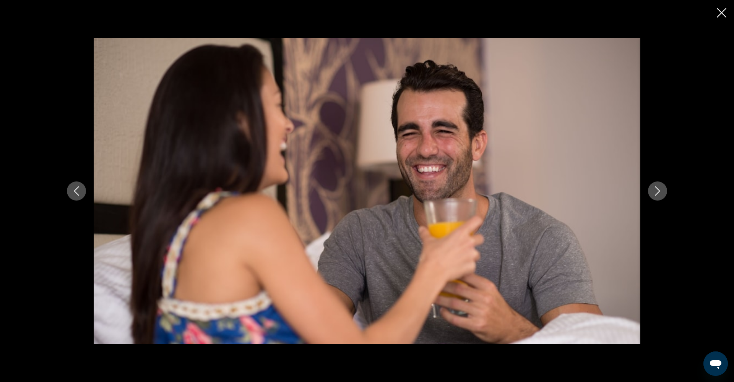
click at [657, 190] on icon "Next image" at bounding box center [657, 191] width 9 height 9
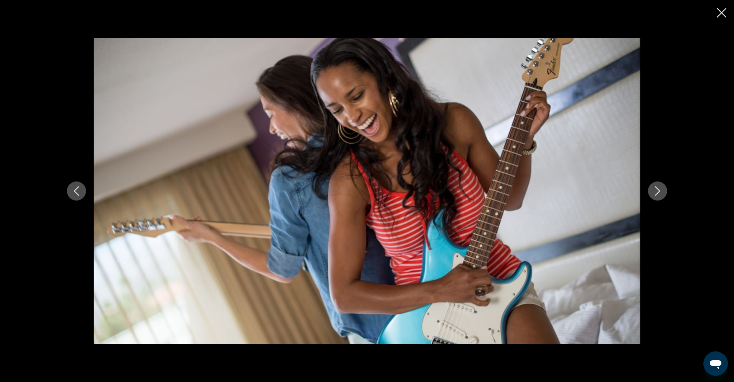
click at [657, 190] on icon "Next image" at bounding box center [657, 191] width 9 height 9
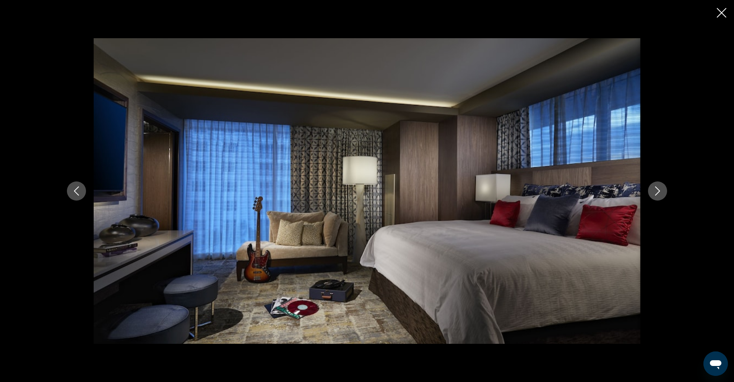
click at [657, 190] on icon "Next image" at bounding box center [657, 191] width 9 height 9
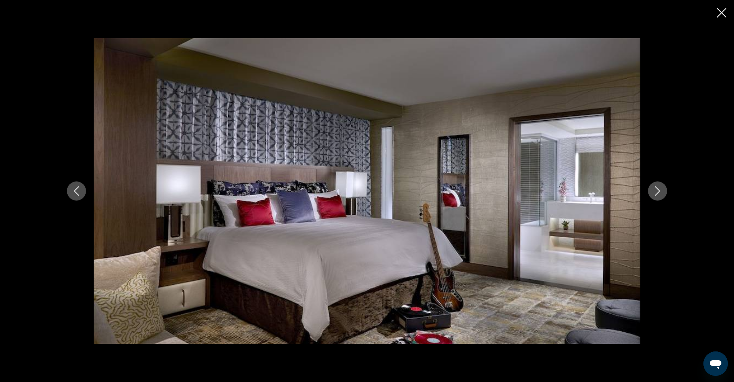
scroll to position [386, 0]
click at [722, 16] on icon "Close slideshow" at bounding box center [722, 13] width 10 height 10
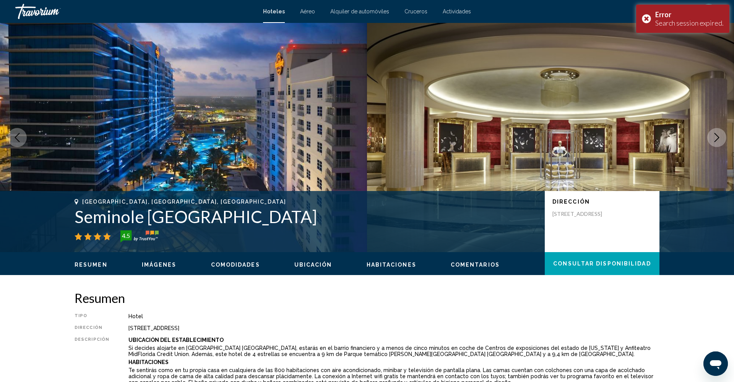
scroll to position [0, 0]
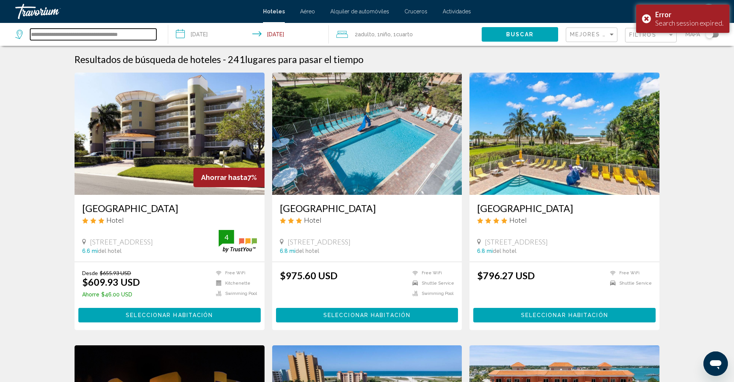
click at [148, 36] on input "**********" at bounding box center [93, 34] width 126 height 11
drag, startPoint x: 152, startPoint y: 34, endPoint x: 16, endPoint y: 32, distance: 136.1
click at [16, 32] on div "**********" at bounding box center [85, 34] width 141 height 11
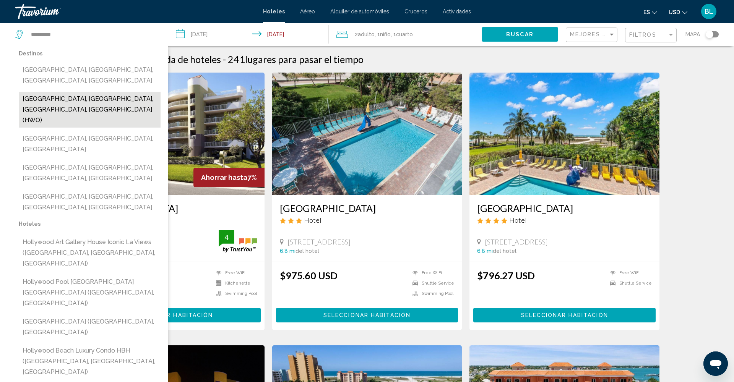
click at [48, 92] on button "[GEOGRAPHIC_DATA], [GEOGRAPHIC_DATA], [GEOGRAPHIC_DATA], [GEOGRAPHIC_DATA] (HWO)" at bounding box center [90, 110] width 142 height 36
type input "**********"
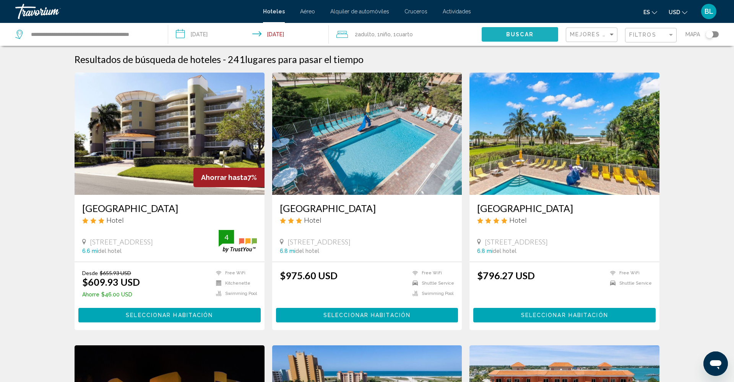
click at [519, 35] on span "Buscar" at bounding box center [520, 35] width 28 height 6
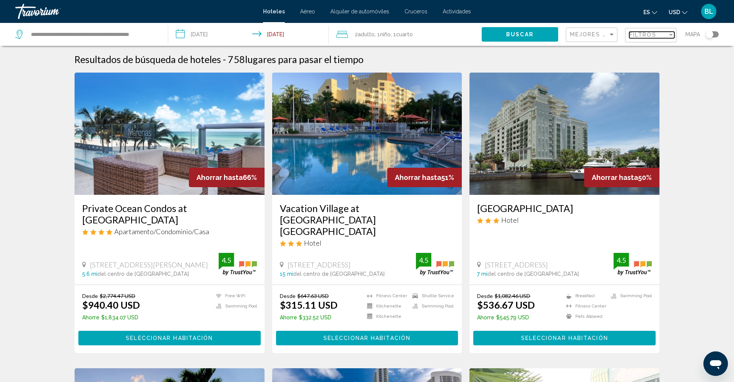
click at [651, 33] on span "Filtros" at bounding box center [642, 35] width 27 height 6
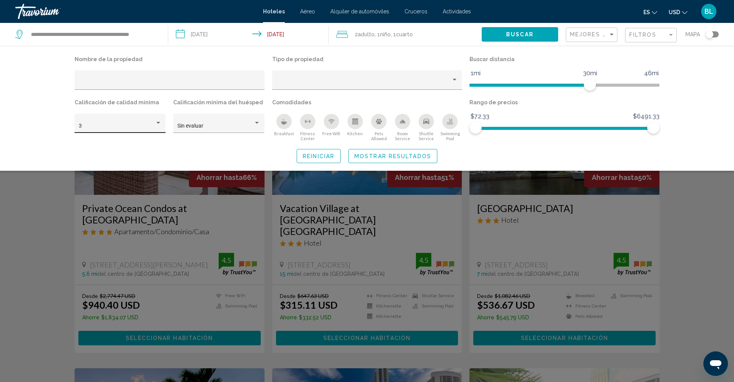
click at [135, 119] on div "3" at bounding box center [120, 126] width 83 height 16
click at [122, 141] on span "4" at bounding box center [120, 143] width 83 height 16
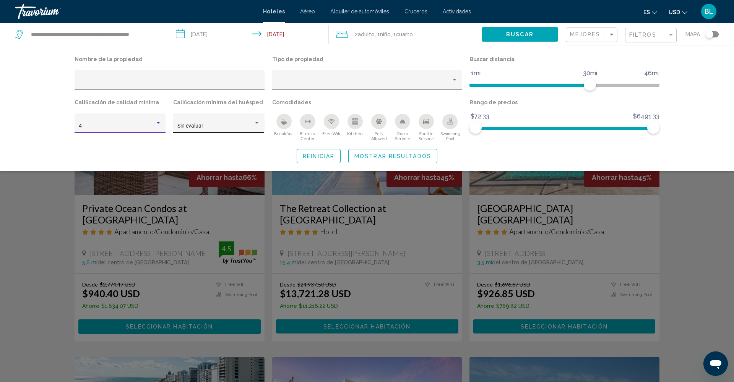
click at [183, 128] on span "Sin evaluar" at bounding box center [190, 126] width 26 height 6
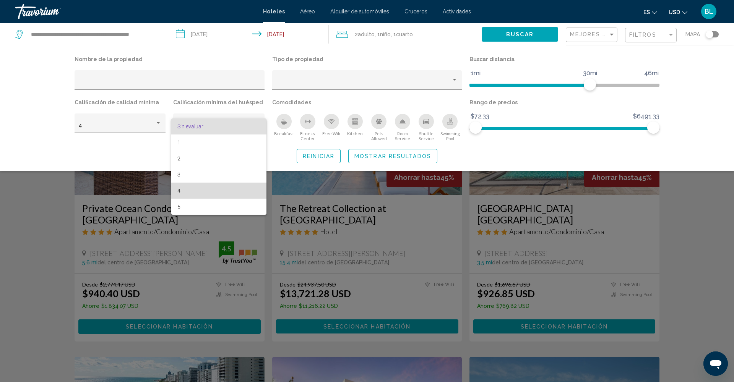
click at [189, 188] on span "4" at bounding box center [218, 191] width 83 height 16
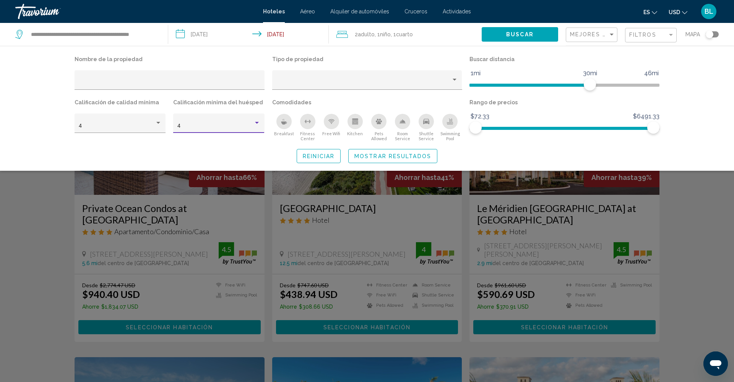
click at [399, 157] on span "Mostrar resultados" at bounding box center [392, 156] width 77 height 6
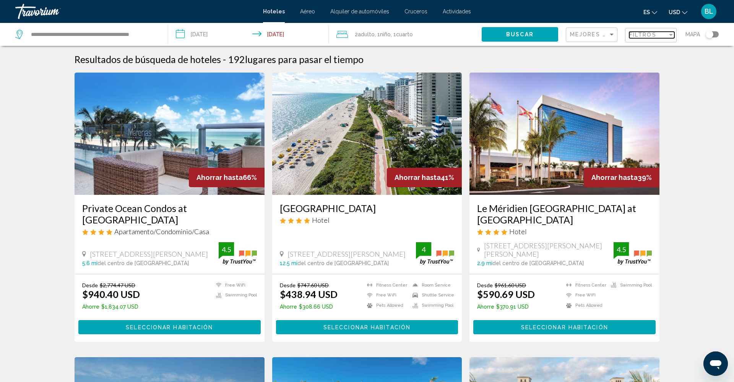
click at [643, 37] on span "Filtros" at bounding box center [642, 35] width 27 height 6
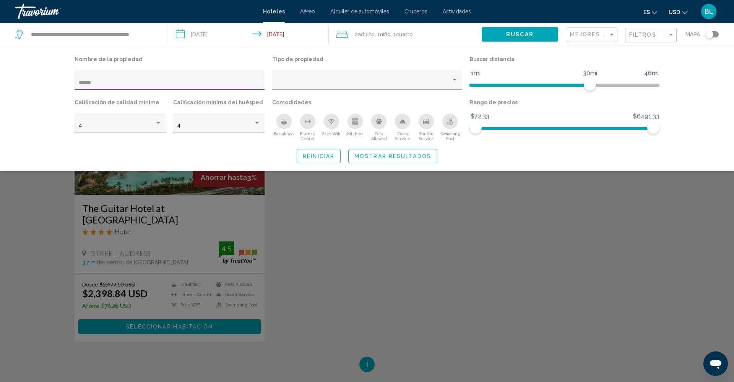
type input "******"
click at [358, 159] on span "Mostrar resultados" at bounding box center [392, 156] width 77 height 6
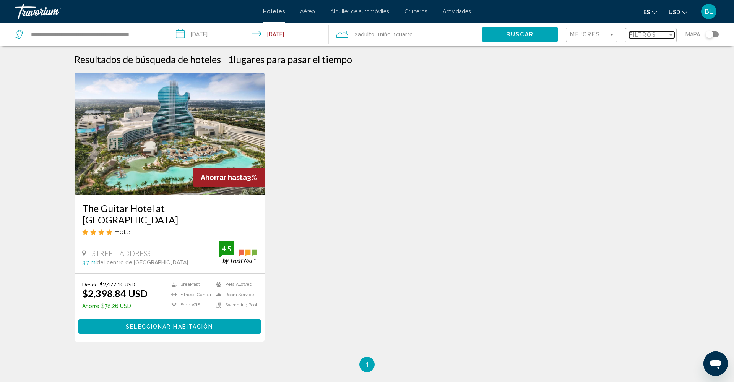
click at [640, 35] on span "Filtros" at bounding box center [642, 35] width 27 height 6
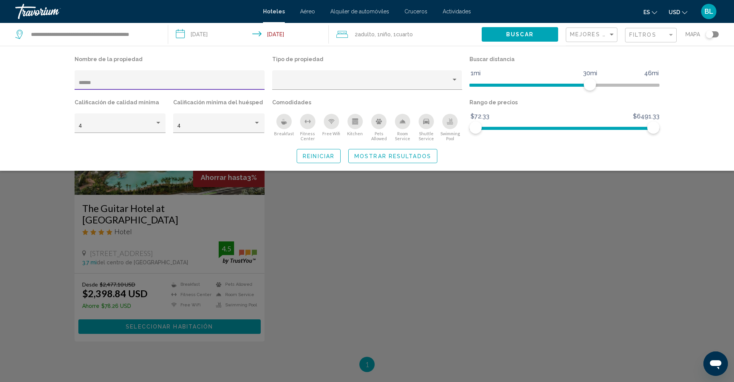
drag, startPoint x: 94, startPoint y: 81, endPoint x: 69, endPoint y: 84, distance: 25.0
click at [69, 84] on div "Nombre de la propiedad ****** Tipo de propiedad Buscar distancia 1mi 46mi 30mi …" at bounding box center [366, 108] width 615 height 109
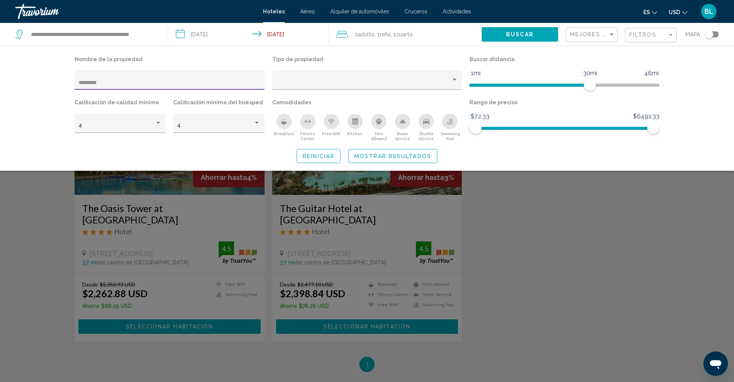
type input "*********"
click at [411, 159] on span "Mostrar resultados" at bounding box center [392, 156] width 77 height 6
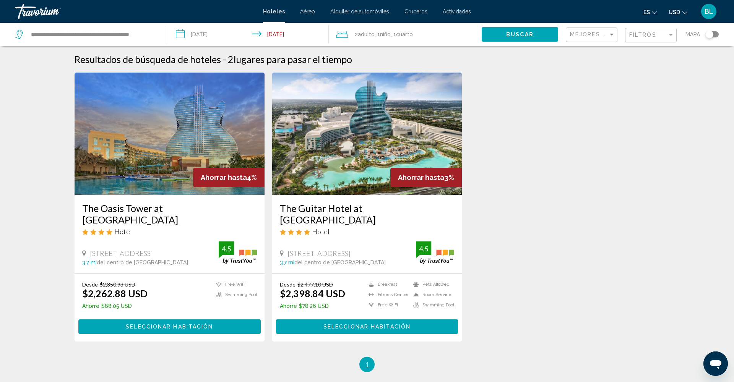
scroll to position [3, 0]
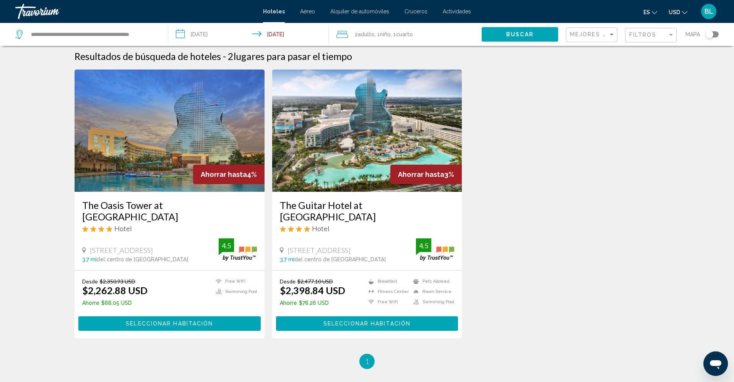
click at [206, 31] on input "**********" at bounding box center [250, 35] width 164 height 25
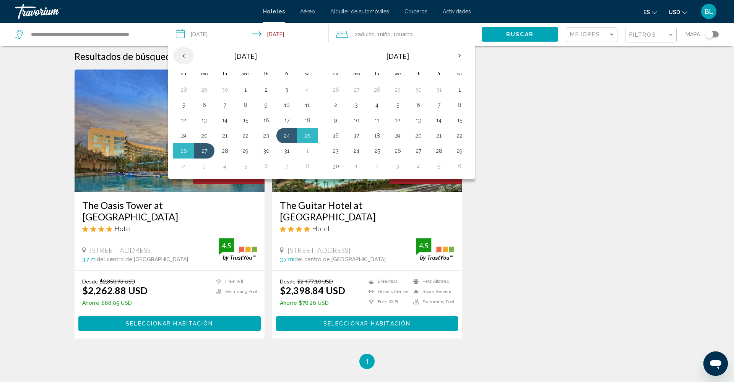
click at [187, 56] on th "Previous month" at bounding box center [183, 55] width 21 height 17
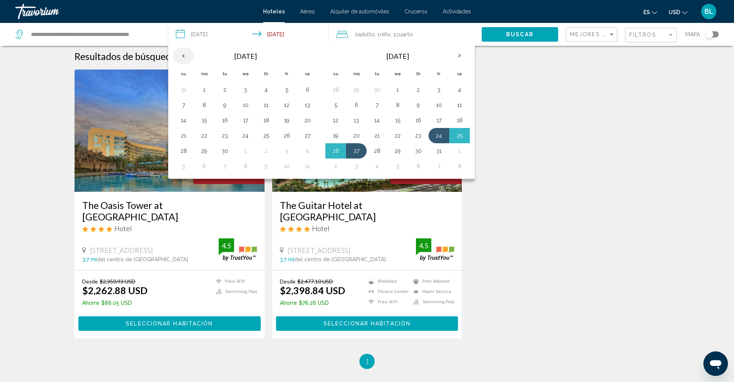
click at [185, 57] on th "Previous month" at bounding box center [183, 55] width 21 height 17
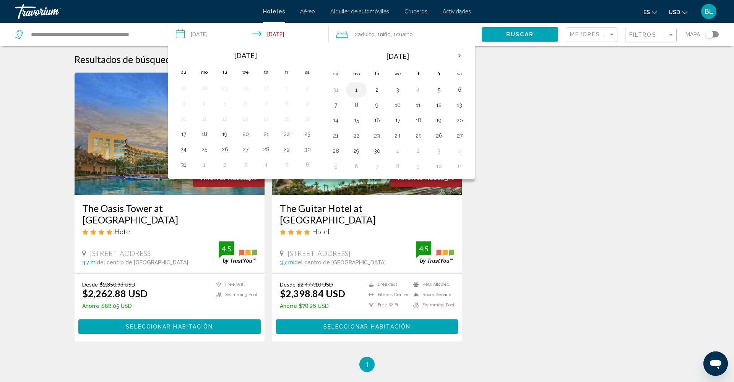
scroll to position [0, 0]
click at [357, 91] on button "1" at bounding box center [356, 89] width 12 height 11
click at [458, 90] on button "6" at bounding box center [459, 89] width 12 height 11
type input "**********"
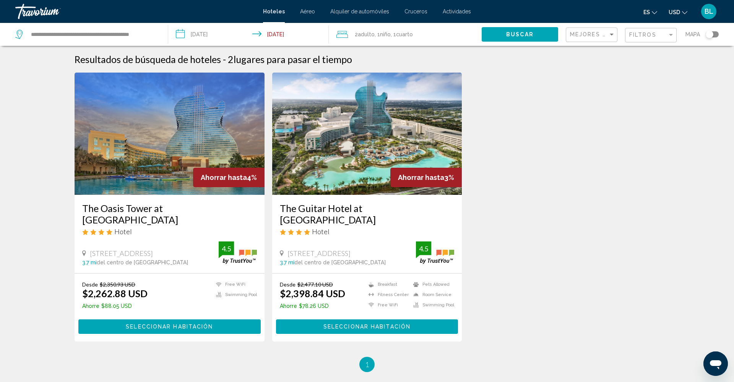
scroll to position [0, 0]
click at [505, 36] on button "Buscar" at bounding box center [520, 34] width 76 height 14
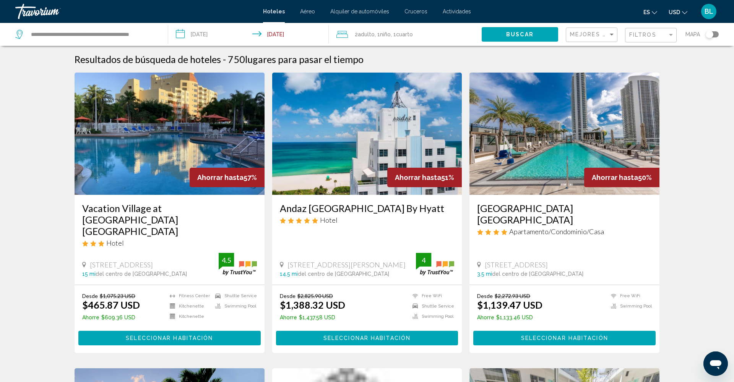
click at [655, 40] on div "Filtros" at bounding box center [651, 35] width 45 height 14
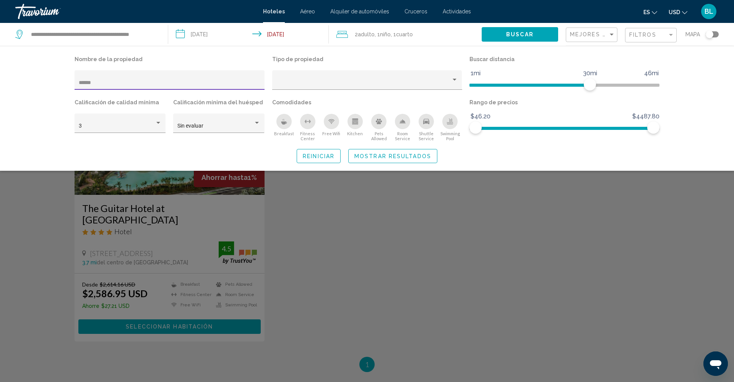
type input "******"
click at [372, 159] on span "Mostrar resultados" at bounding box center [392, 156] width 77 height 6
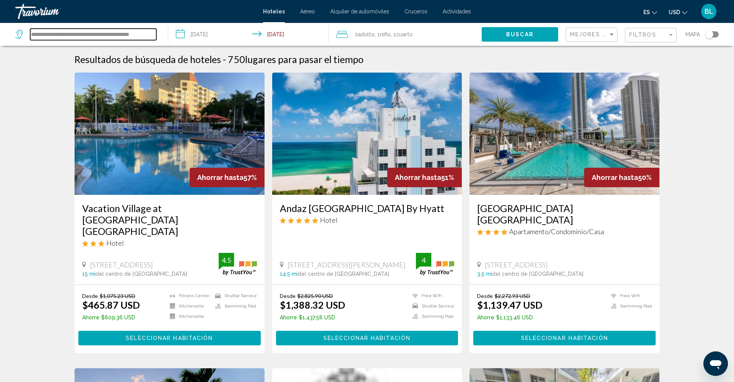
click at [91, 34] on input "**********" at bounding box center [93, 34] width 126 height 11
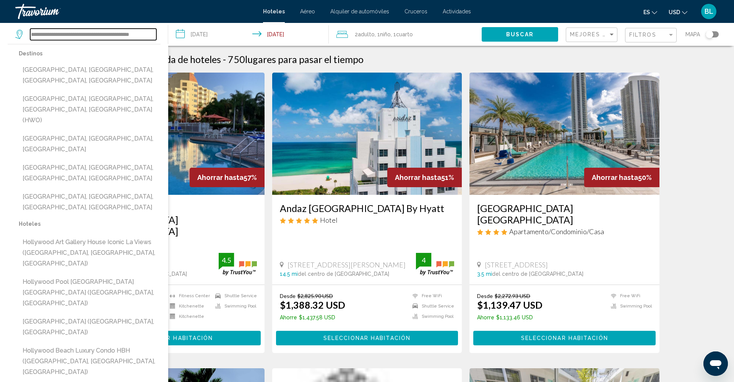
drag, startPoint x: 31, startPoint y: 34, endPoint x: 196, endPoint y: 33, distance: 165.5
click at [196, 33] on div "**********" at bounding box center [367, 34] width 734 height 23
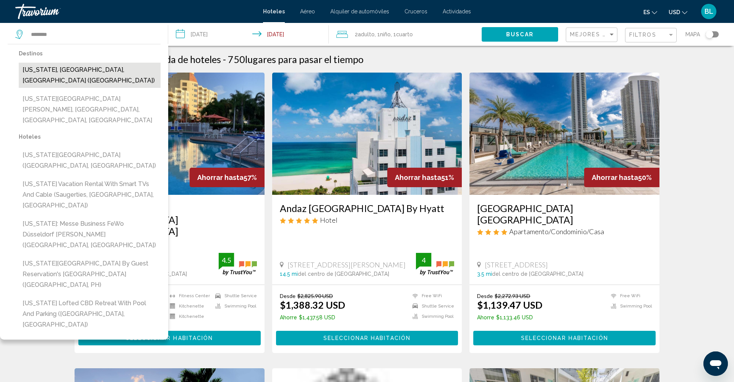
drag, startPoint x: 196, startPoint y: 33, endPoint x: 124, endPoint y: 68, distance: 80.2
click at [124, 68] on button "[US_STATE], [GEOGRAPHIC_DATA], [GEOGRAPHIC_DATA] ([GEOGRAPHIC_DATA])" at bounding box center [90, 75] width 142 height 25
type input "**********"
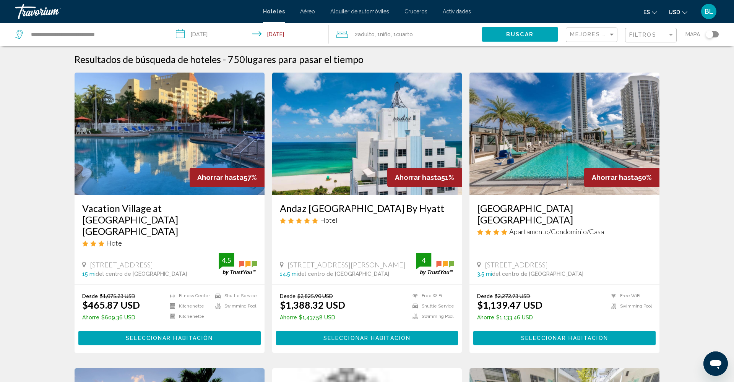
click at [510, 34] on span "Buscar" at bounding box center [520, 35] width 28 height 6
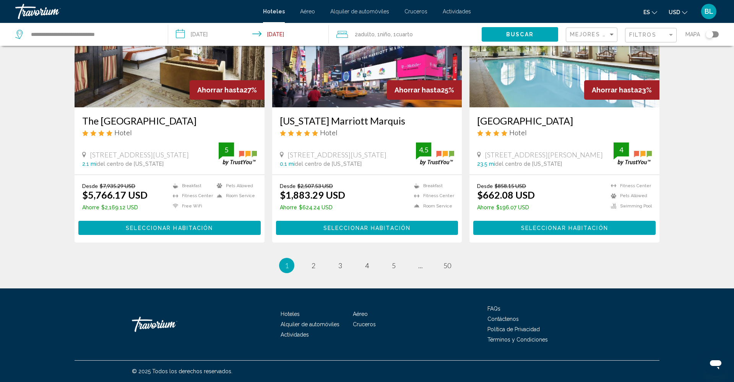
scroll to position [917, 0]
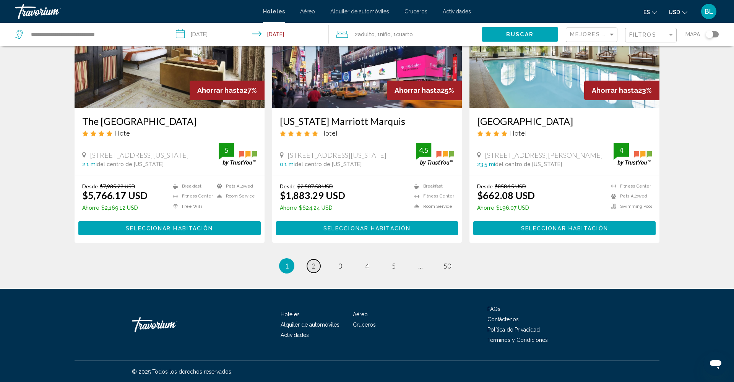
click at [313, 264] on span "2" at bounding box center [314, 266] width 4 height 8
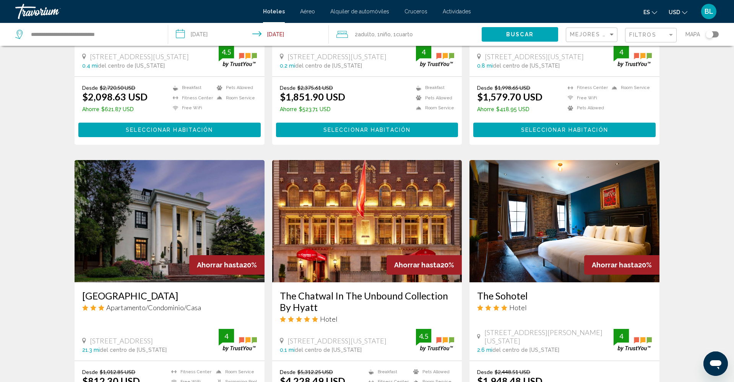
scroll to position [484, 0]
